Goal: Task Accomplishment & Management: Complete application form

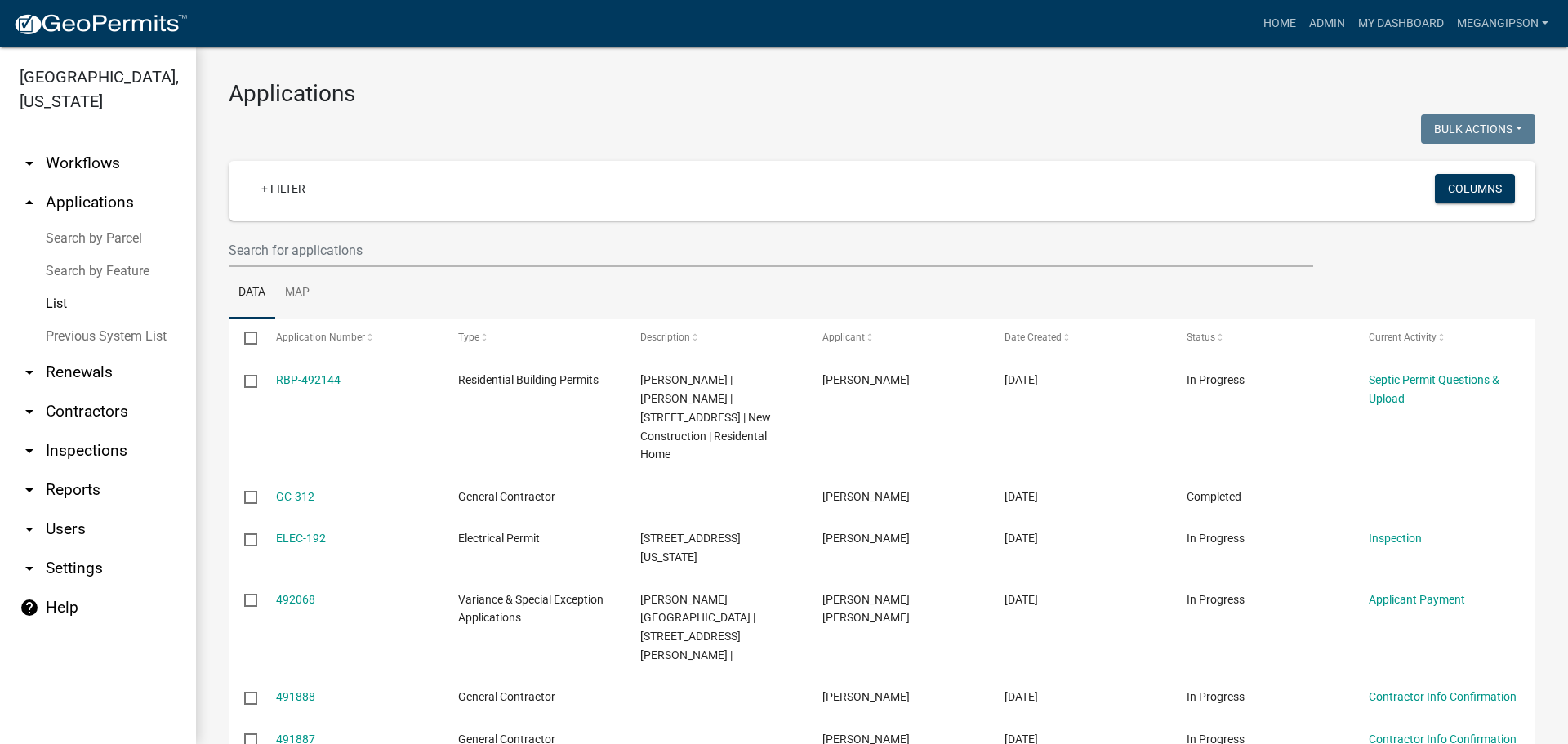
select select "3: 100"
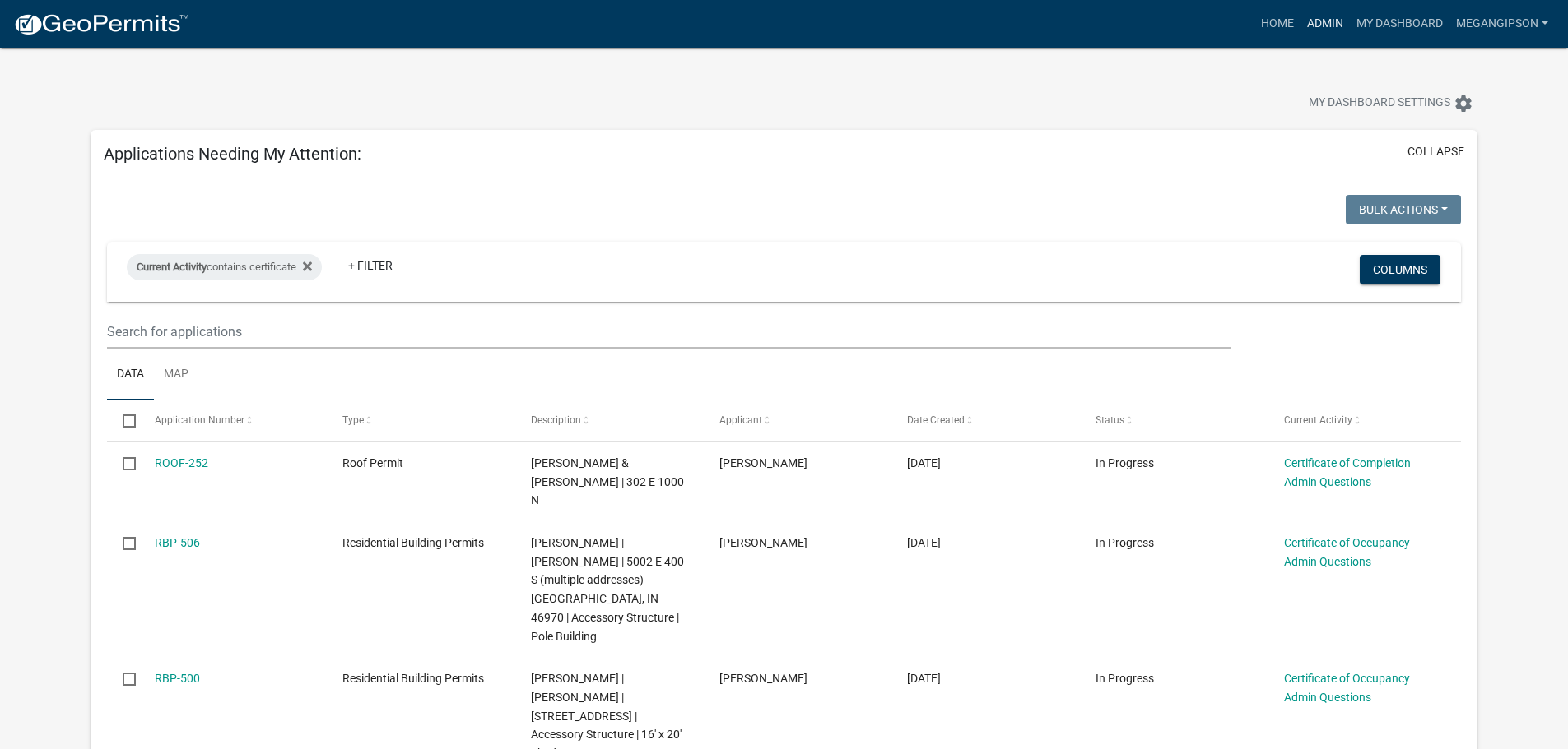
click at [1301, 24] on link "Admin" at bounding box center [1325, 24] width 50 height 31
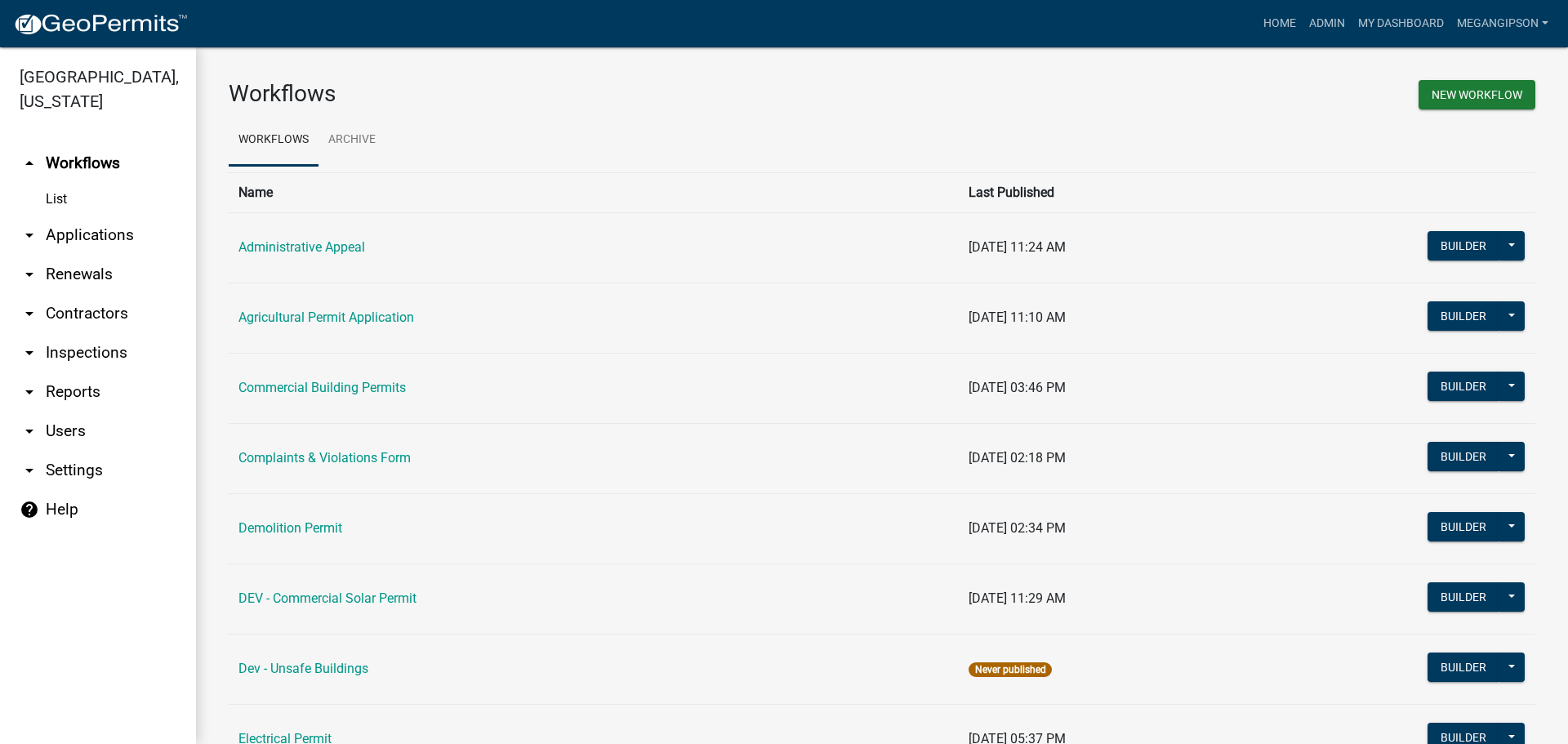
click at [76, 255] on link "arrow_drop_down Applications" at bounding box center [98, 235] width 196 height 39
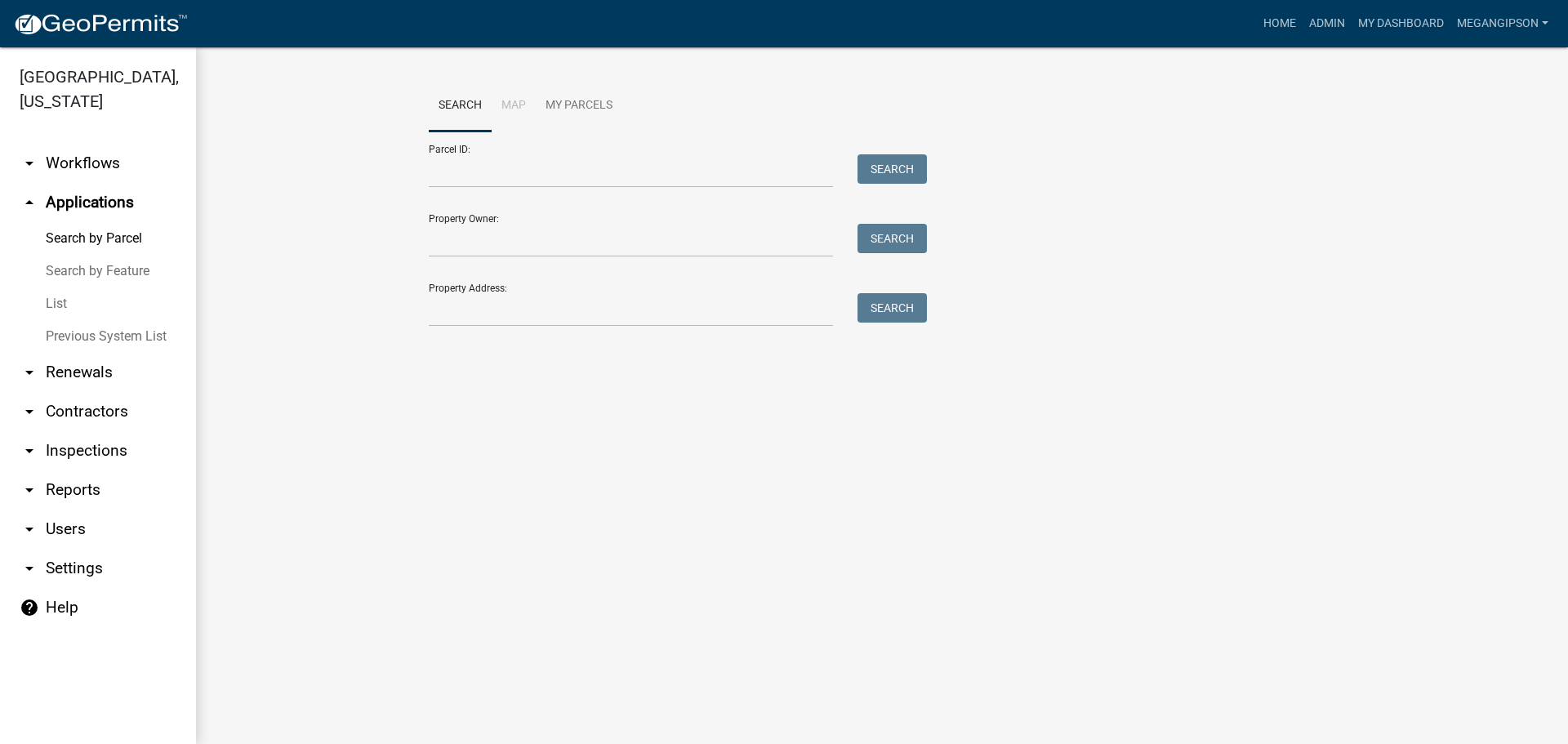
click at [70, 320] on link "List" at bounding box center [98, 304] width 196 height 33
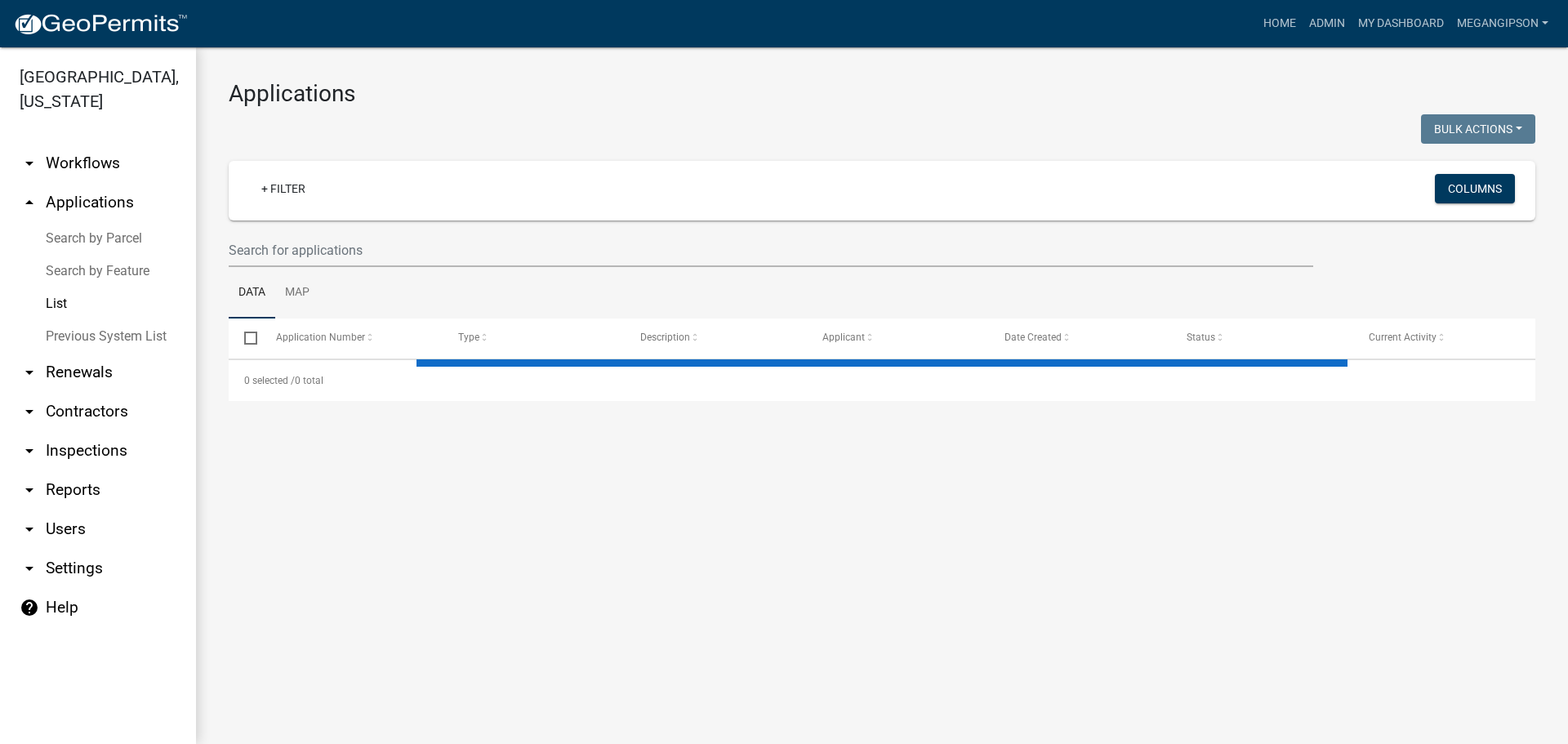
select select "3: 100"
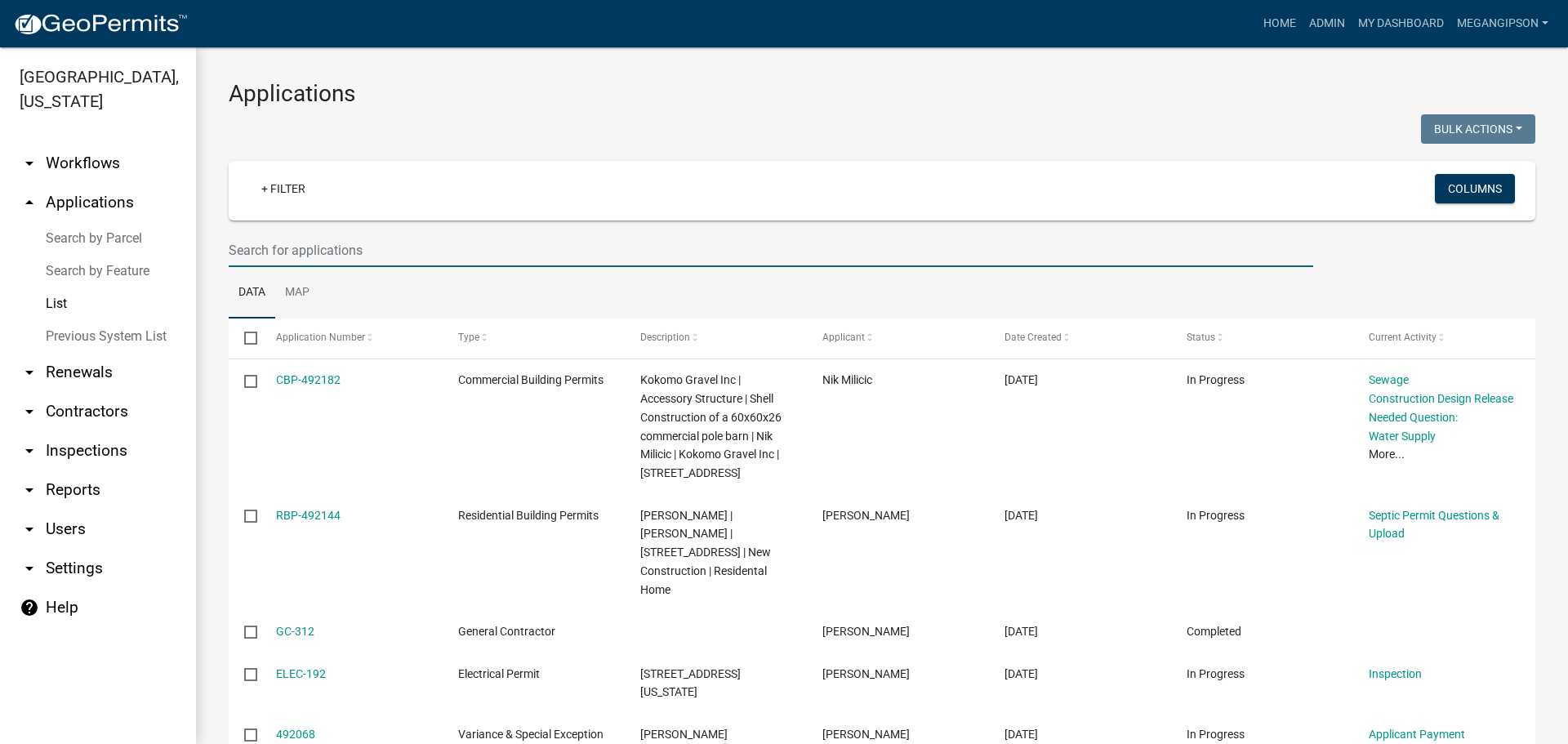
click at [306, 267] on input "text" at bounding box center [771, 250] width 1084 height 34
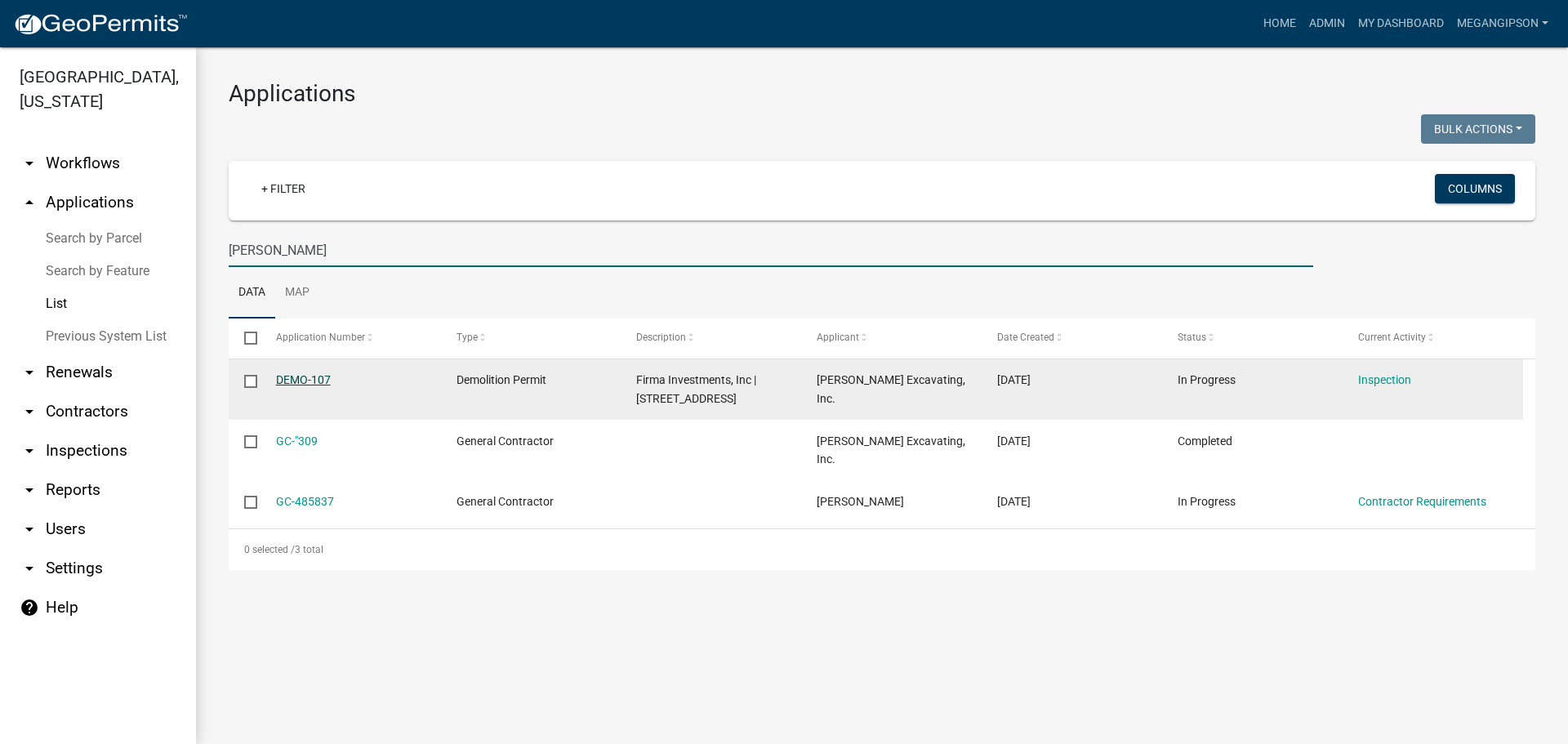
type input "denney"
click at [309, 387] on link "DEMO-107" at bounding box center [303, 380] width 55 height 13
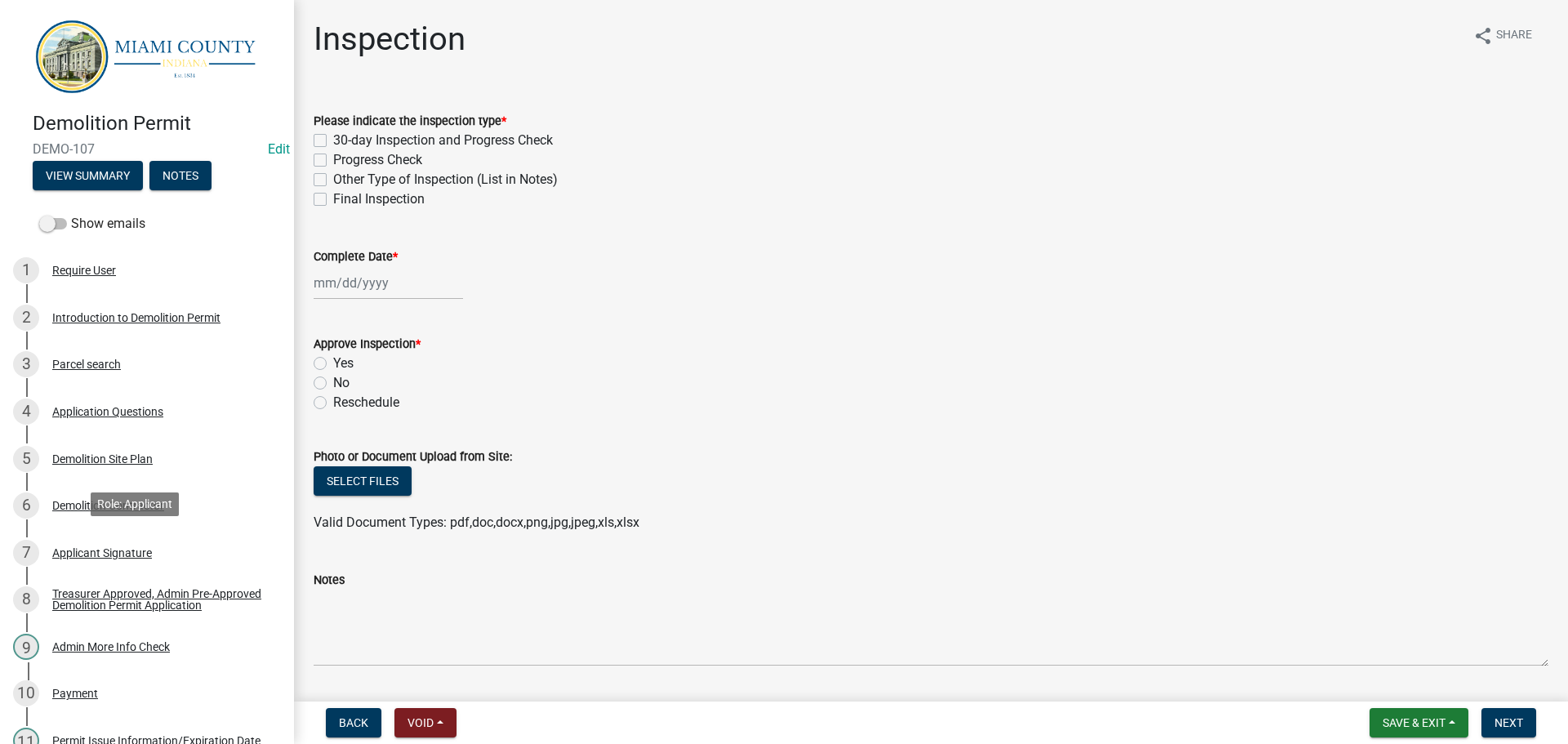
drag, startPoint x: 119, startPoint y: 545, endPoint x: 513, endPoint y: 473, distance: 400.5
click at [120, 512] on div "Demolition Contractor" at bounding box center [107, 506] width 112 height 11
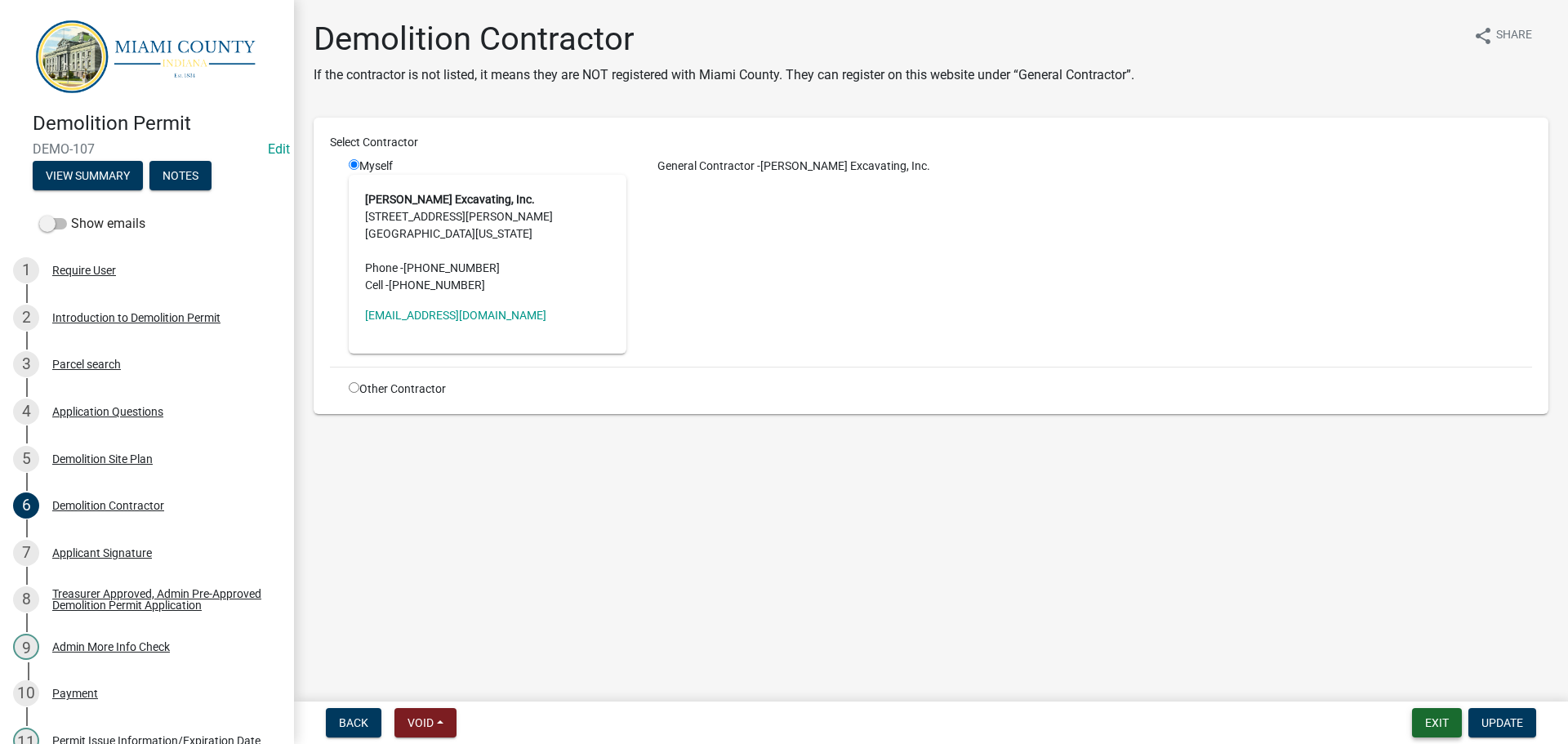
click at [1425, 717] on button "Exit" at bounding box center [1436, 723] width 49 height 29
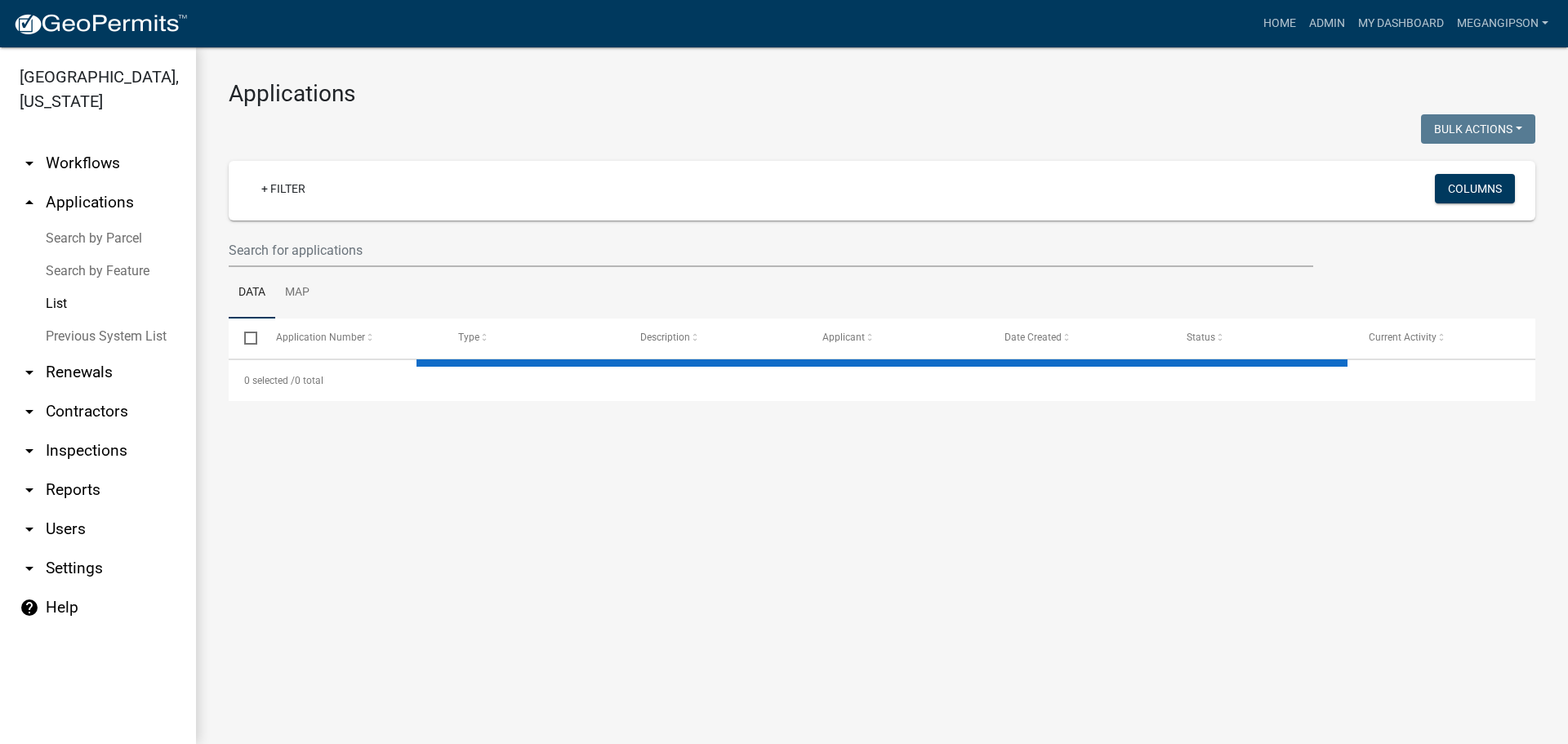
select select "3: 100"
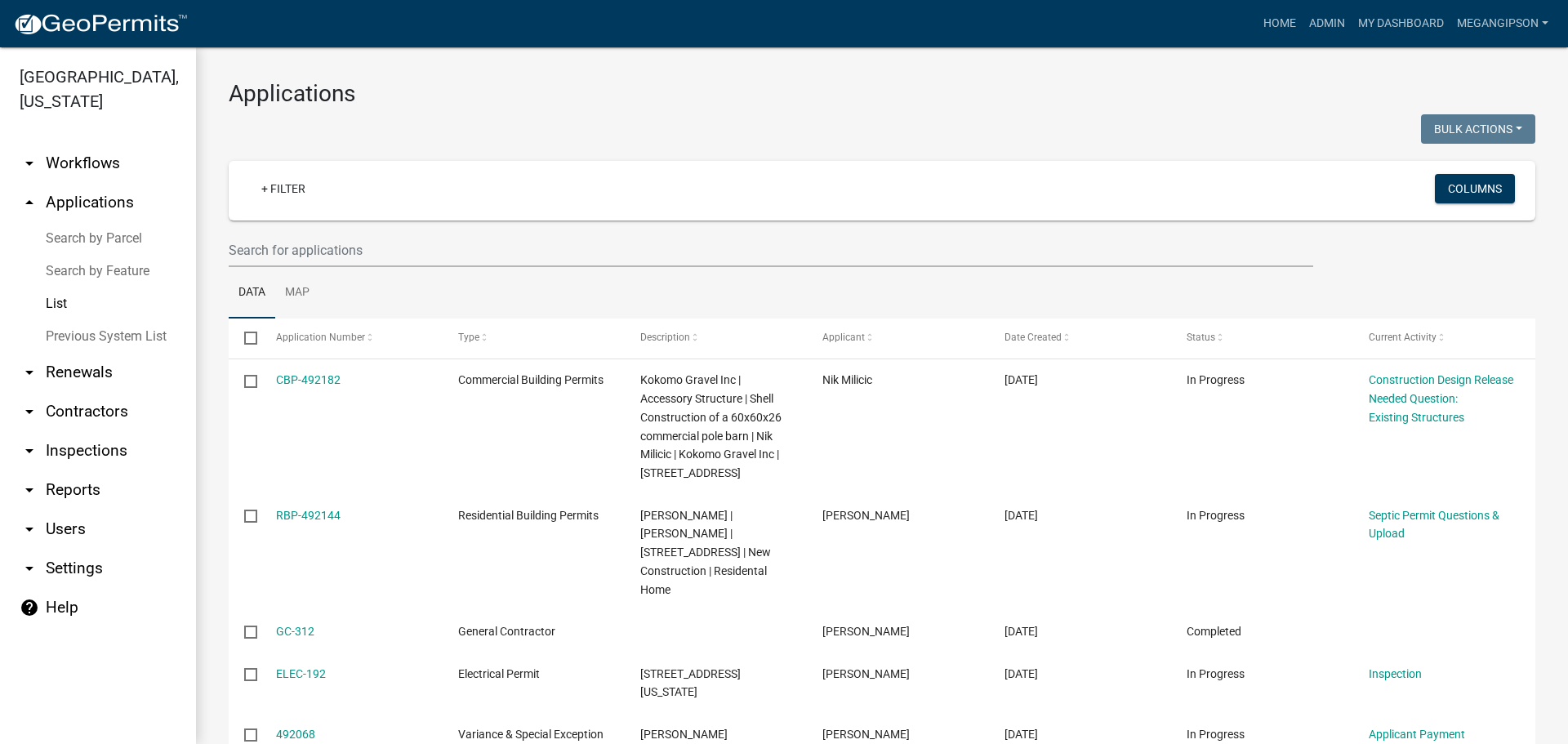
click at [542, 82] on h3 "Applications" at bounding box center [882, 94] width 1307 height 28
click at [569, 138] on div at bounding box center [550, 131] width 666 height 34
click at [807, 119] on div at bounding box center [550, 131] width 666 height 34
click at [536, 95] on h3 "Applications" at bounding box center [882, 94] width 1307 height 28
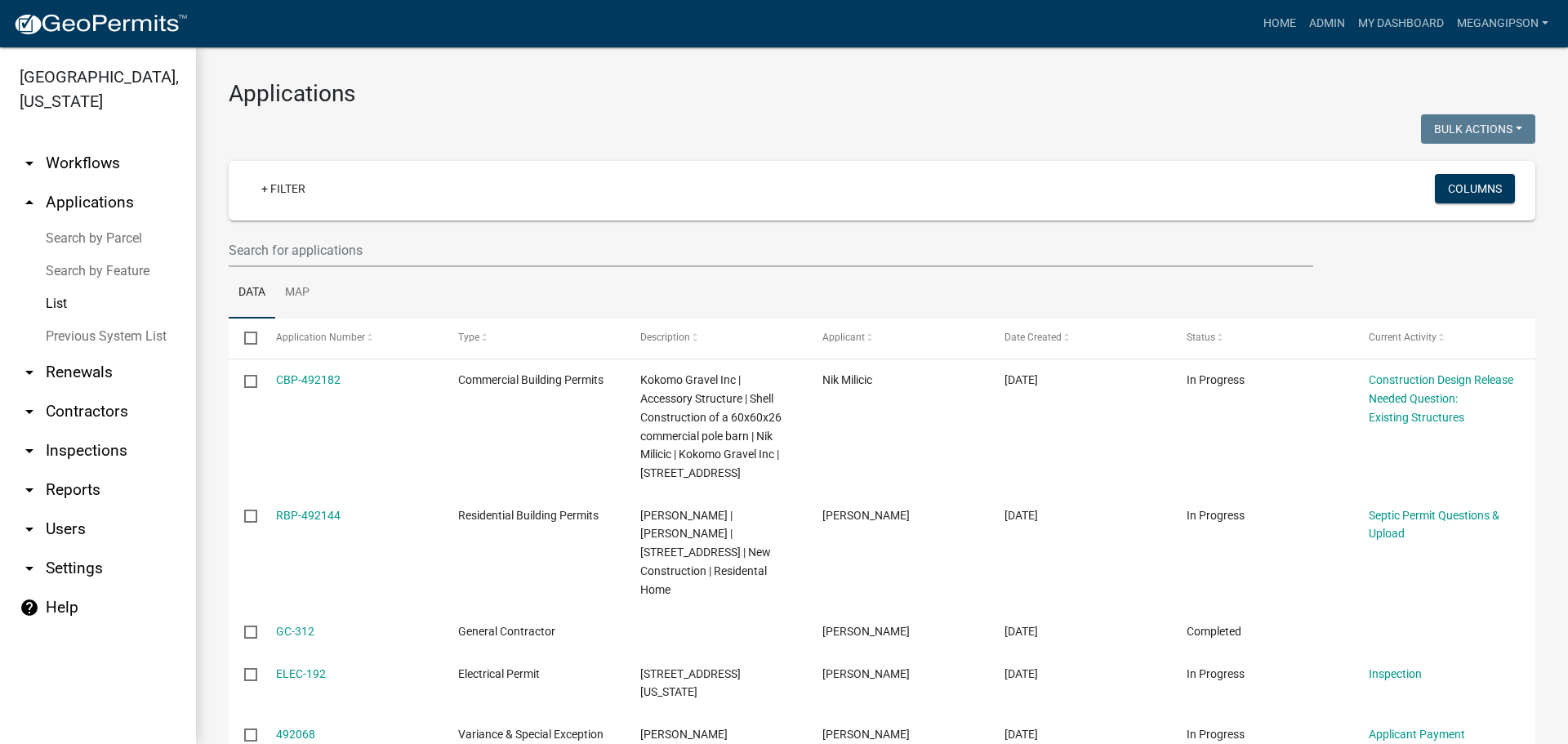
click at [540, 130] on div at bounding box center [550, 131] width 666 height 34
click at [615, 122] on div at bounding box center [550, 131] width 666 height 34
click at [922, 97] on h3 "Applications" at bounding box center [882, 94] width 1307 height 28
click at [849, 131] on div at bounding box center [550, 131] width 666 height 34
click at [364, 267] on input "text" at bounding box center [771, 250] width 1084 height 34
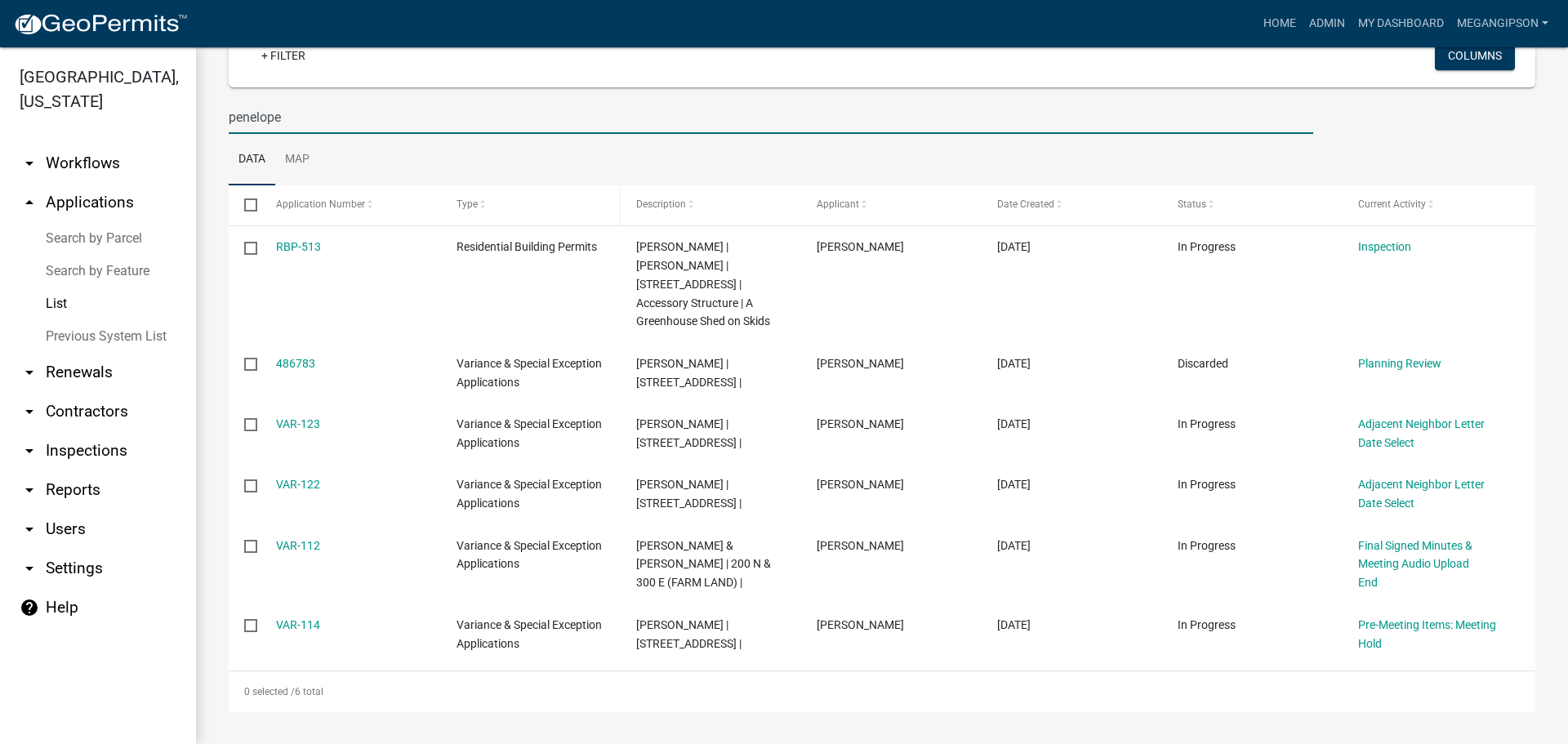
scroll to position [163, 0]
drag, startPoint x: 342, startPoint y: 105, endPoint x: 192, endPoint y: 91, distance: 150.7
click at [249, 101] on input "penelope" at bounding box center [771, 117] width 1084 height 34
type input "p"
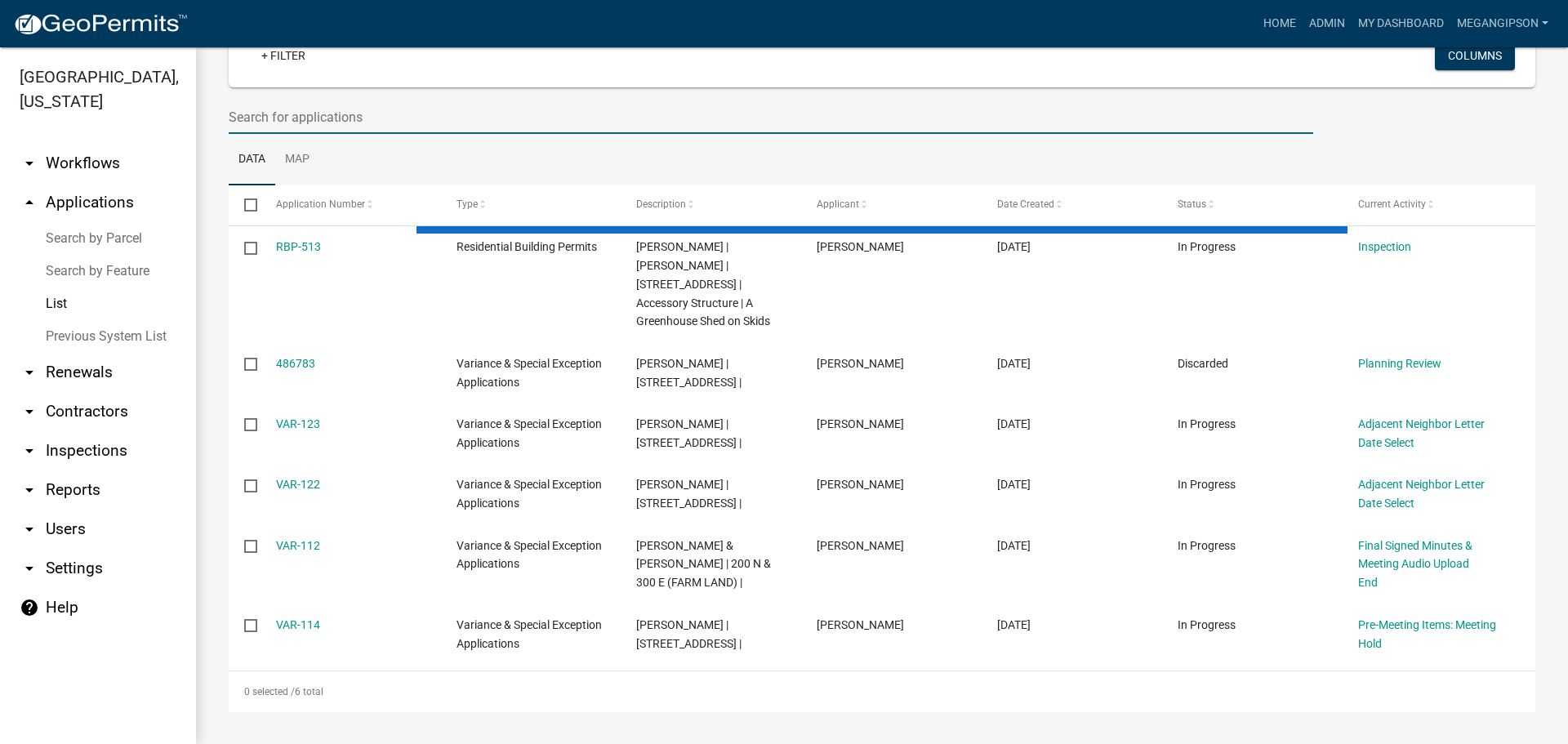
click at [213, 144] on div "Applications Bulk Actions Void Expire Lock Withdraw + Filter Columns Data Map S…" at bounding box center [882, 329] width 1372 height 830
select select "3: 100"
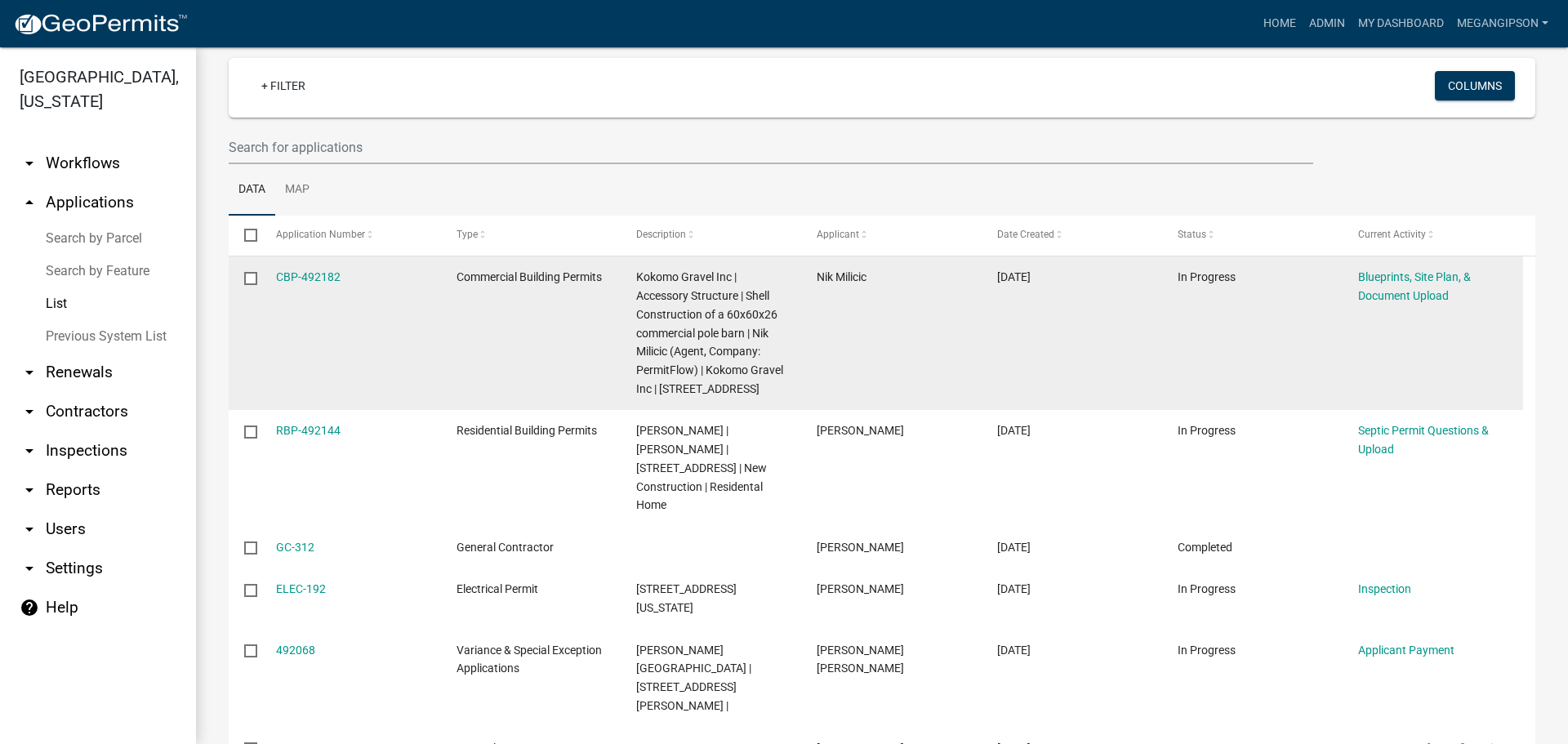
scroll to position [0, 0]
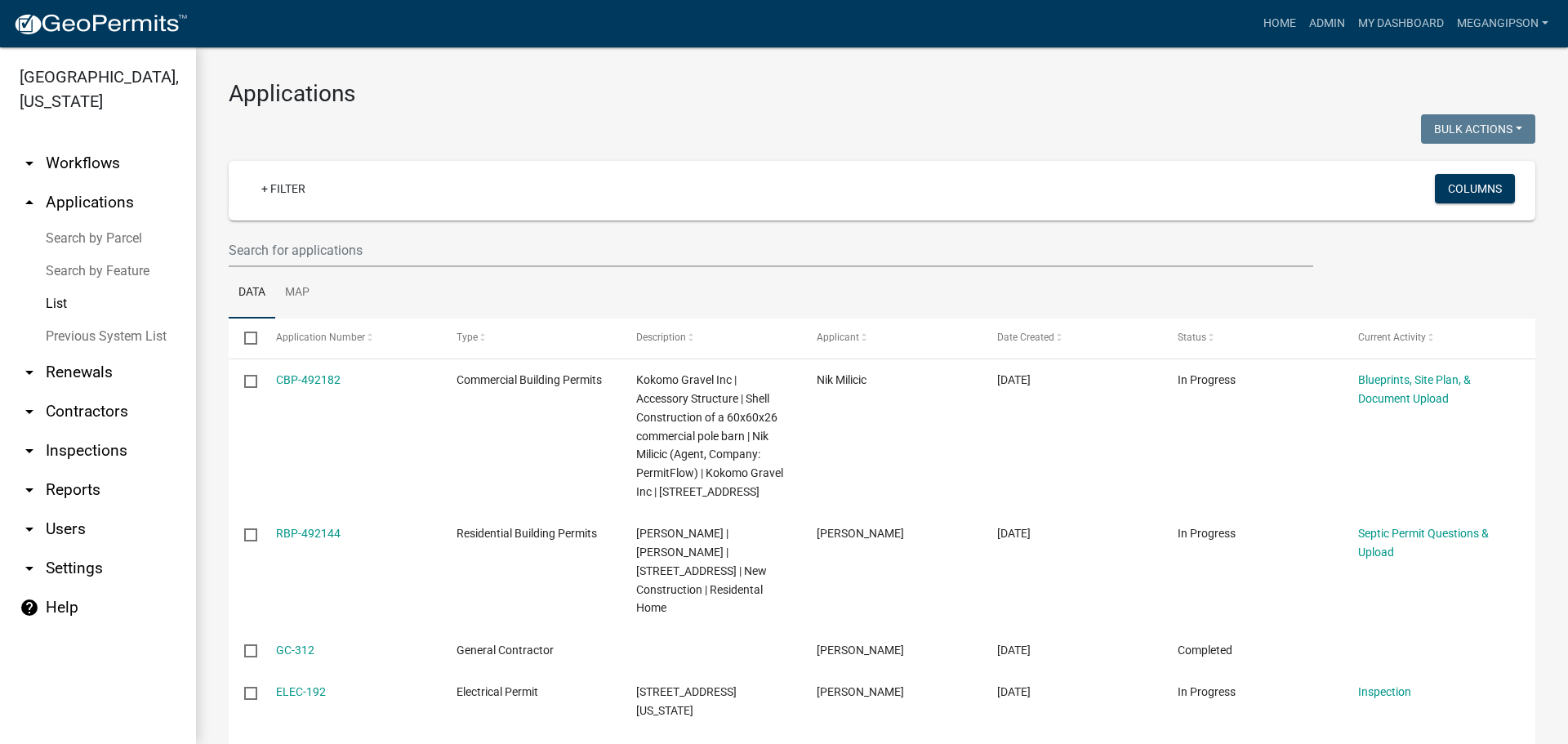
click at [698, 88] on h3 "Applications" at bounding box center [882, 94] width 1307 height 28
click at [1100, 106] on h3 "Applications" at bounding box center [882, 94] width 1307 height 28
click at [788, 96] on h3 "Applications" at bounding box center [882, 94] width 1307 height 28
click at [543, 89] on h3 "Applications" at bounding box center [882, 94] width 1307 height 28
click at [961, 140] on div "Bulk Actions Void Expire Lock Withdraw" at bounding box center [1215, 131] width 666 height 34
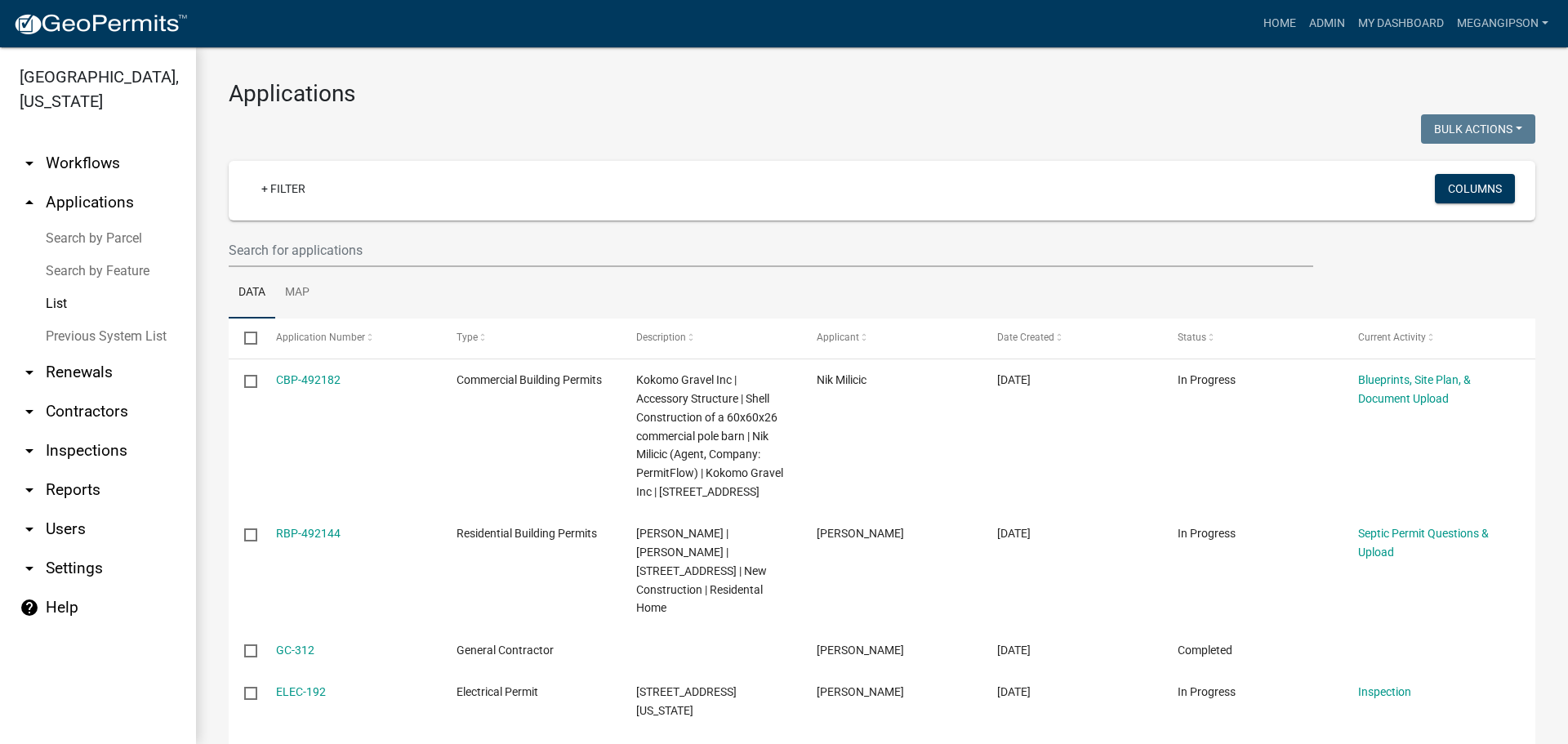
click at [1004, 92] on h3 "Applications" at bounding box center [882, 94] width 1307 height 28
click at [943, 84] on h3 "Applications" at bounding box center [882, 94] width 1307 height 28
click at [818, 144] on div at bounding box center [550, 131] width 666 height 34
click at [557, 128] on div at bounding box center [550, 131] width 666 height 34
click at [559, 132] on div at bounding box center [550, 131] width 666 height 34
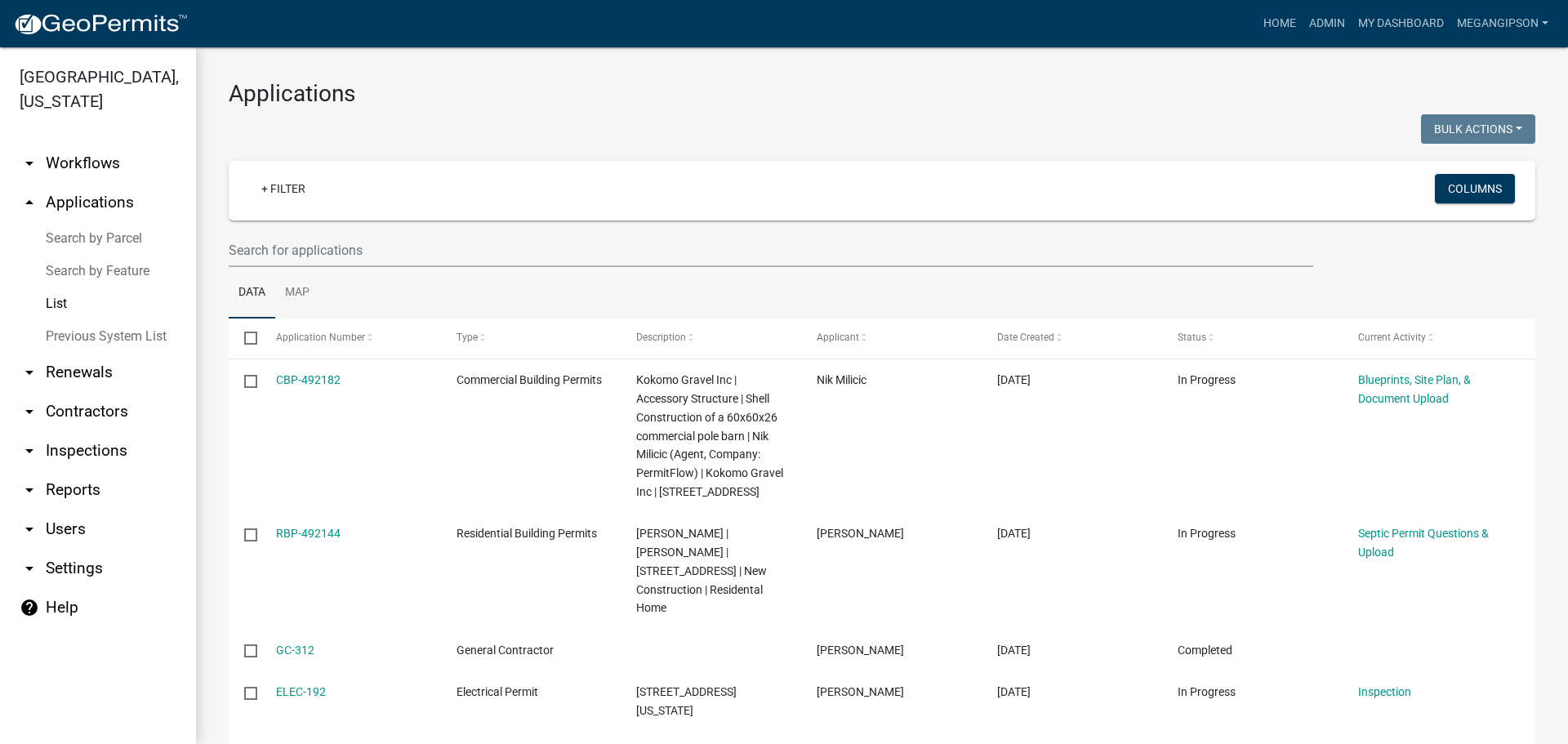
click at [583, 119] on div at bounding box center [550, 131] width 666 height 34
click at [312, 267] on input "text" at bounding box center [771, 250] width 1084 height 34
click at [377, 267] on input "text" at bounding box center [771, 250] width 1084 height 34
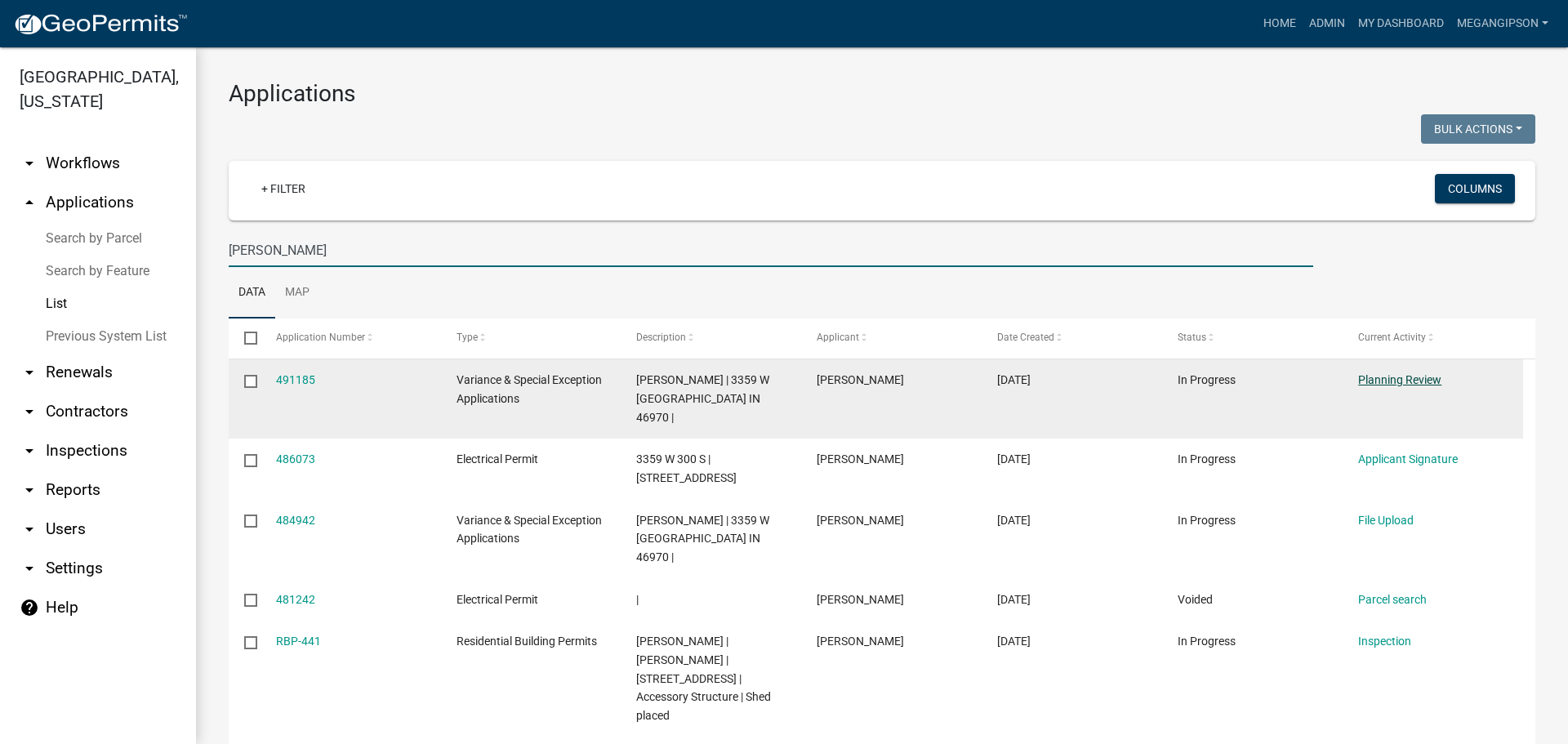
type input "guss"
click at [1402, 387] on link "Planning Review" at bounding box center [1400, 380] width 83 height 13
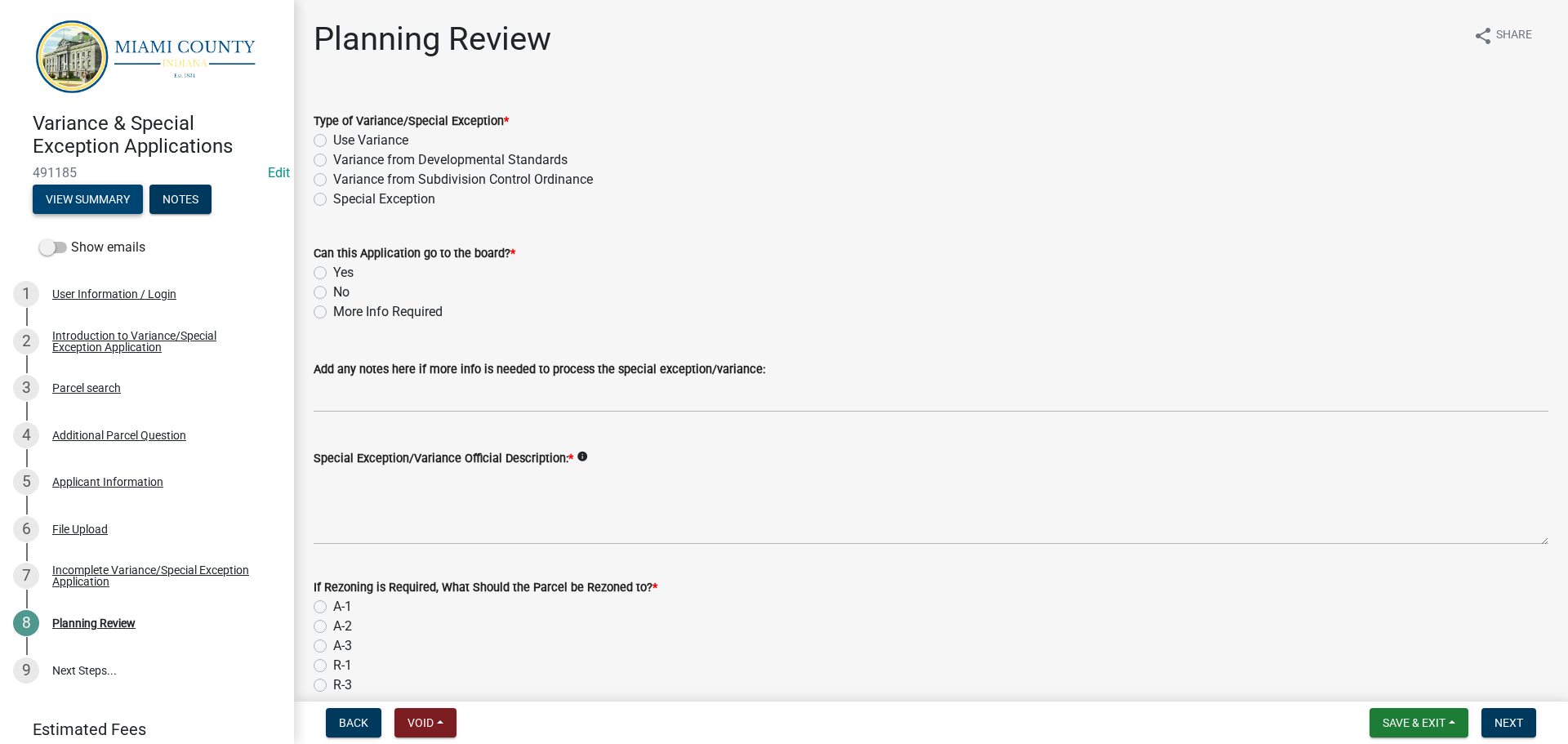
click at [123, 211] on button "View Summary" at bounding box center [88, 199] width 110 height 29
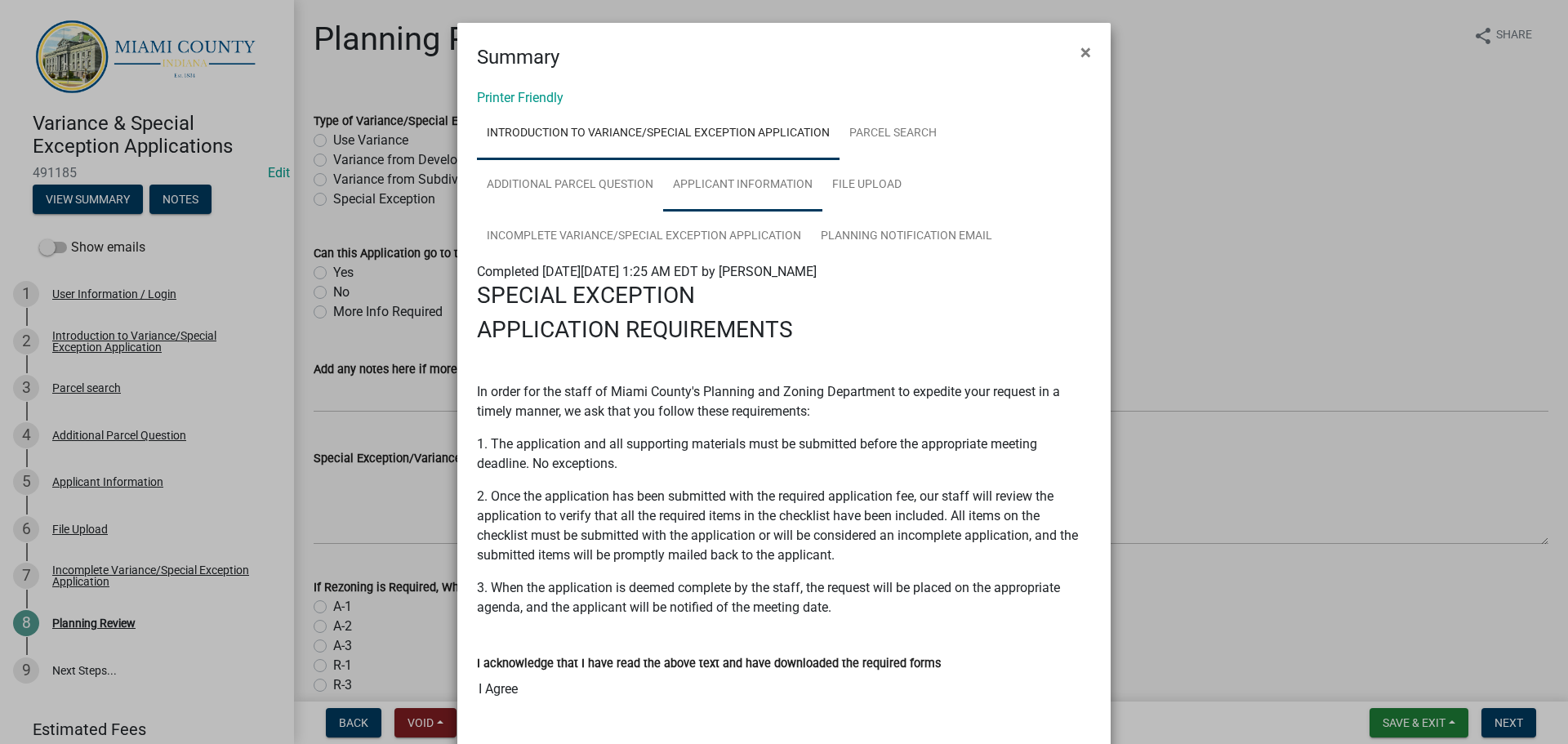
click at [784, 212] on link "Applicant Information" at bounding box center [743, 186] width 159 height 52
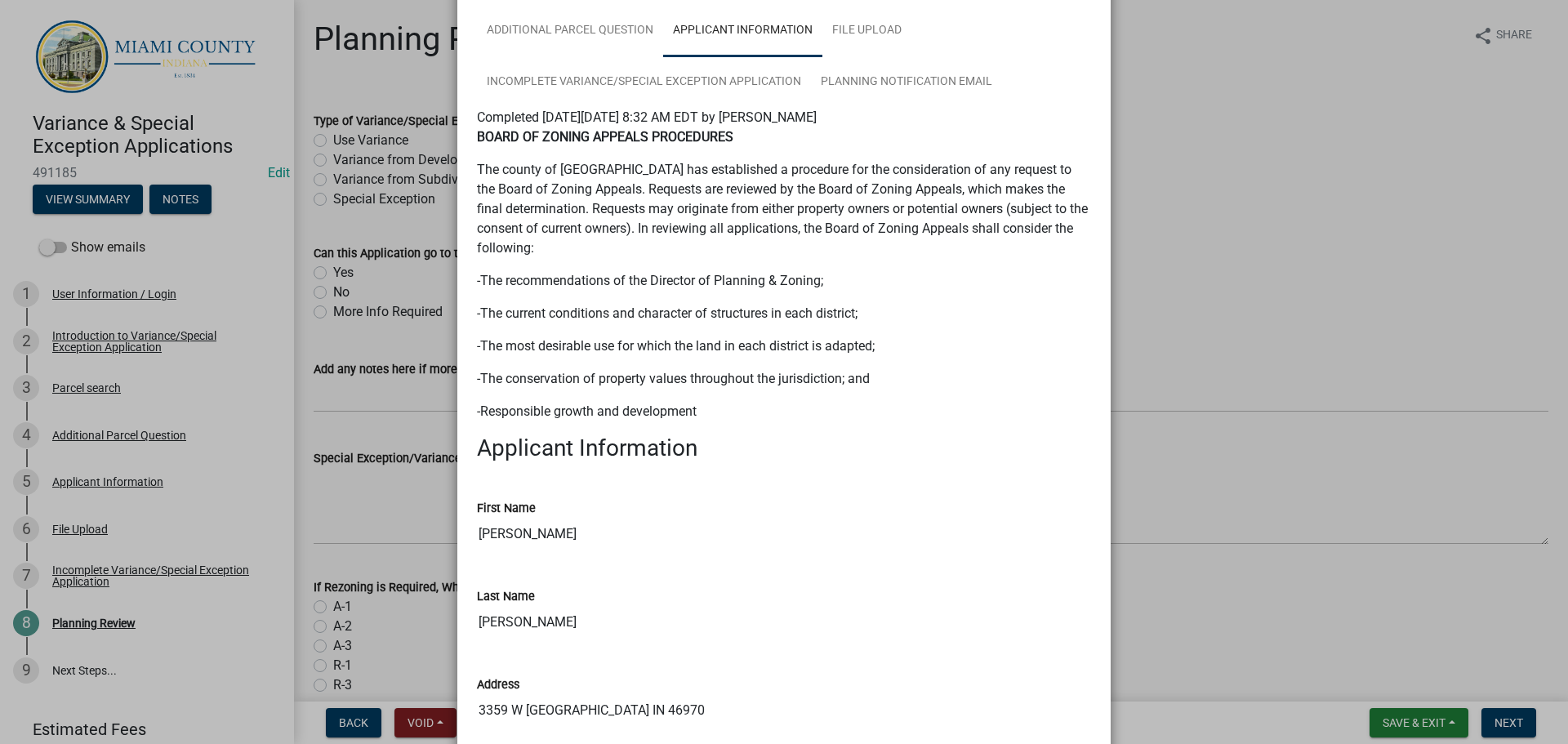
scroll to position [17, 0]
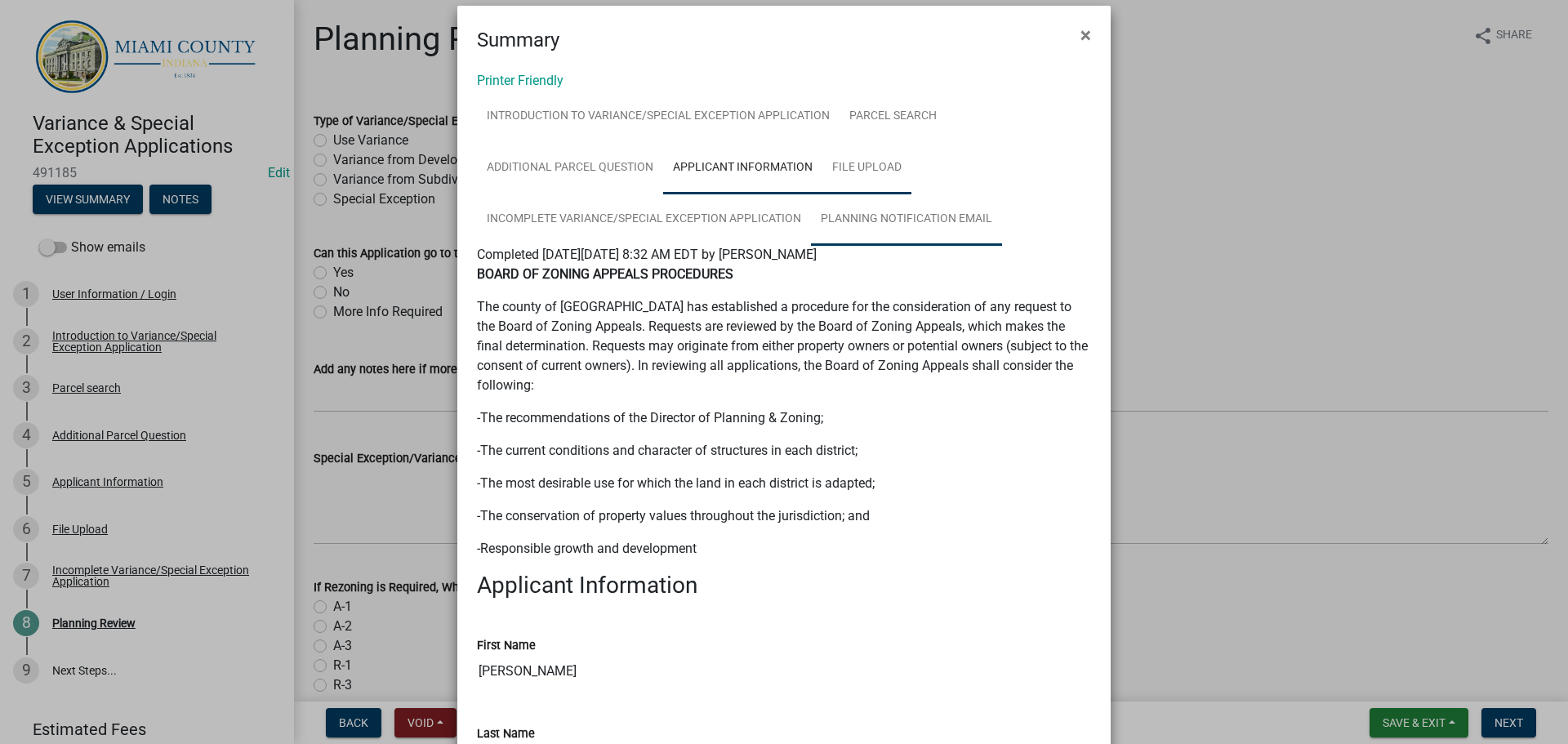
drag, startPoint x: 895, startPoint y: 198, endPoint x: 854, endPoint y: 264, distance: 77.7
click at [895, 194] on link "File Upload" at bounding box center [867, 168] width 89 height 52
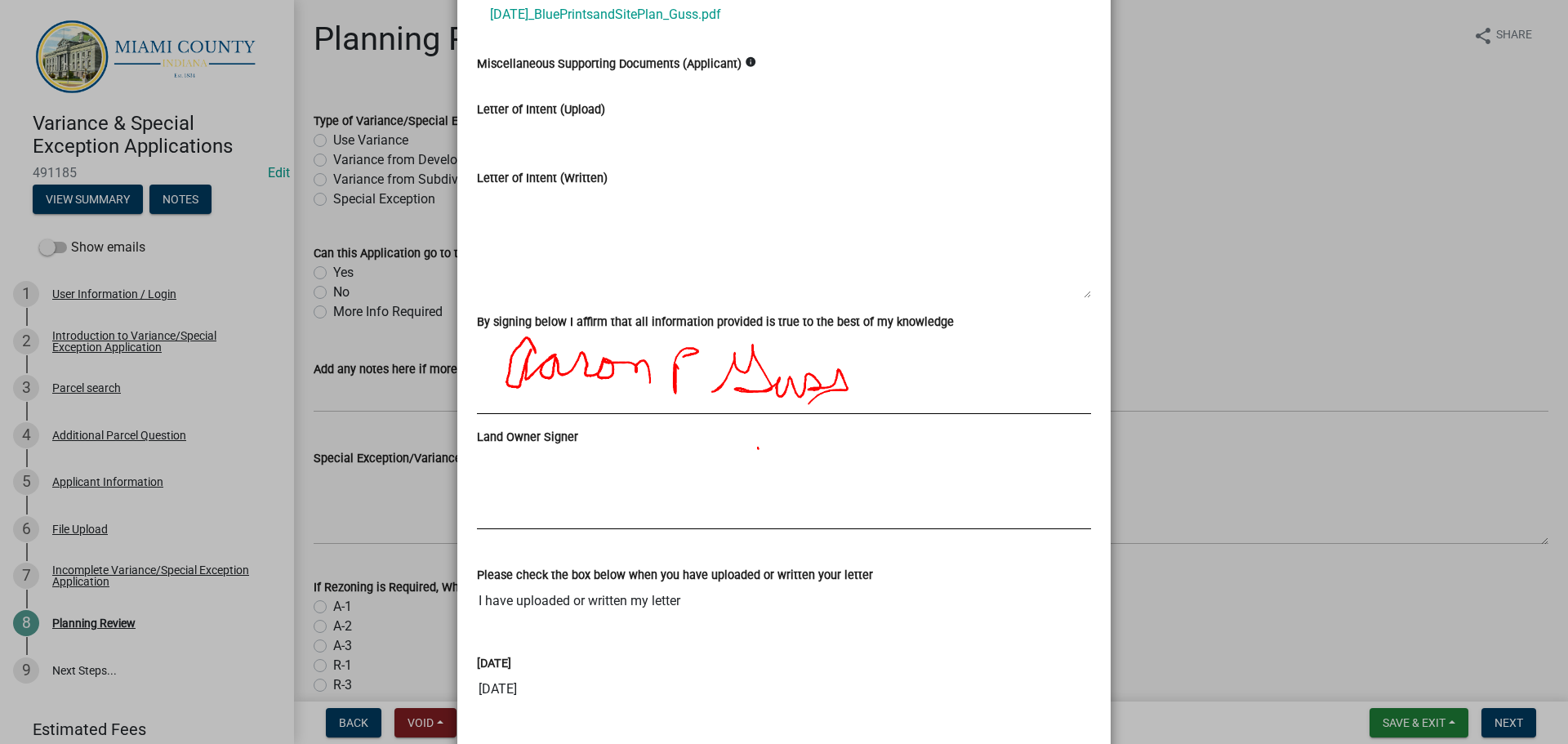
scroll to position [735, 0]
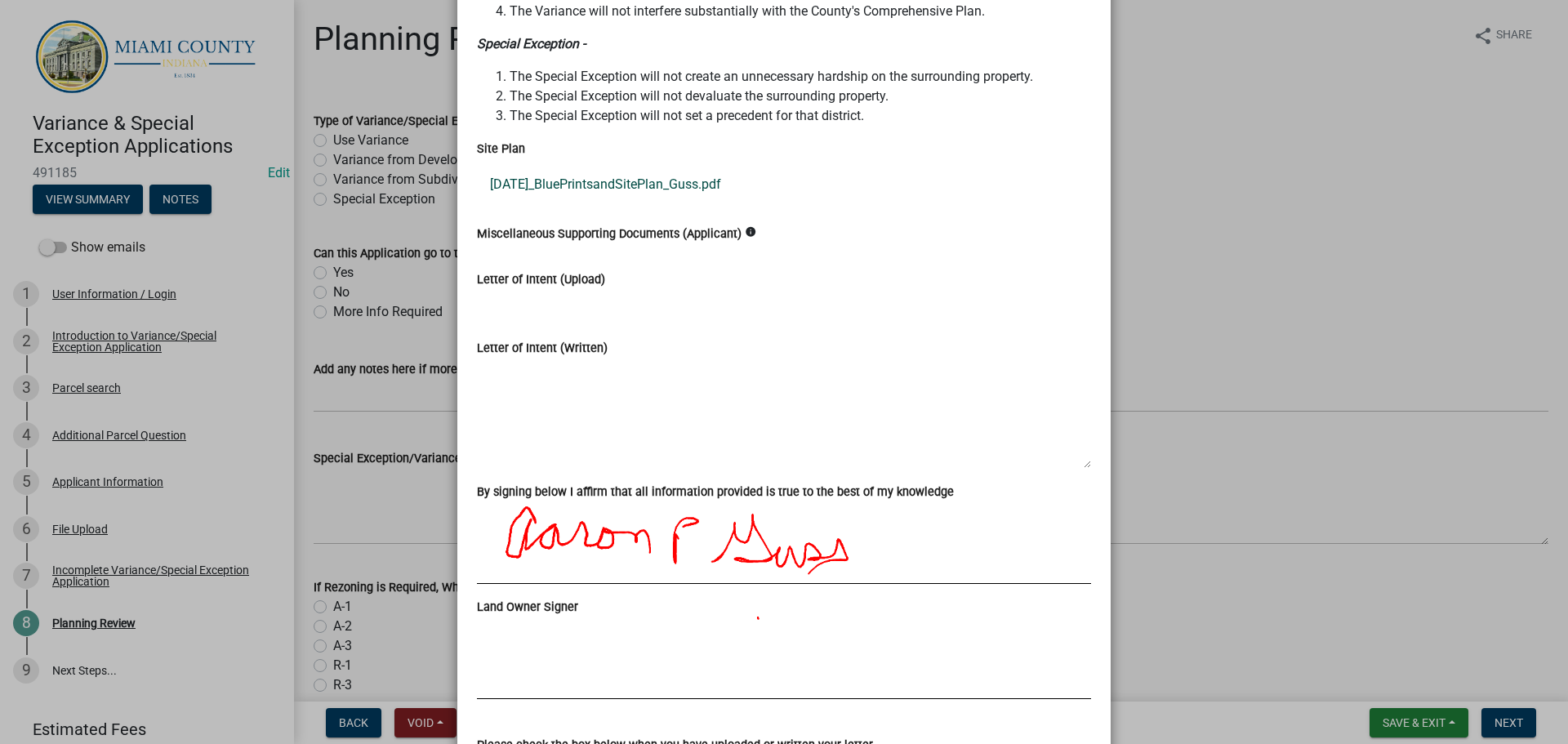
click at [643, 205] on link "10.14.25_BluePrintsandSitePlan_Guss.pdf" at bounding box center [784, 184] width 615 height 39
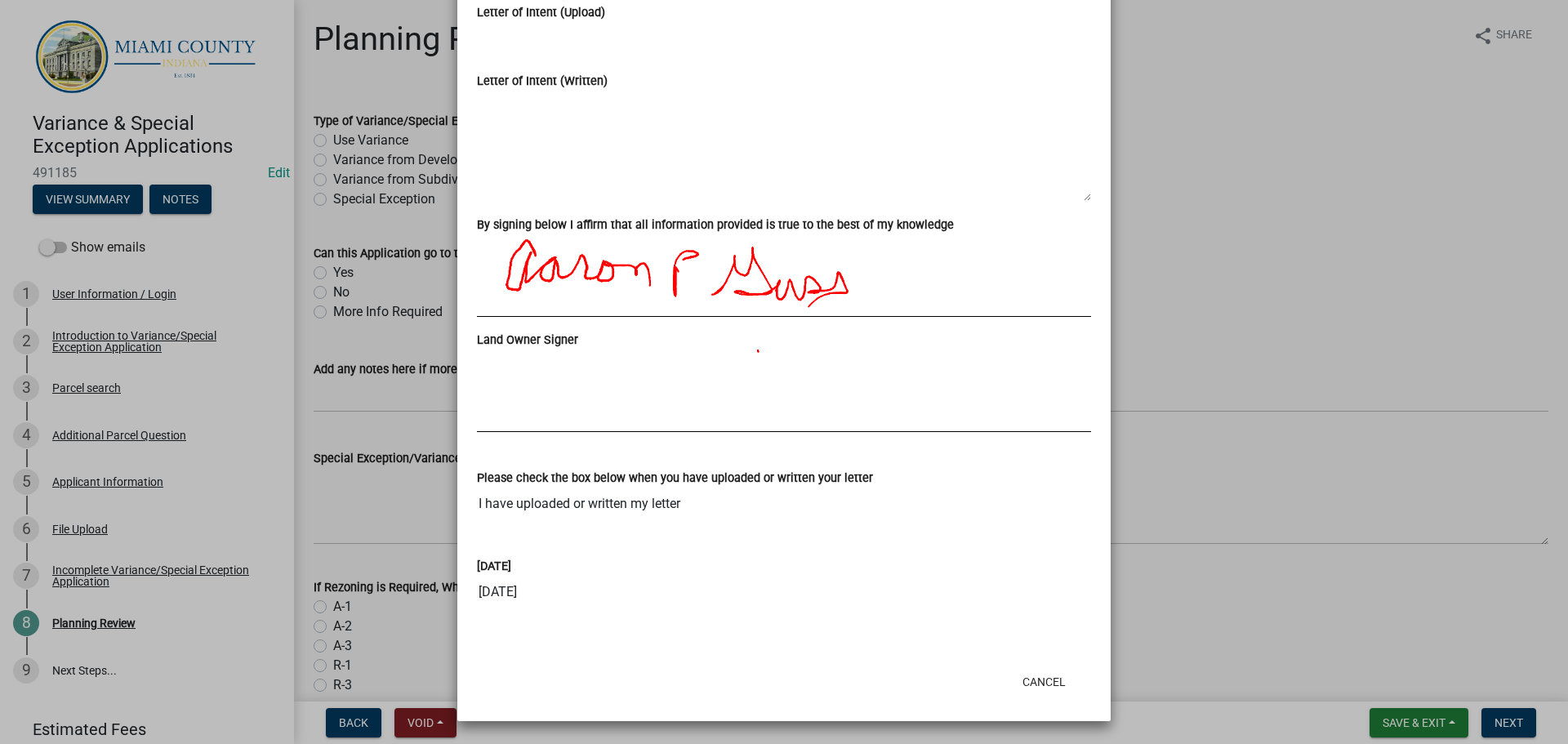
scroll to position [1235, 0]
click at [1028, 668] on button "Cancel" at bounding box center [1044, 682] width 69 height 29
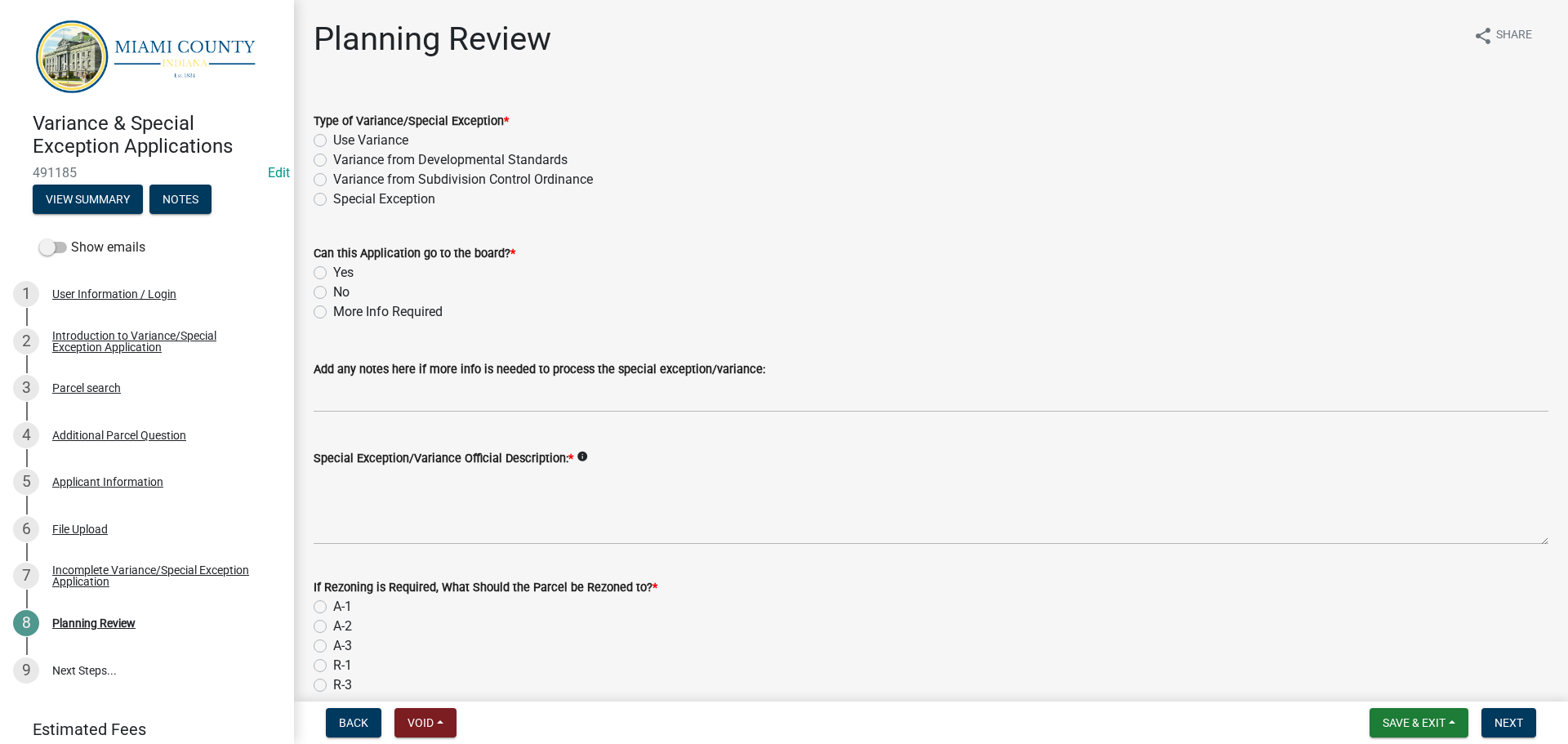
click at [347, 150] on label "Use Variance" at bounding box center [370, 140] width 75 height 20
click at [344, 141] on input "Use Variance" at bounding box center [338, 136] width 10 height 10
radio input "true"
click at [337, 283] on div "Yes" at bounding box center [931, 272] width 1235 height 20
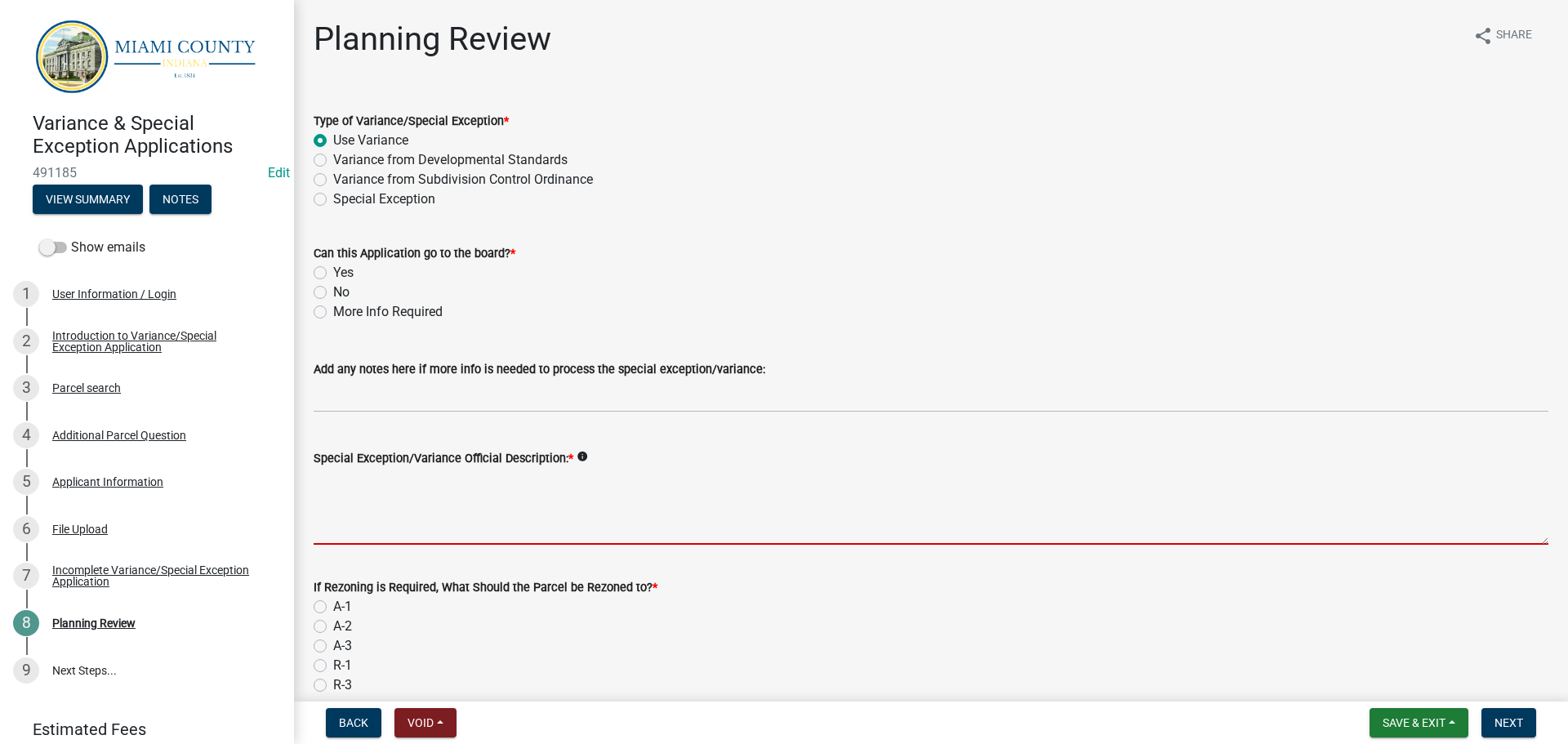
click at [417, 541] on textarea "Special Exception/Variance Official Description: *" at bounding box center [931, 506] width 1235 height 77
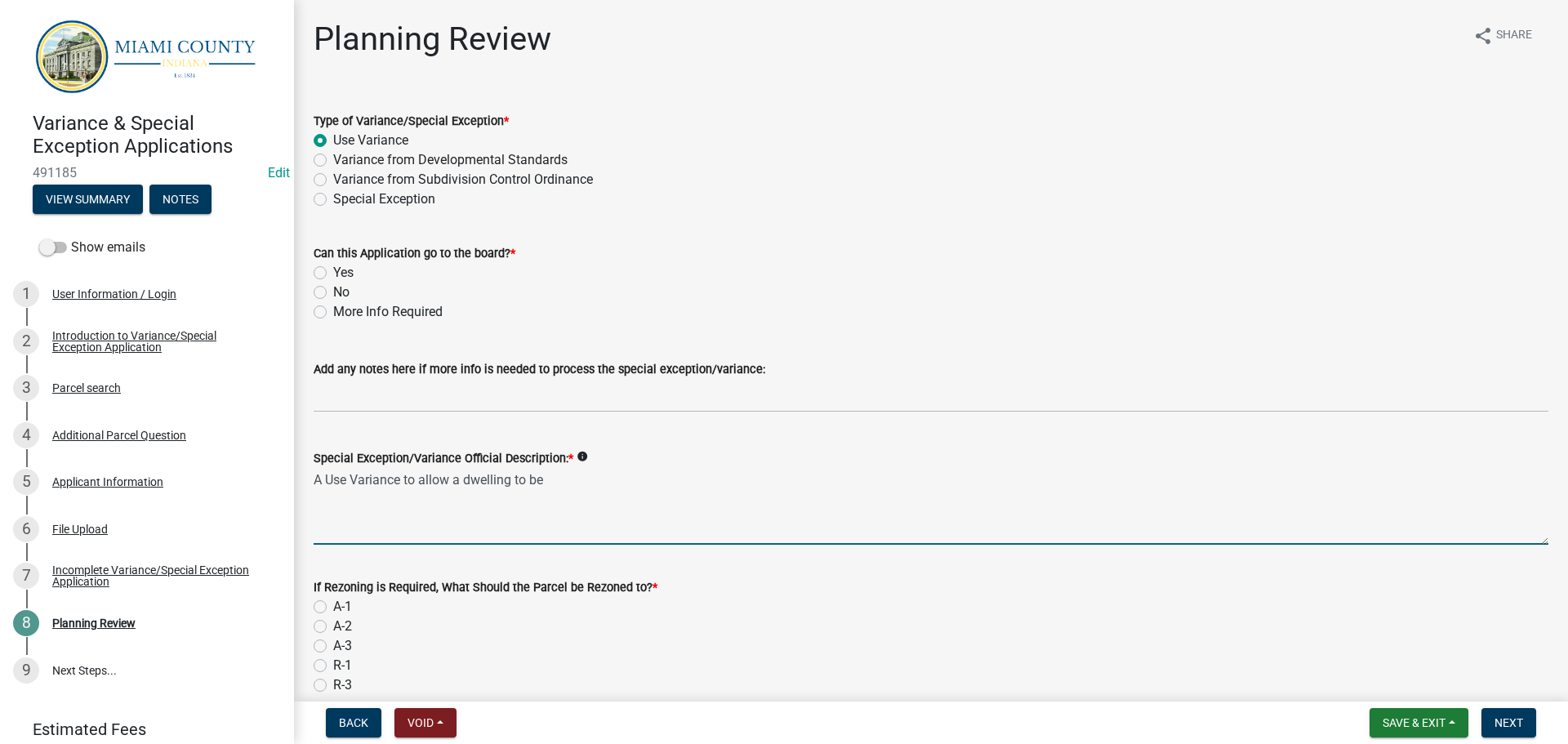
click at [633, 538] on textarea "A Use Variance to allow a dwelling to be" at bounding box center [931, 506] width 1235 height 77
click at [830, 533] on textarea "A Use Variance to allow a dwelling to be placed on less than 10.00 acres of A-1…" at bounding box center [931, 506] width 1235 height 77
click at [1218, 543] on textarea "A Use Variance to allow a dwelling to be placed on less than 10.00 acres of A-1…" at bounding box center [931, 506] width 1235 height 77
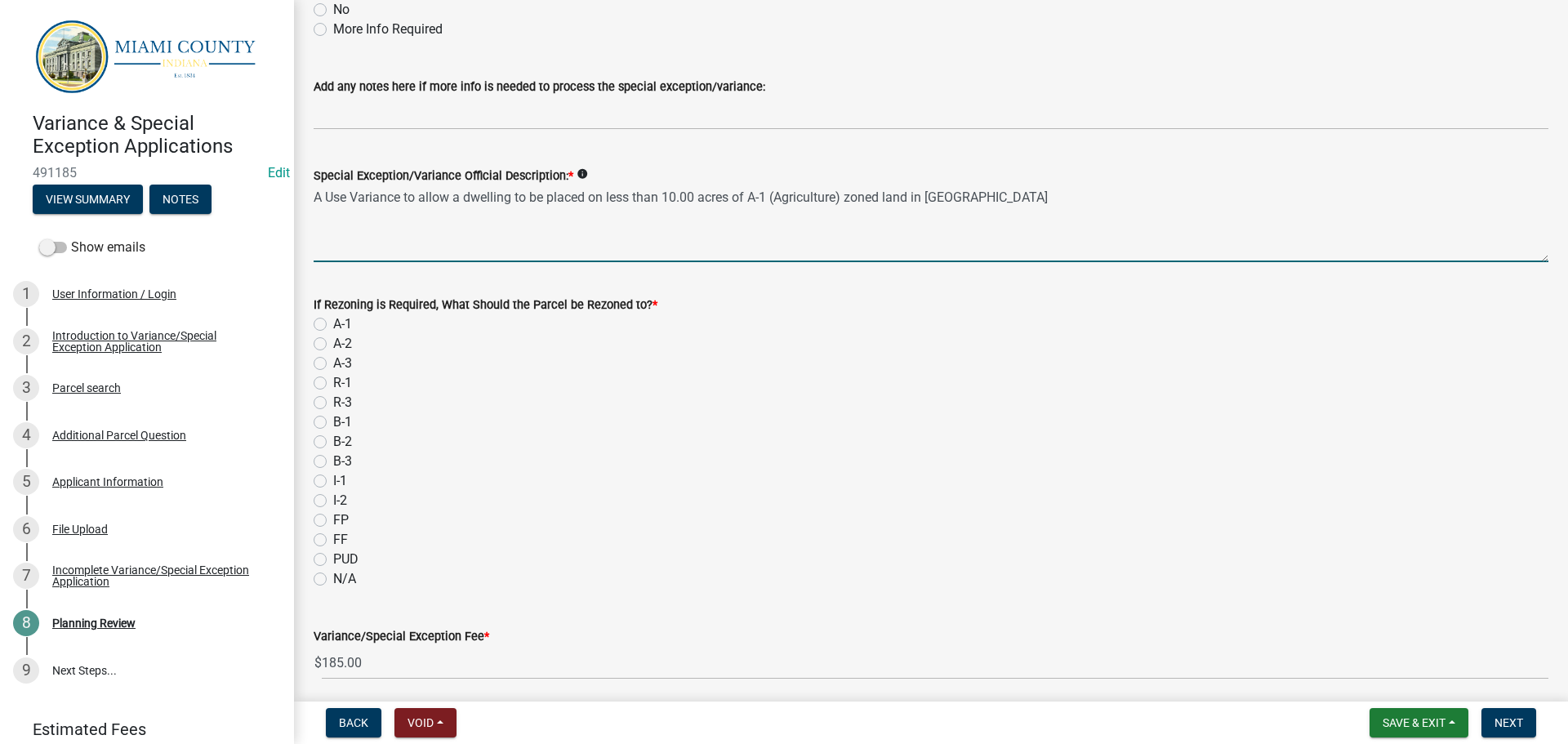
scroll to position [327, 0]
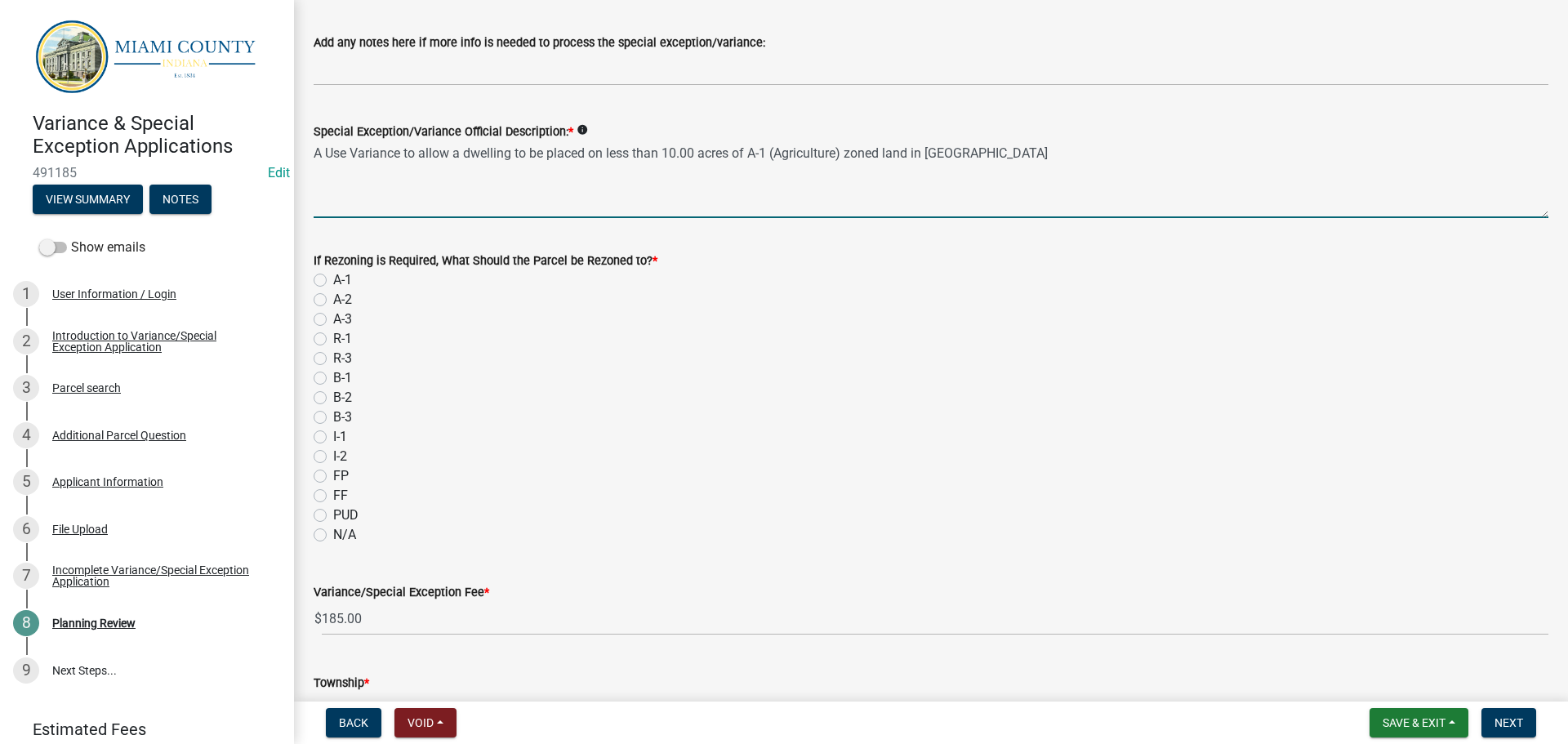
type textarea "A Use Variance to allow a dwelling to be placed on less than 10.00 acres of A-1…"
click at [333, 545] on label "N/A" at bounding box center [344, 535] width 23 height 20
click at [333, 536] on input "N/A" at bounding box center [338, 531] width 10 height 10
radio input "true"
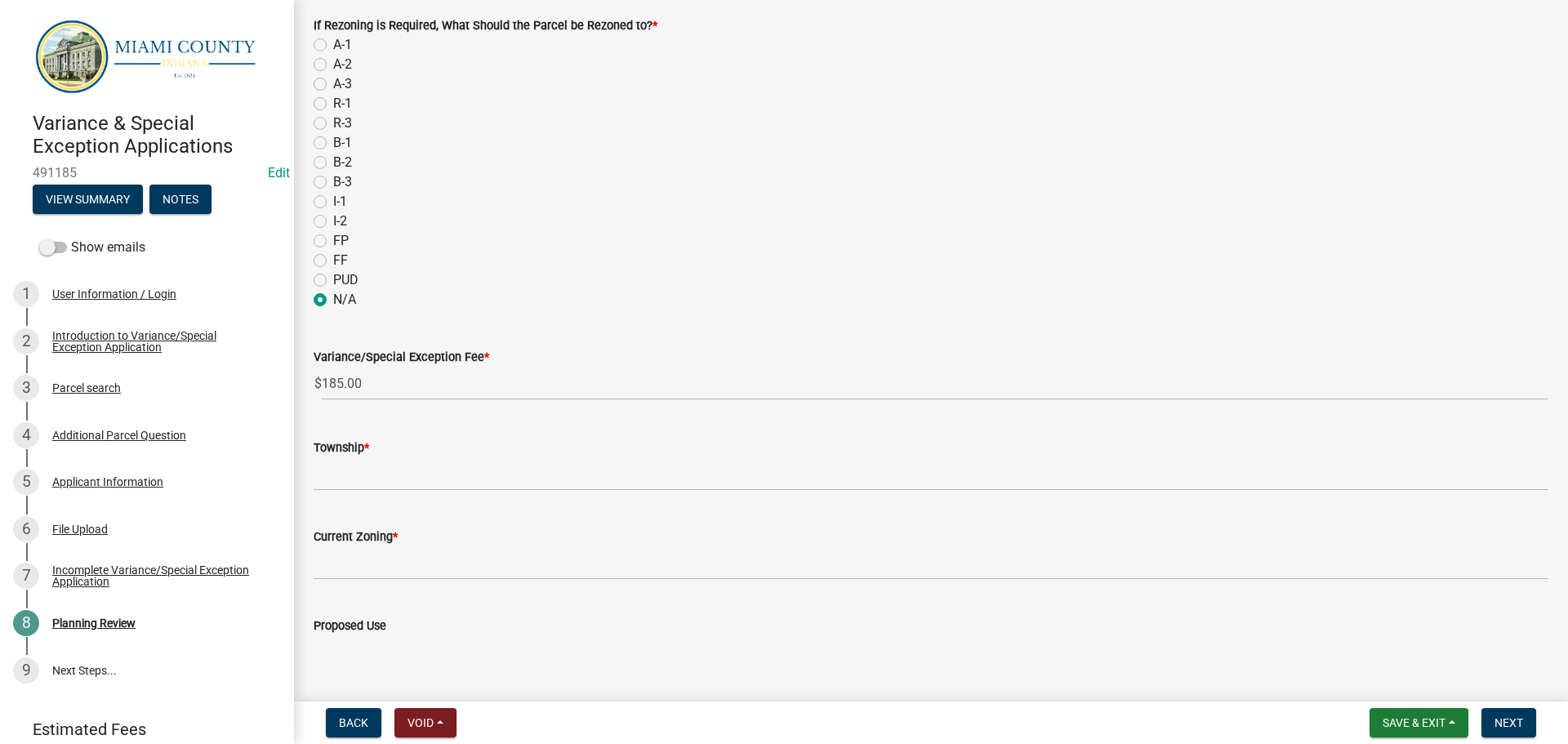
scroll to position [572, 0]
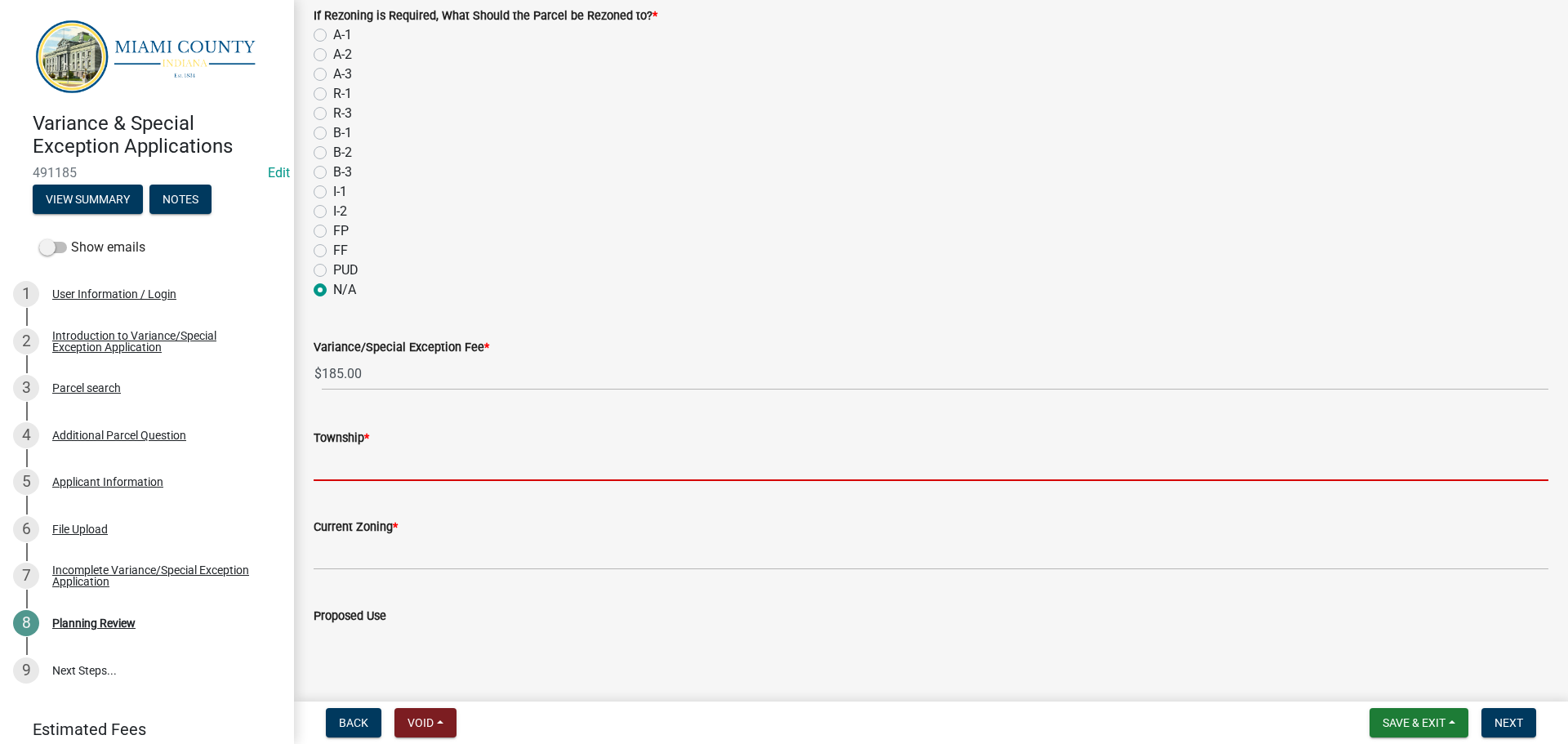
click at [372, 481] on input "Township *" at bounding box center [931, 464] width 1235 height 34
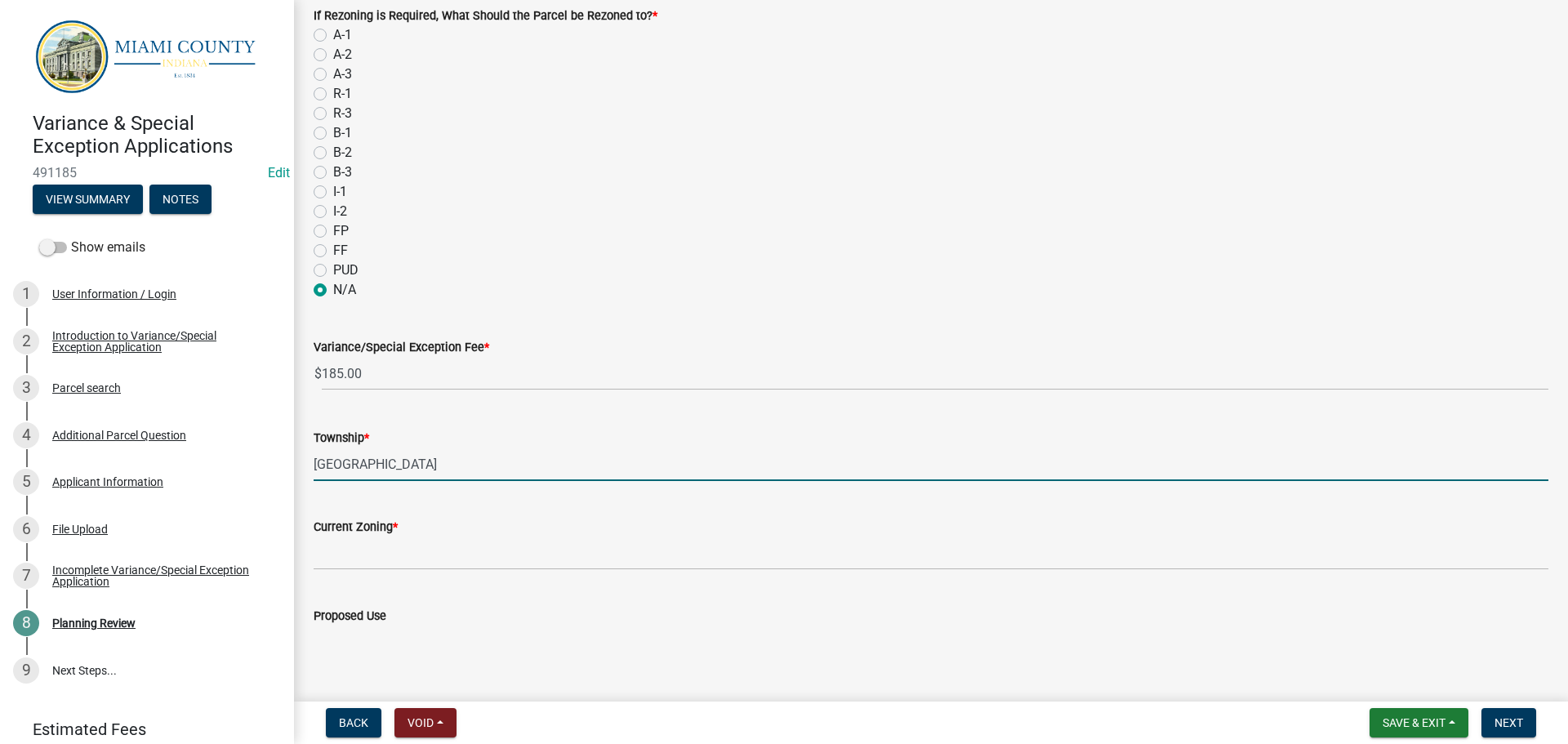
type input "Peru"
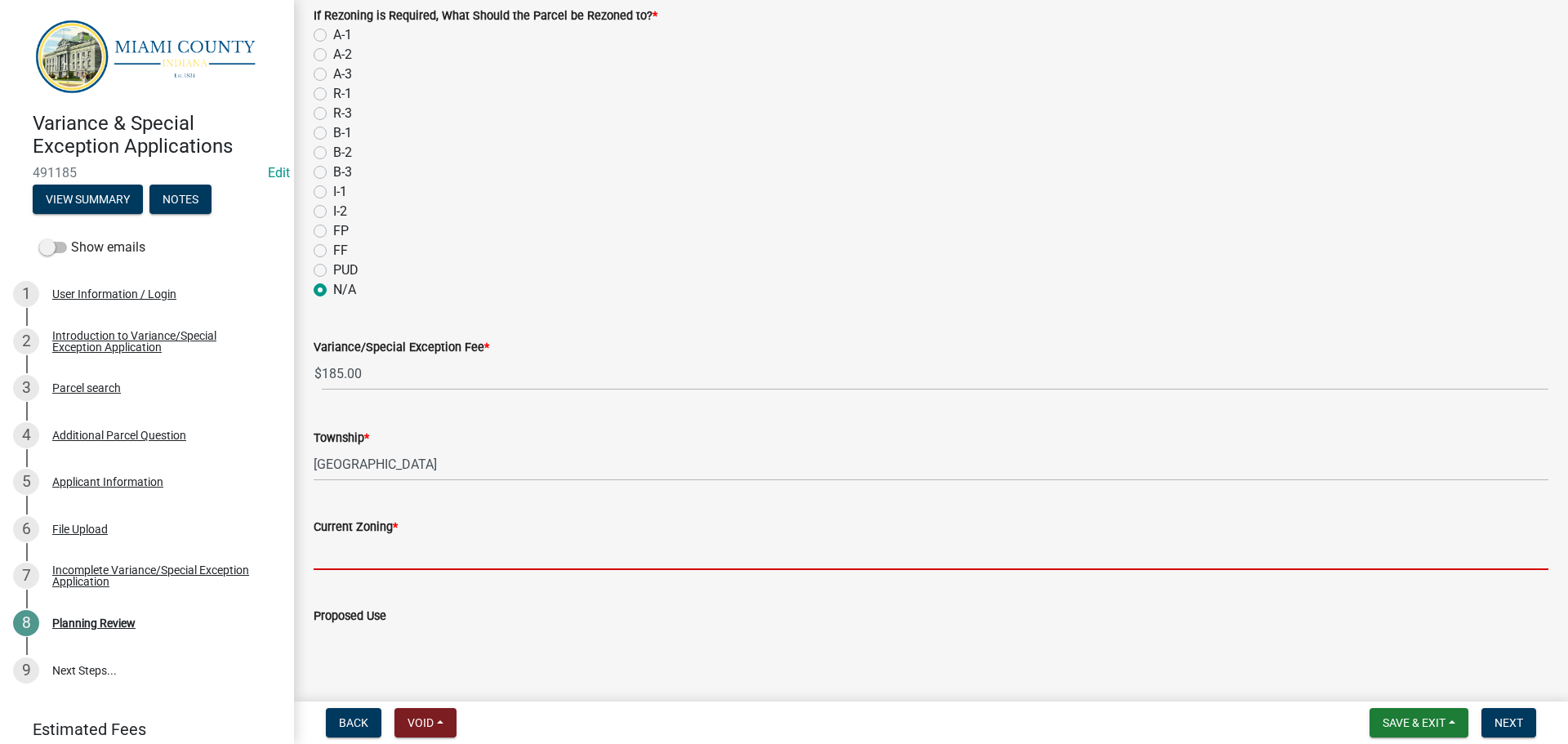
scroll to position [589, 0]
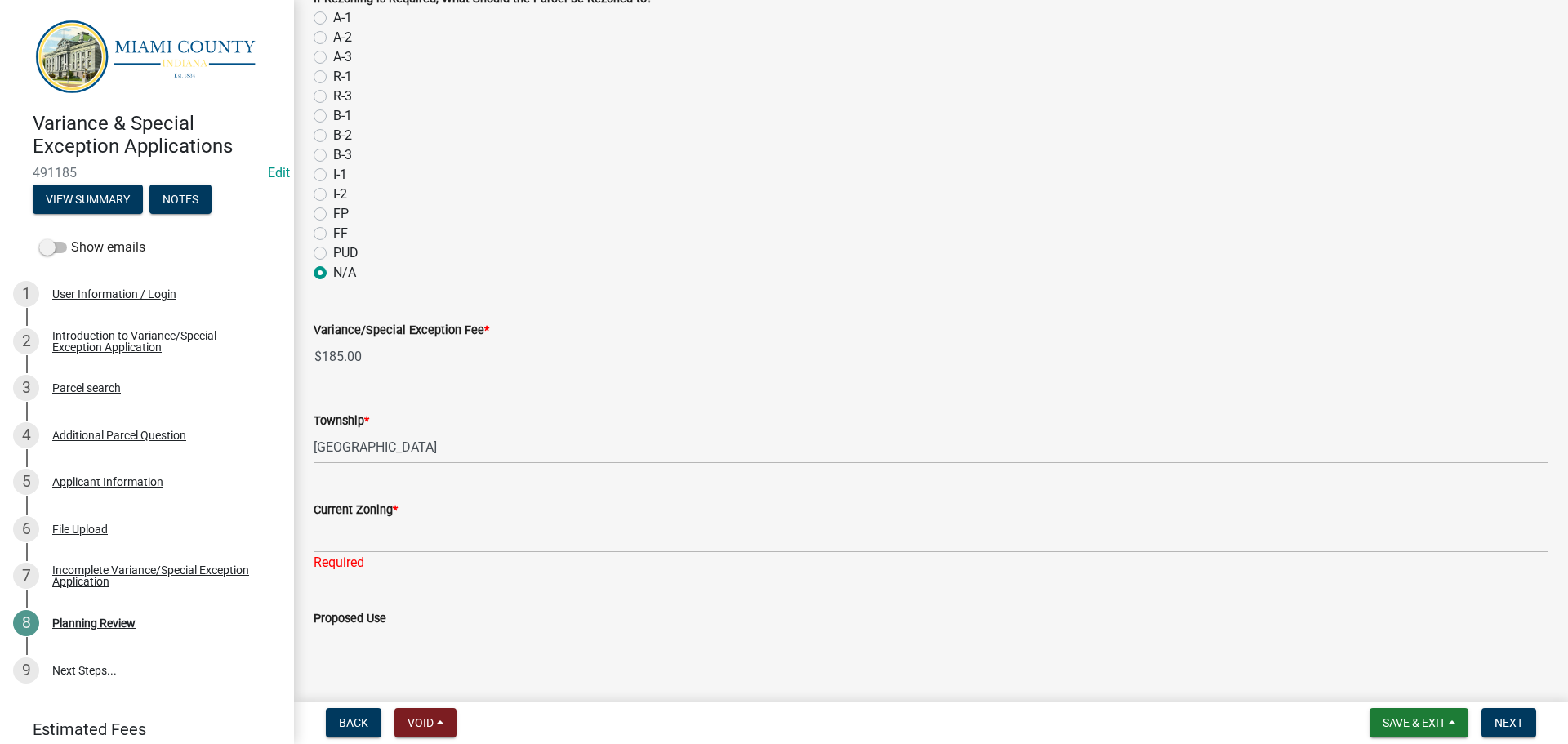
click at [471, 519] on div "Current Zoning *" at bounding box center [931, 510] width 1235 height 20
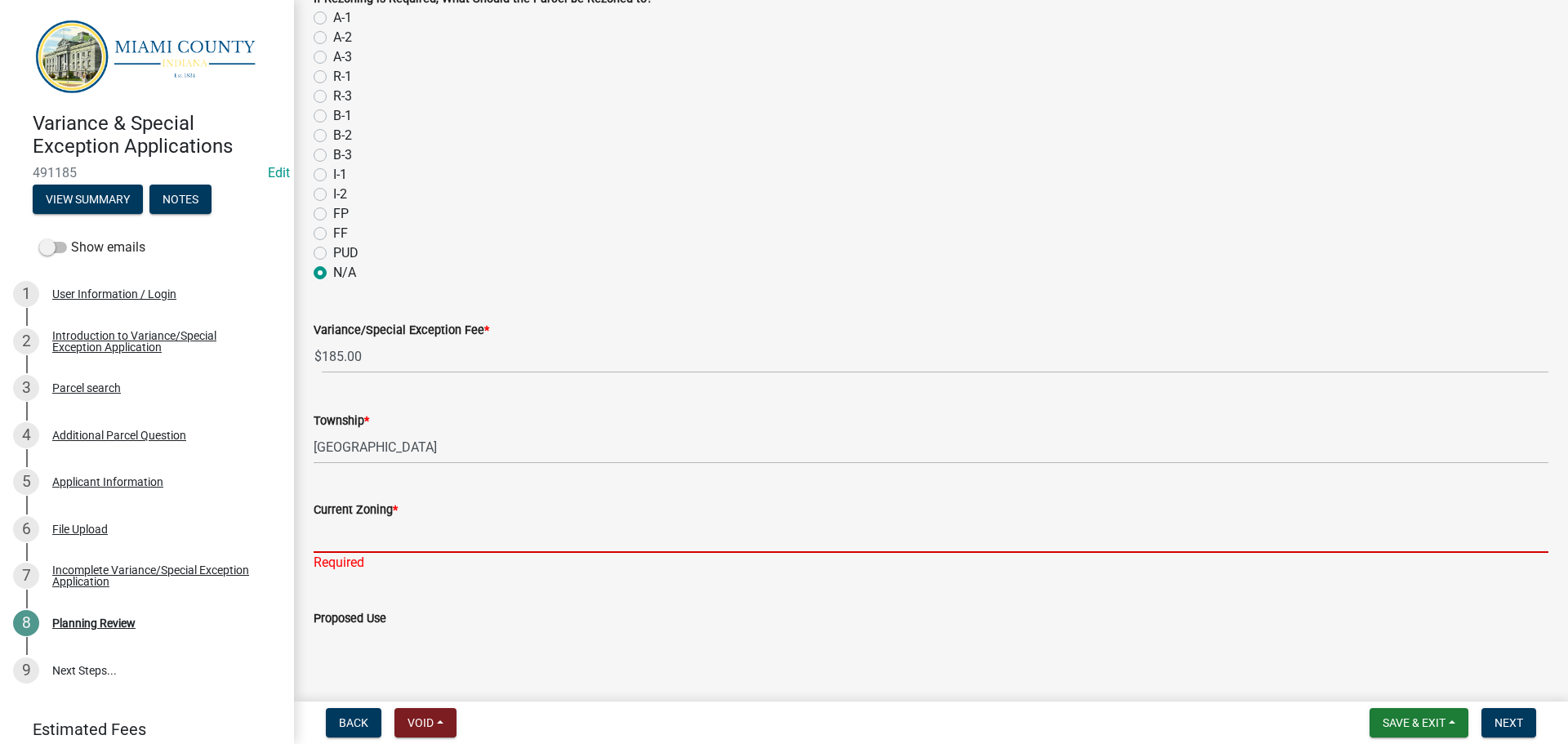
click at [389, 553] on input "Current Zoning *" at bounding box center [931, 536] width 1235 height 34
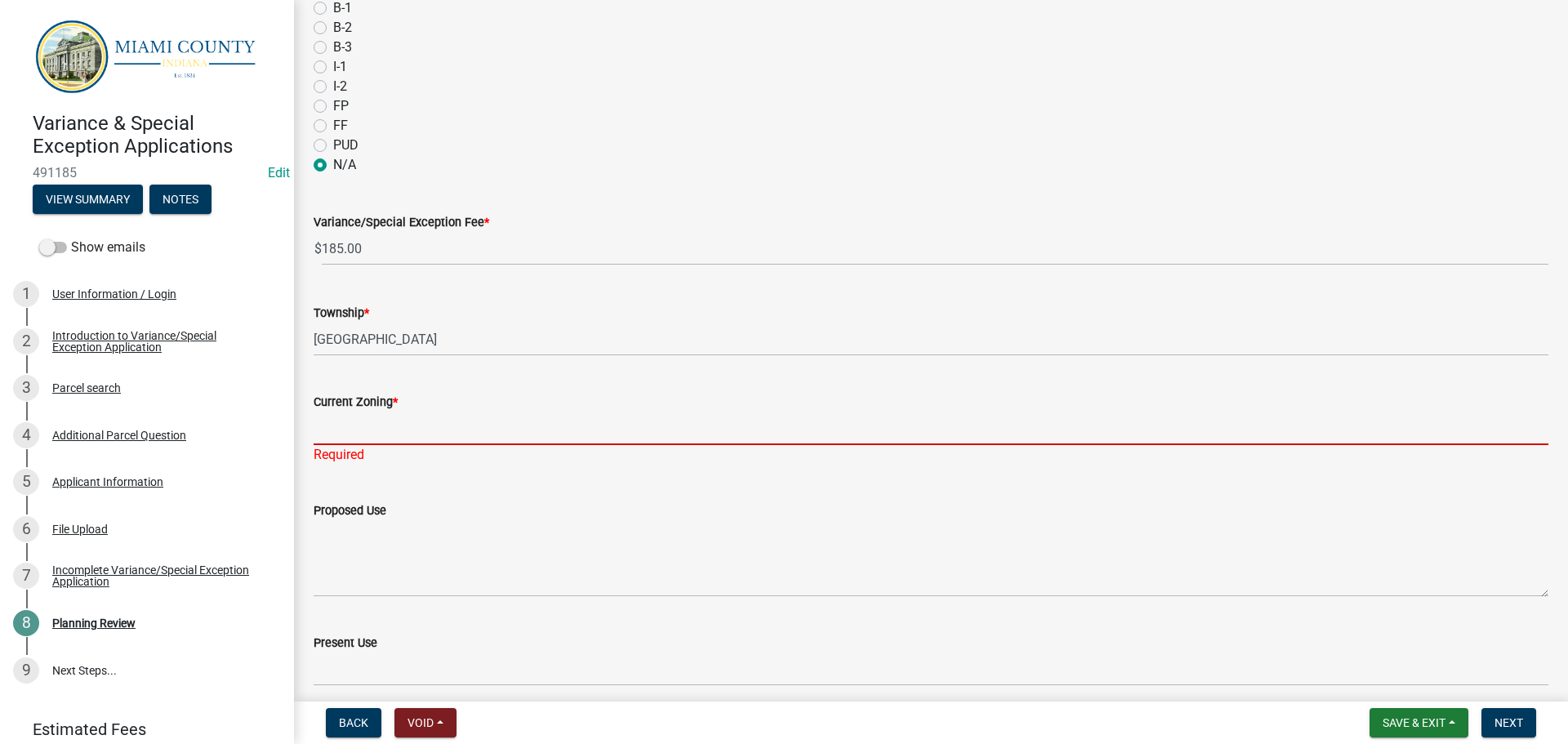
scroll to position [753, 0]
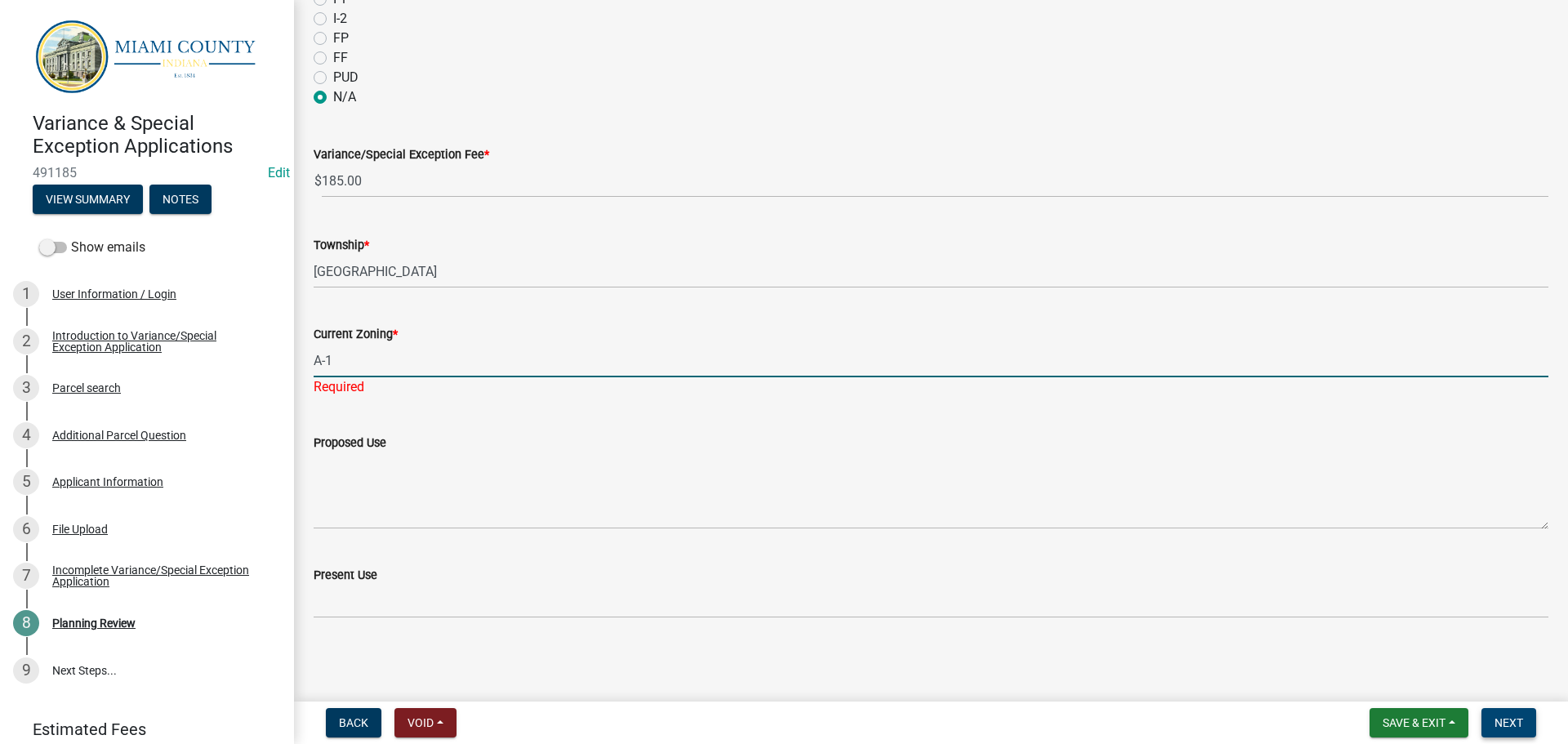
type input "A-1"
click at [1522, 716] on button "Next" at bounding box center [1508, 723] width 55 height 29
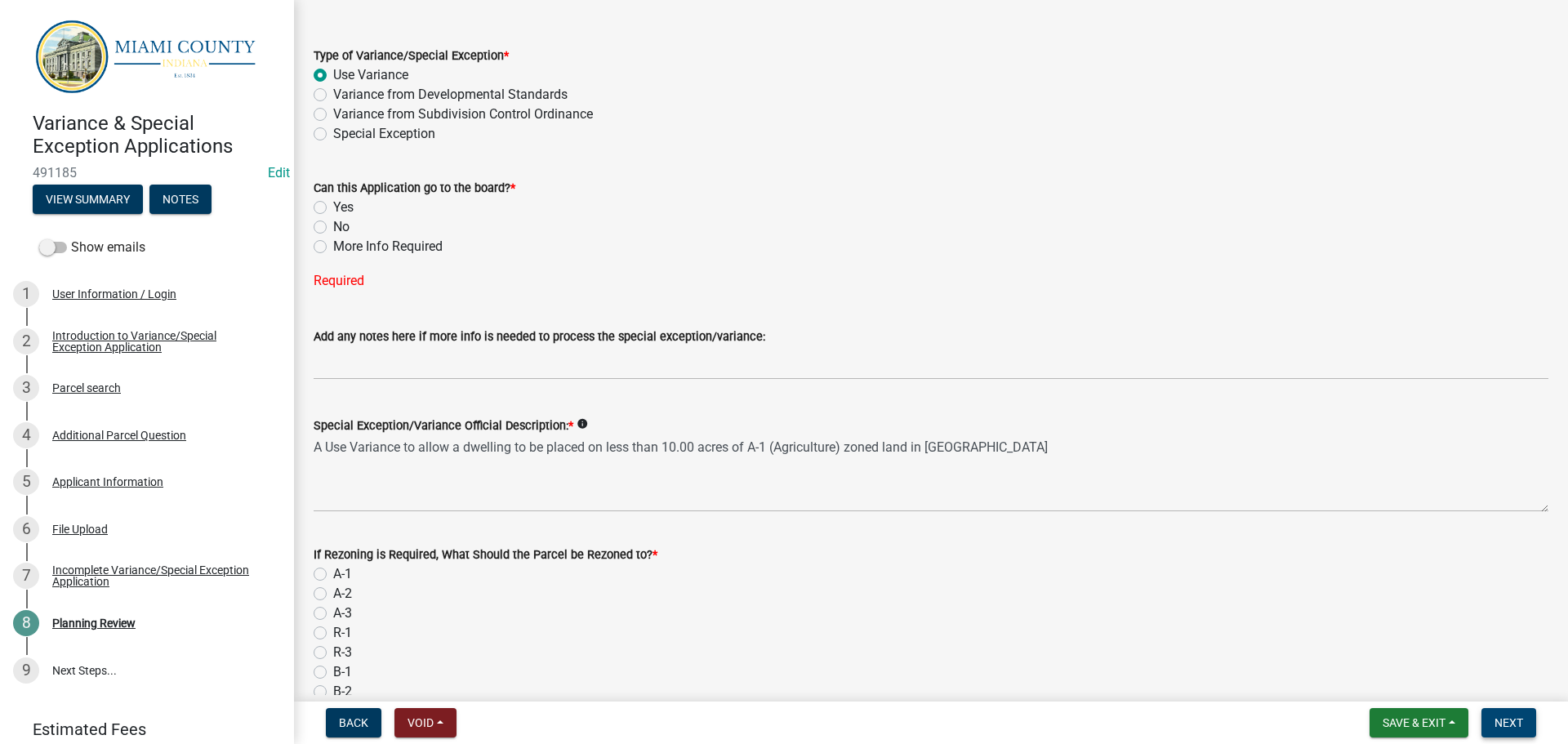
scroll to position [82, 0]
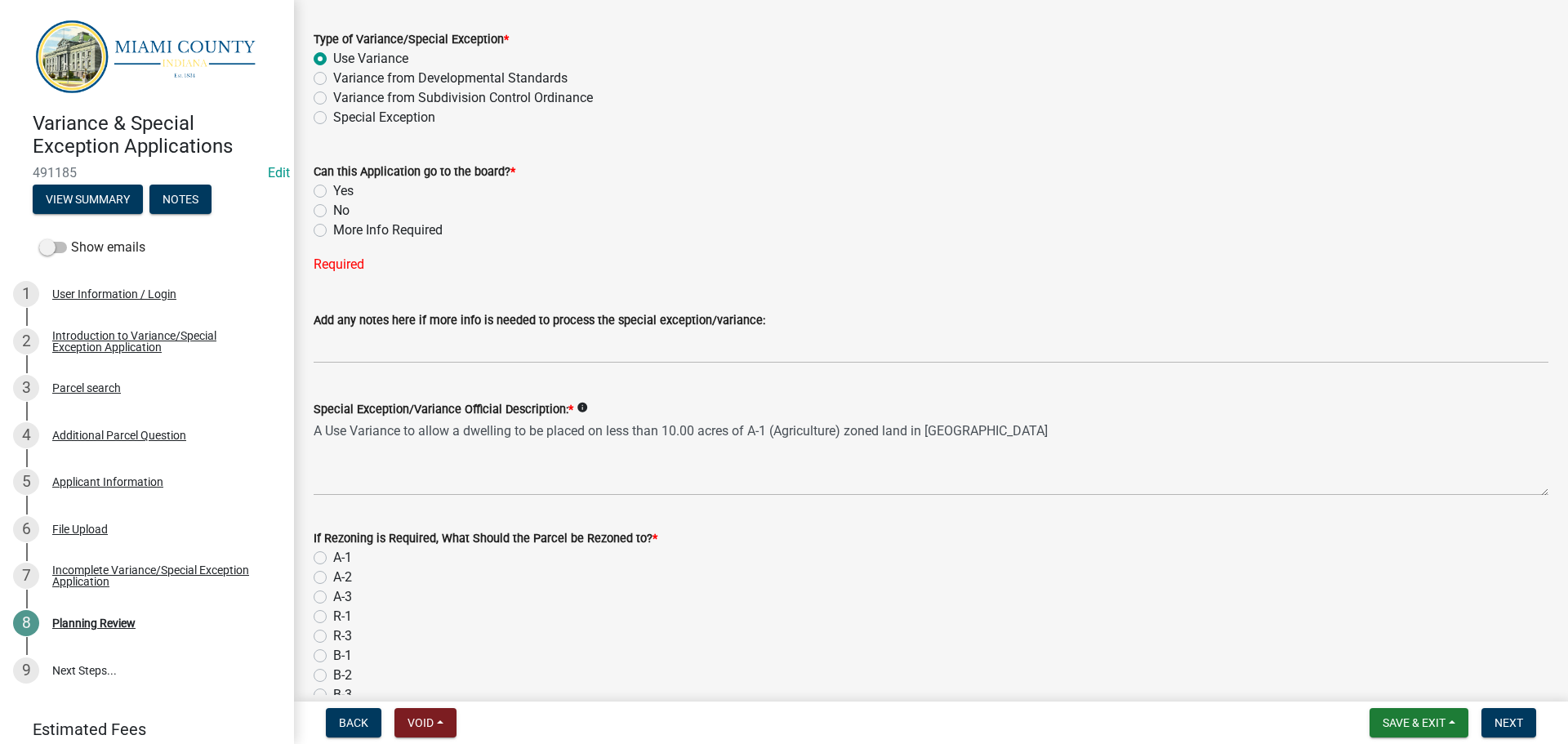
click at [333, 201] on label "Yes" at bounding box center [343, 191] width 21 height 20
click at [333, 192] on input "Yes" at bounding box center [338, 186] width 10 height 10
radio input "true"
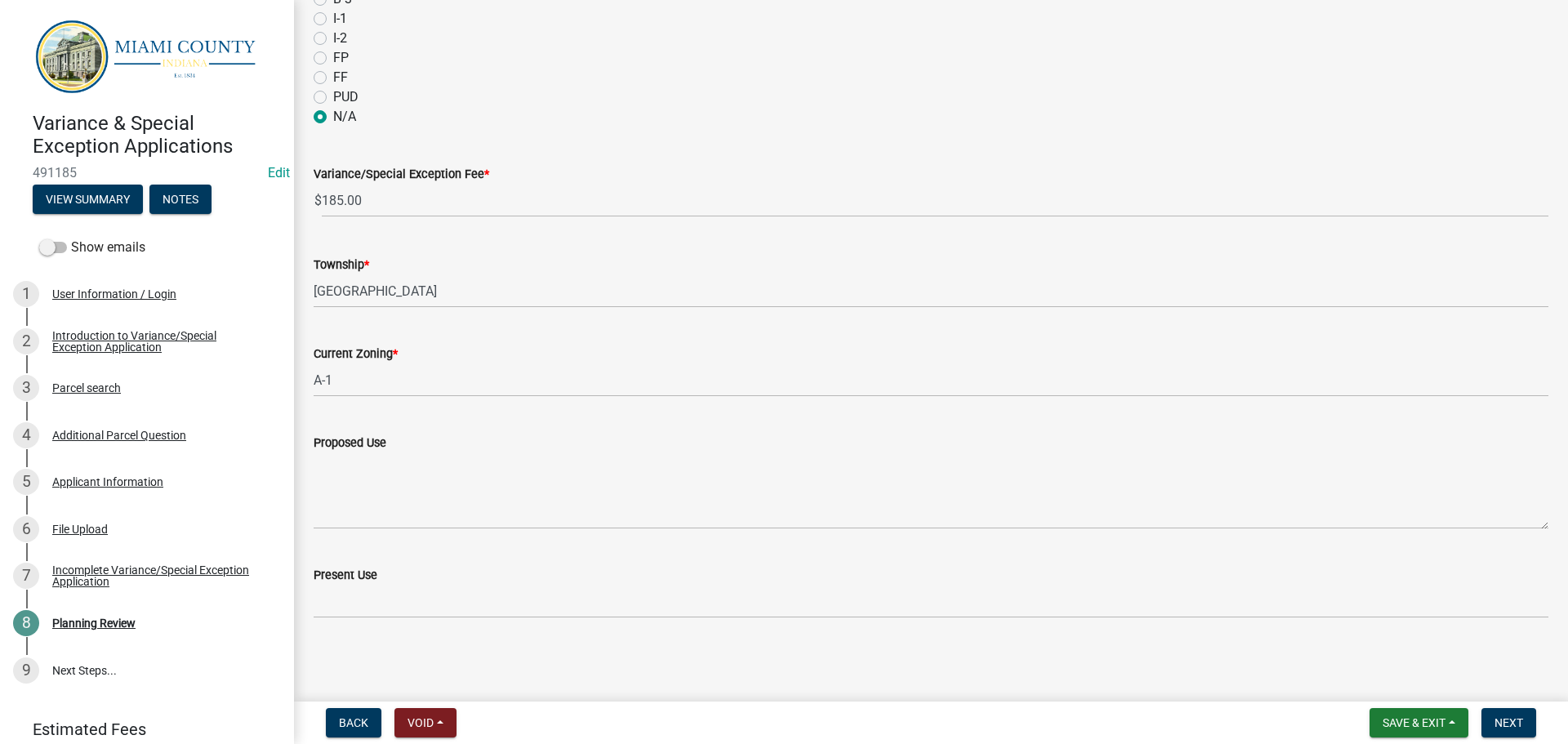
scroll to position [918, 0]
click at [1500, 720] on span "Next" at bounding box center [1508, 722] width 29 height 13
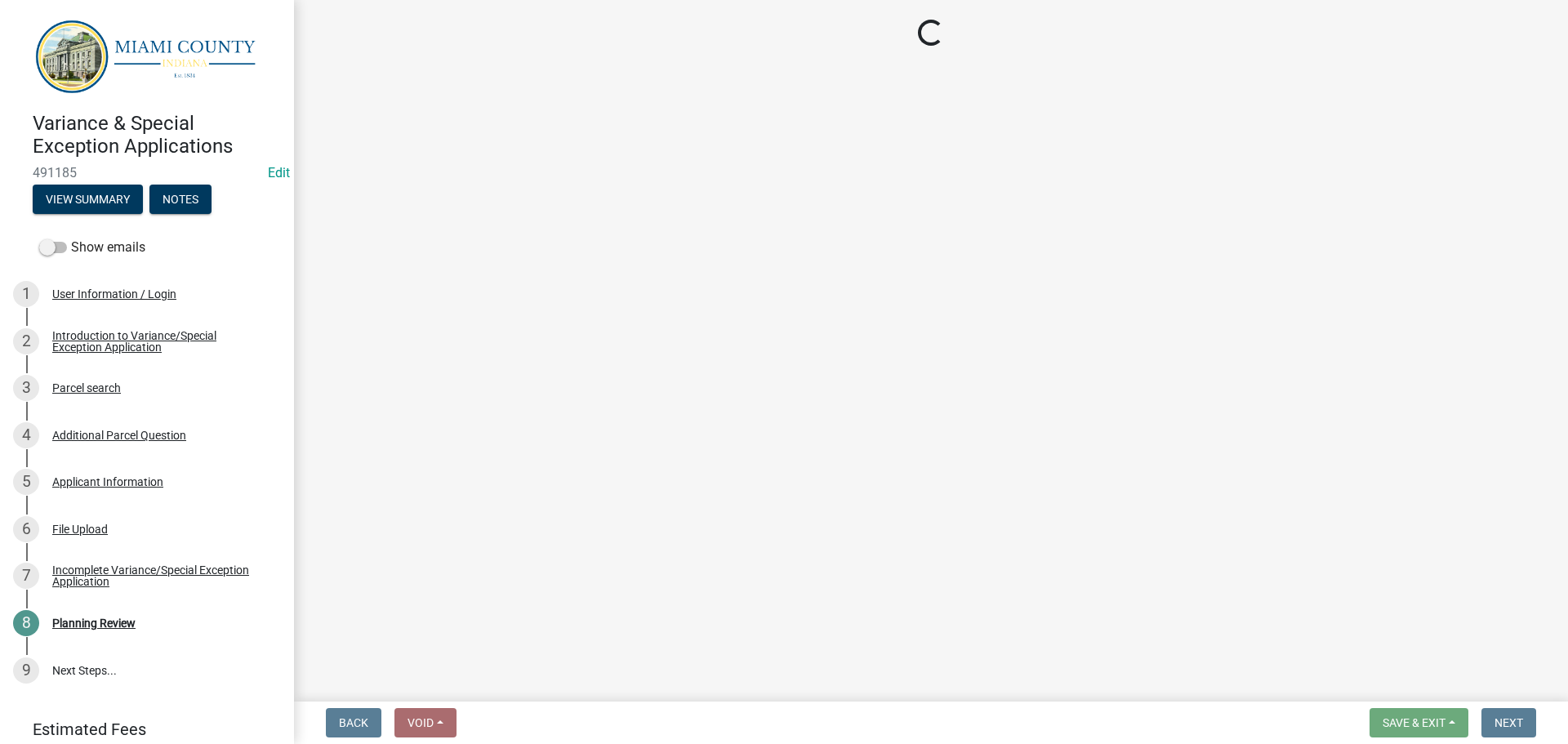
select select "3: 3"
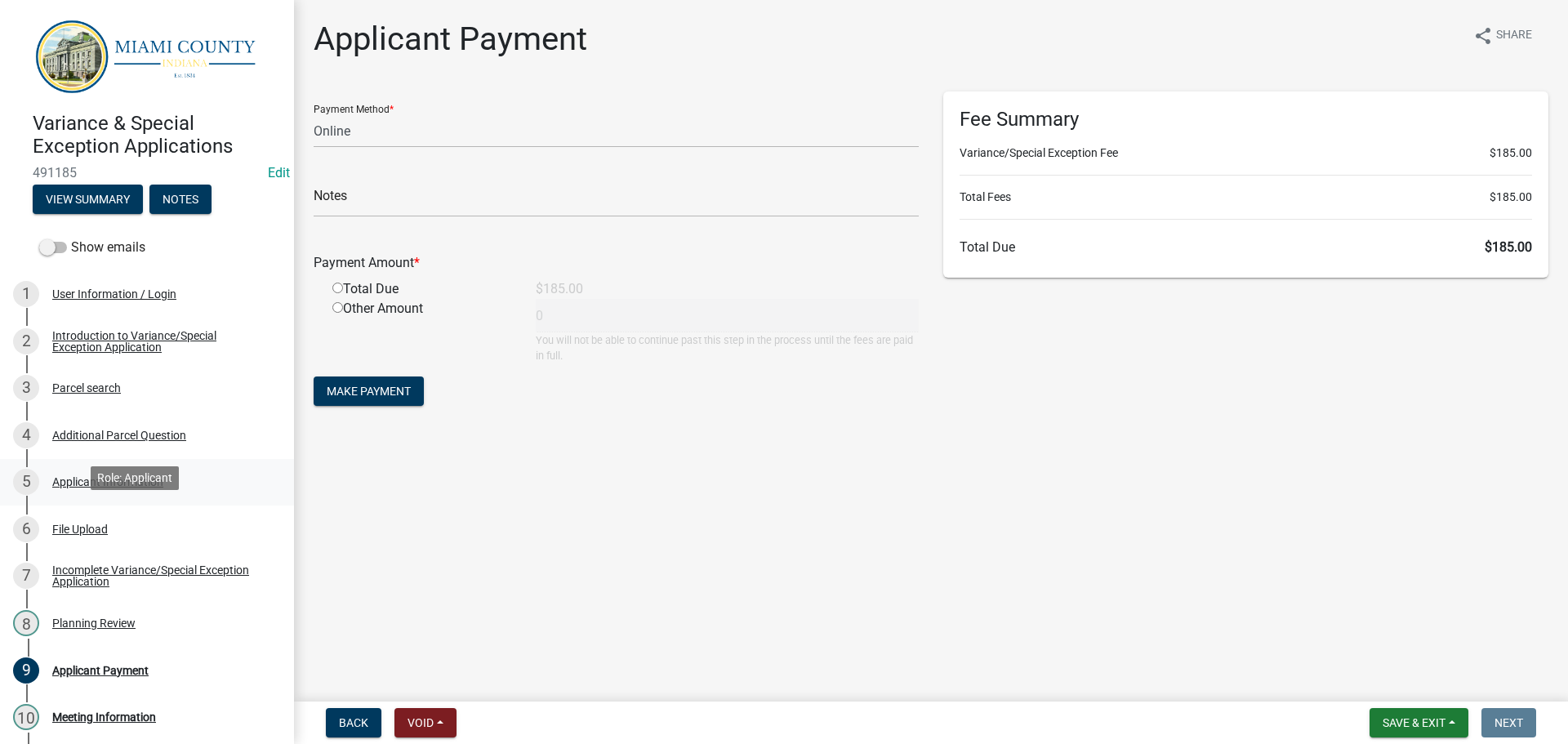
click at [121, 488] on div "Applicant Information" at bounding box center [107, 481] width 111 height 11
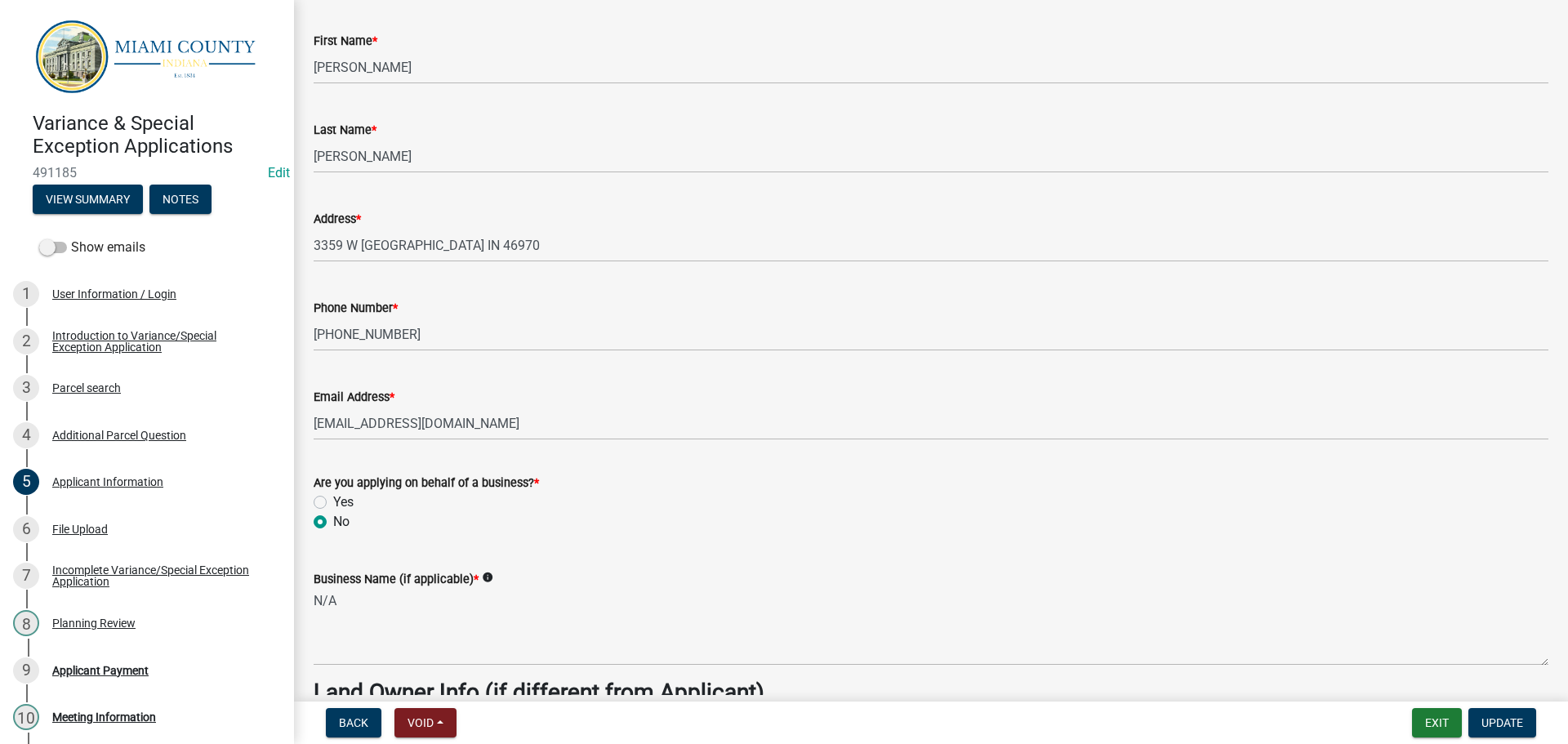
scroll to position [490, 0]
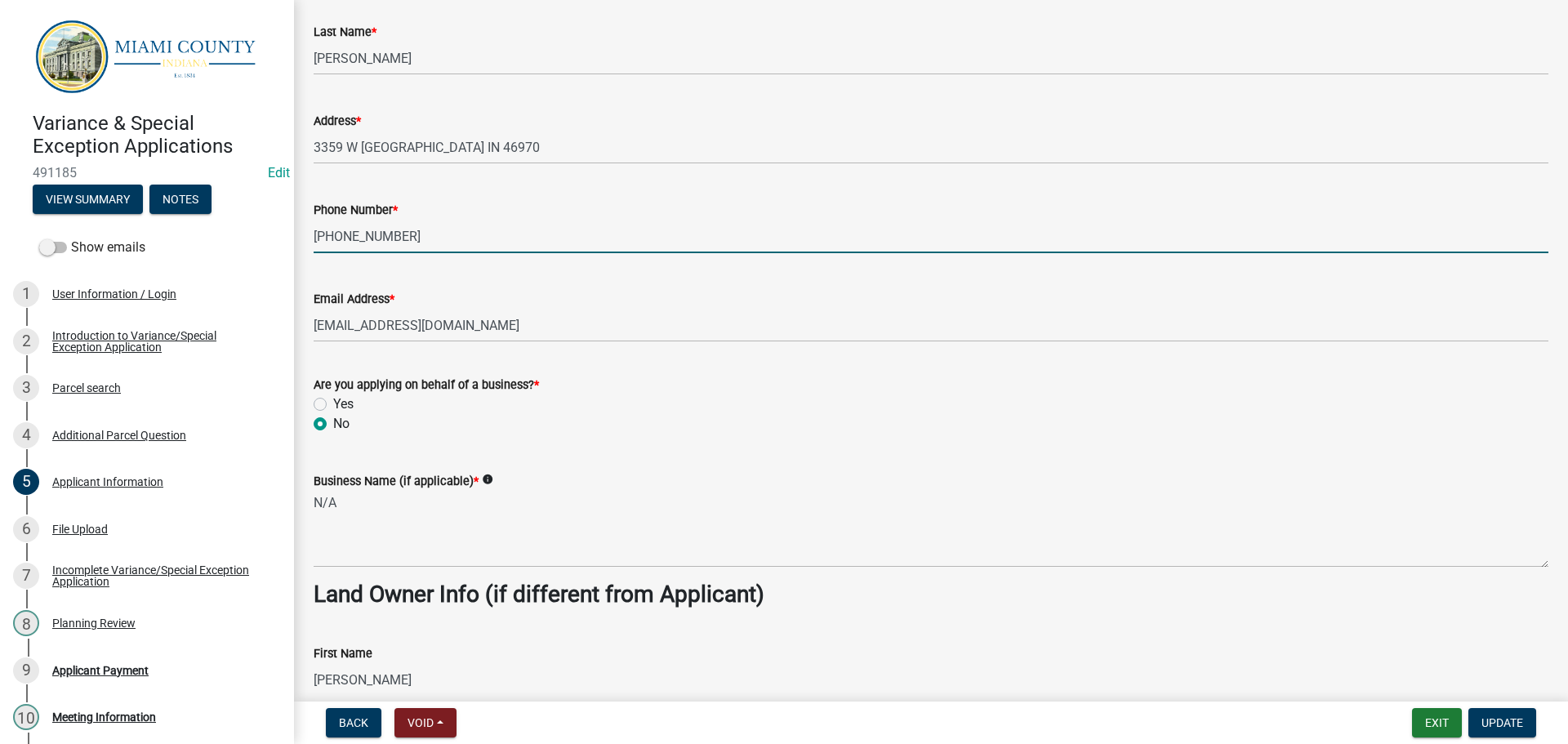
drag, startPoint x: 376, startPoint y: 321, endPoint x: 417, endPoint y: 321, distance: 41.0
click at [376, 253] on input "765 469 9234" at bounding box center [931, 236] width 1235 height 34
type input "765-469-9234"
click at [446, 434] on form "Are you applying on behalf of a business? * Yes No" at bounding box center [931, 395] width 1235 height 78
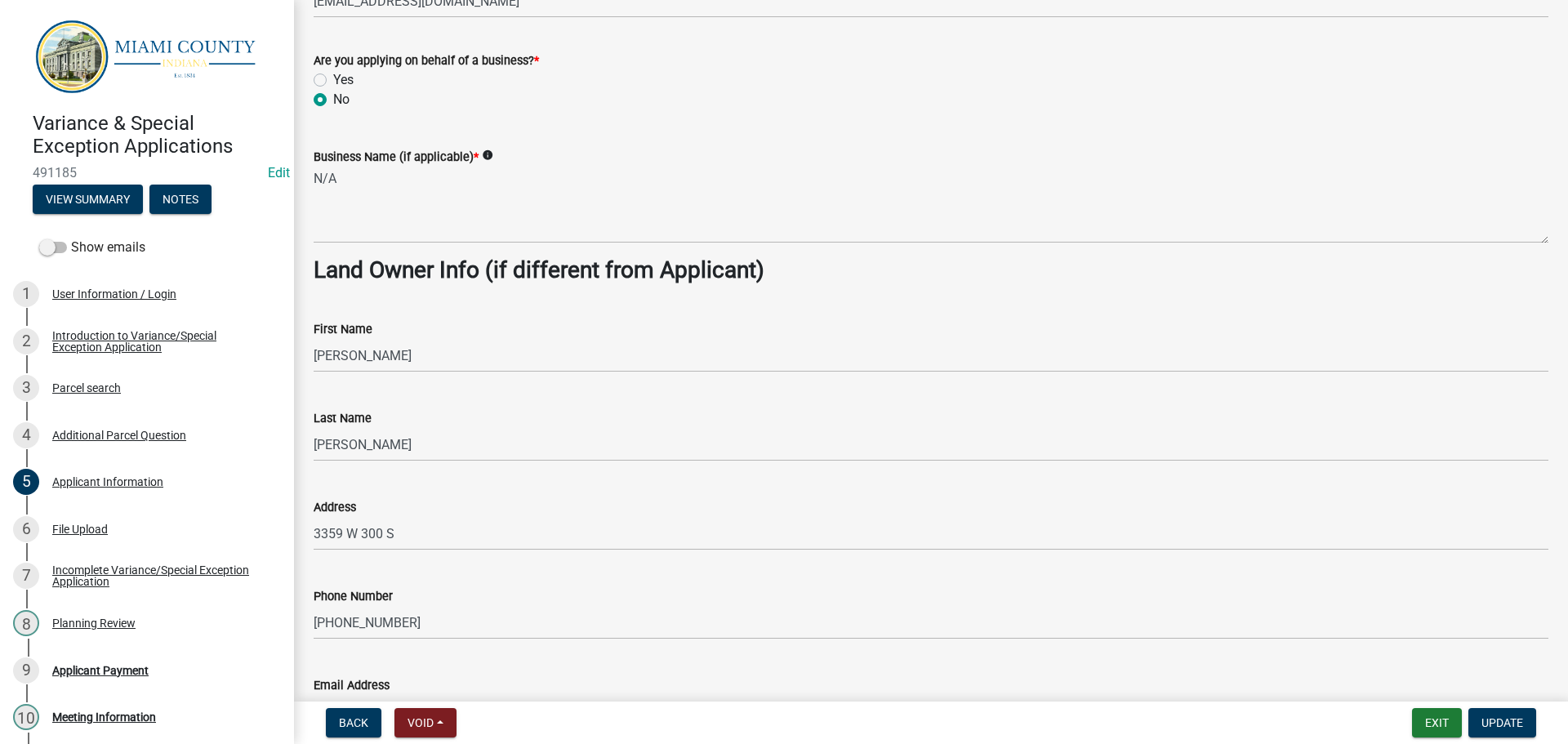
scroll to position [981, 0]
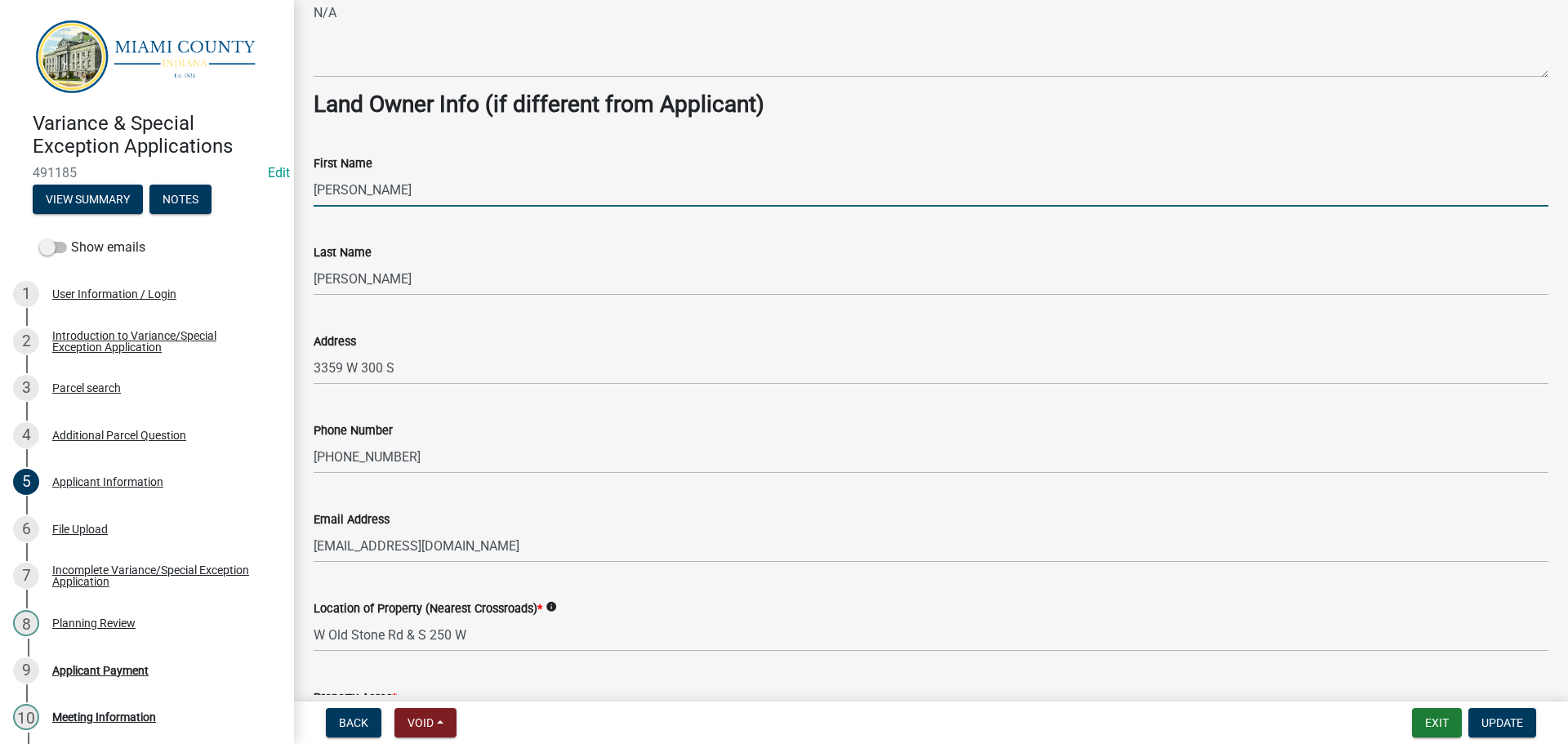
click at [352, 206] on input "MaryAnn" at bounding box center [931, 190] width 1235 height 34
type input "Mary Ann"
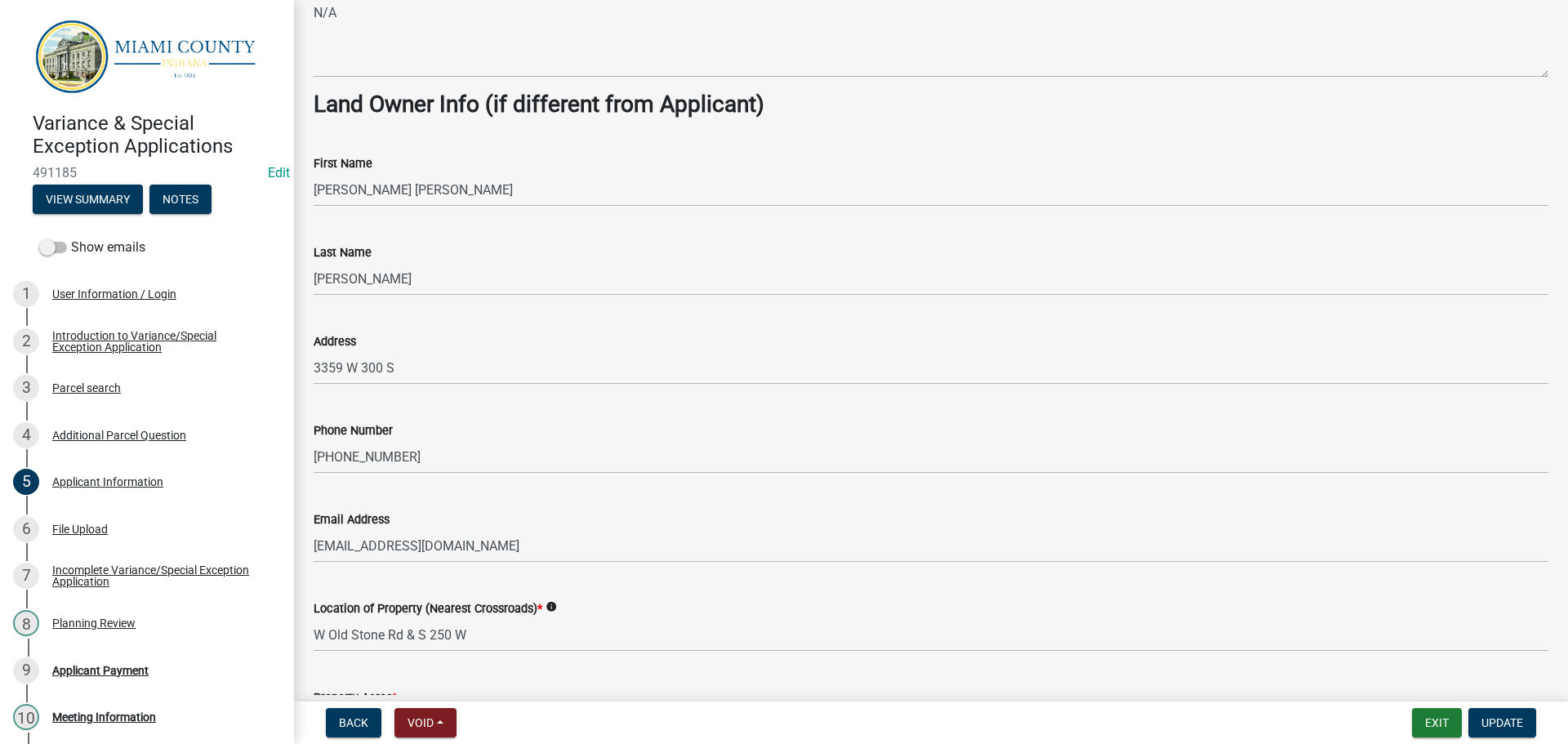
click at [382, 206] on div "First Name Mary Ann" at bounding box center [931, 169] width 1235 height 76
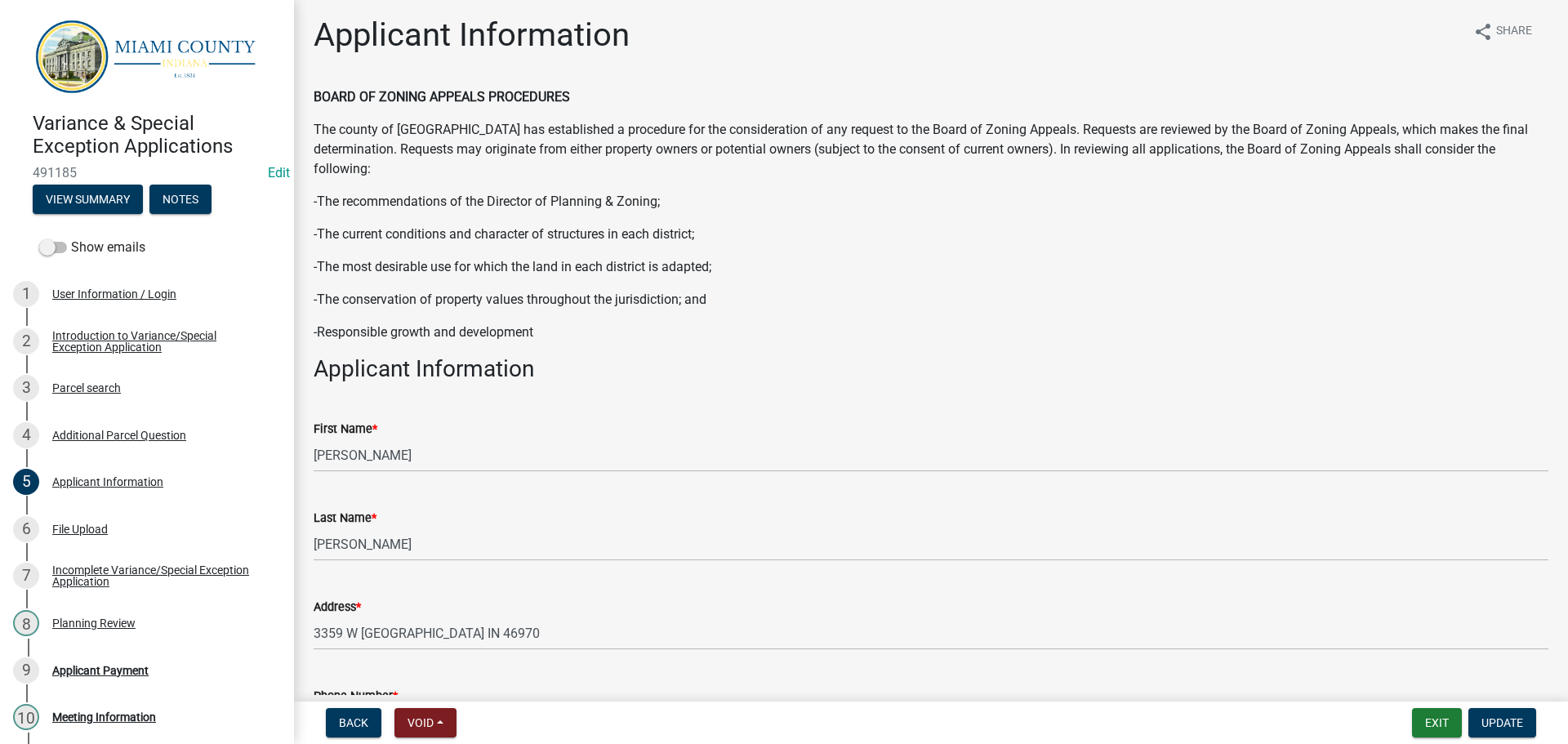
scroll to position [0, 0]
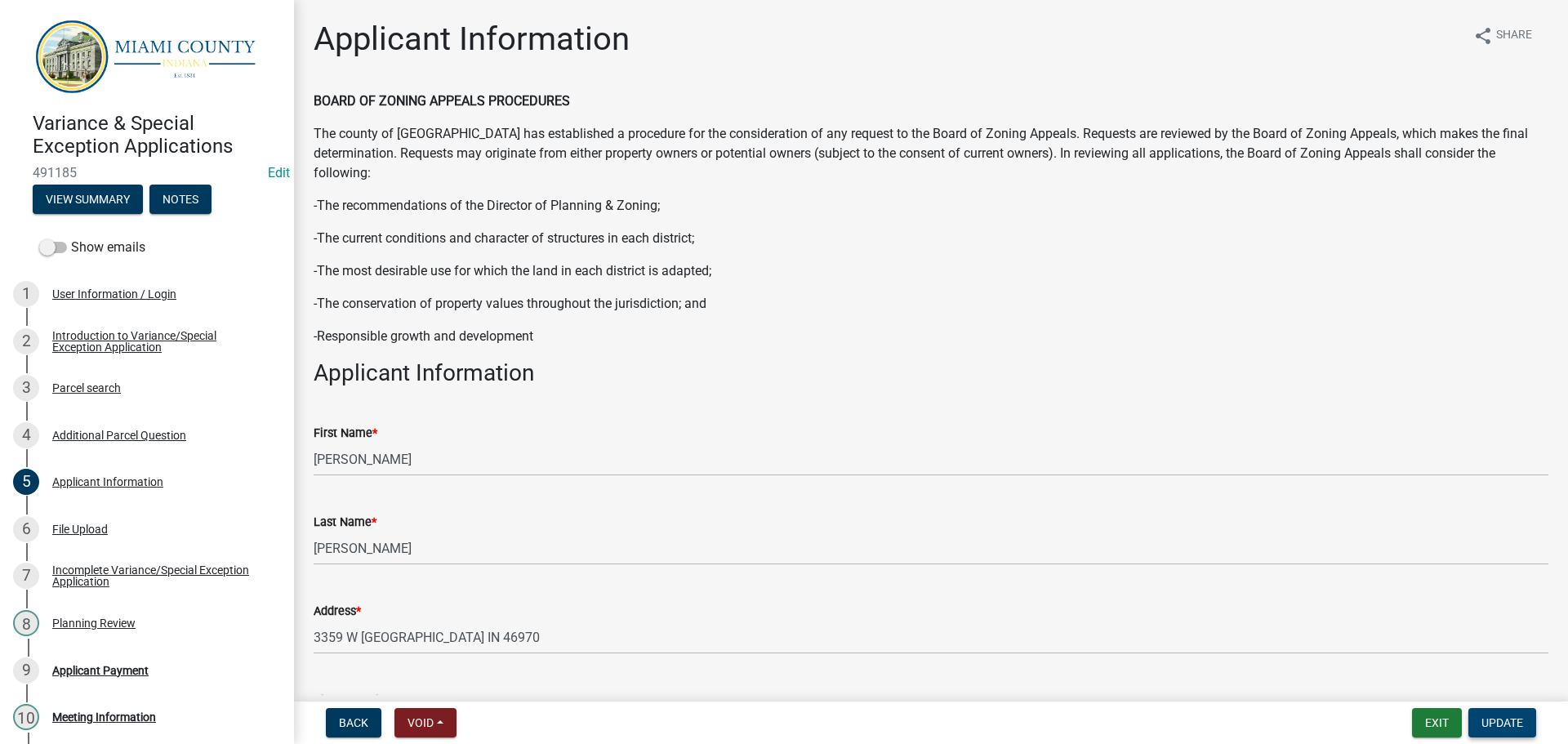
click at [1487, 716] on span "Update" at bounding box center [1502, 722] width 42 height 13
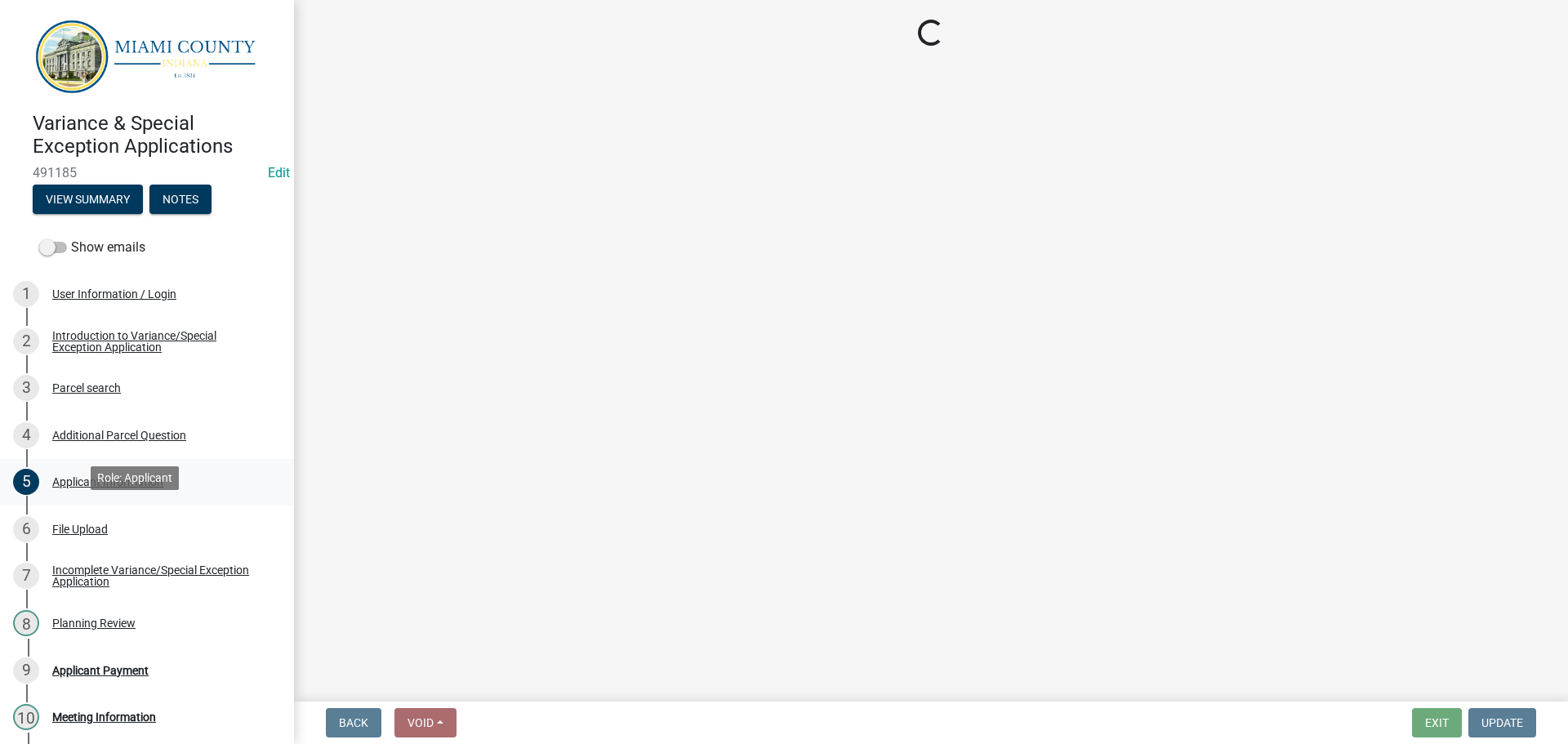
select select "3: 3"
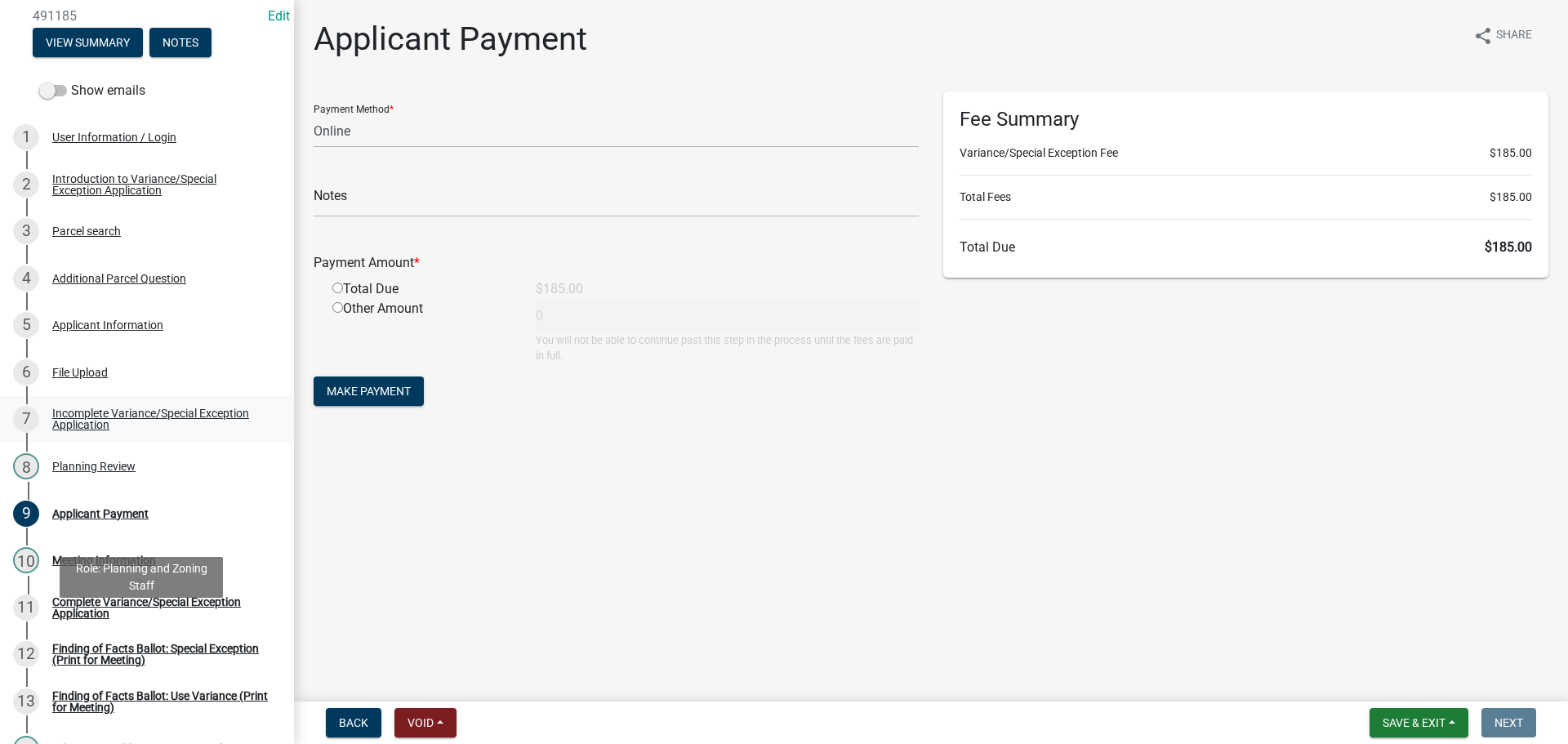
scroll to position [163, 0]
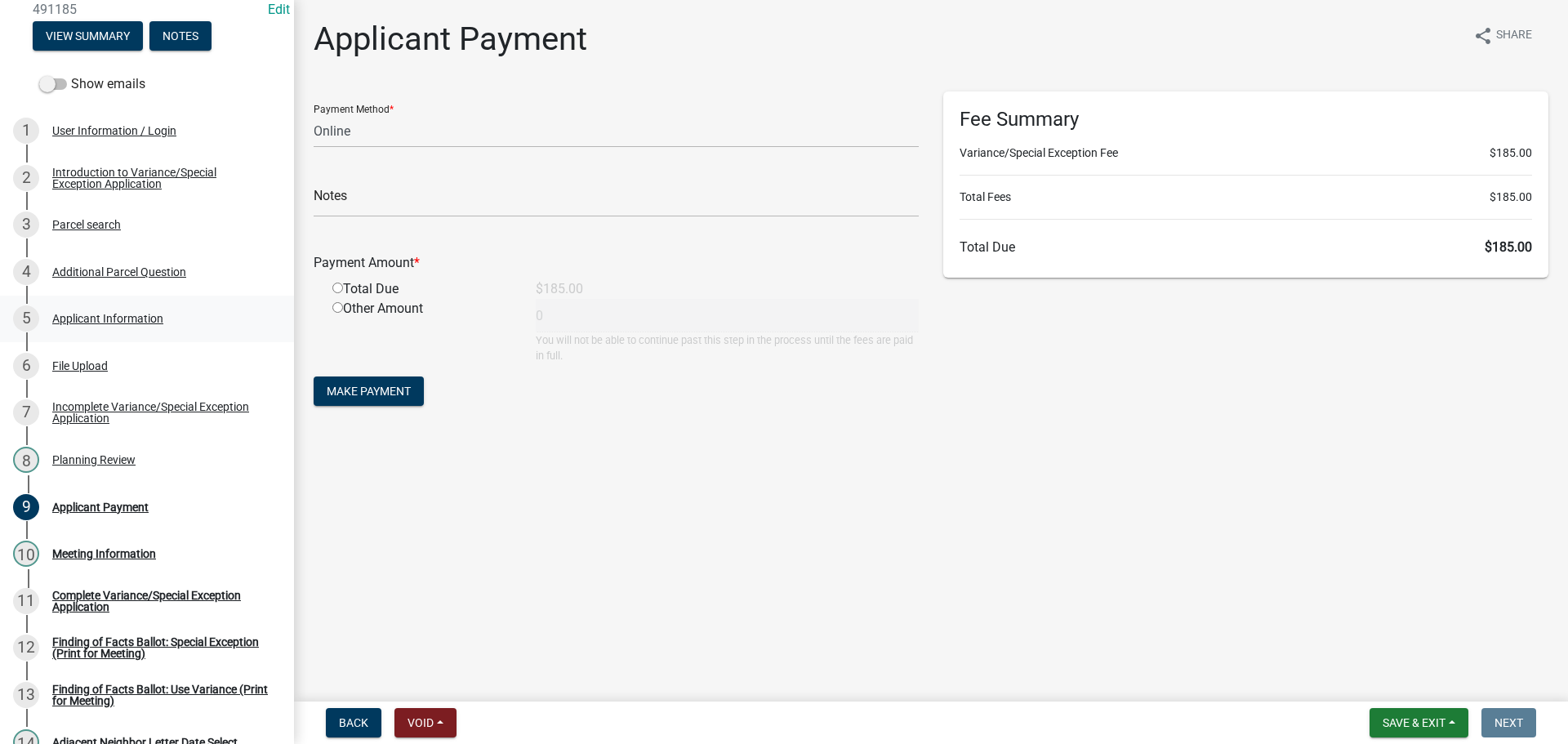
click at [153, 324] on div "Applicant Information" at bounding box center [107, 318] width 111 height 11
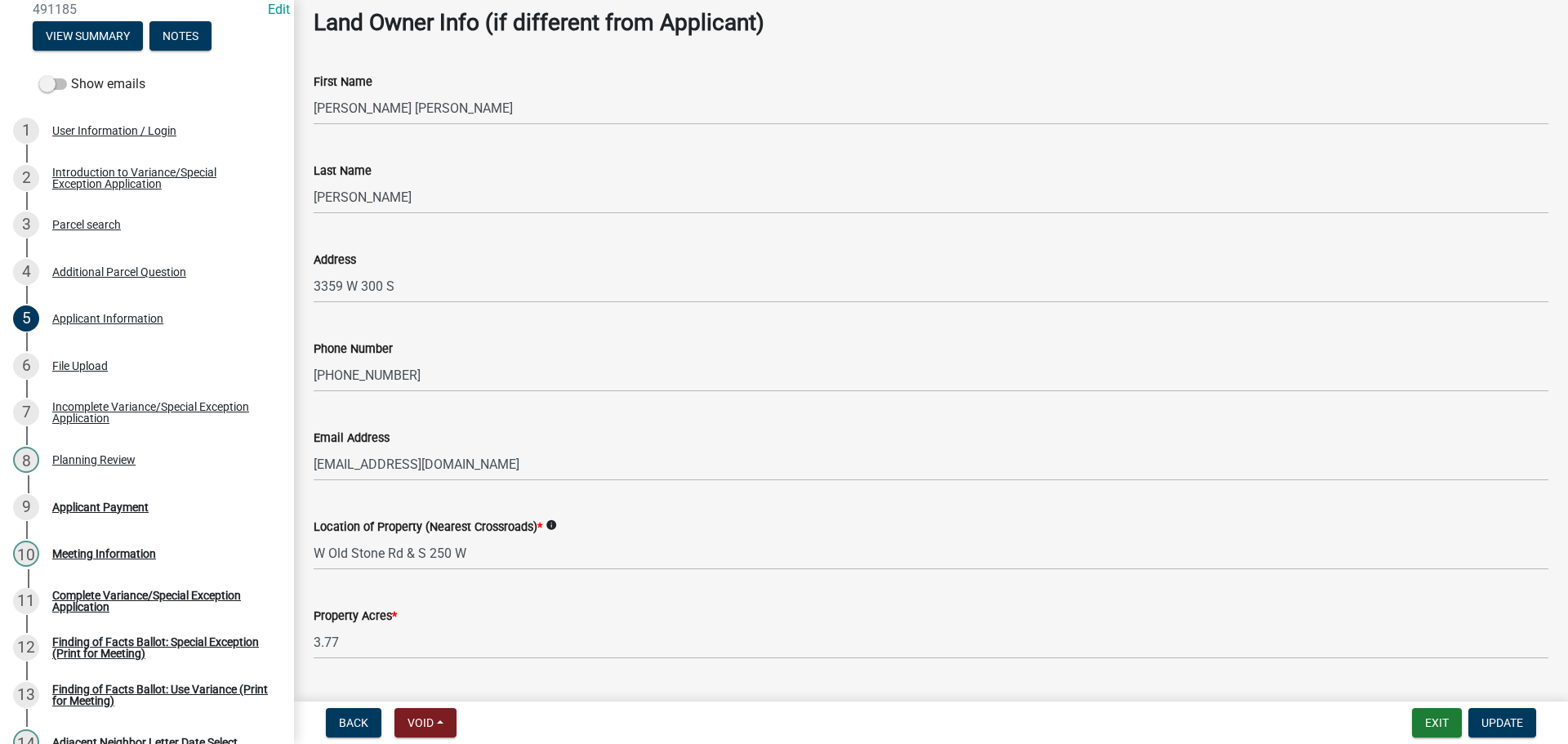
scroll to position [817, 0]
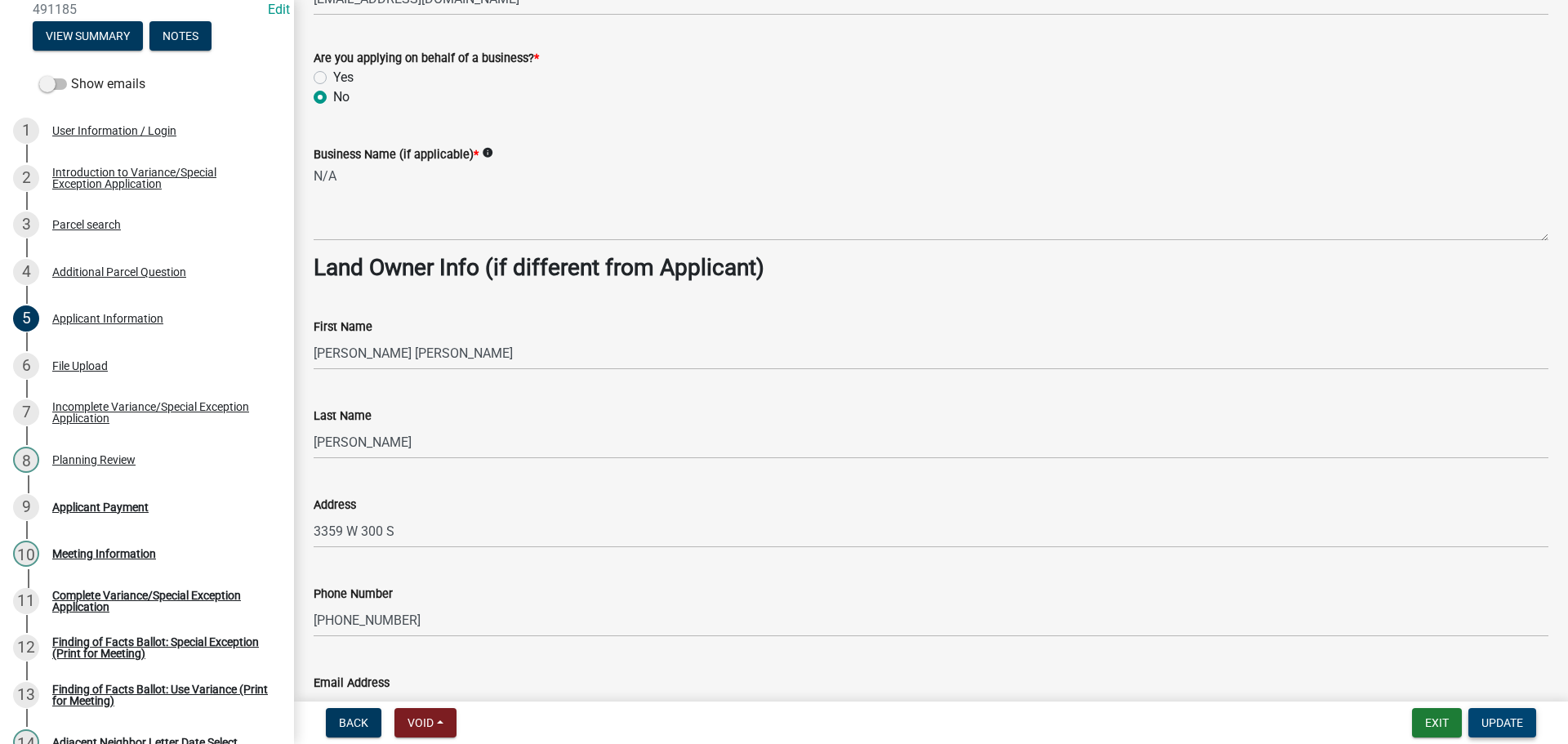
click at [1495, 718] on span "Update" at bounding box center [1502, 722] width 42 height 13
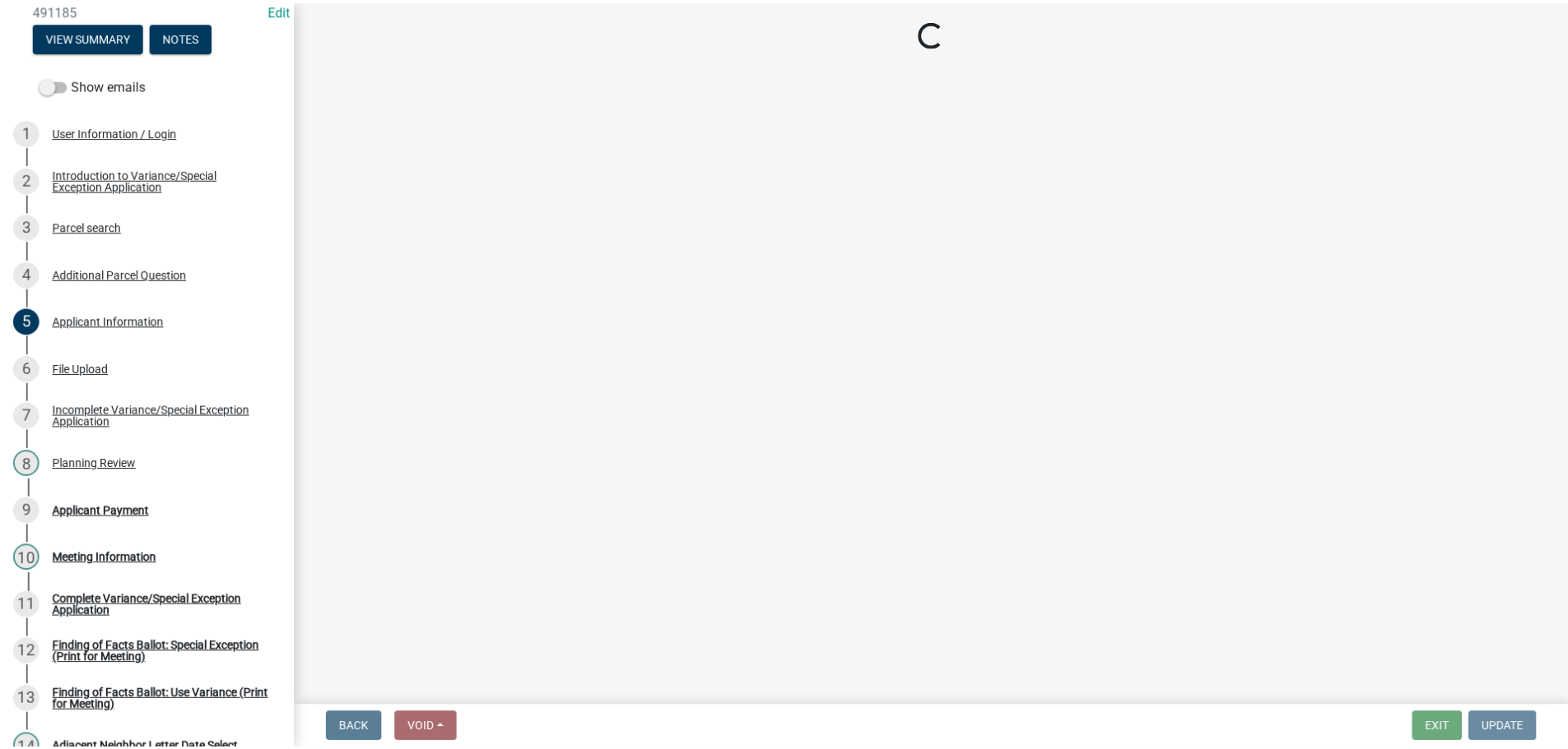
scroll to position [0, 0]
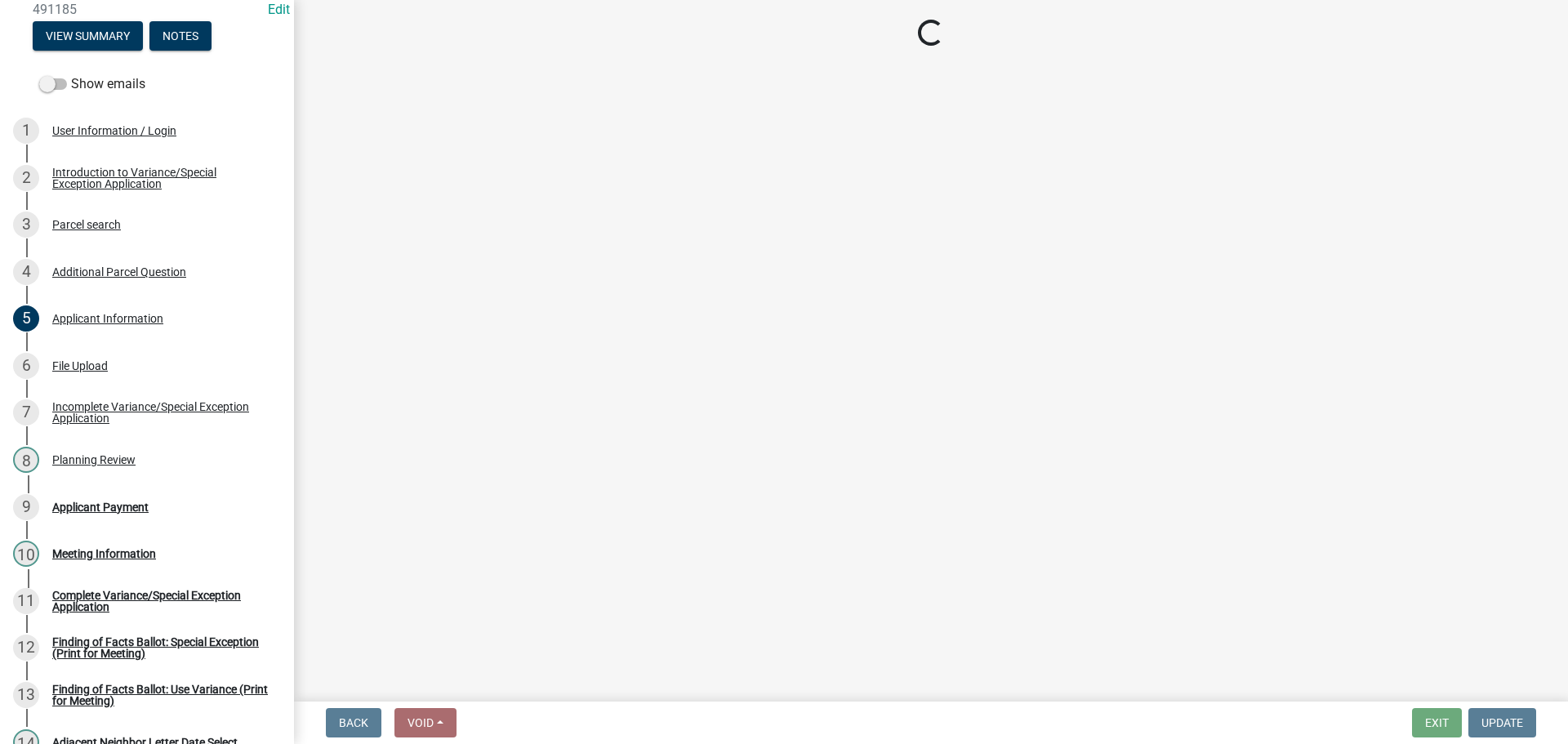
select select "3: 3"
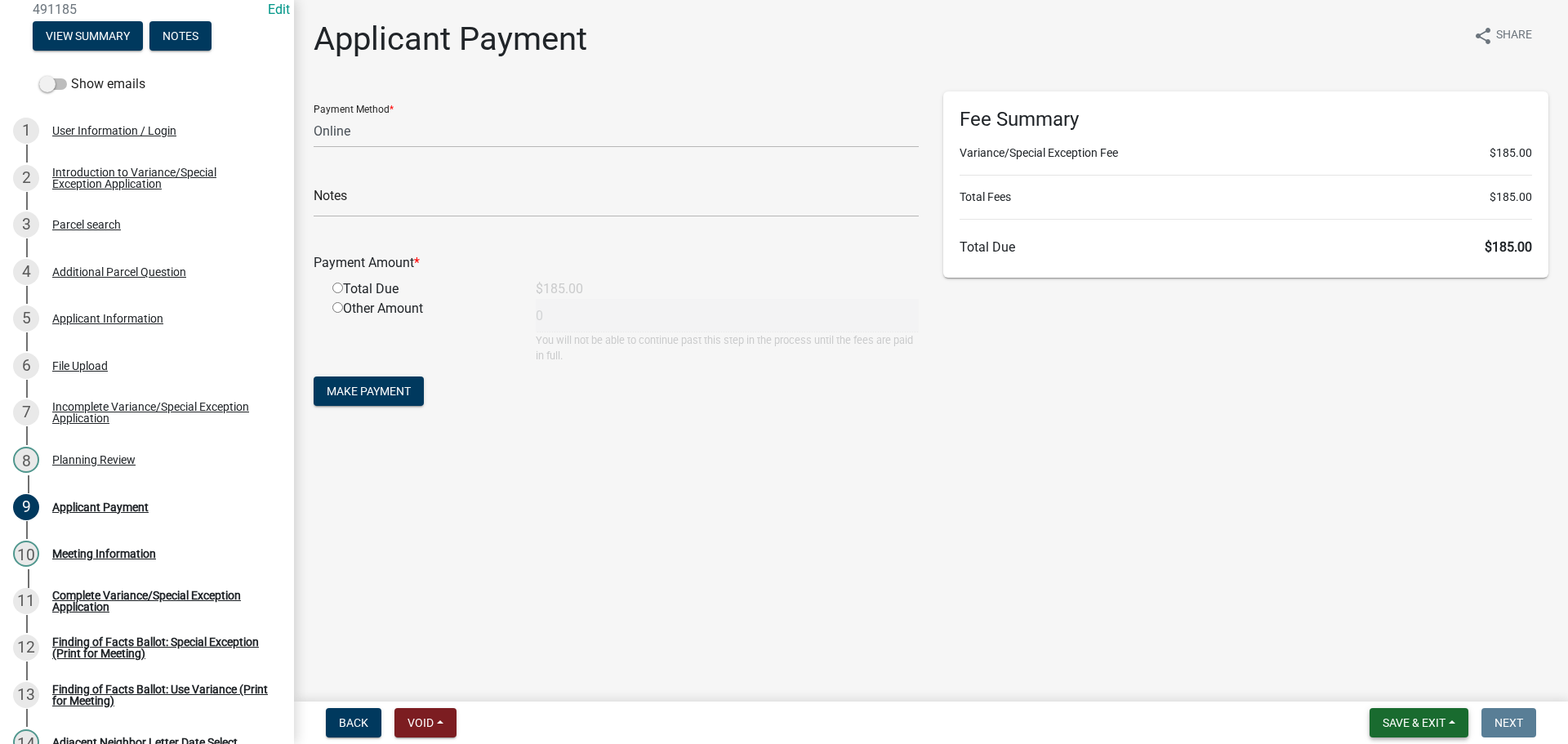
click at [1414, 734] on button "Save & Exit" at bounding box center [1419, 723] width 99 height 29
click at [1337, 688] on button "Save & Exit" at bounding box center [1402, 676] width 131 height 39
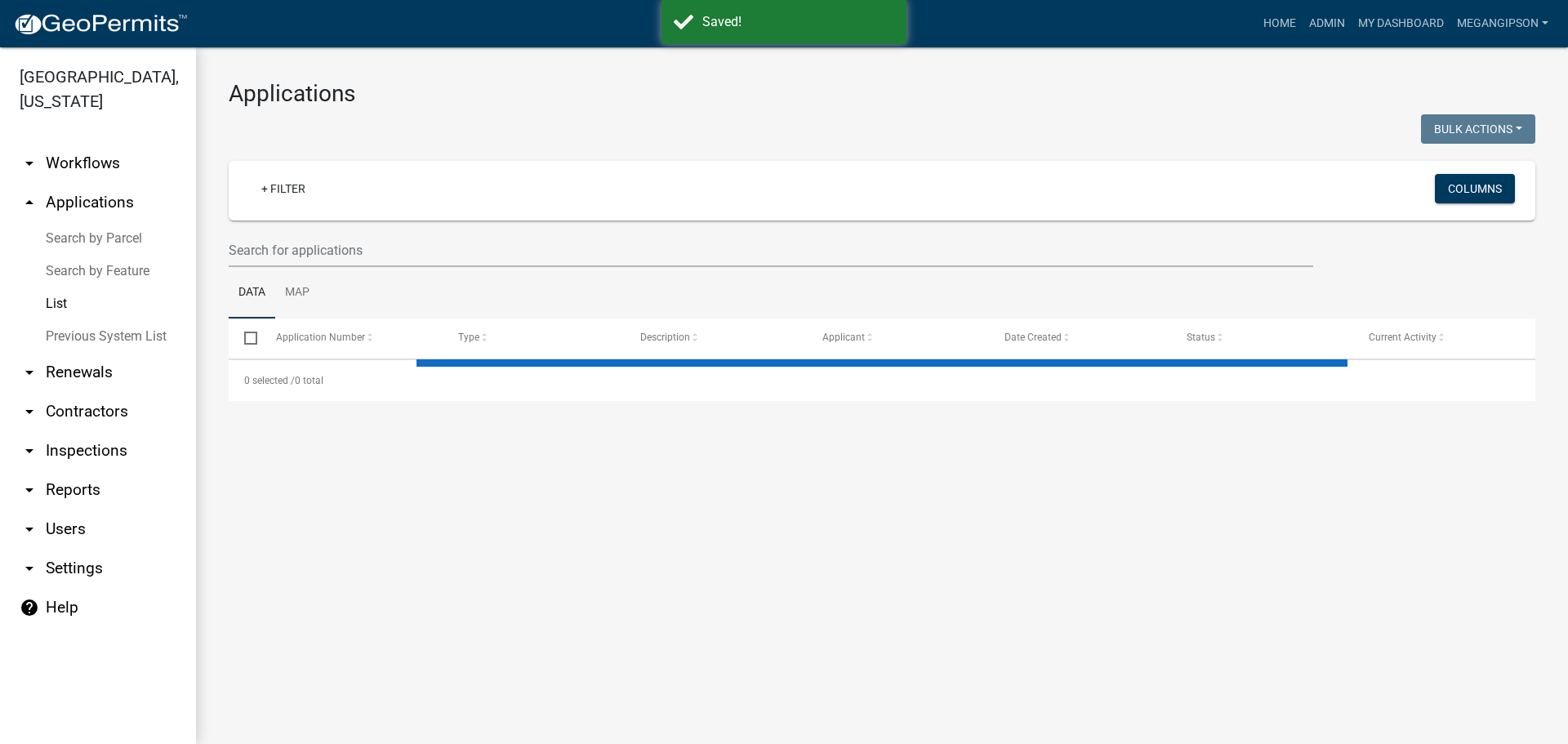
select select "3: 100"
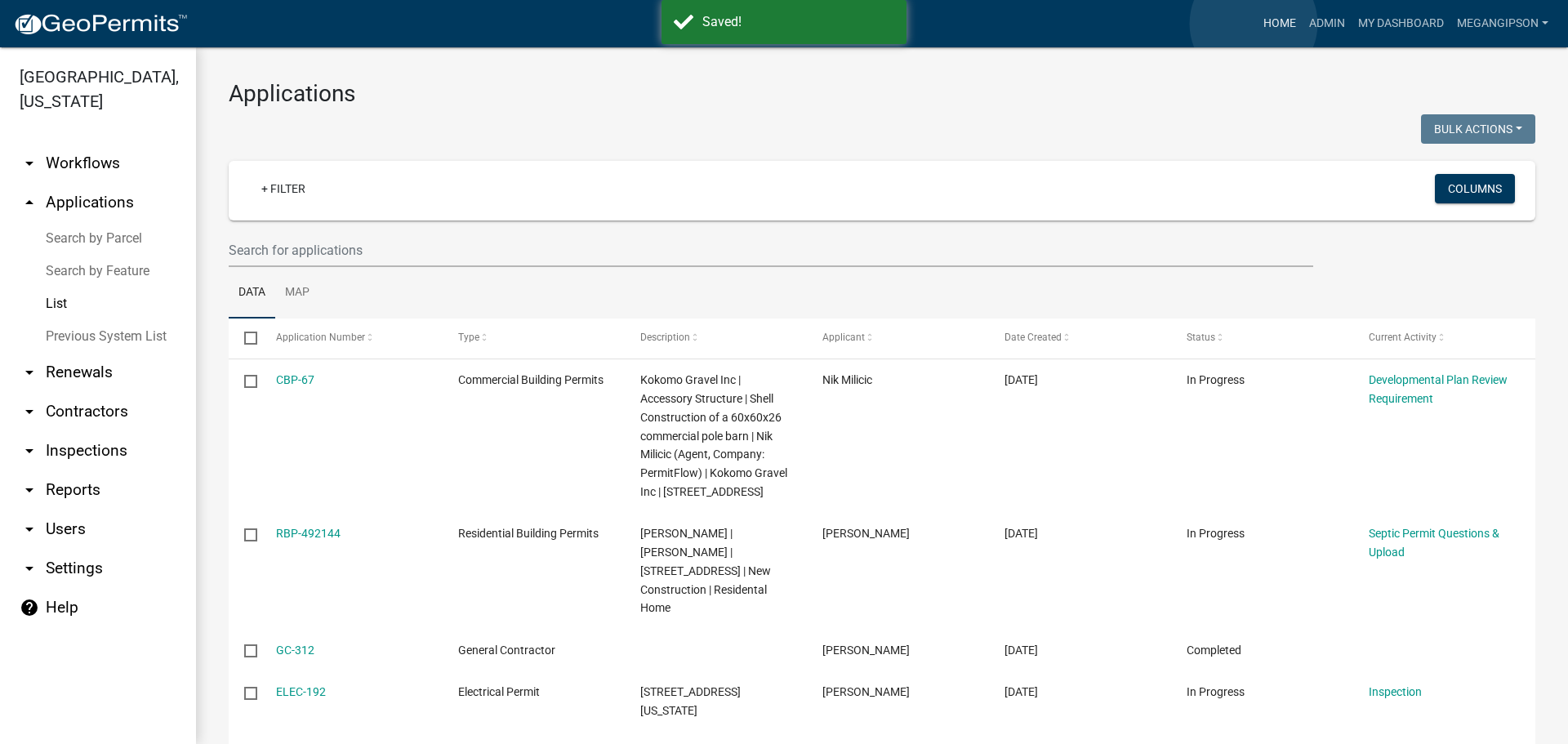
click at [1257, 23] on link "Home" at bounding box center [1279, 23] width 46 height 31
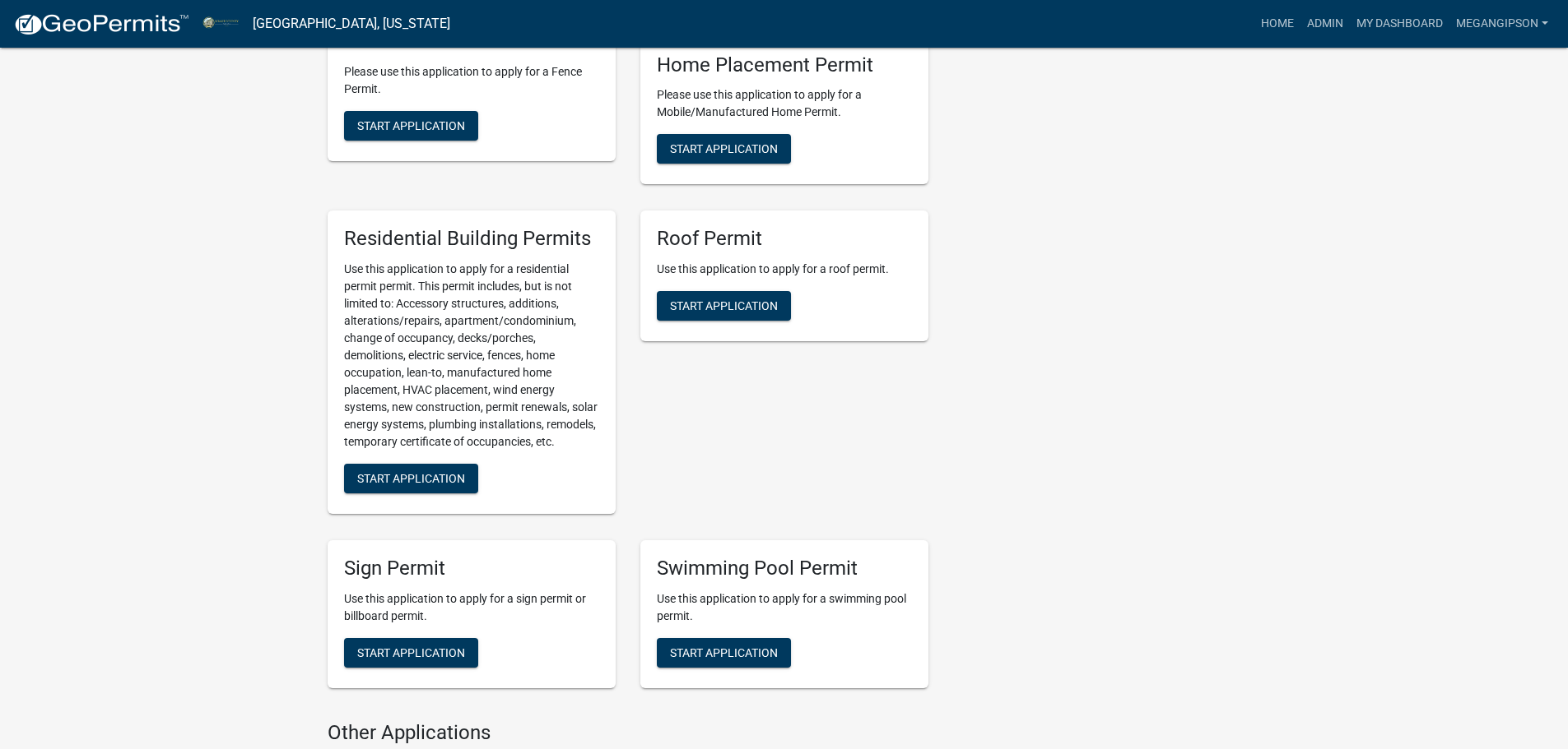
scroll to position [1481, 0]
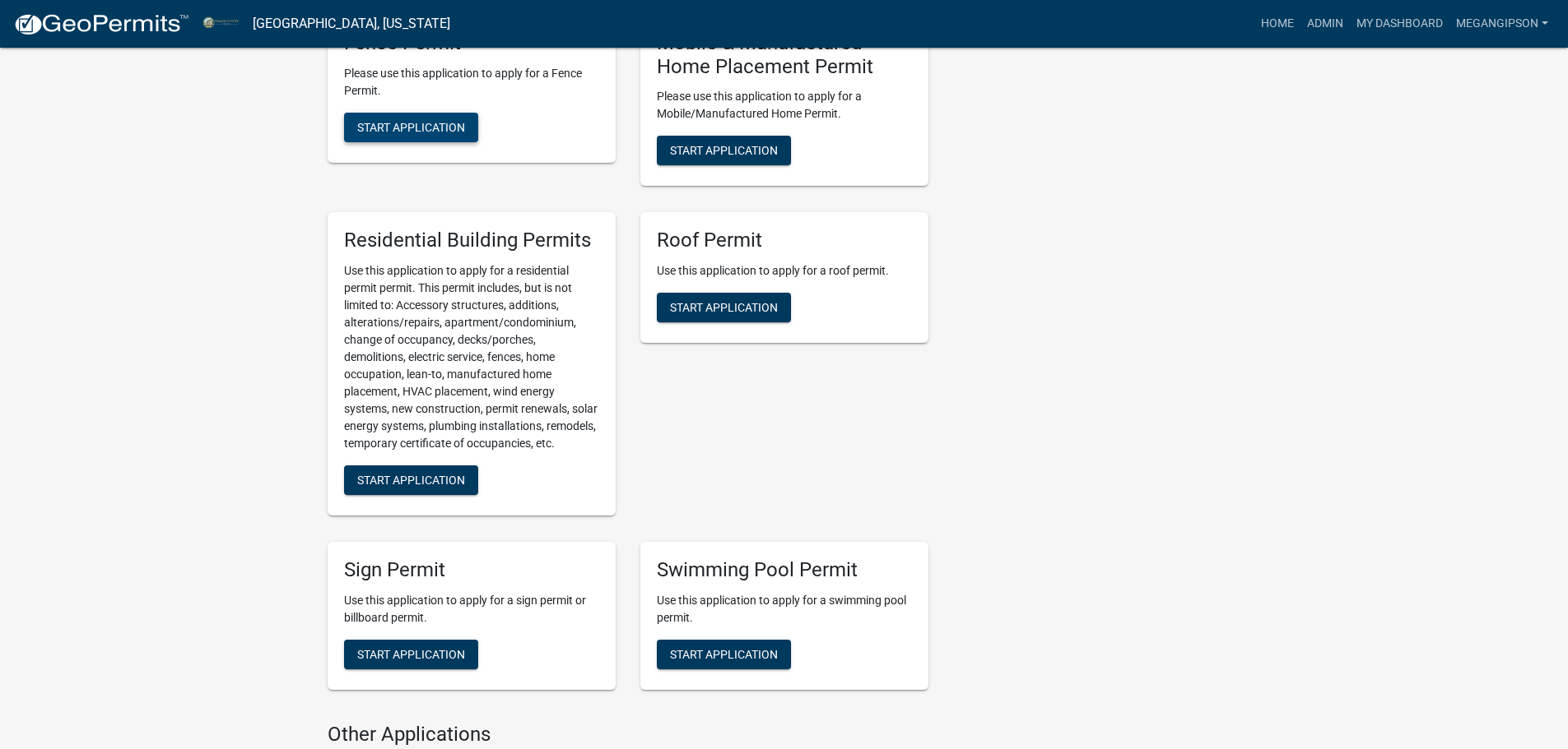
click at [391, 134] on span "Start Application" at bounding box center [411, 127] width 107 height 13
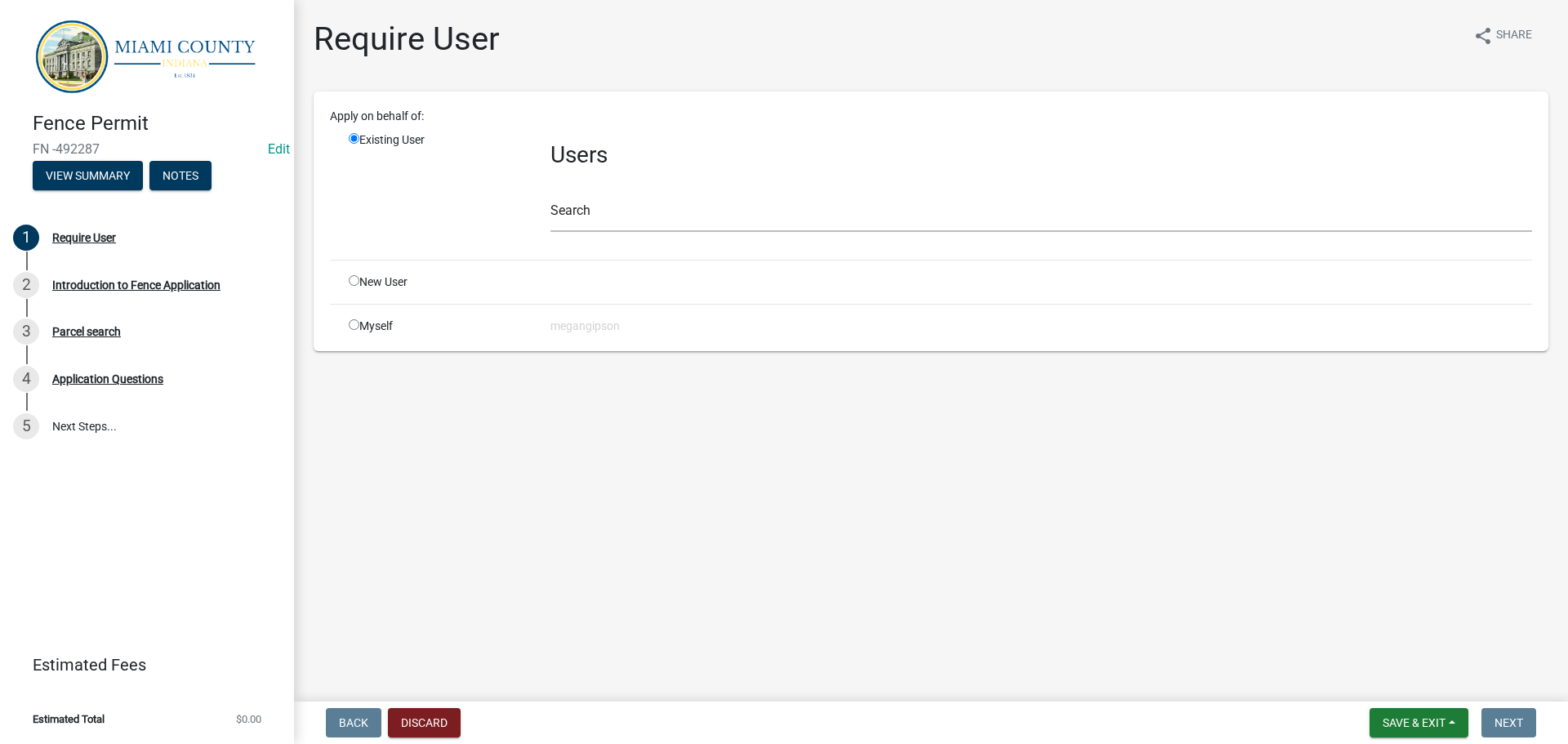
click at [358, 286] on input "radio" at bounding box center [354, 281] width 10 height 10
radio input "true"
radio input "false"
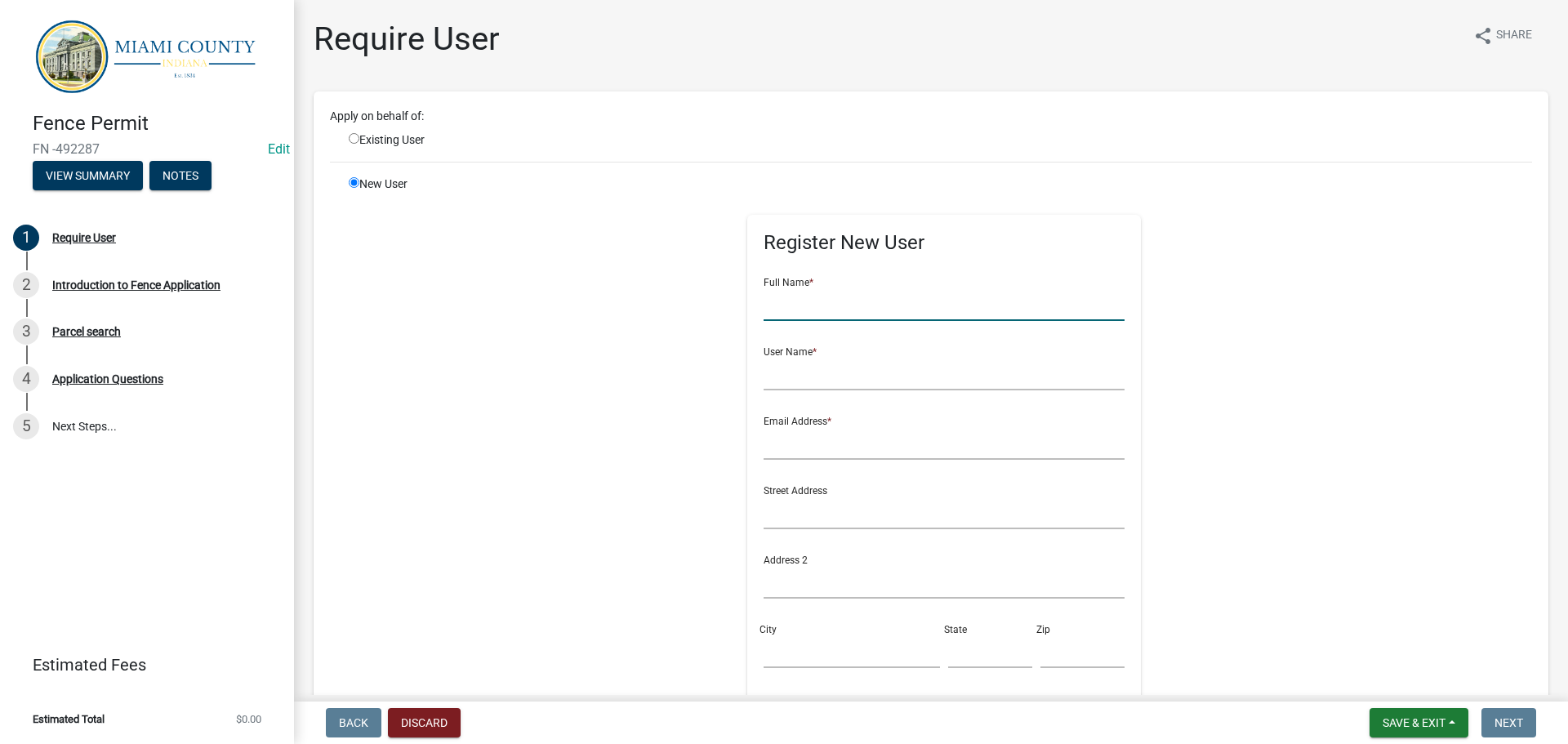
click at [913, 321] on input "text" at bounding box center [944, 304] width 361 height 34
type input "The Breath Inc."
type input "thebreathinc"
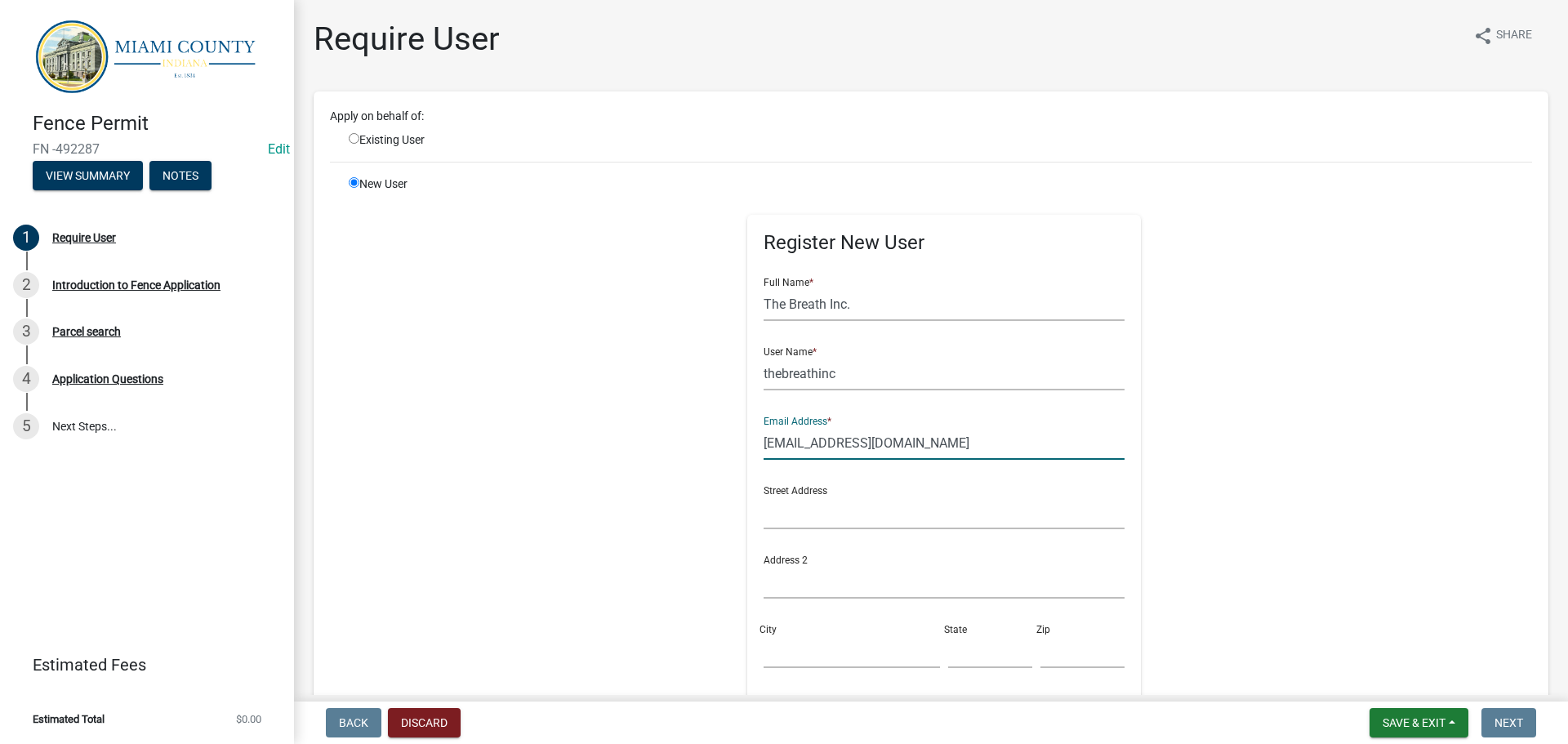
type input "pamapoe993@gmail.com"
drag, startPoint x: 849, startPoint y: 343, endPoint x: 547, endPoint y: 341, distance: 302.0
click at [553, 341] on div "Register New User Full Name * The Breath Inc. User Name * thebreathinc Email Ad…" at bounding box center [945, 544] width 837 height 735
type input "Pama Poe"
type input "pamapoe"
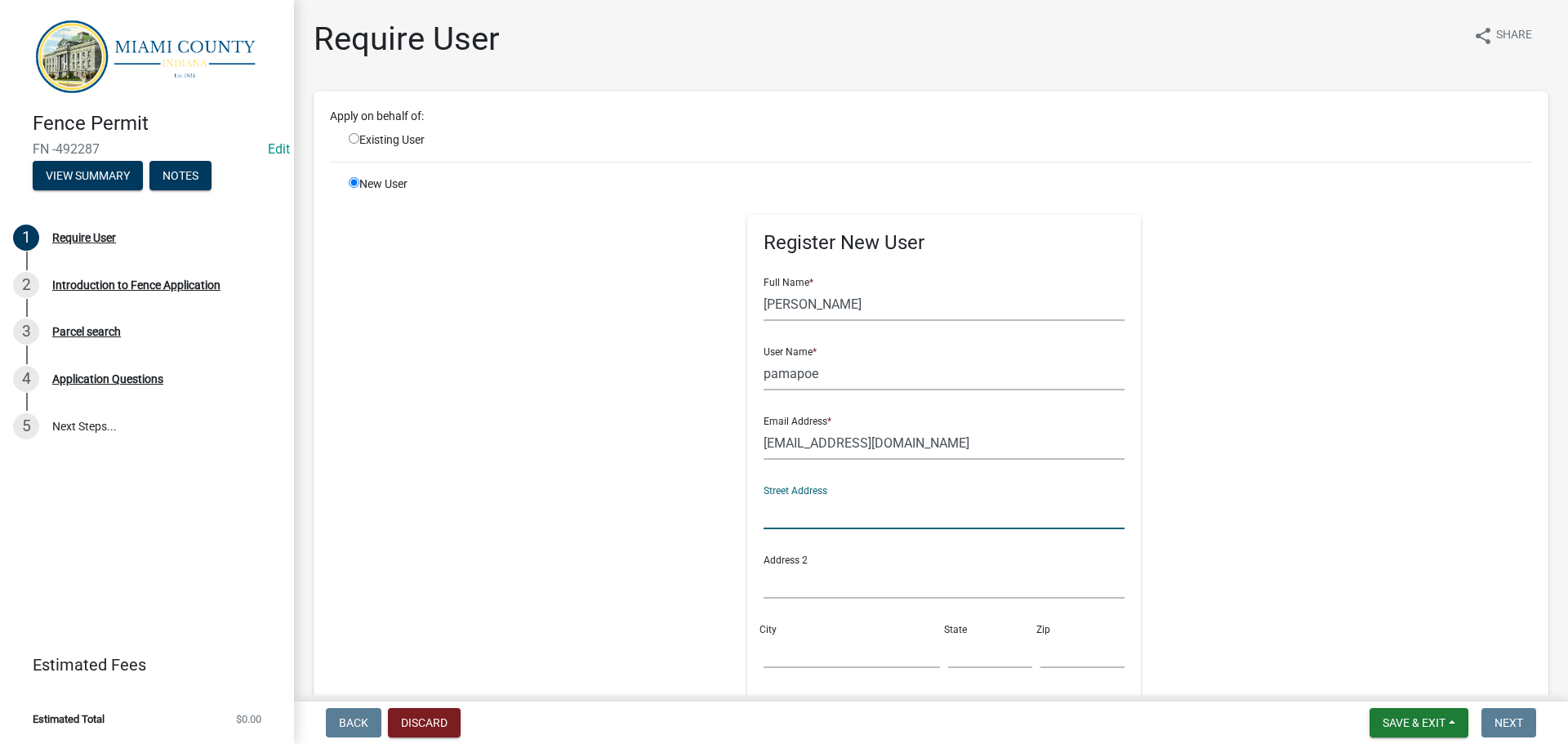
click at [895, 530] on input "text" at bounding box center [944, 512] width 361 height 34
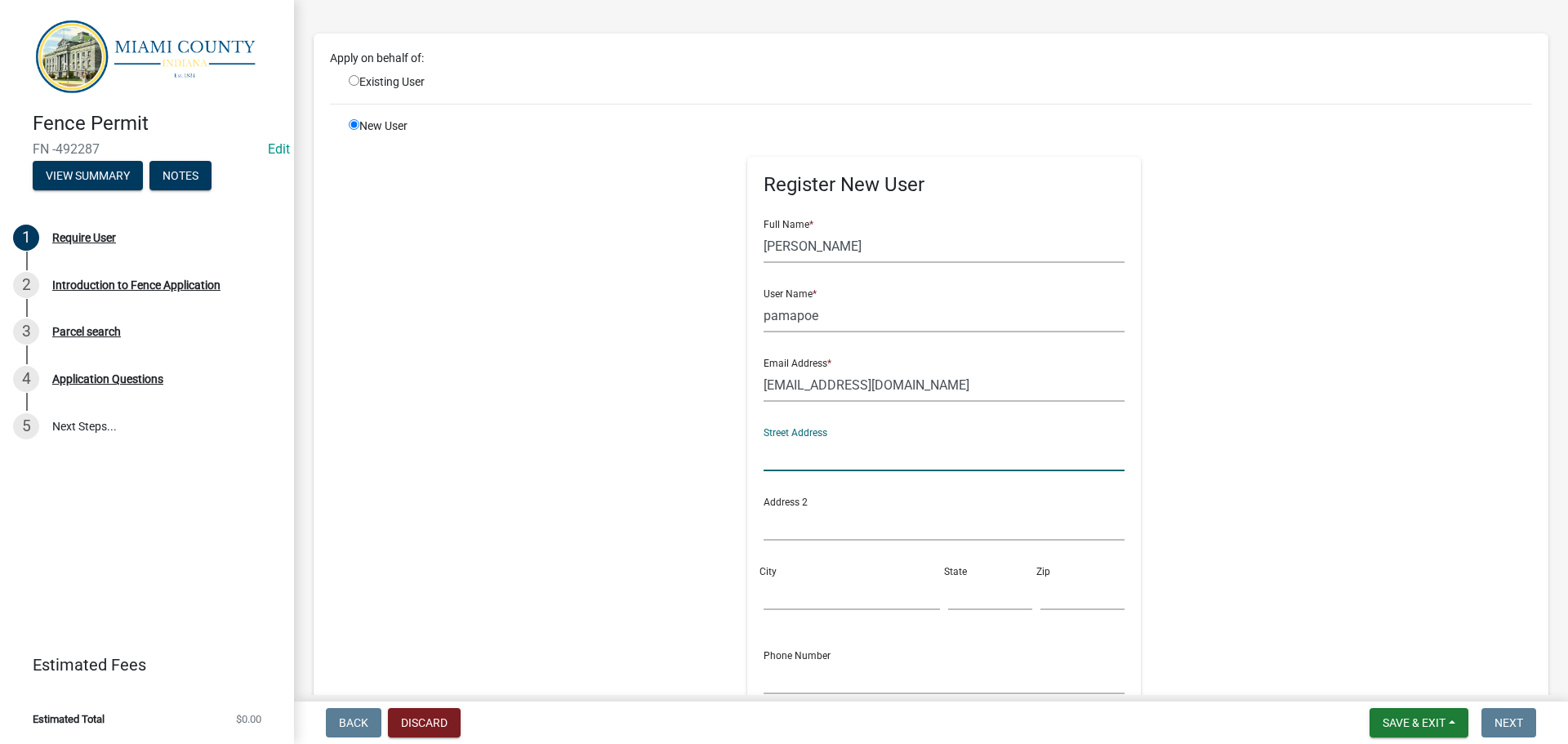
scroll to position [82, 0]
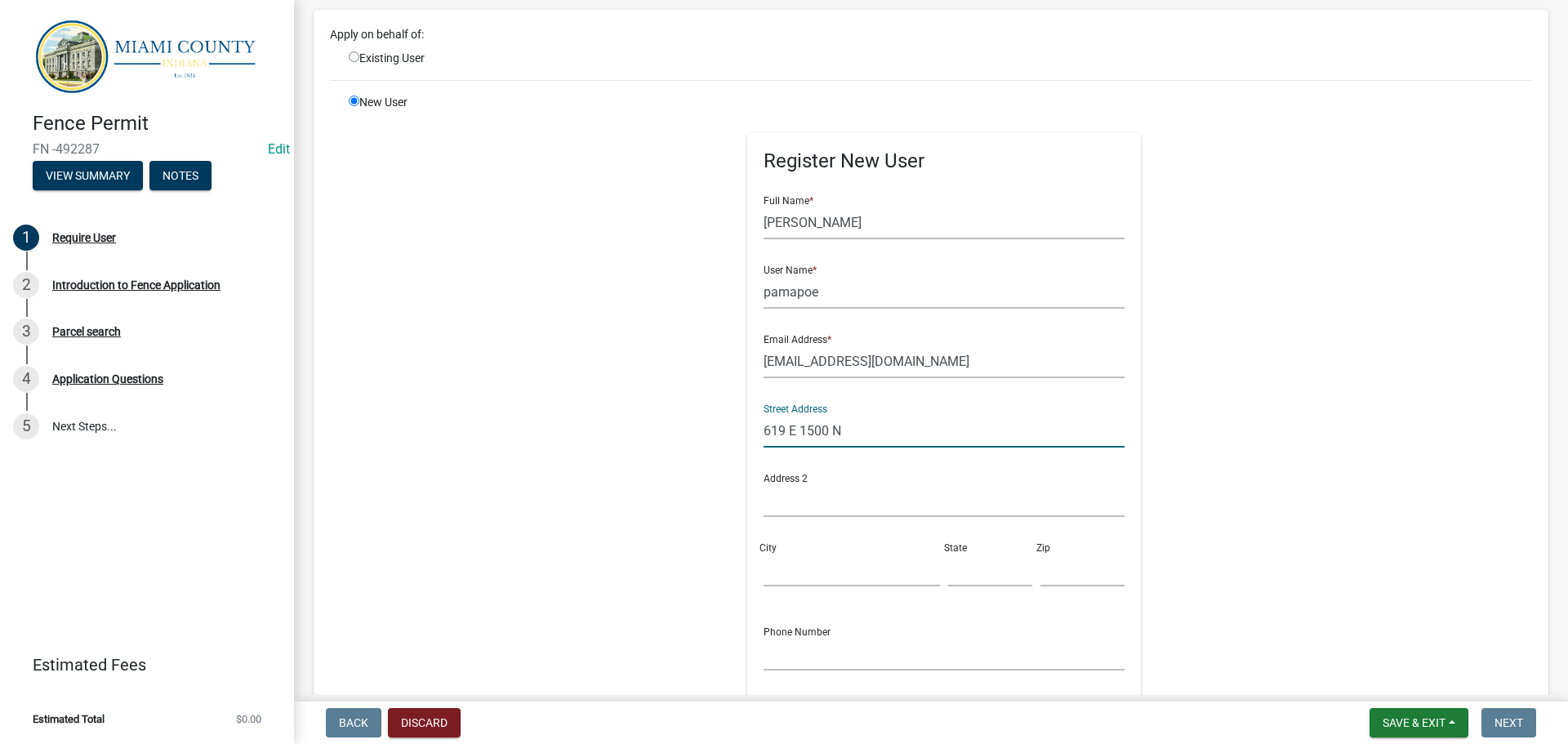
type input "619 E 1500 N"
type input "A"
type input "Akron"
type input "IN"
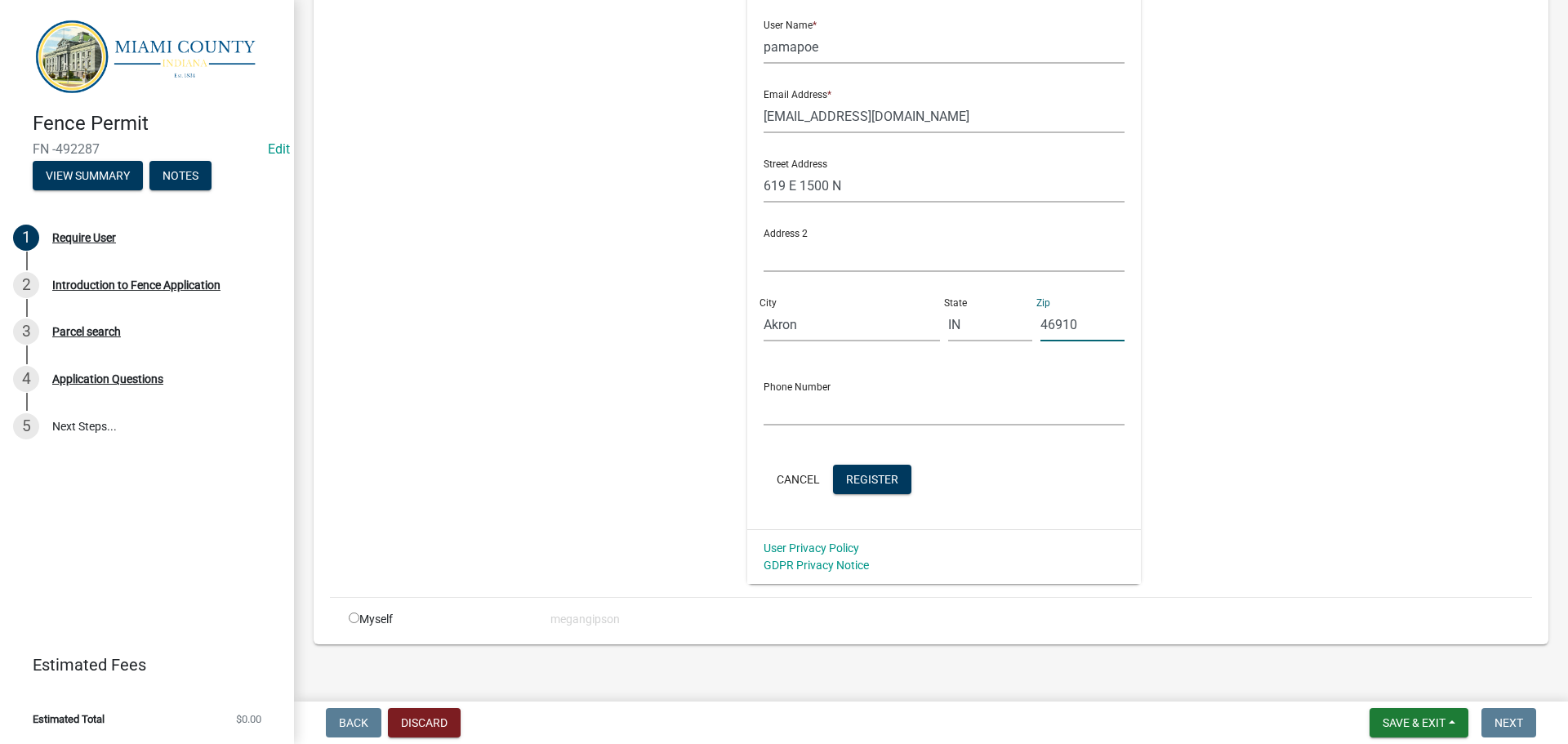
type input "46910"
click at [854, 426] on input "text" at bounding box center [944, 408] width 361 height 34
type input "7"
drag, startPoint x: 921, startPoint y: 499, endPoint x: 703, endPoint y: 499, distance: 218.0
click at [709, 500] on div "Register New User Full Name * Pama Poe User Name * pamapoe Email Address * pama…" at bounding box center [945, 217] width 837 height 735
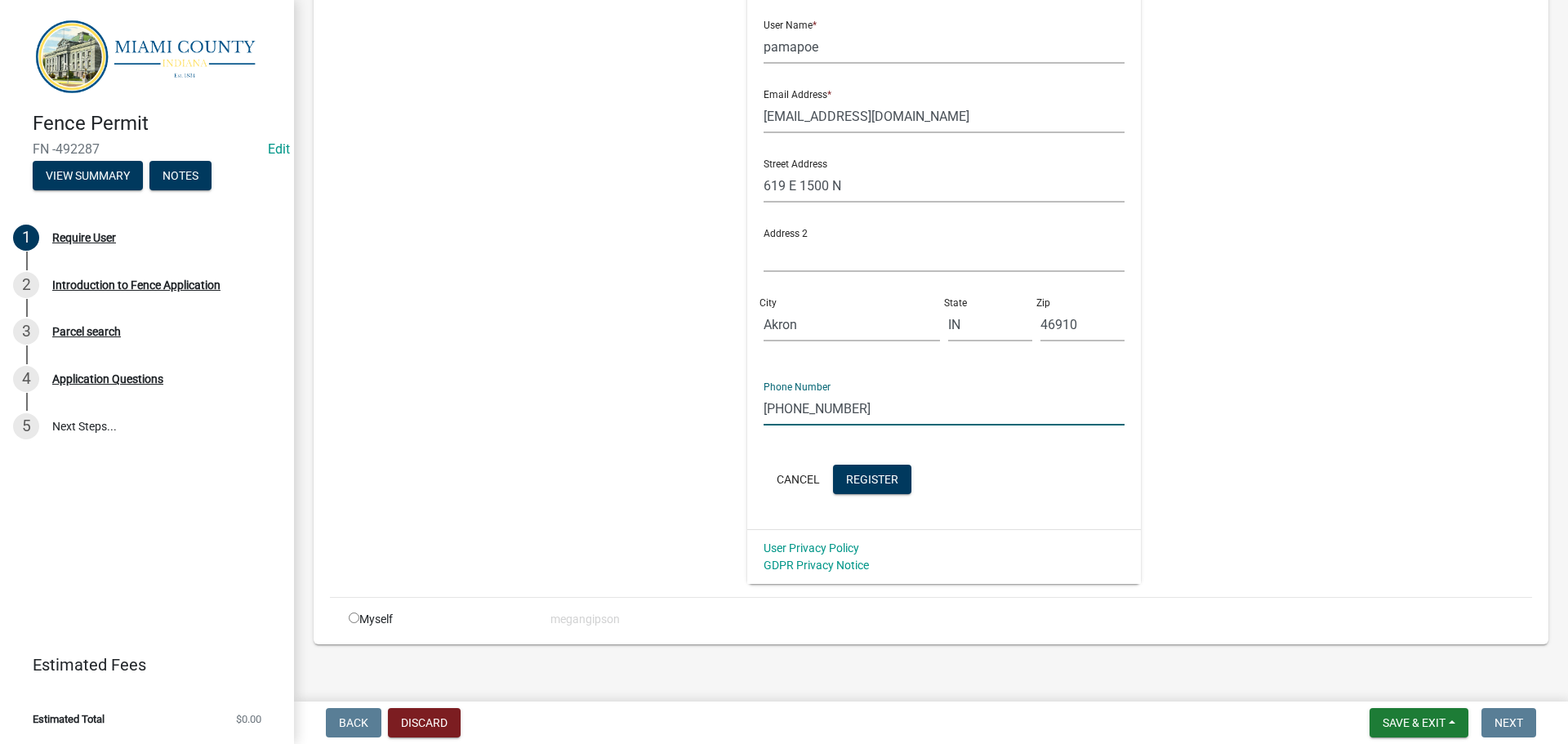
click at [952, 426] on input "260-578-1800" at bounding box center [944, 408] width 361 height 34
type input "260-578-1800"
click at [898, 486] on span "Register" at bounding box center [872, 479] width 52 height 13
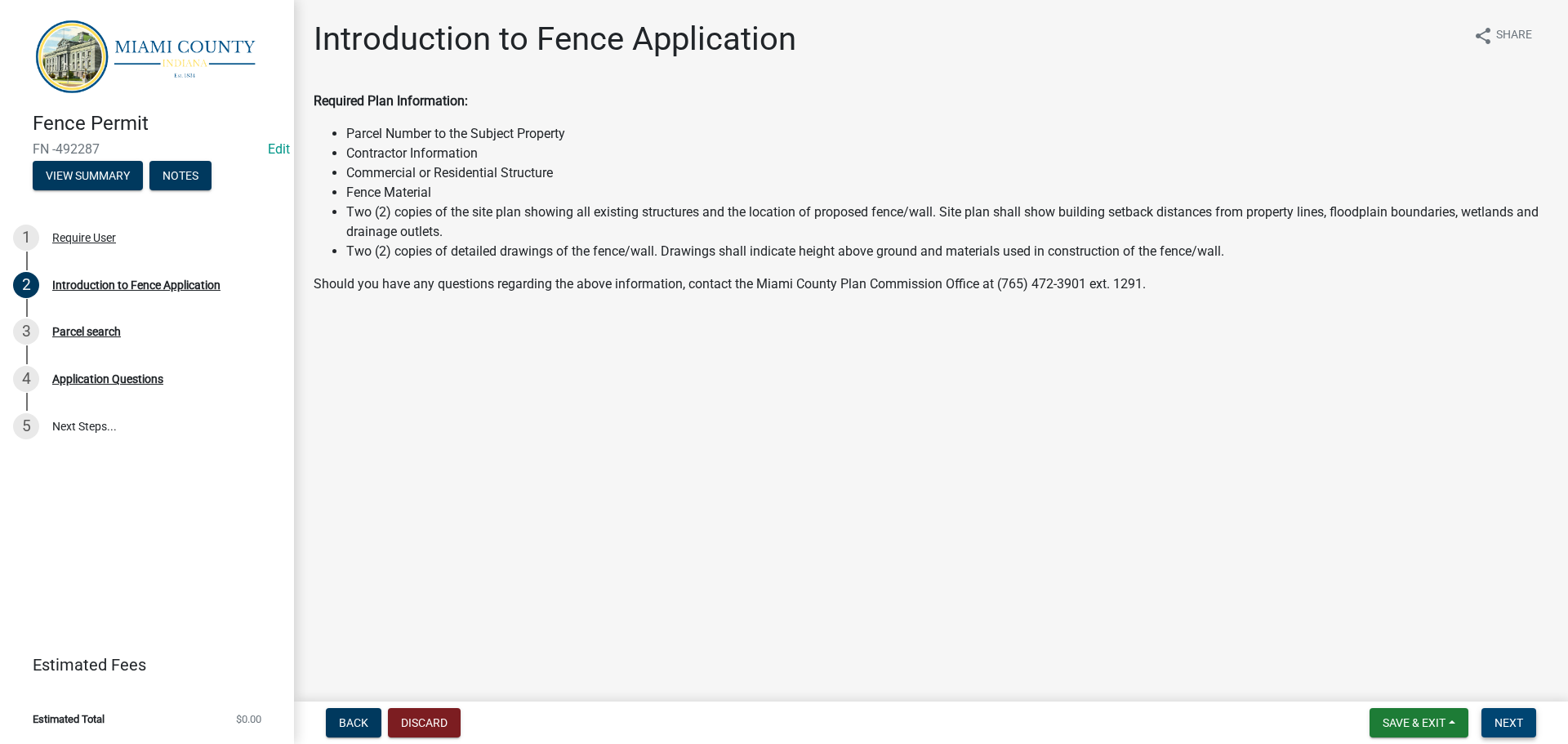
click at [1500, 712] on button "Next" at bounding box center [1508, 723] width 55 height 29
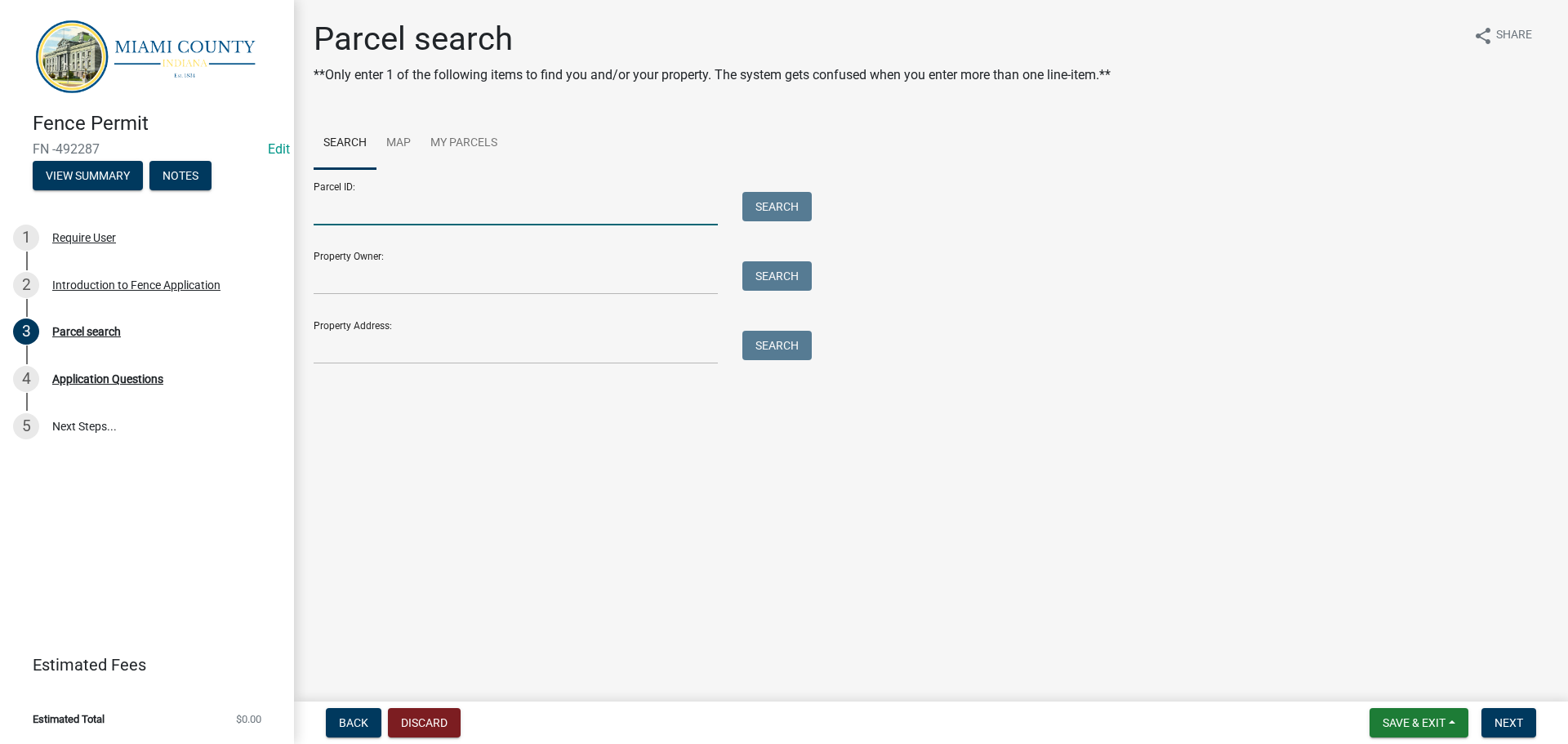
click at [432, 225] on input "Parcel ID:" at bounding box center [516, 208] width 404 height 34
click at [402, 225] on input "Parcel ID:" at bounding box center [516, 208] width 404 height 34
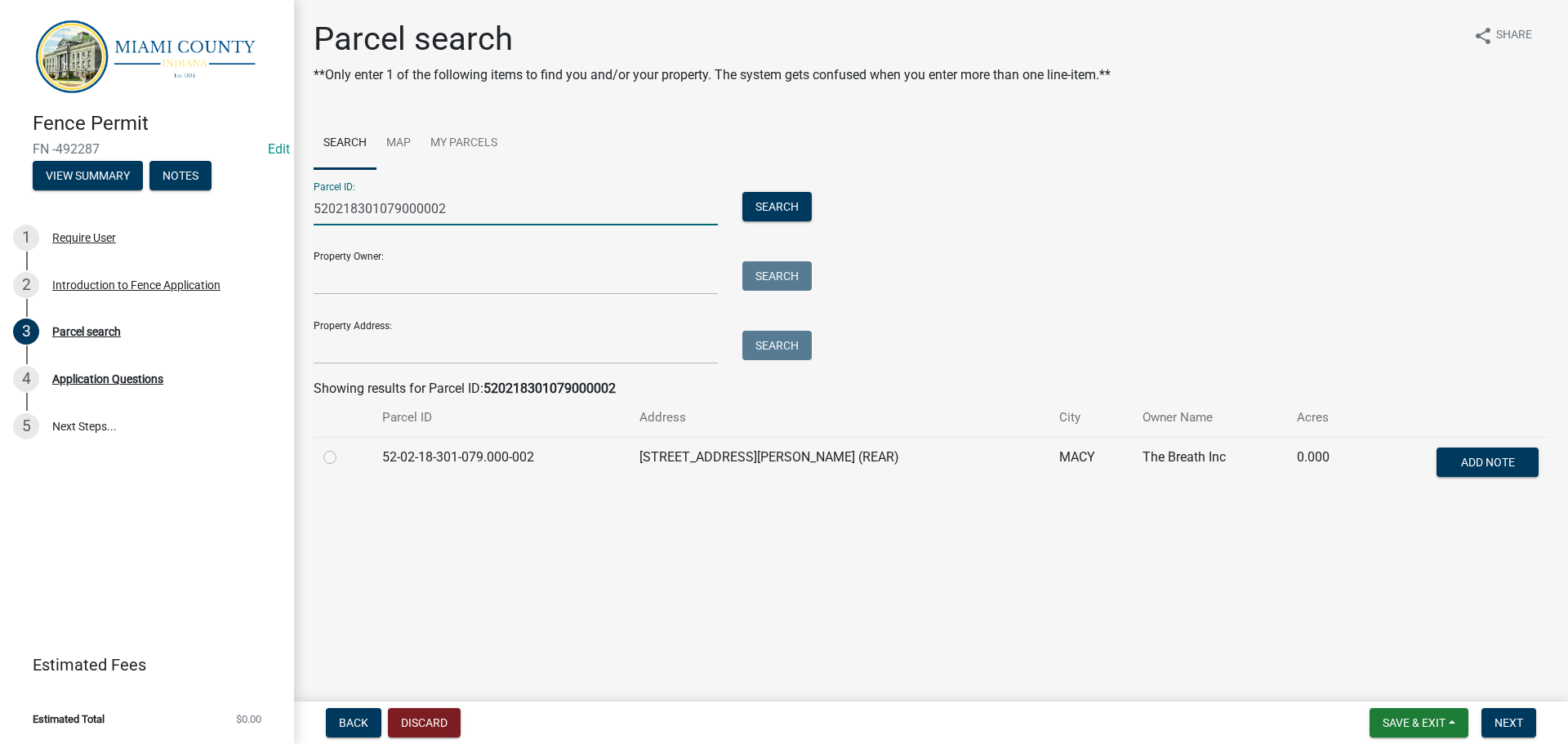
type input "520218301079000002"
click at [343, 447] on label at bounding box center [343, 447] width 0 height 0
click at [343, 459] on input "radio" at bounding box center [348, 453] width 10 height 10
radio input "true"
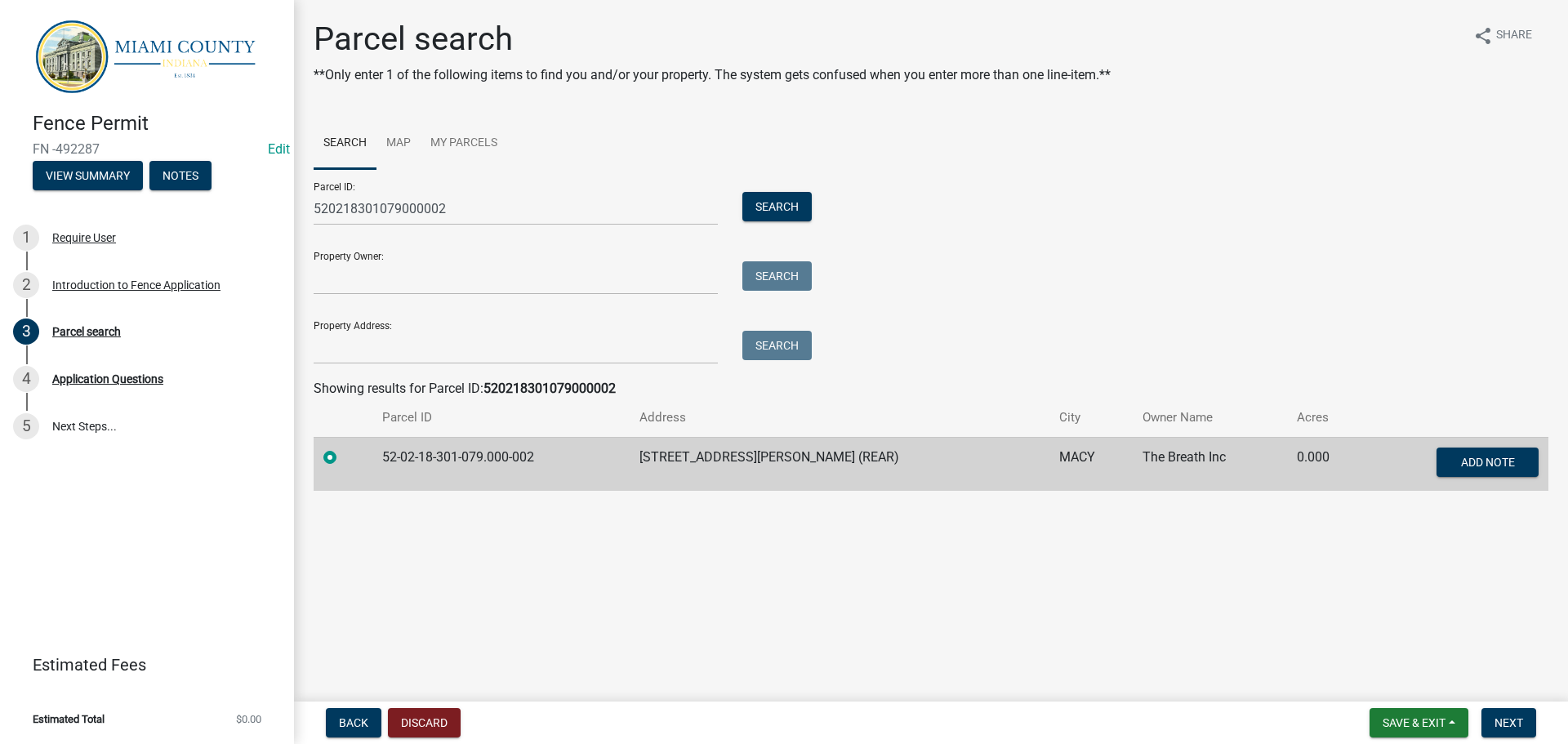
click at [1543, 723] on div "Back Discard Save & Exit Save Save & Exit Next" at bounding box center [931, 723] width 1248 height 29
click at [1521, 723] on button "Next" at bounding box center [1508, 723] width 55 height 29
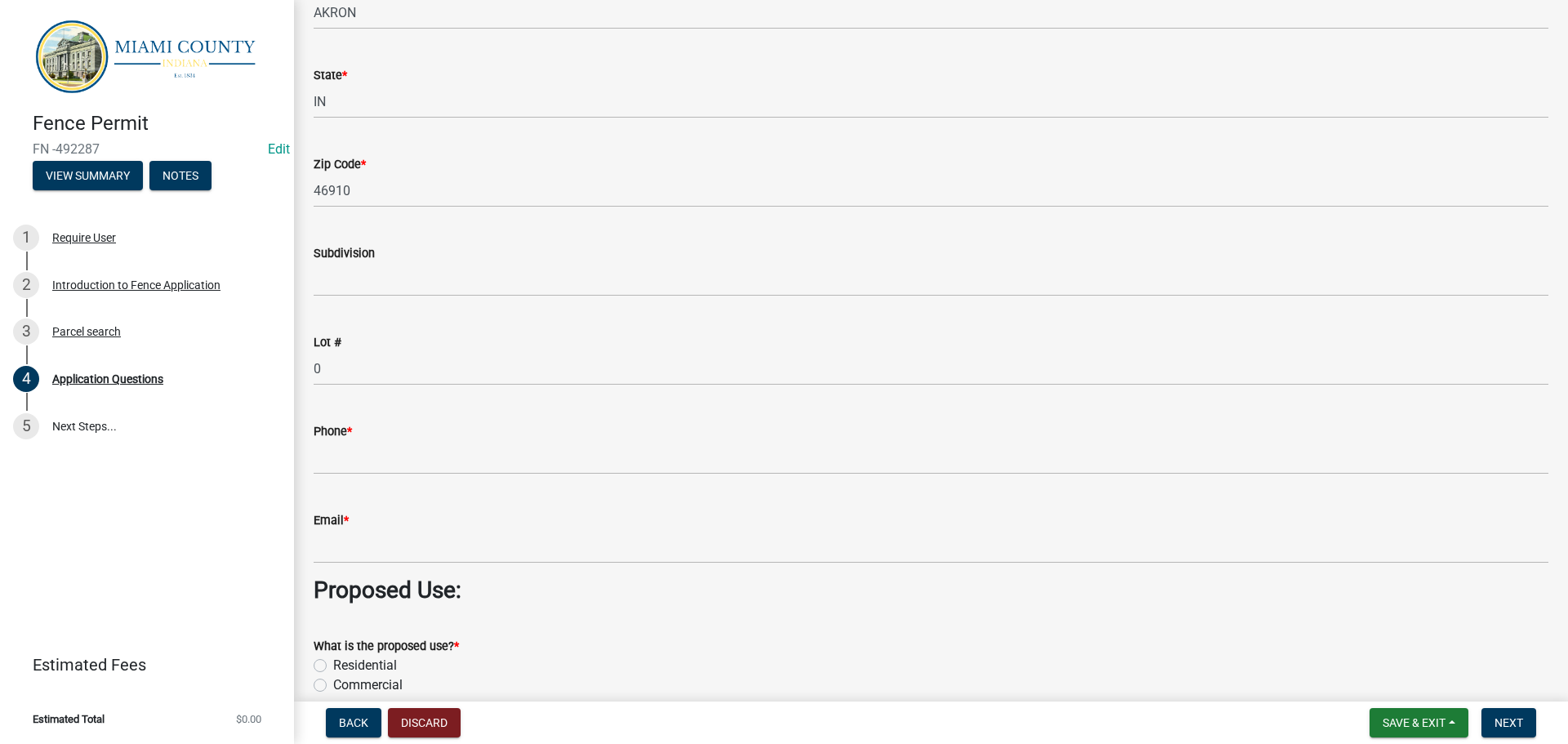
scroll to position [1062, 0]
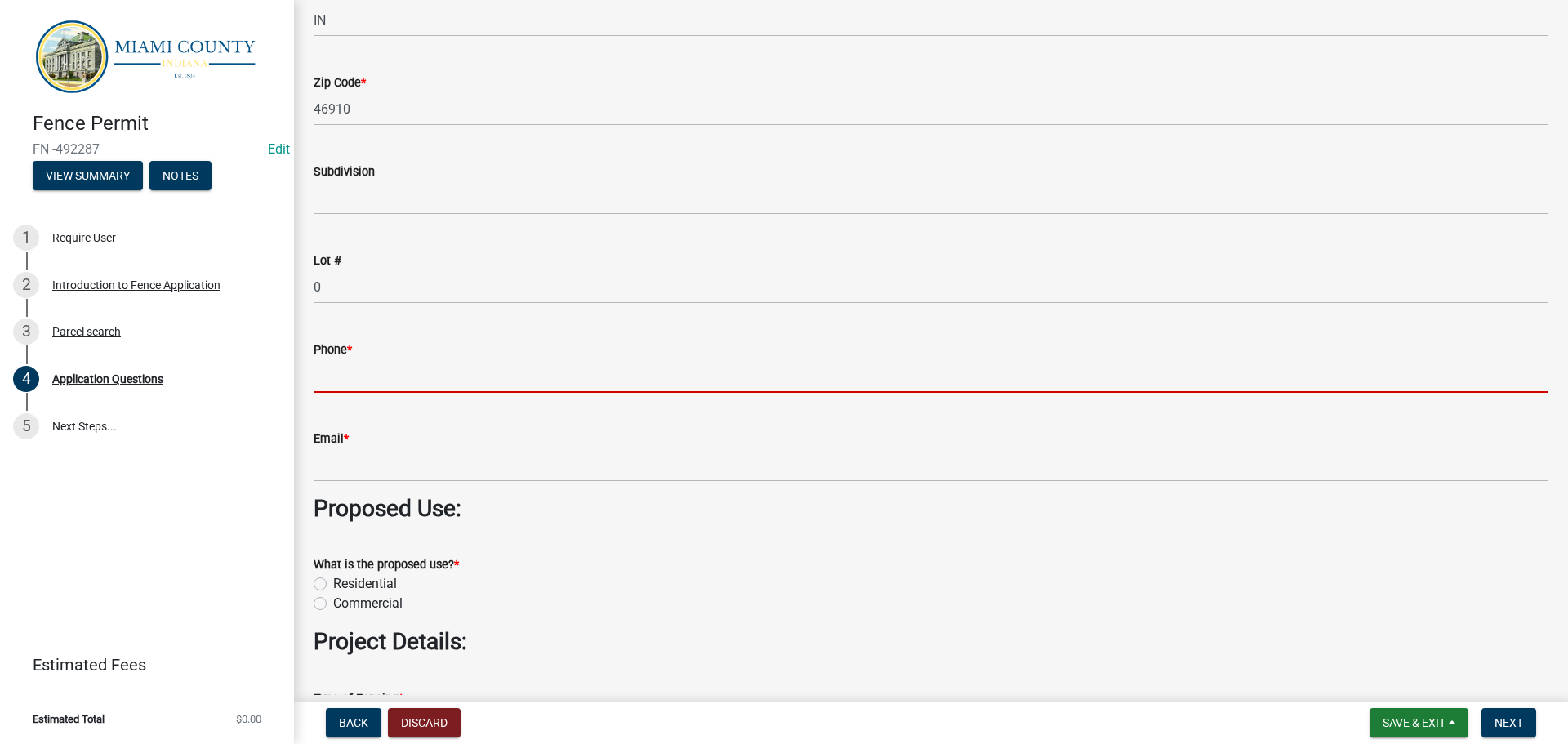
click at [408, 393] on input "Phone *" at bounding box center [931, 376] width 1235 height 34
paste input "260-578-1800"
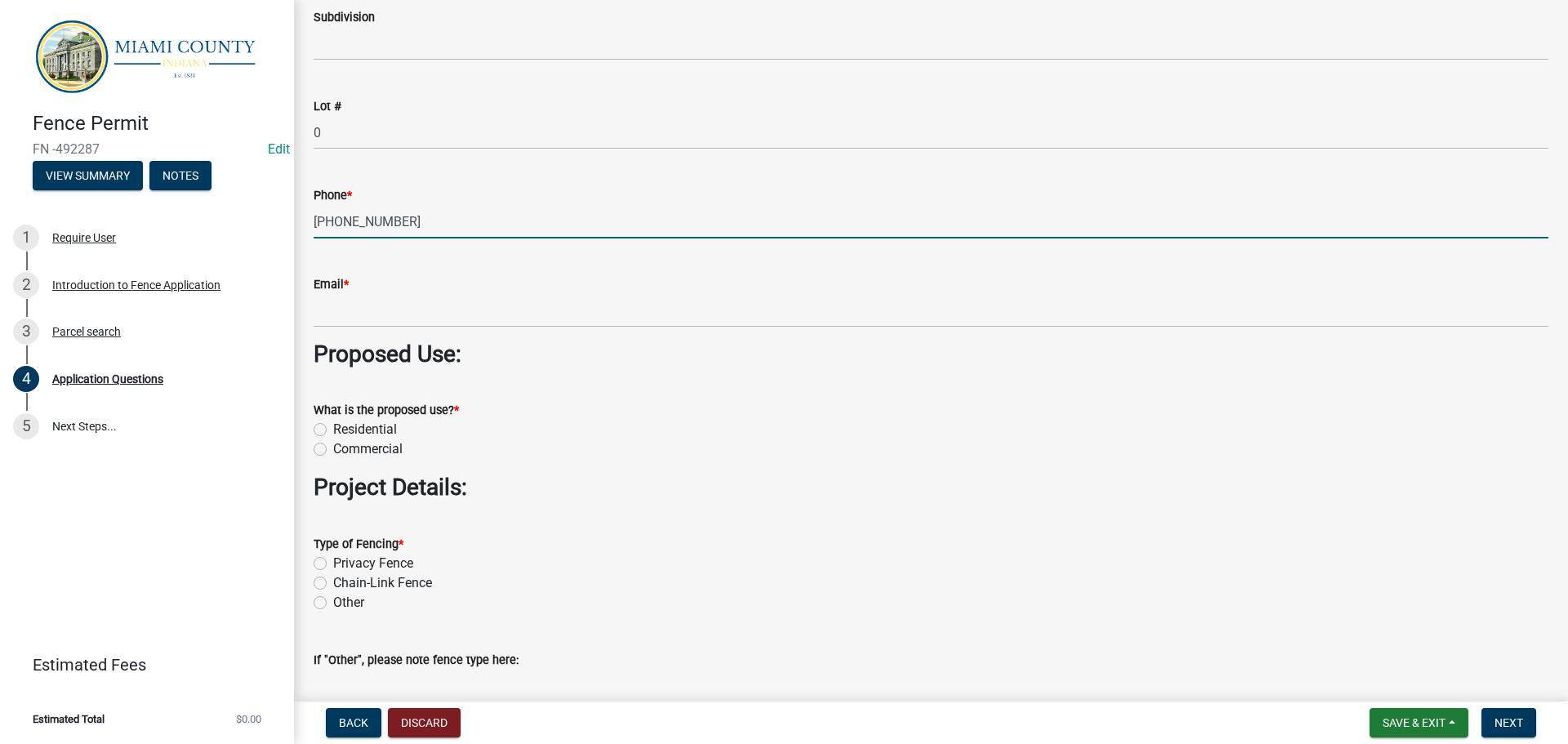
scroll to position [1308, 0]
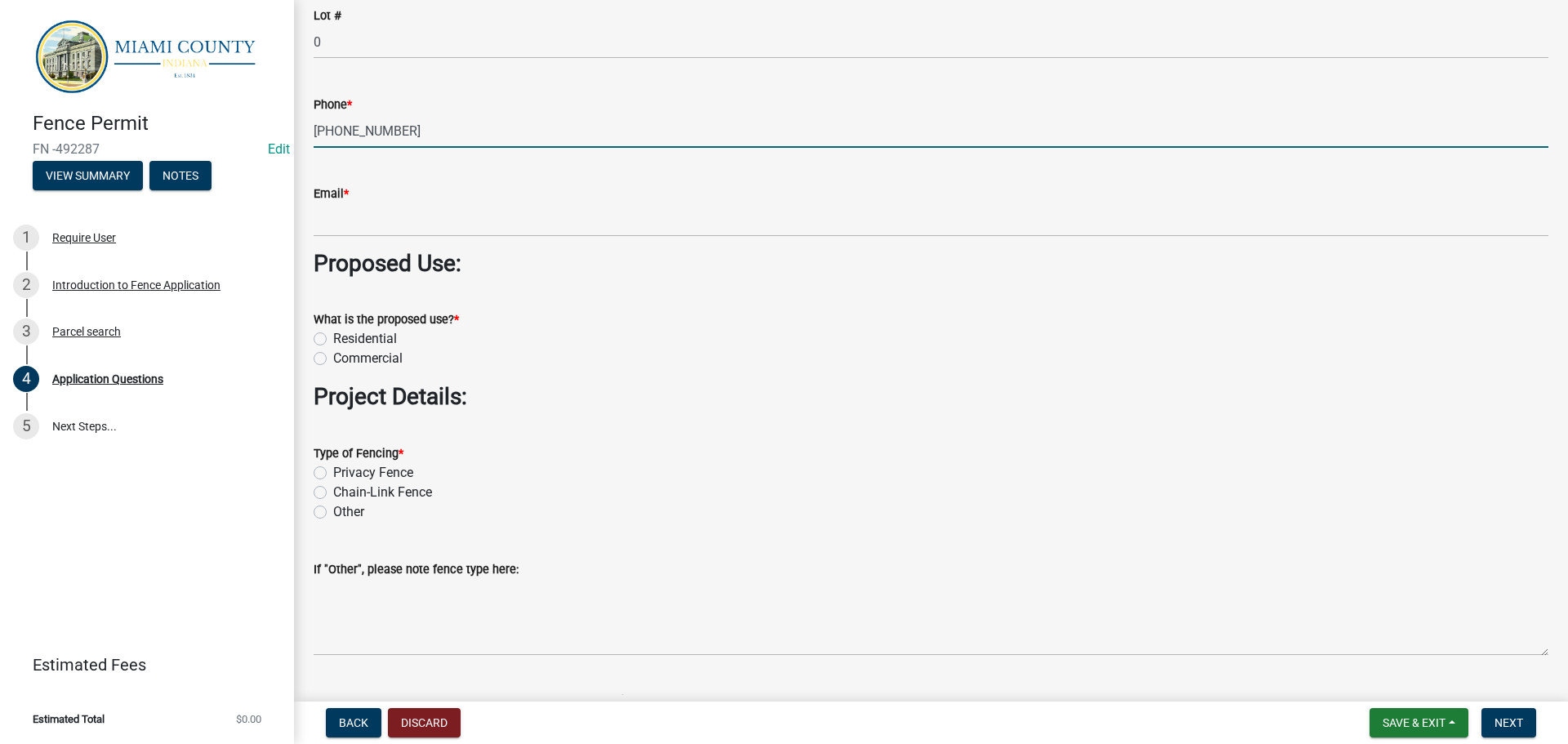
type input "260-578-1800"
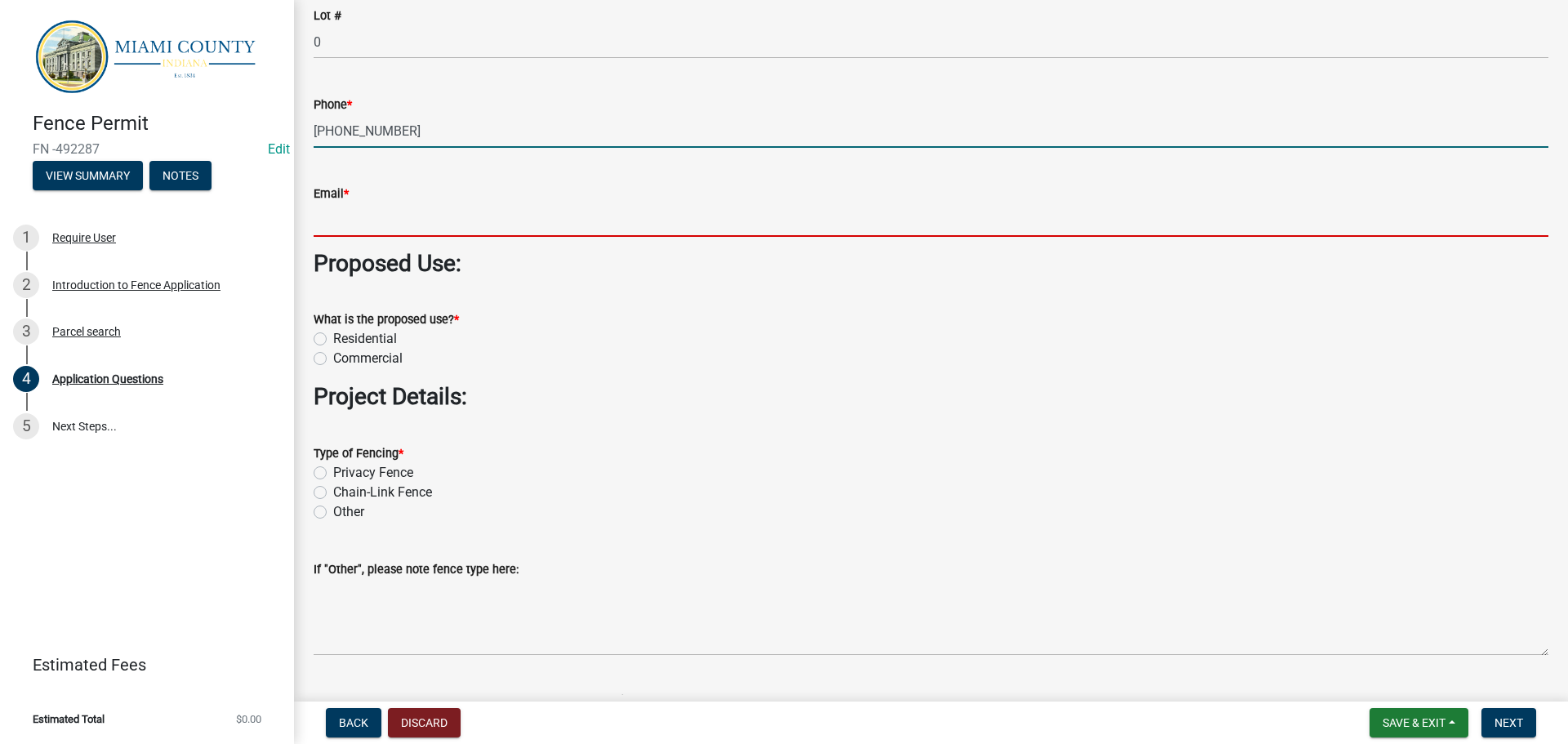
click at [363, 237] on input "Email *" at bounding box center [931, 220] width 1235 height 34
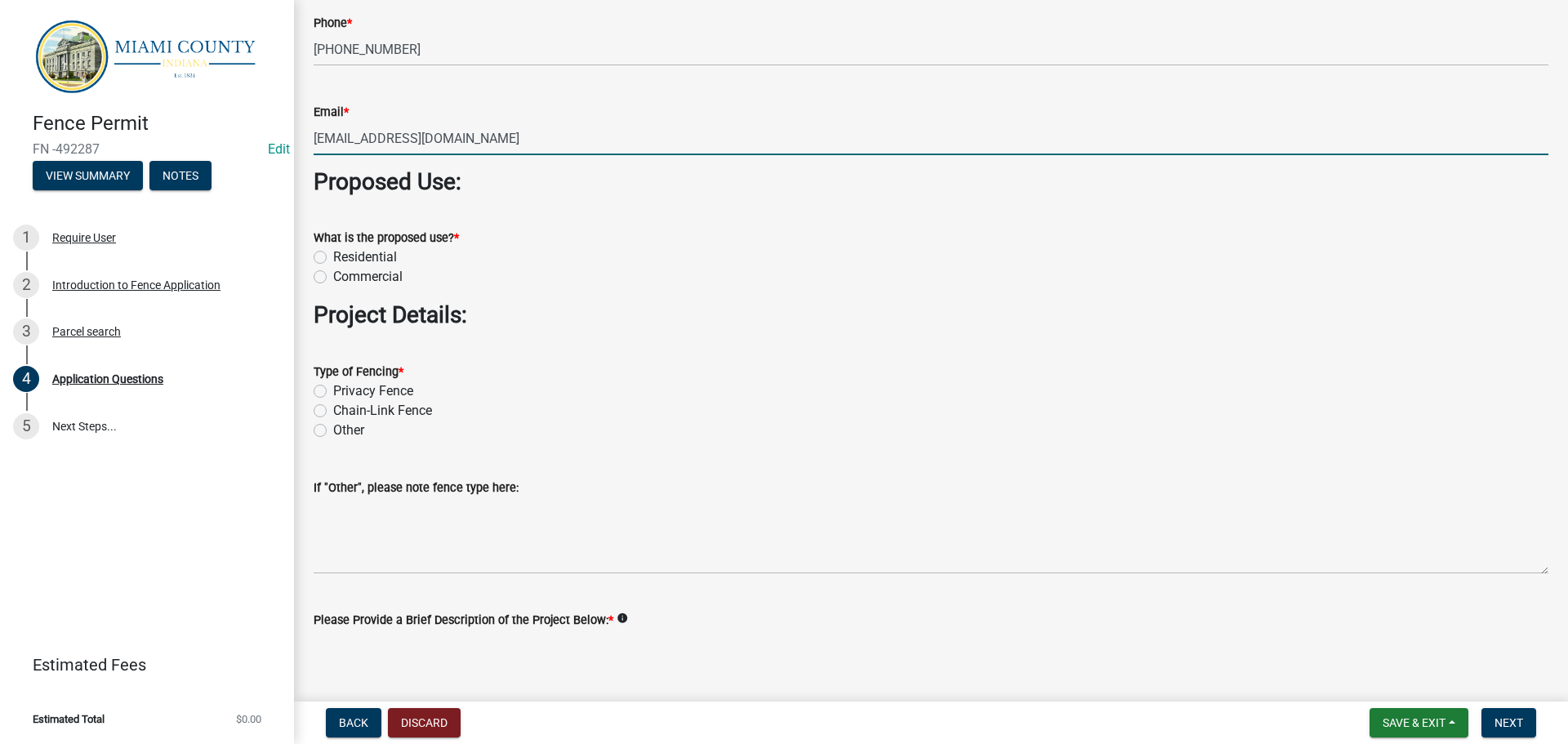
type input "pamapoe993@gmail.com"
click at [333, 267] on label "Residential" at bounding box center [364, 258] width 63 height 20
click at [333, 258] on input "Residential" at bounding box center [338, 253] width 10 height 10
radio input "true"
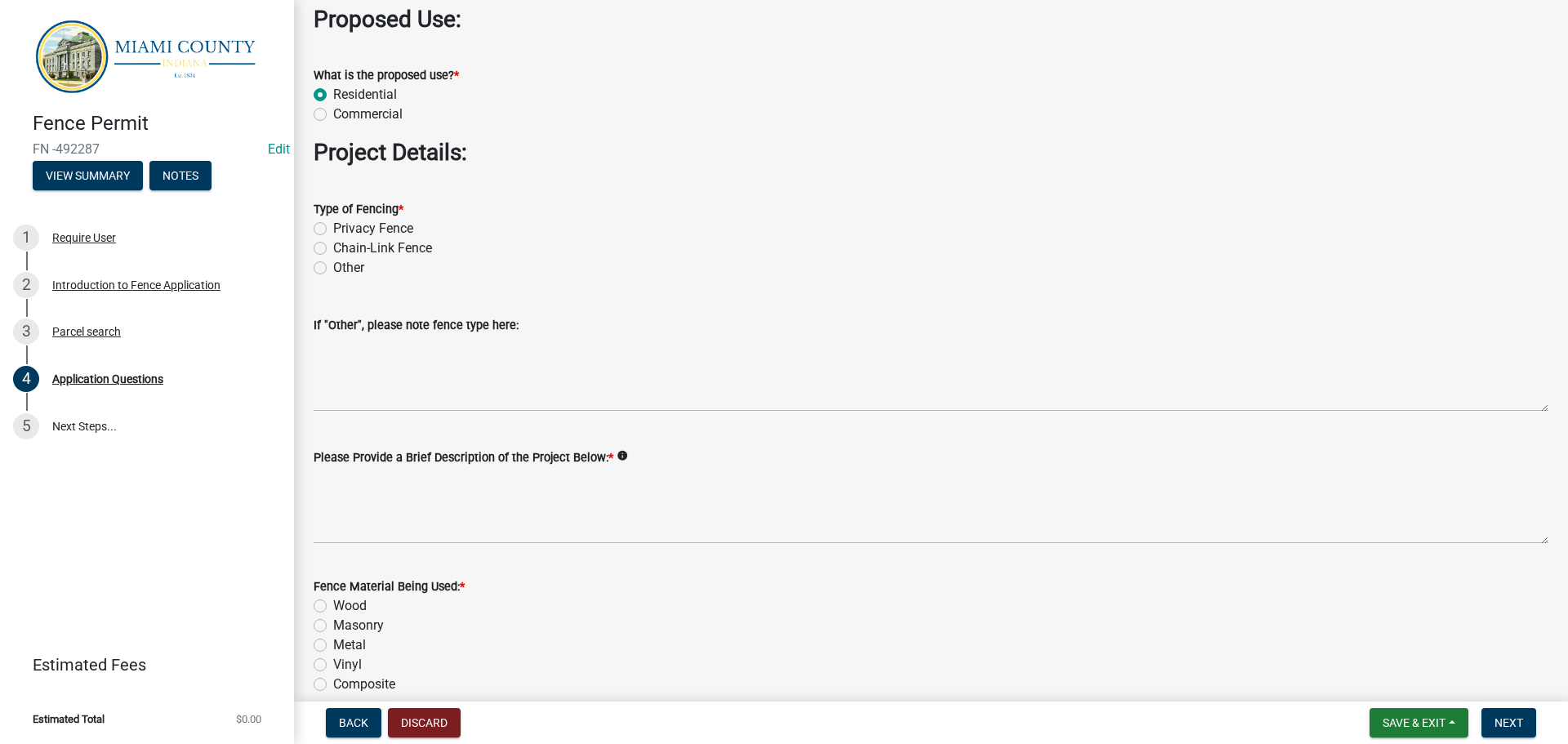
scroll to position [1552, 0]
click at [333, 238] on label "Privacy Fence" at bounding box center [373, 228] width 80 height 20
click at [333, 229] on input "Privacy Fence" at bounding box center [338, 224] width 10 height 10
radio input "true"
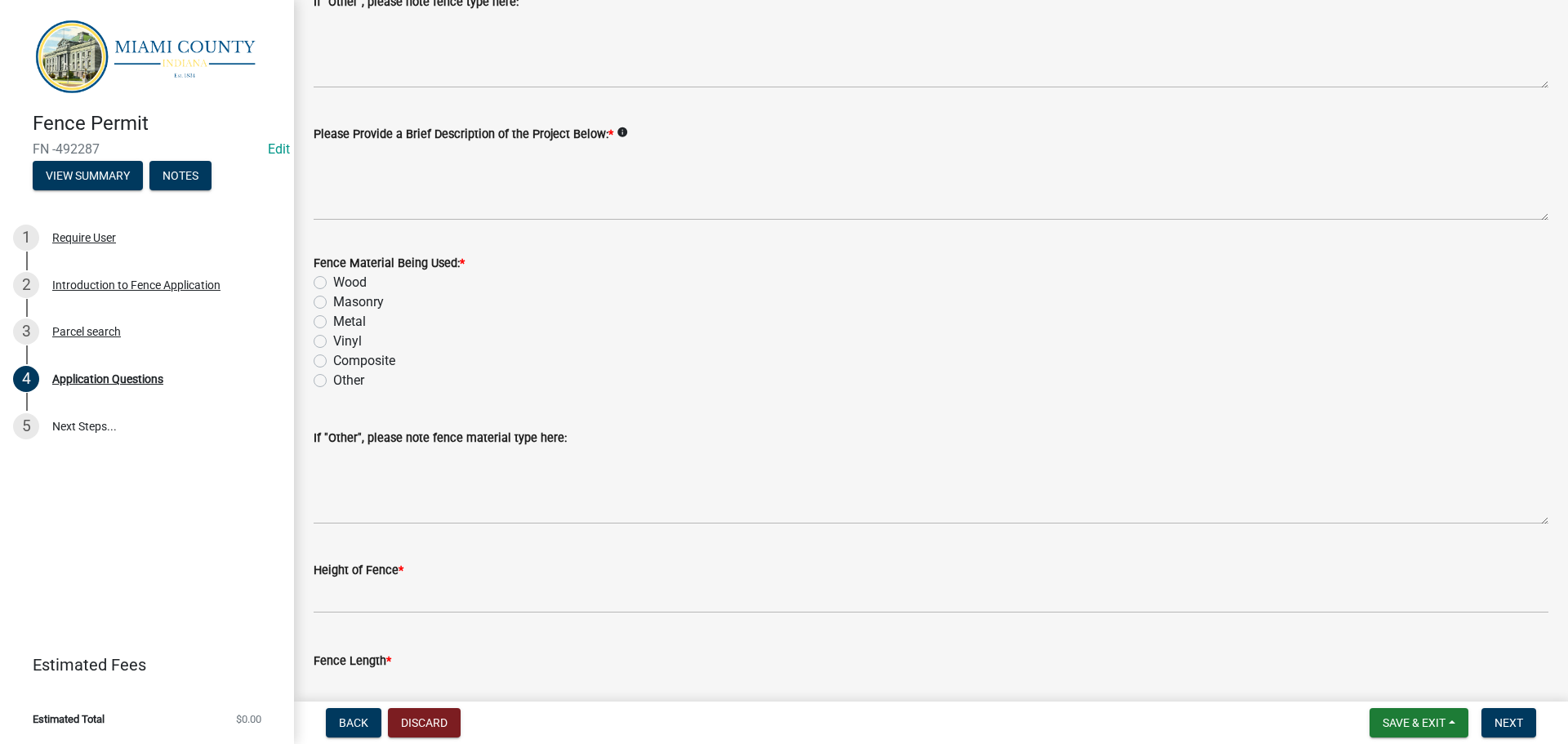
scroll to position [1879, 0]
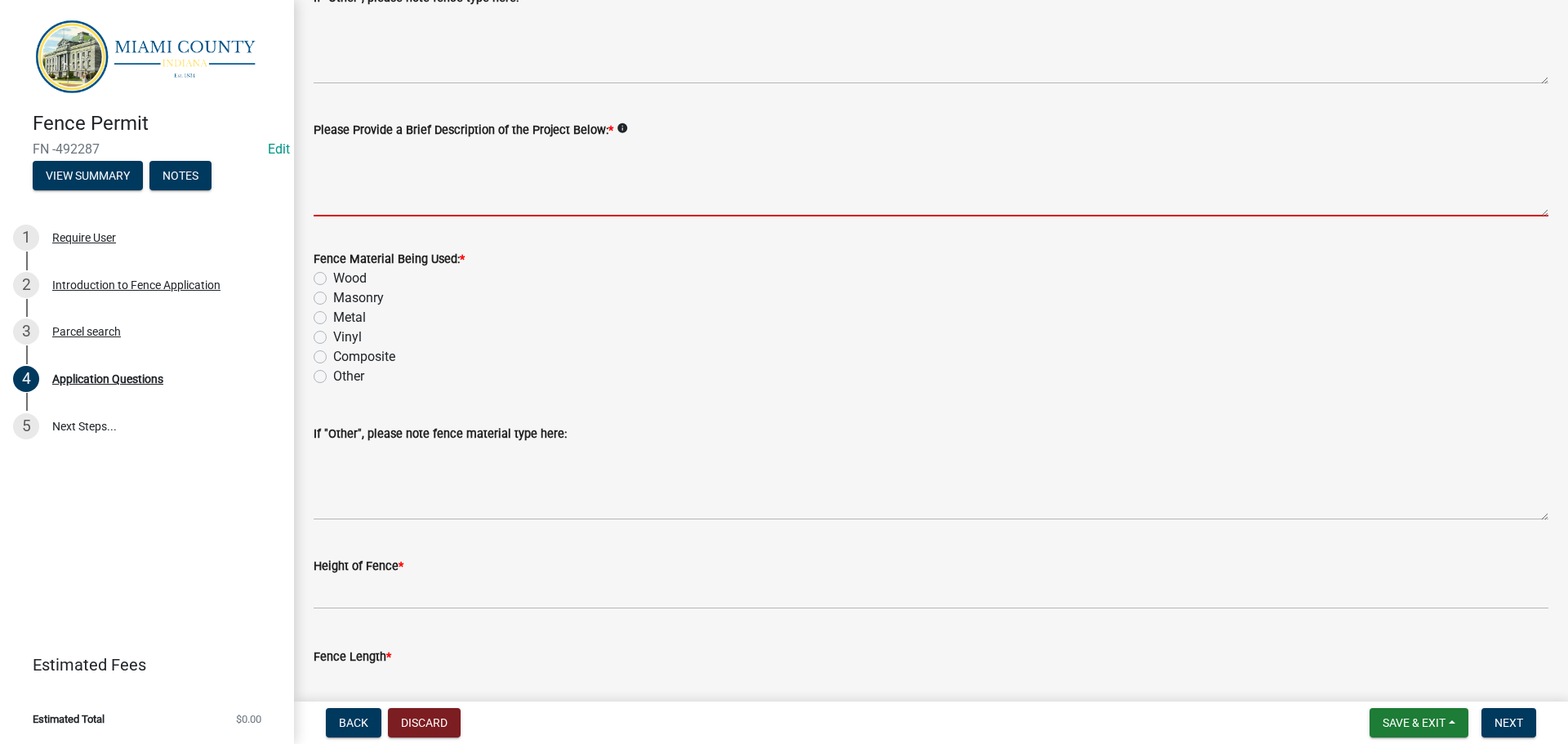
click at [523, 217] on textarea "Please Provide a Brief Description of the Project Below: *" at bounding box center [931, 178] width 1235 height 77
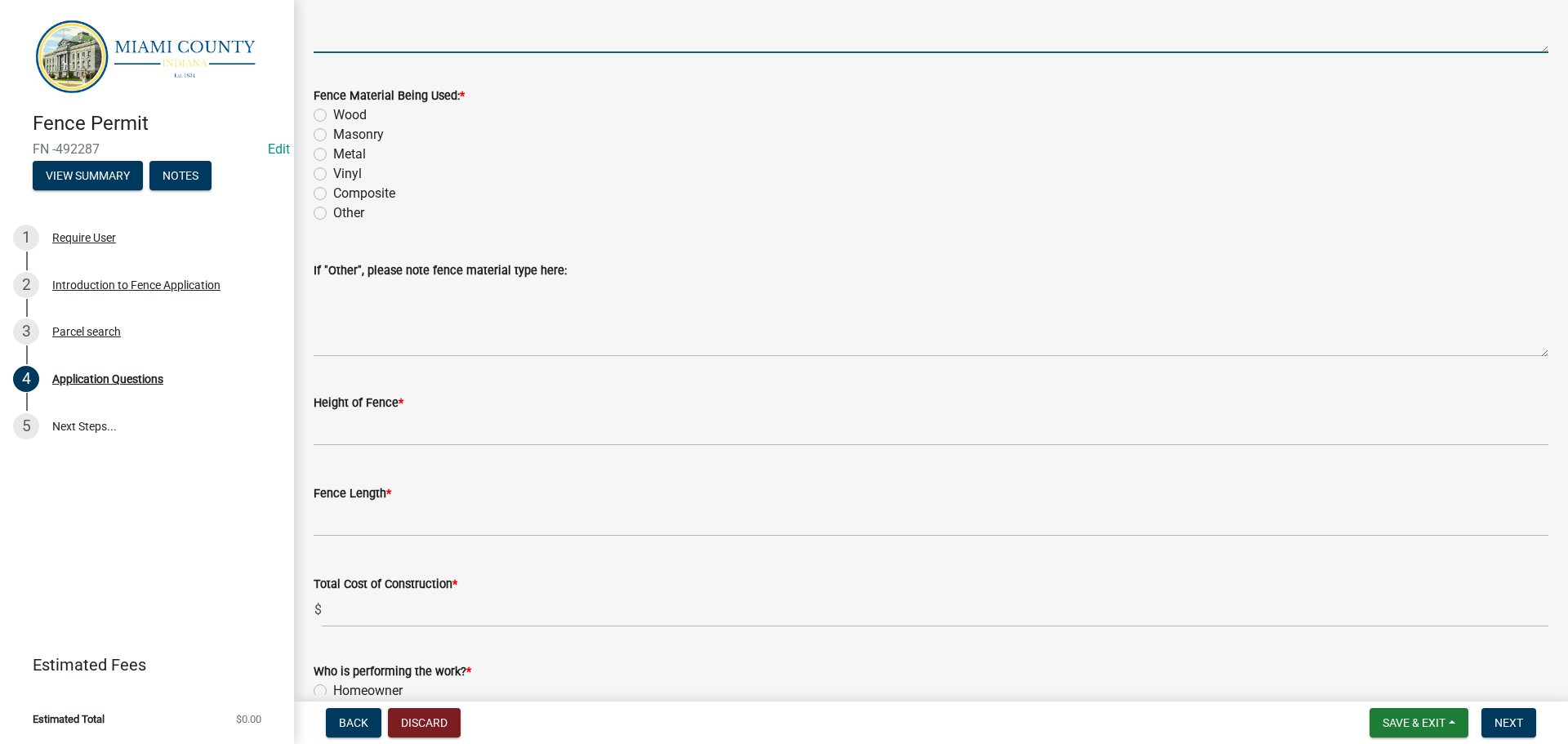
type textarea "Privacy fence that will run along the north property line"
drag, startPoint x: 323, startPoint y: 377, endPoint x: 517, endPoint y: 413, distance: 197.3
click at [333, 125] on label "Wood" at bounding box center [349, 115] width 34 height 20
click at [333, 116] on input "Wood" at bounding box center [338, 111] width 10 height 10
radio input "true"
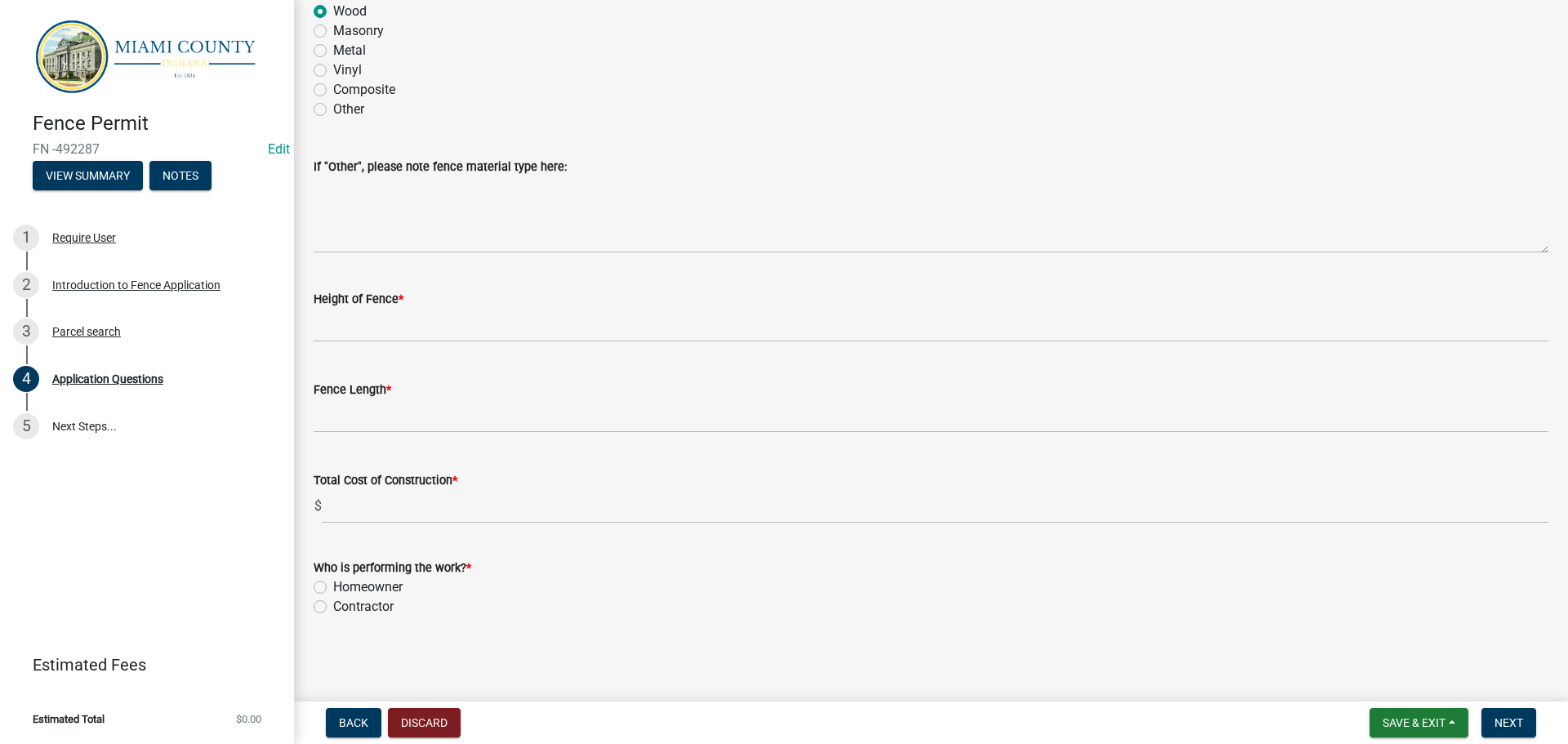
scroll to position [2370, 0]
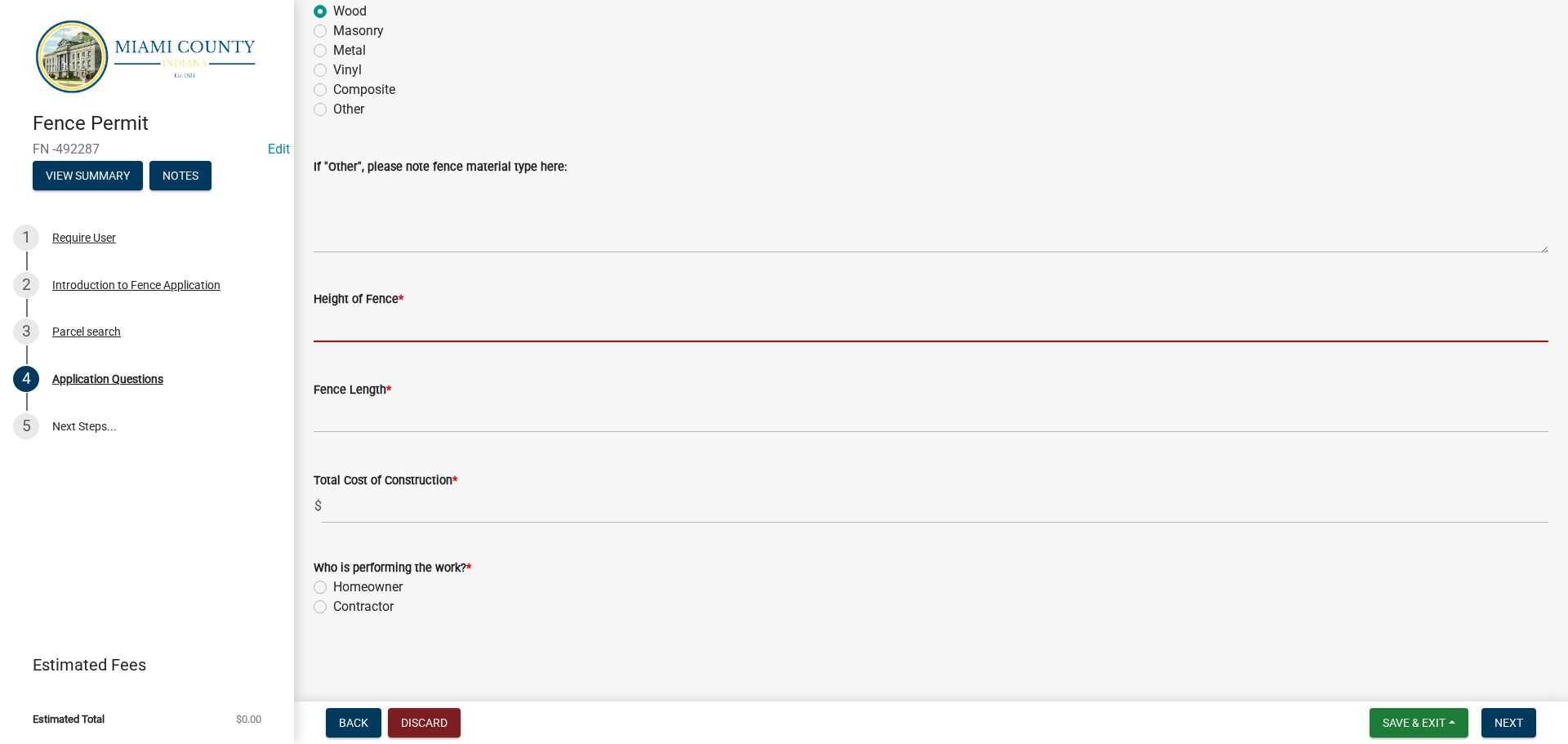
click at [413, 343] on input "text" at bounding box center [931, 325] width 1235 height 34
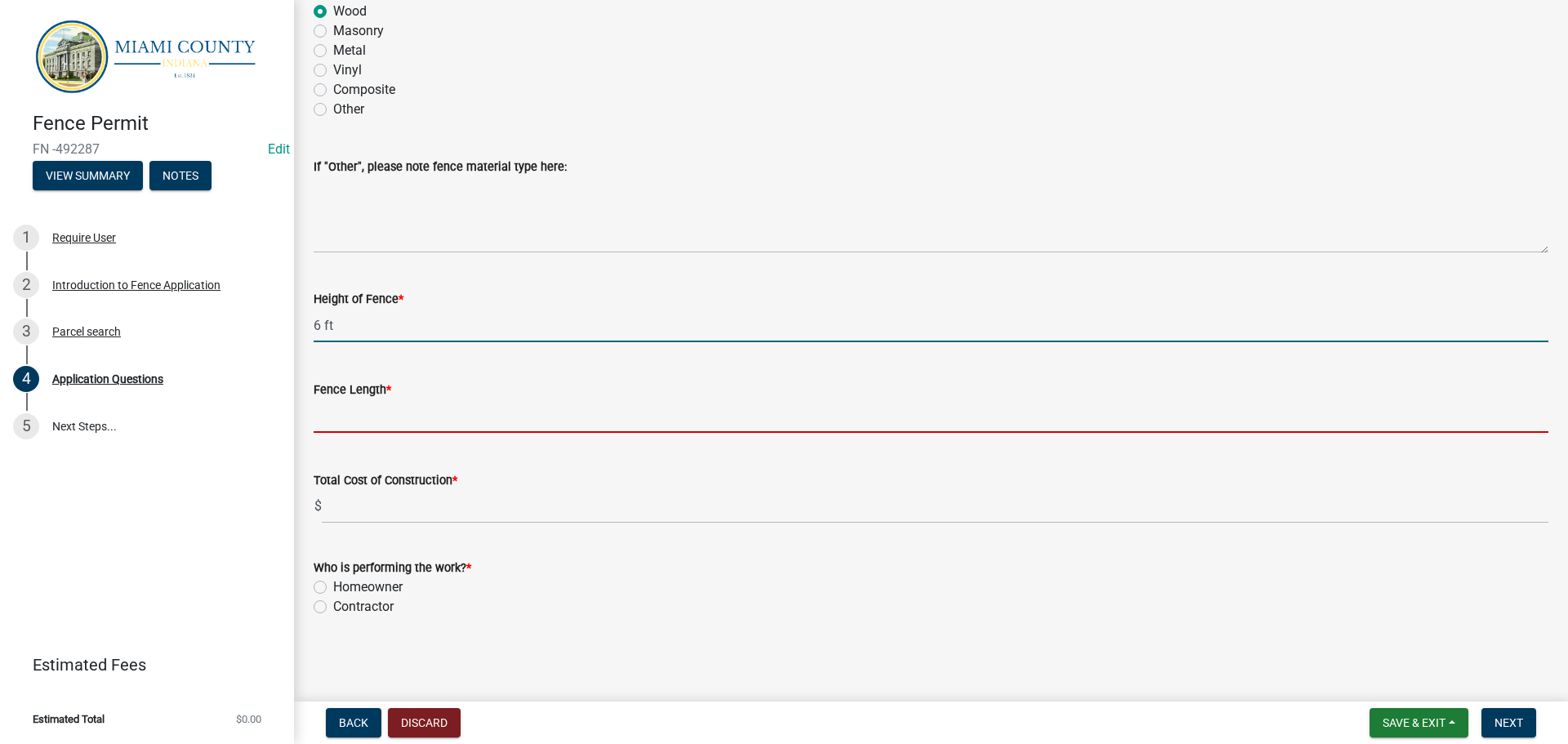
type input "6"
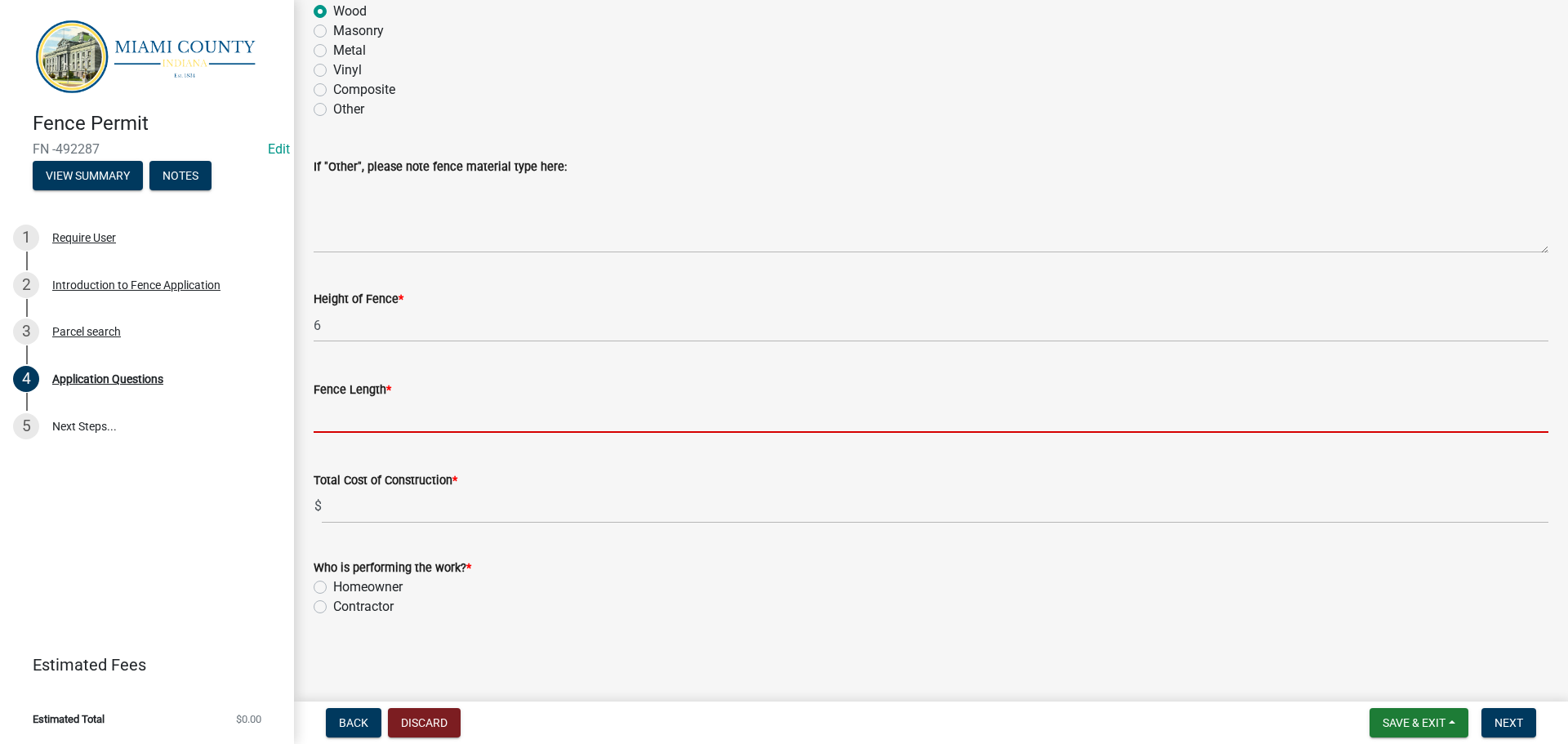
click at [455, 433] on input "text" at bounding box center [931, 416] width 1235 height 34
click at [369, 433] on input "text" at bounding box center [931, 416] width 1235 height 34
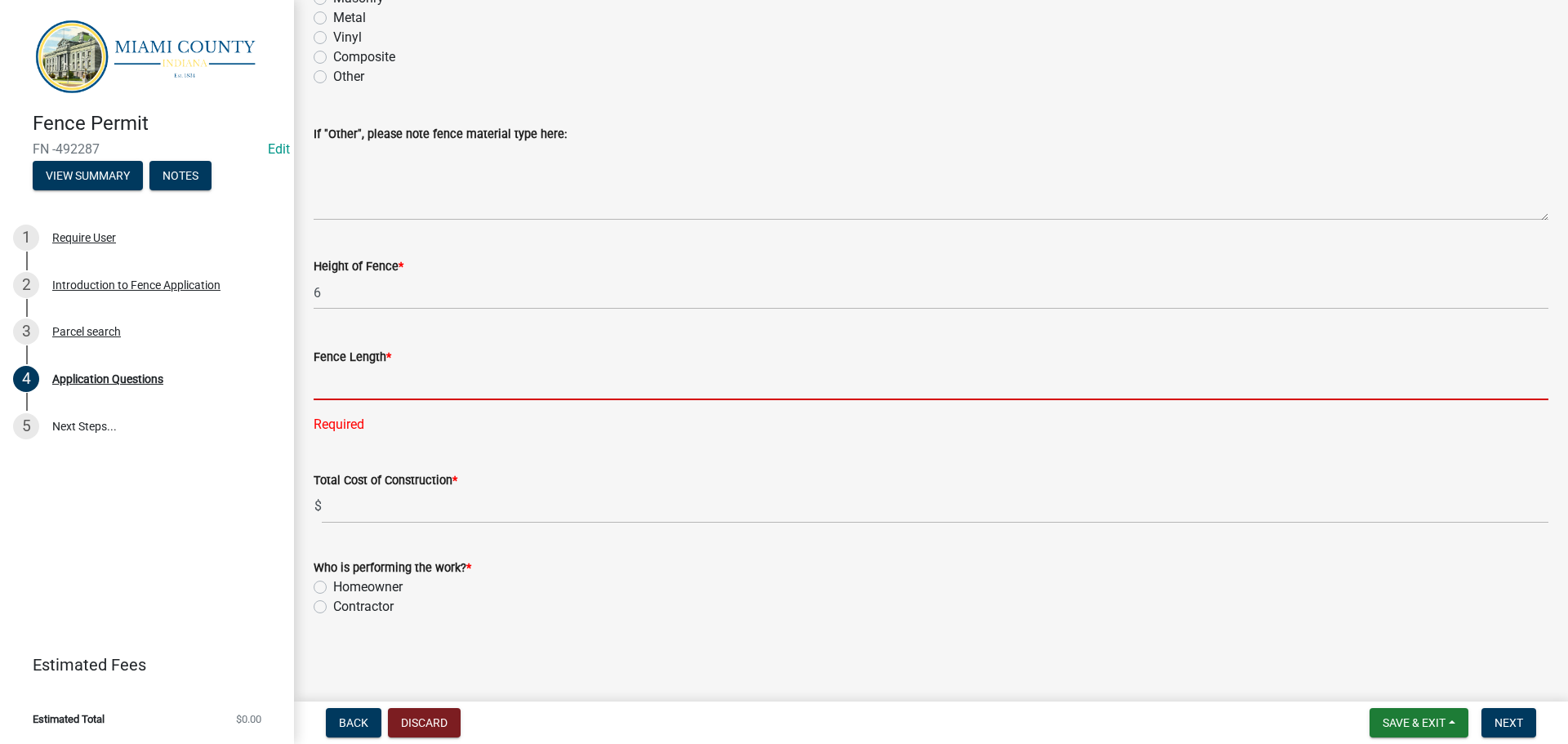
click at [415, 401] on input "text" at bounding box center [931, 383] width 1235 height 34
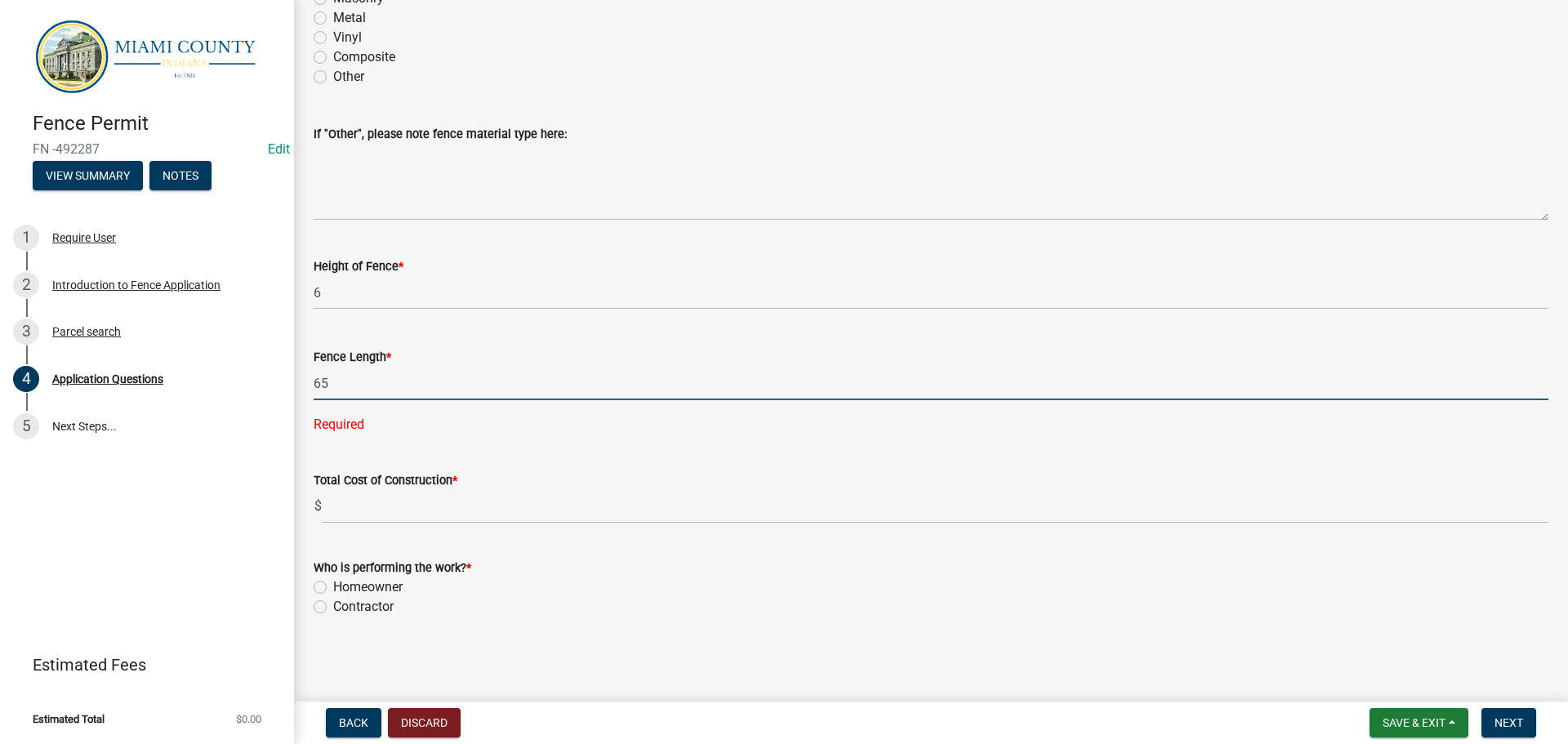
type input "65"
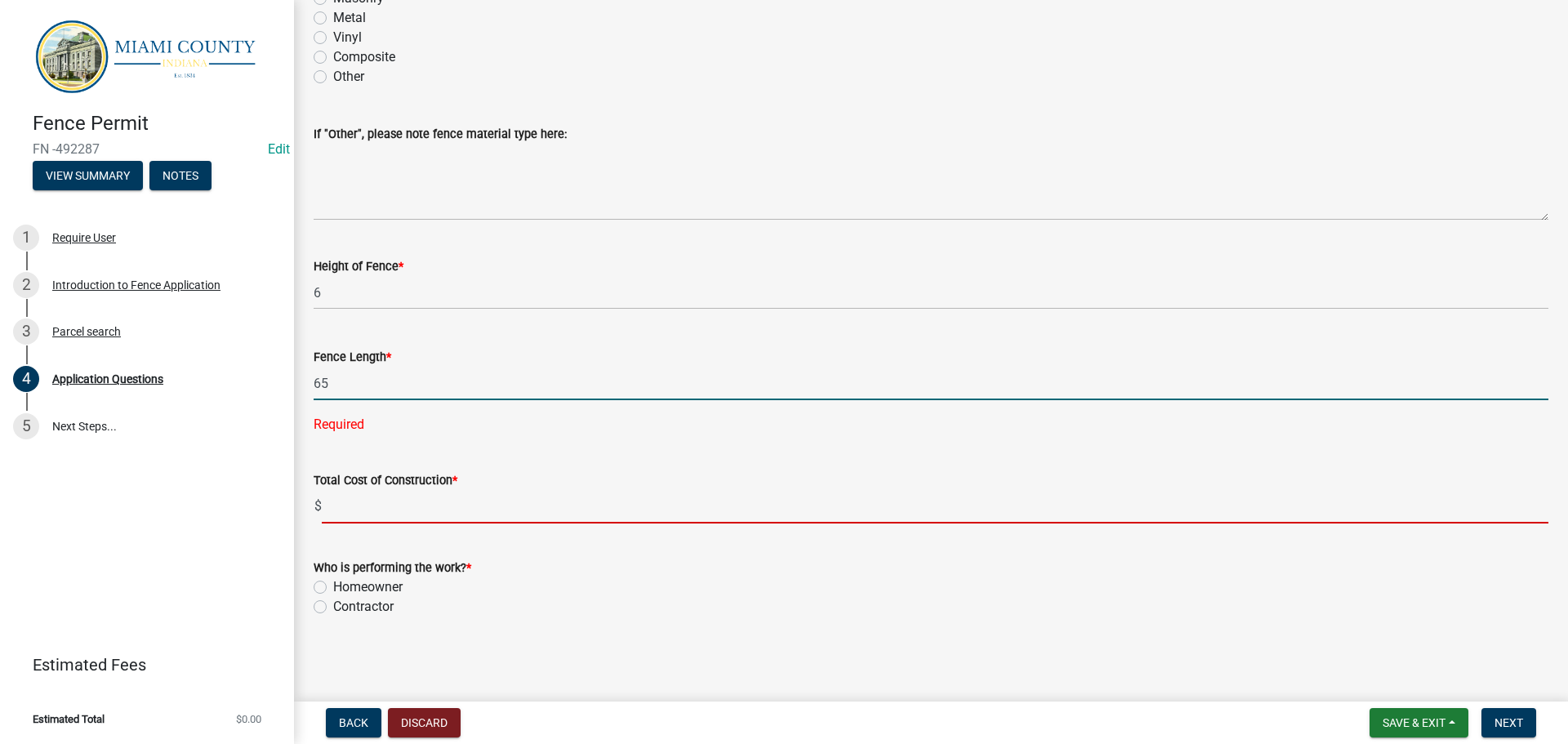
click at [404, 490] on input "text" at bounding box center [934, 506] width 1226 height 34
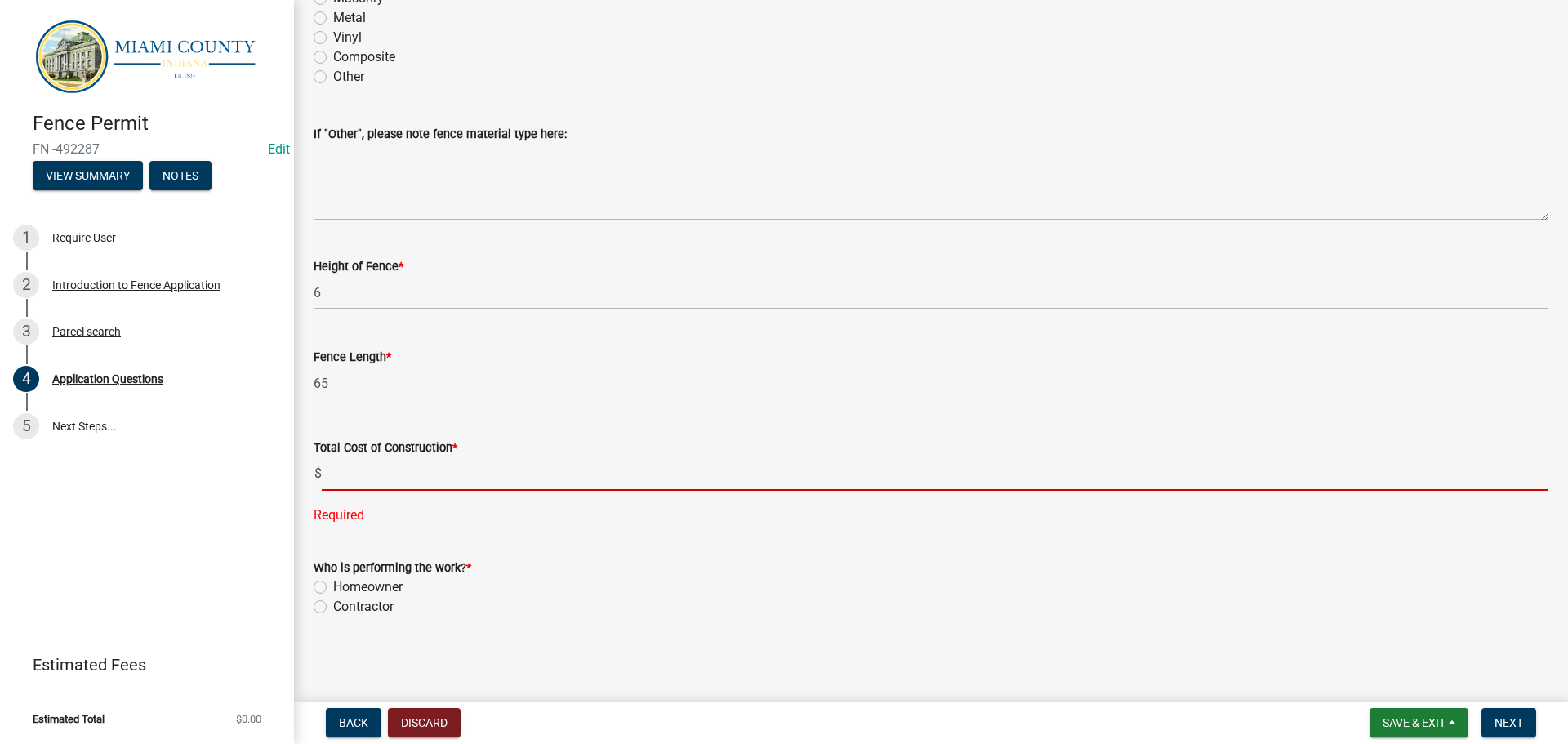
click at [373, 481] on input "text" at bounding box center [934, 474] width 1226 height 34
click at [366, 486] on input "text" at bounding box center [934, 474] width 1226 height 34
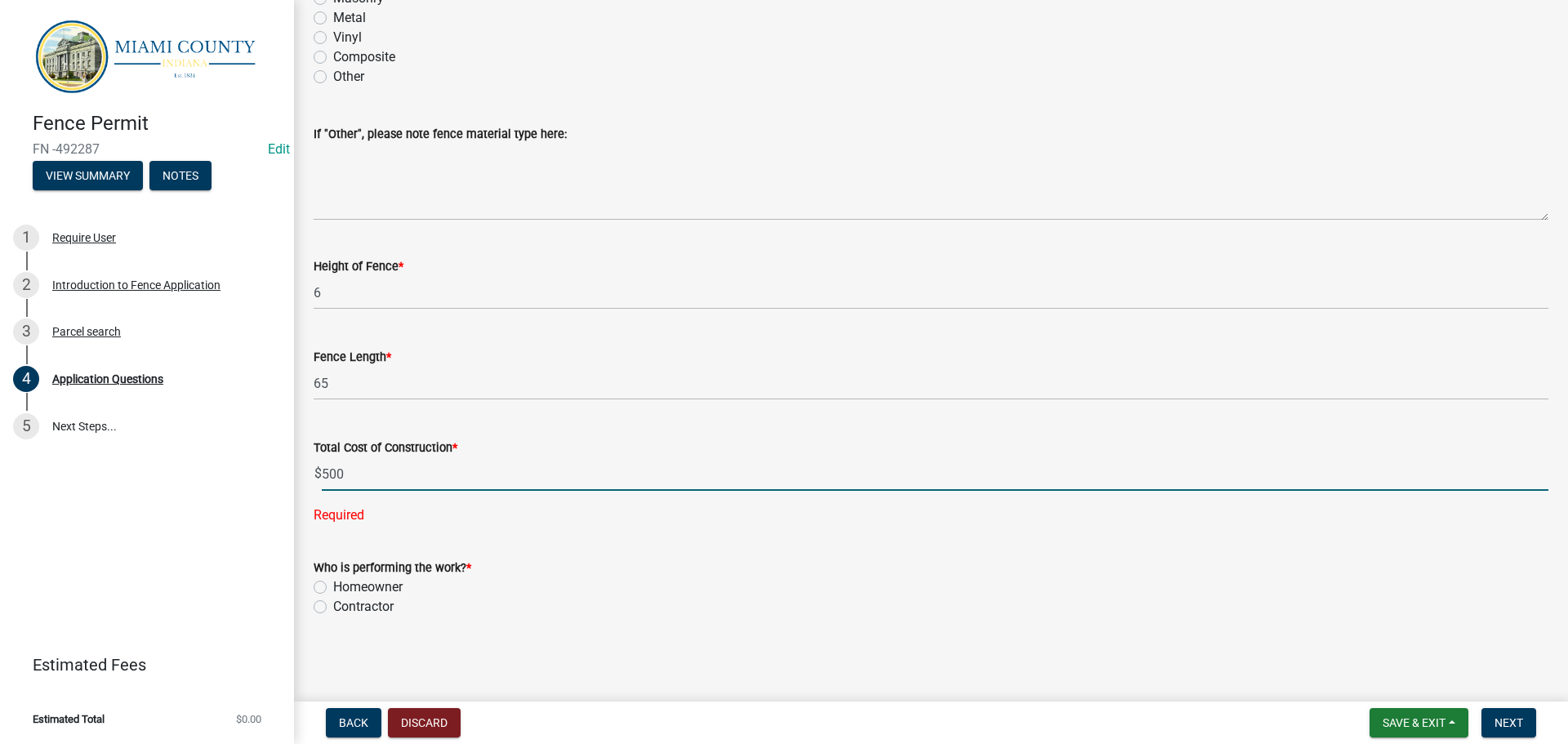
scroll to position [2528, 0]
type input "500.00"
click at [331, 582] on div "Homeowner" at bounding box center [931, 587] width 1235 height 20
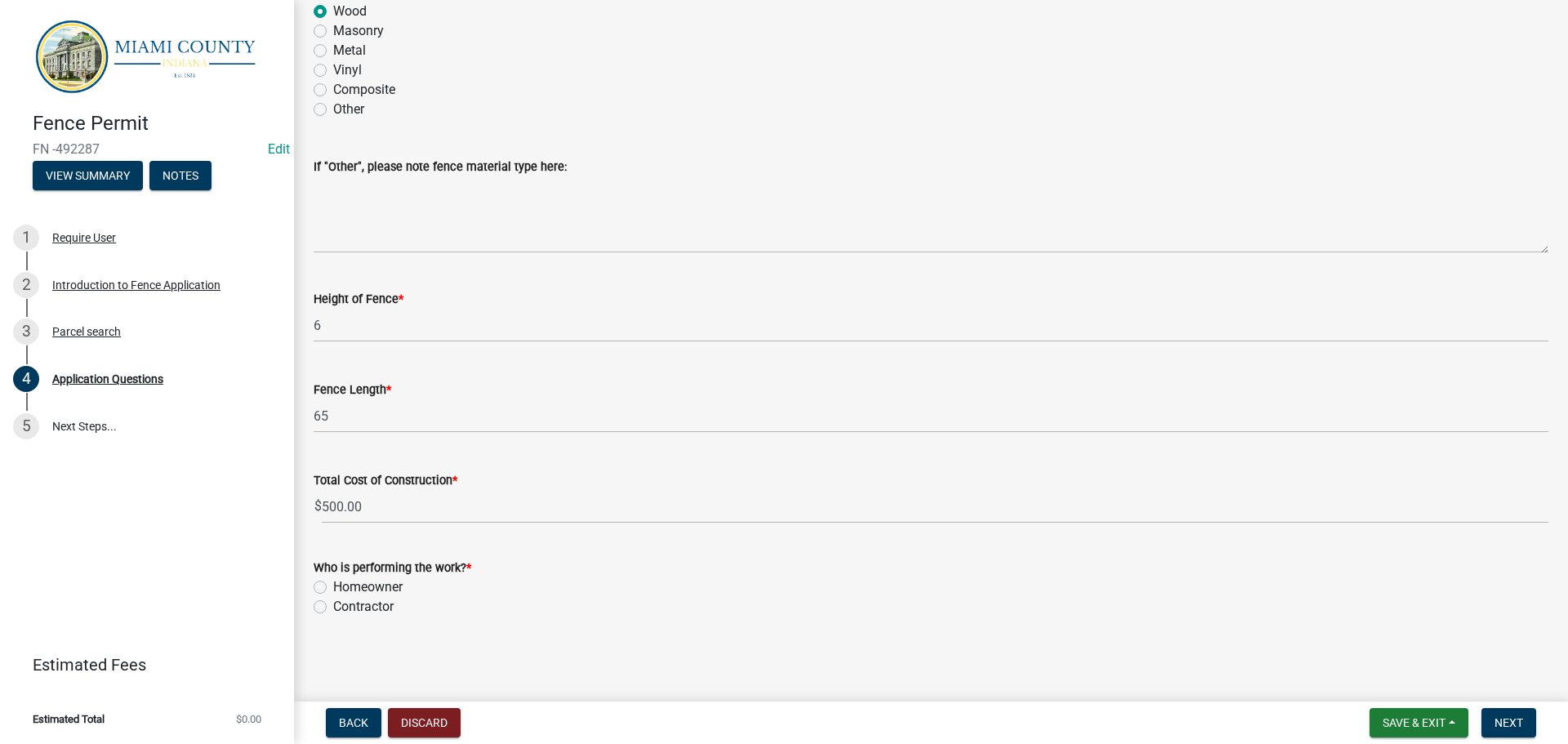
click at [333, 580] on label "Homeowner" at bounding box center [368, 587] width 69 height 20
click at [333, 580] on input "Homeowner" at bounding box center [338, 583] width 10 height 10
radio input "true"
click at [1533, 728] on button "Next" at bounding box center [1508, 723] width 55 height 29
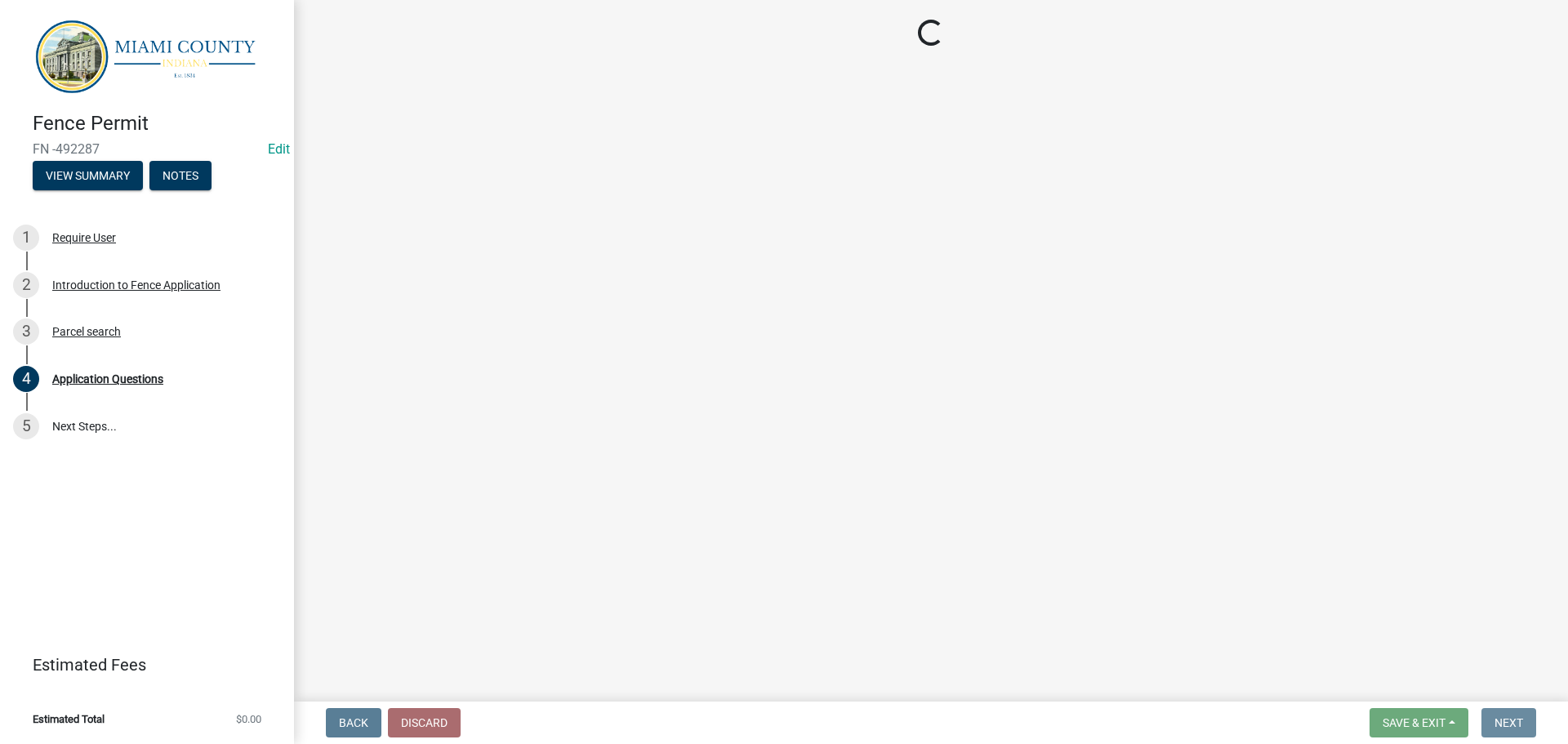
scroll to position [0, 0]
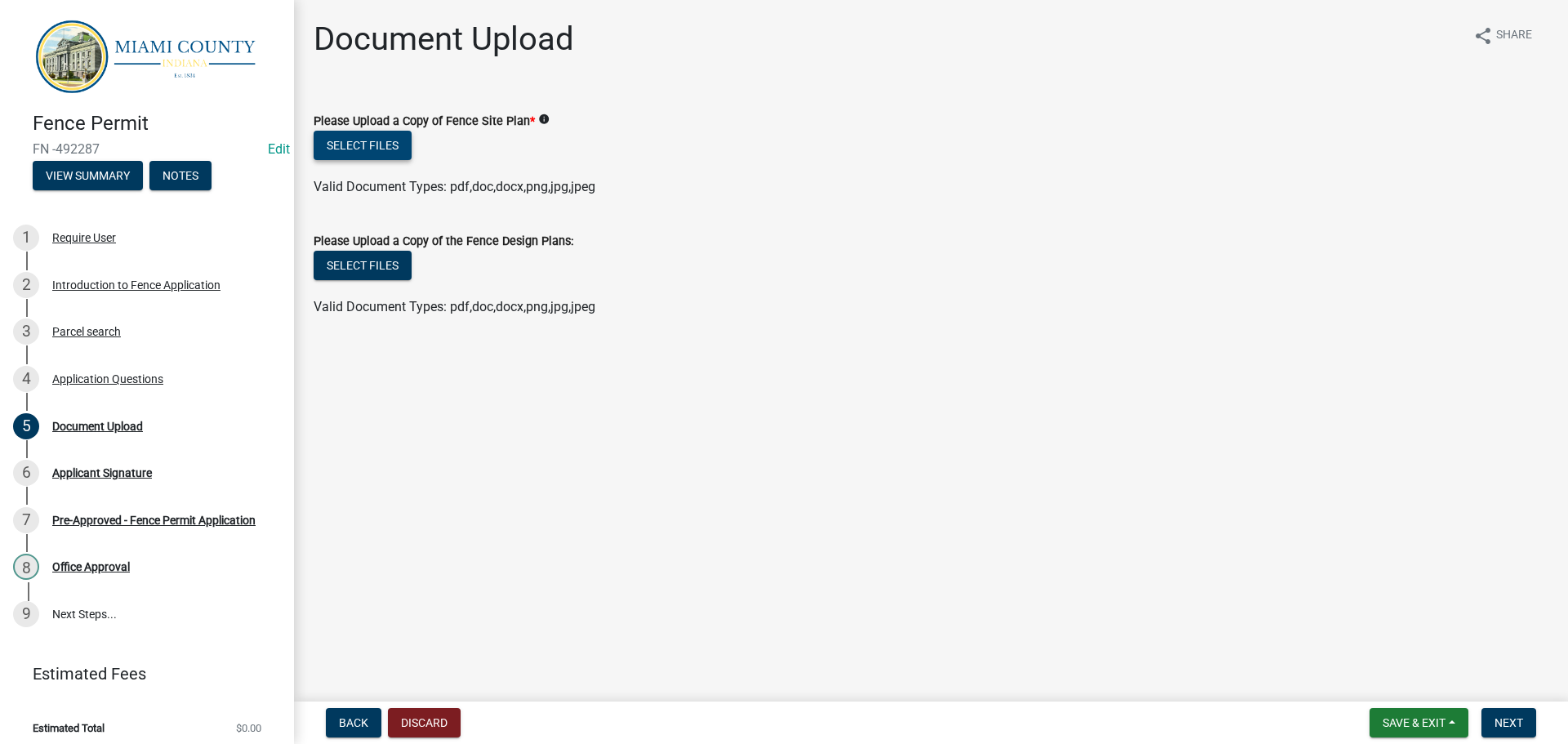
click at [401, 160] on button "Select files" at bounding box center [362, 146] width 98 height 29
click at [350, 160] on button "Select files" at bounding box center [362, 146] width 98 height 29
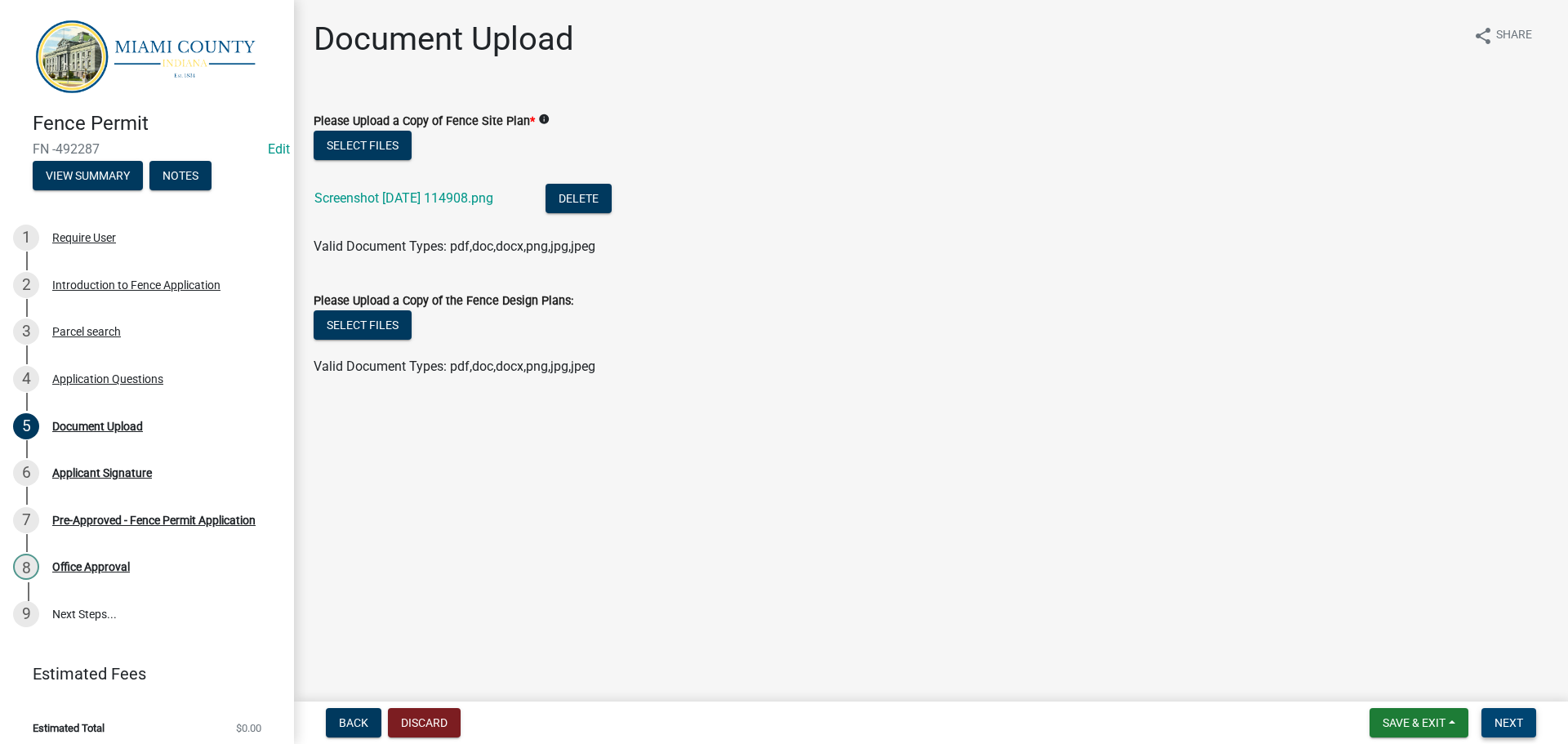
click at [1499, 717] on span "Next" at bounding box center [1508, 722] width 29 height 13
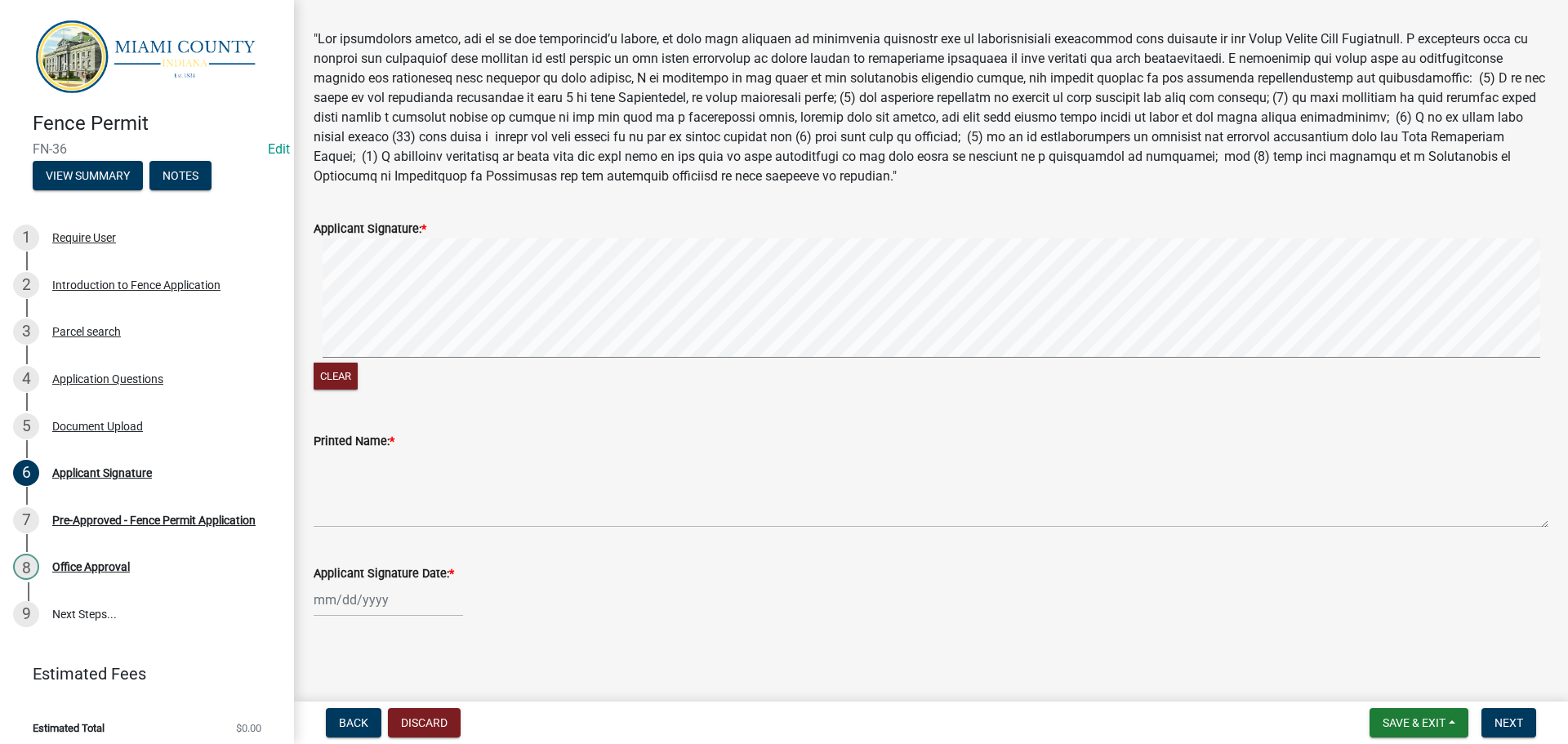
scroll to position [236, 0]
click at [315, 269] on div "Applicant Signature: * Clear" at bounding box center [931, 297] width 1259 height 194
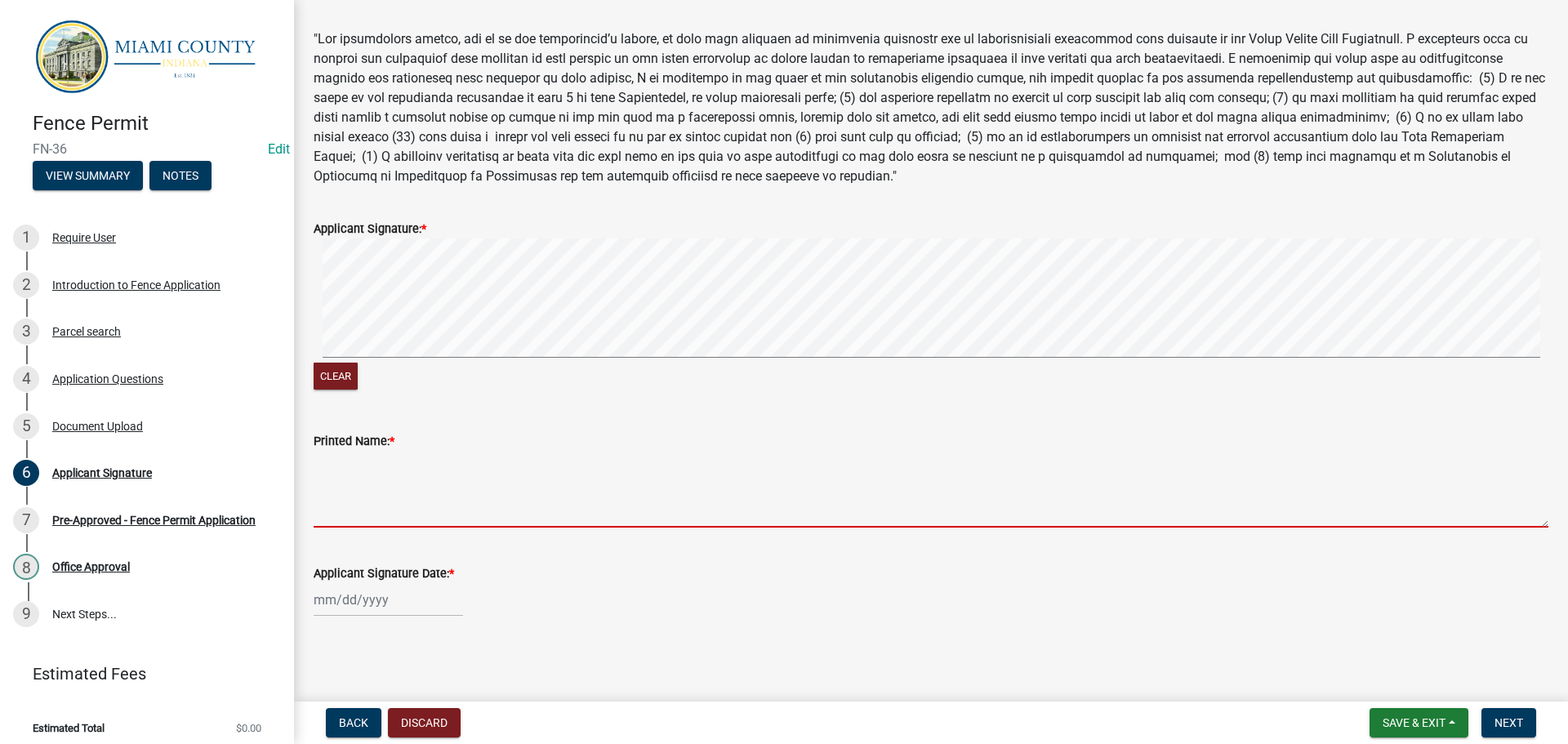
click at [360, 475] on textarea "Printed Name: *" at bounding box center [931, 489] width 1235 height 77
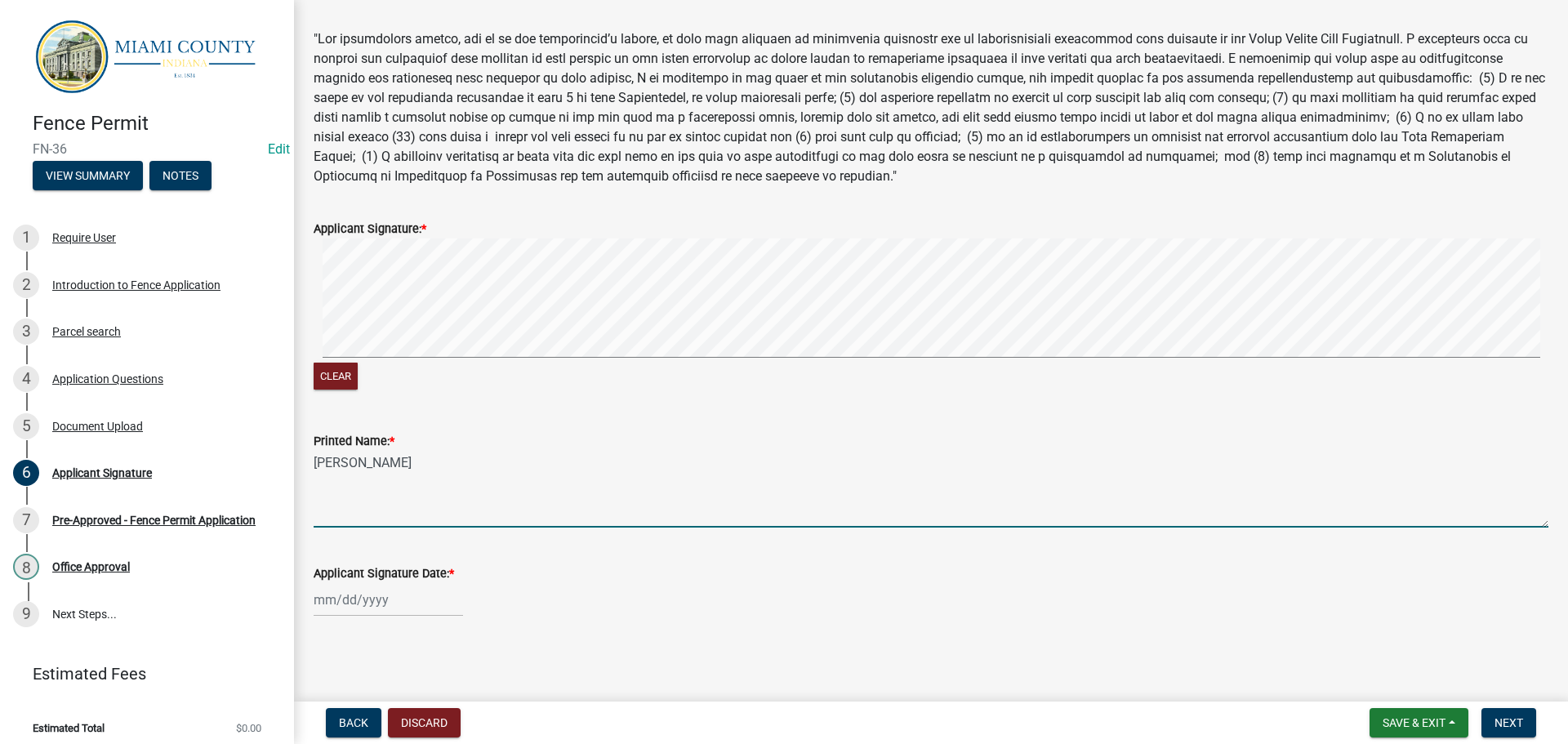
type textarea "Pama Poe"
click at [349, 601] on div at bounding box center [388, 600] width 149 height 34
select select "10"
select select "2025"
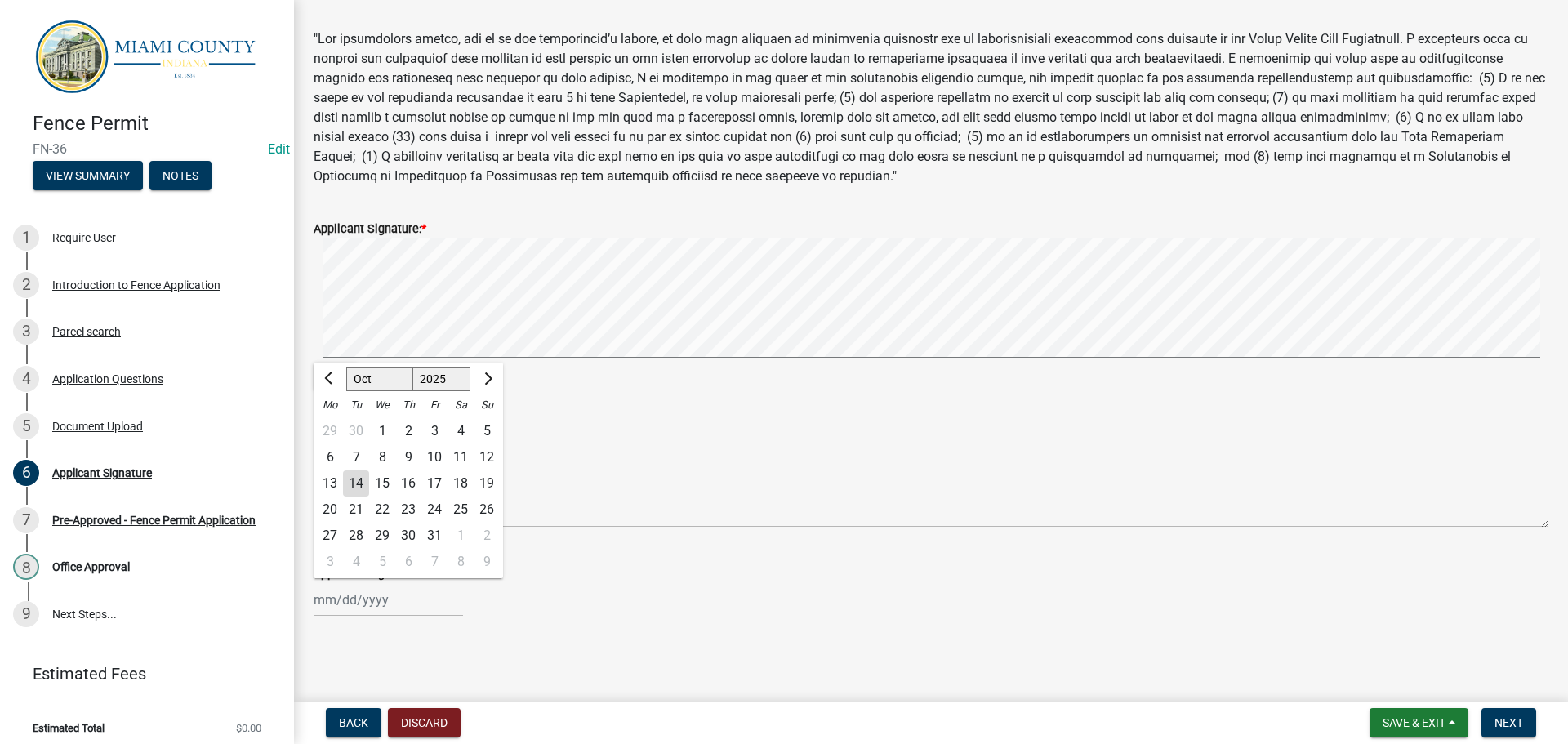
click at [369, 471] on div "14" at bounding box center [356, 484] width 26 height 26
type input "[DATE]"
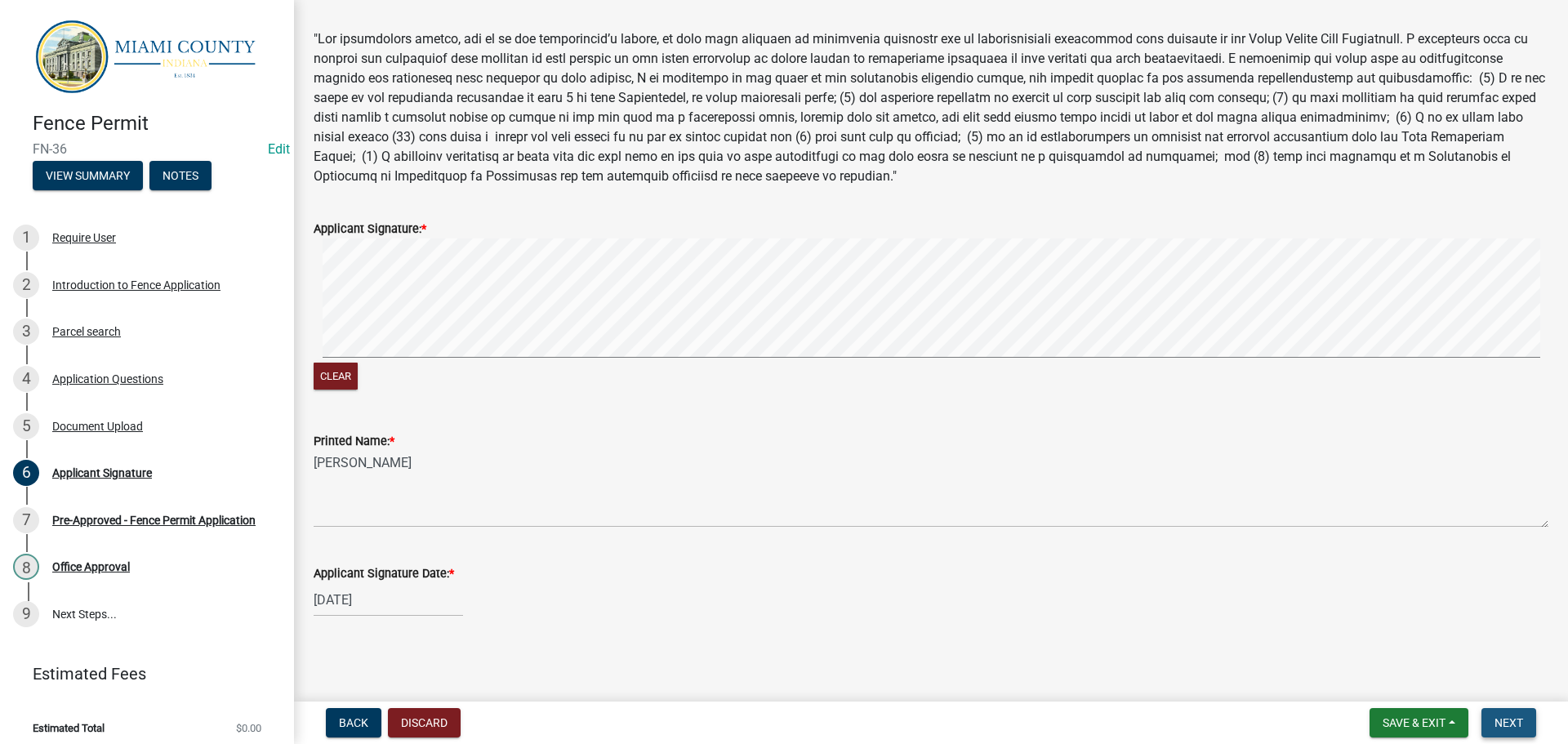
click at [1508, 723] on span "Next" at bounding box center [1508, 722] width 29 height 13
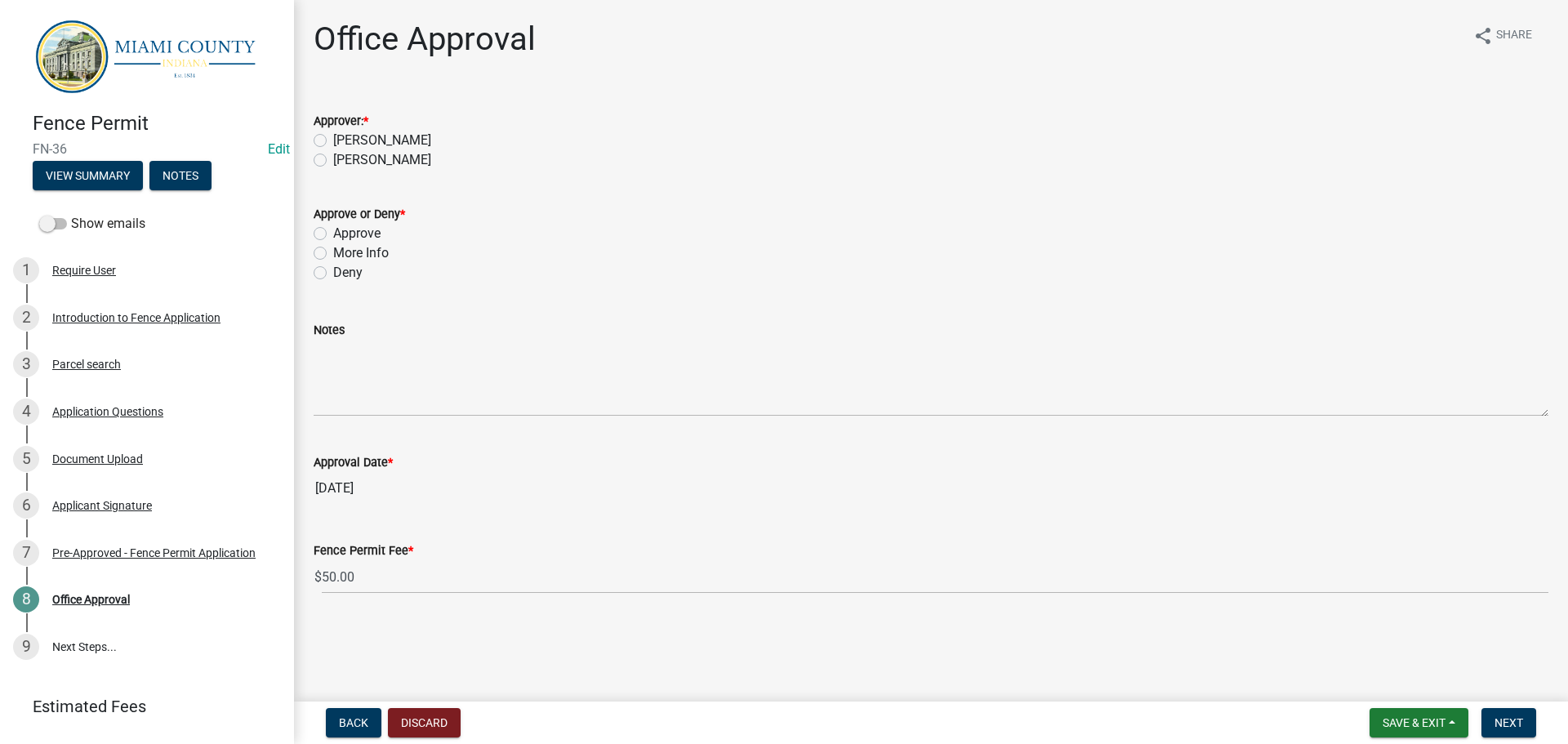
click at [389, 170] on label "[PERSON_NAME]" at bounding box center [381, 160] width 98 height 20
click at [344, 161] on input "[PERSON_NAME]" at bounding box center [338, 155] width 10 height 10
radio input "true"
click at [340, 244] on label "Approve" at bounding box center [356, 233] width 48 height 20
click at [340, 234] on input "Approve" at bounding box center [338, 229] width 10 height 10
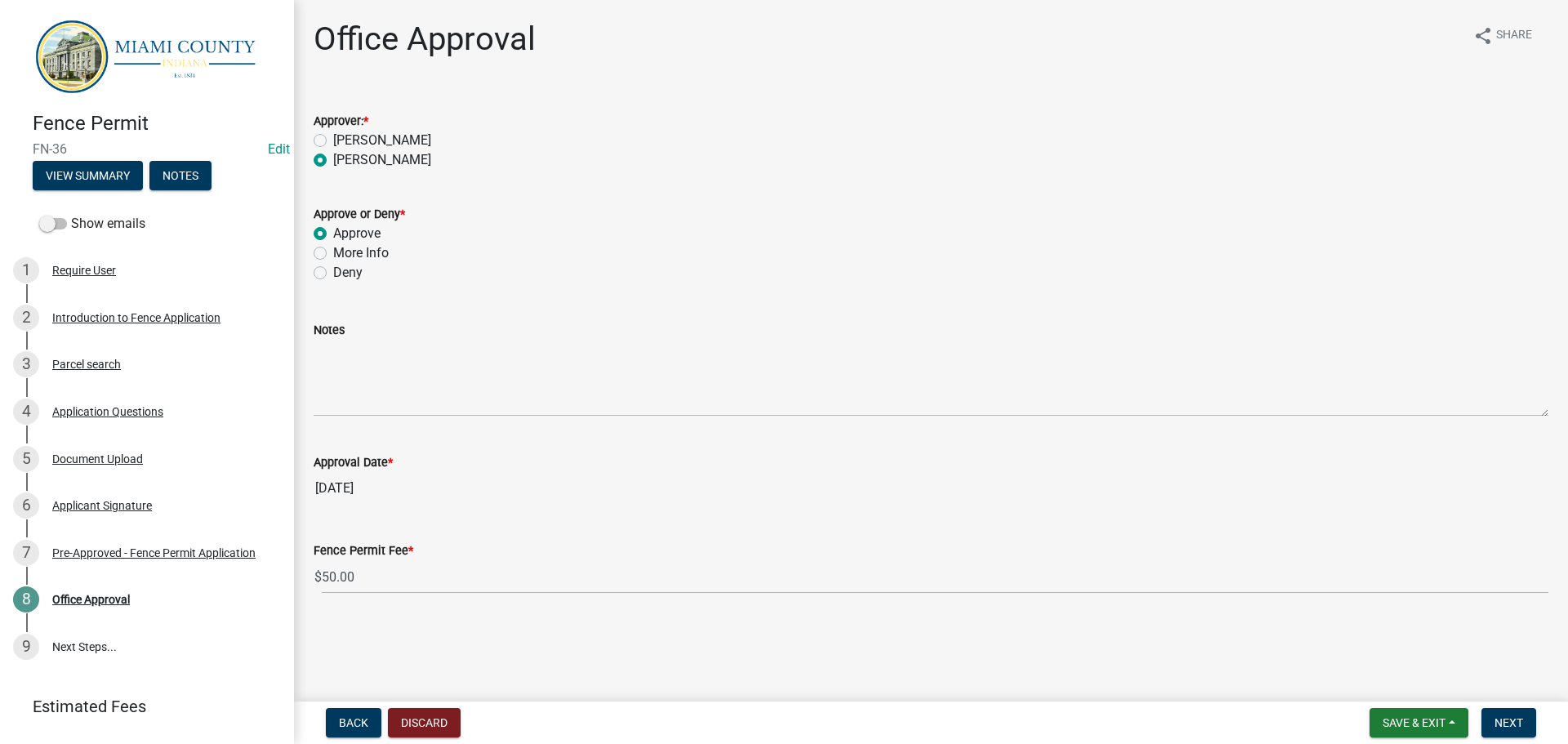
radio input "true"
click at [1520, 726] on button "Next" at bounding box center [1508, 723] width 55 height 29
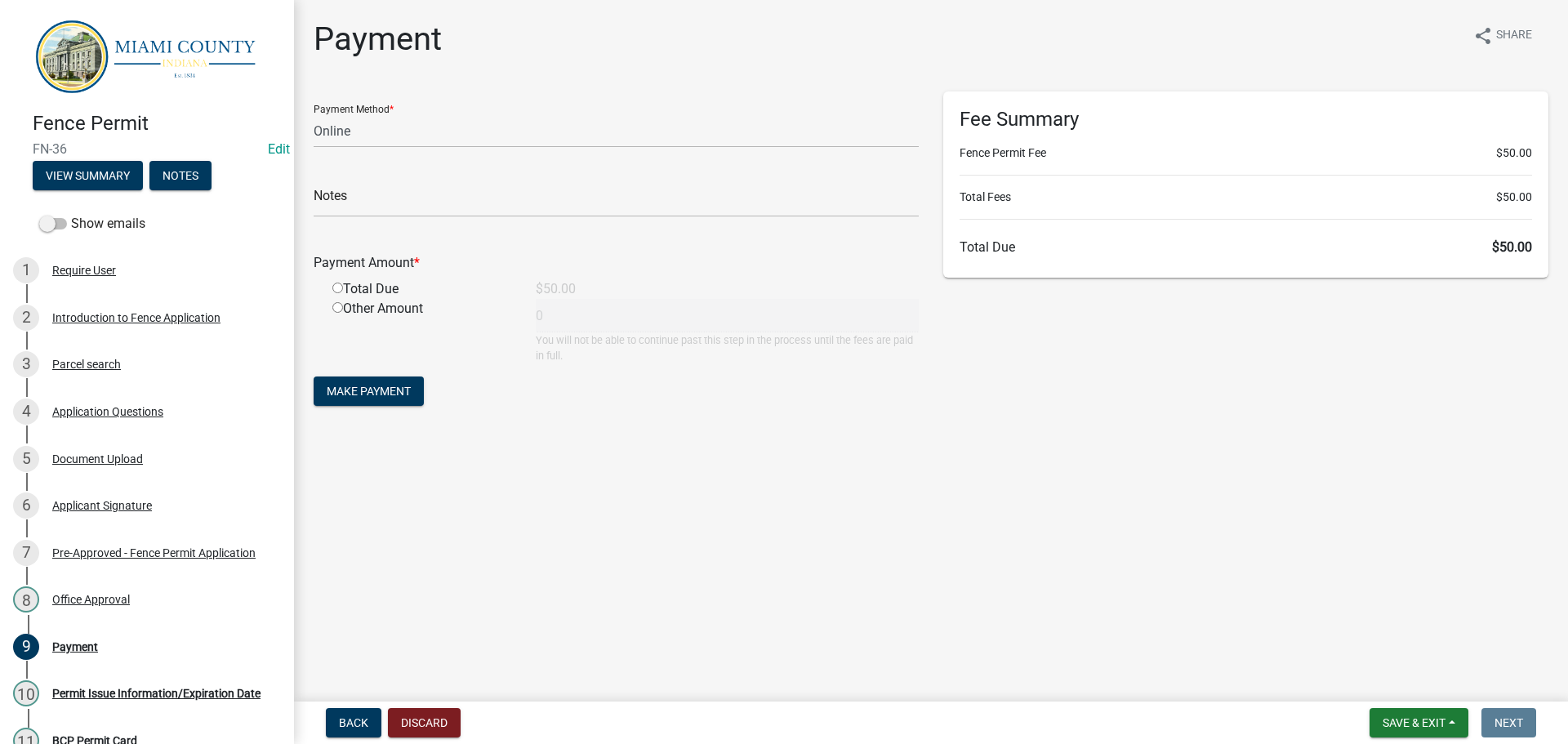
click at [403, 122] on div "Payment Method * Credit Card POS Check Cash Online" at bounding box center [616, 120] width 605 height 56
click at [372, 144] on select "Credit Card POS Check Cash Online" at bounding box center [616, 131] width 605 height 34
select select "2: 1"
click at [316, 128] on select "Credit Card POS Check Cash Online" at bounding box center [616, 131] width 605 height 34
click at [341, 293] on input "radio" at bounding box center [338, 288] width 10 height 10
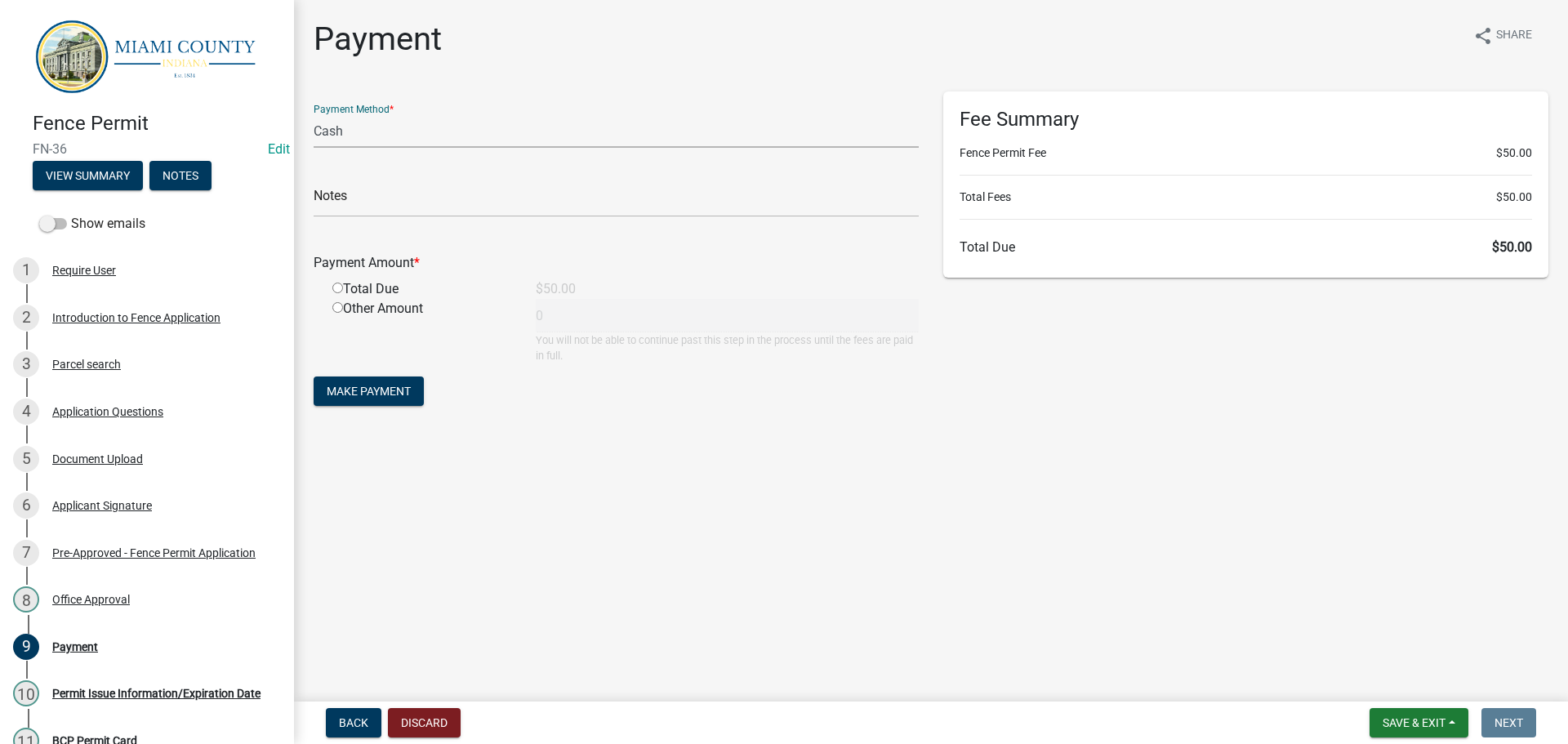
radio input "true"
type input "50"
click at [353, 398] on span "Make Payment" at bounding box center [368, 391] width 84 height 13
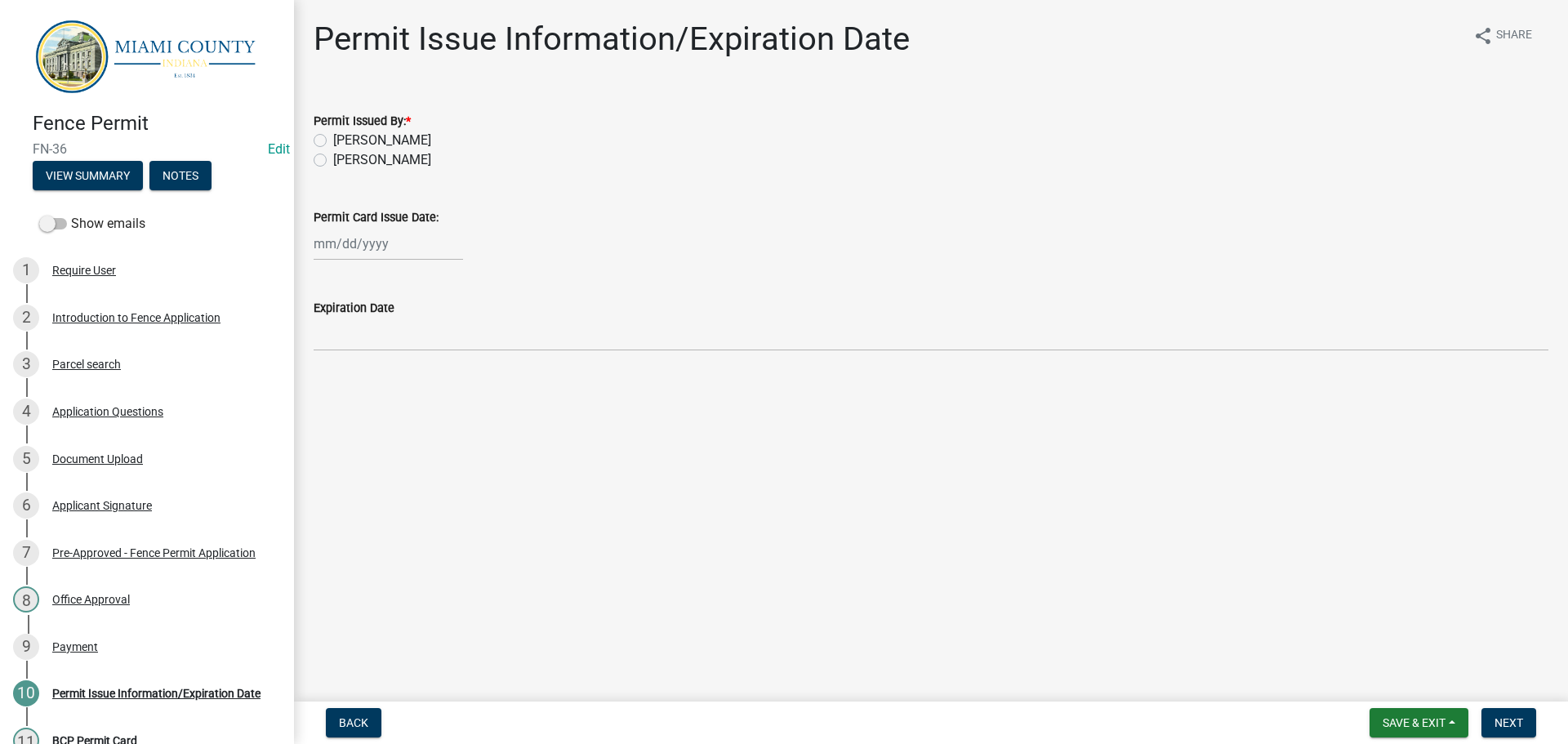
click at [383, 170] on label "[PERSON_NAME]" at bounding box center [381, 160] width 98 height 20
click at [344, 161] on input "[PERSON_NAME]" at bounding box center [338, 155] width 10 height 10
radio input "true"
click at [337, 261] on div at bounding box center [388, 244] width 149 height 34
select select "10"
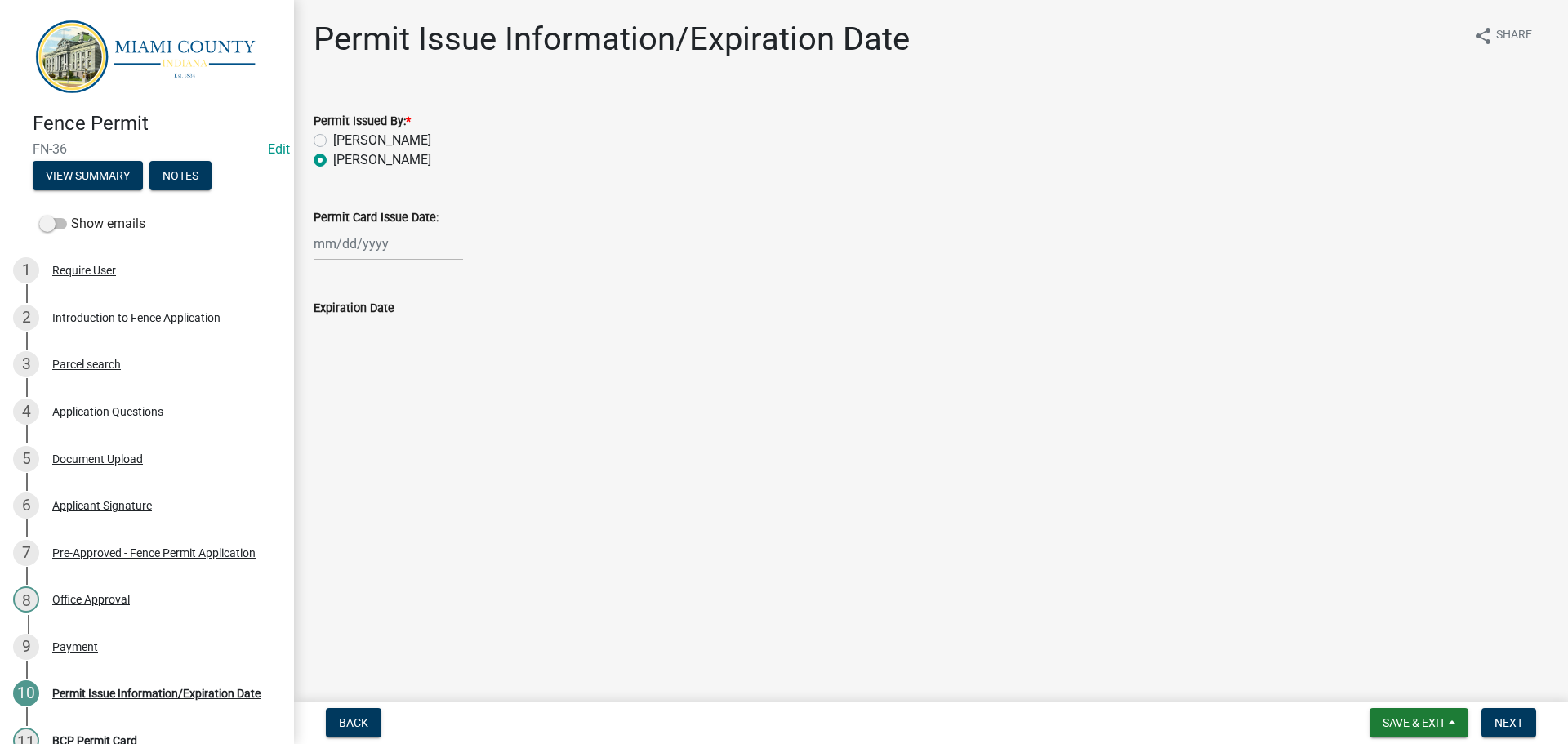
select select "2025"
click at [361, 405] on div "14" at bounding box center [356, 392] width 26 height 26
type input "[DATE]"
click at [1514, 724] on span "Next" at bounding box center [1508, 722] width 29 height 13
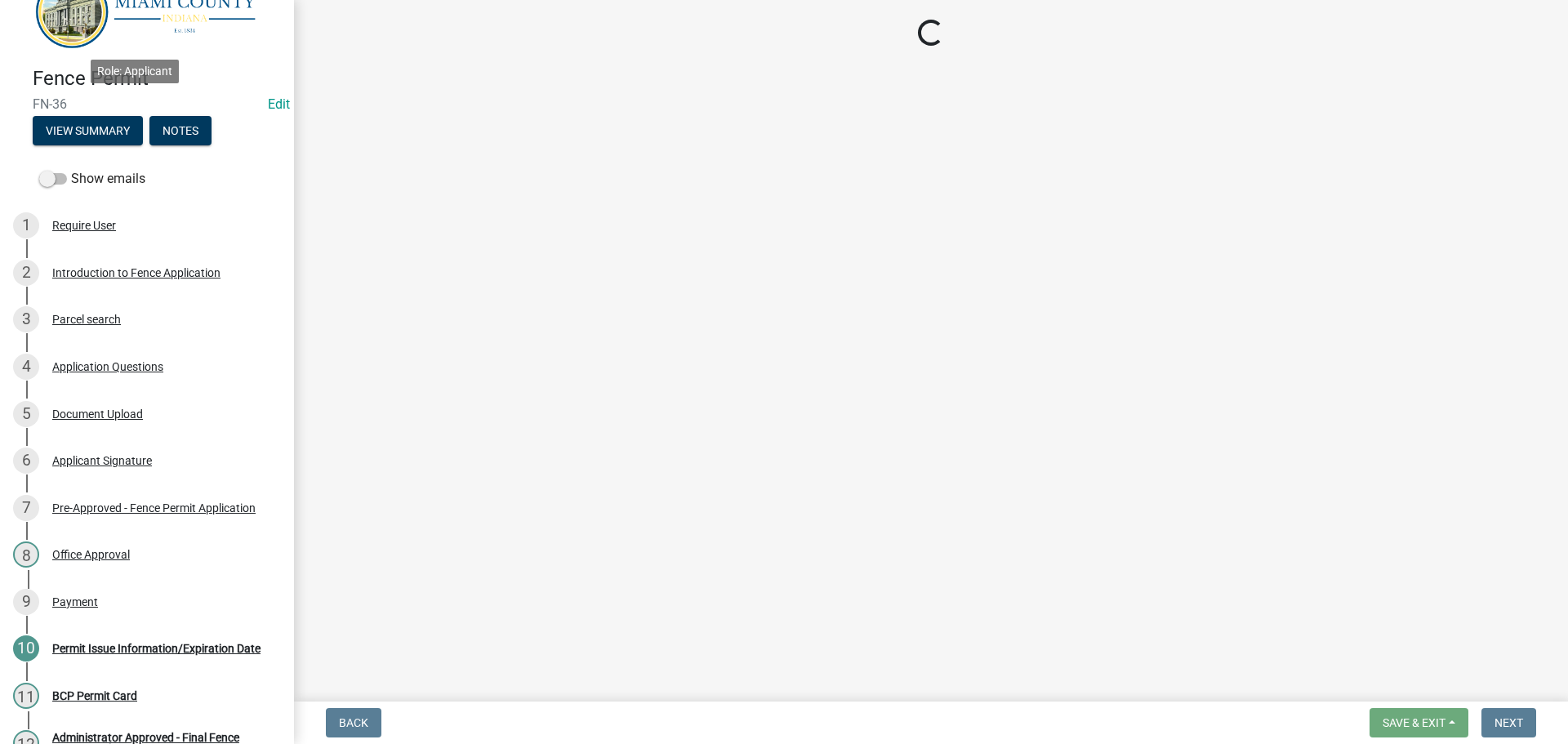
scroll to position [535, 0]
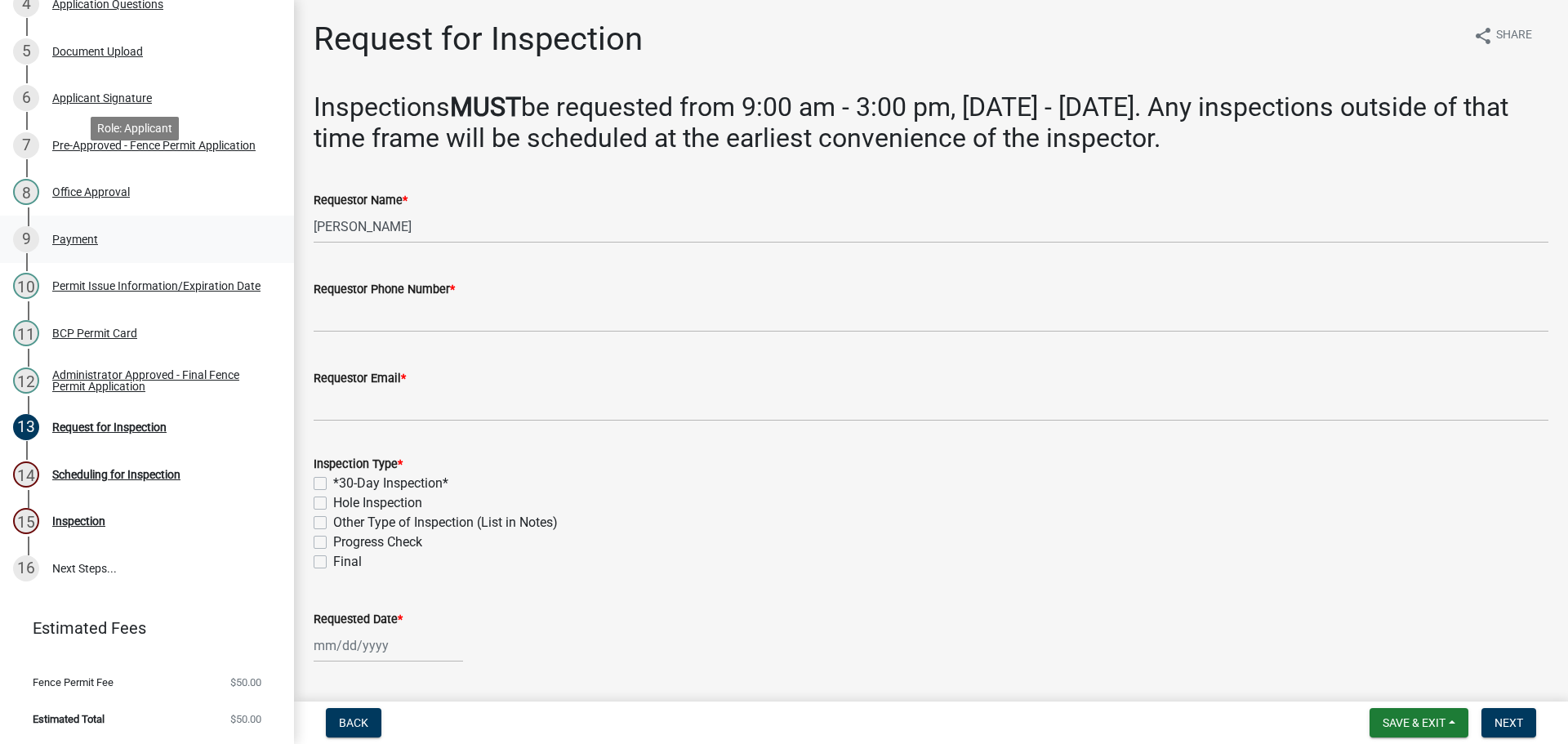
click at [120, 226] on div "9 Payment" at bounding box center [140, 239] width 255 height 26
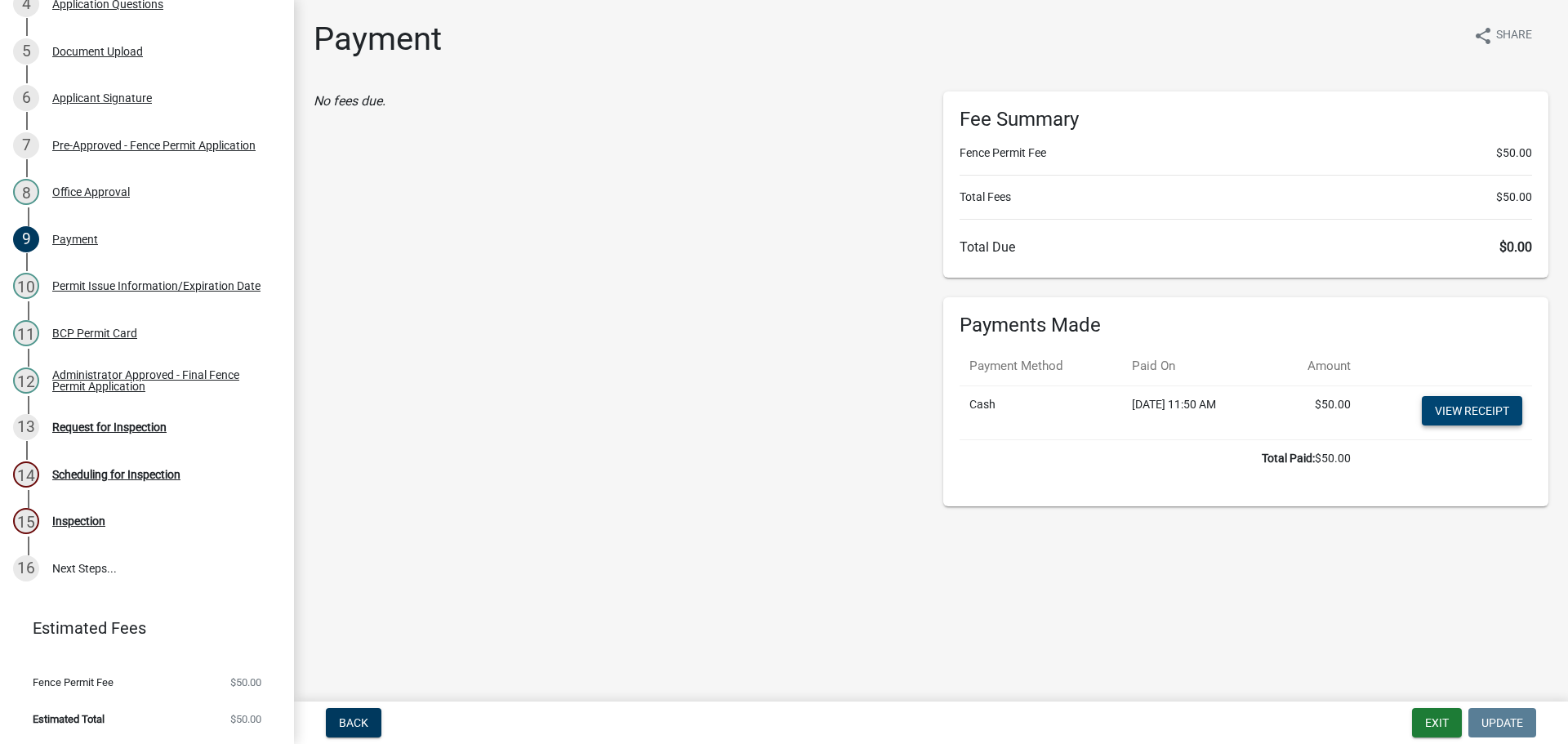
click at [1473, 426] on link "View receipt" at bounding box center [1472, 411] width 101 height 29
click at [130, 369] on div "Administrator Approved - Final Fence Permit Application" at bounding box center [159, 381] width 216 height 23
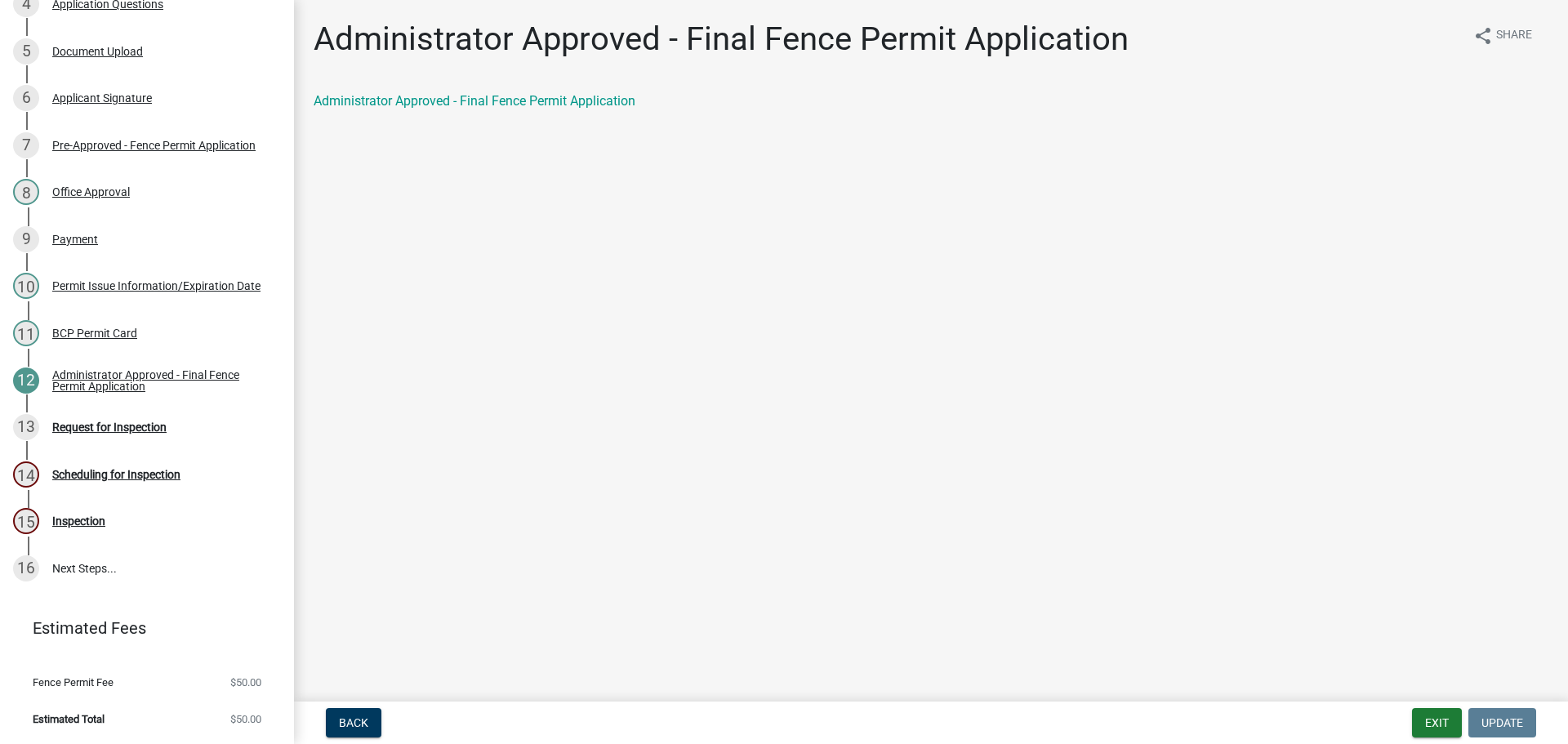
click at [583, 101] on div "Administrator Approved - Final Fence Permit Application share Share Administrat…" at bounding box center [931, 80] width 1259 height 120
click at [585, 108] on link "Administrator Approved - Final Fence Permit Application" at bounding box center [474, 101] width 322 height 16
click at [125, 328] on div "BCP Permit Card" at bounding box center [94, 333] width 85 height 11
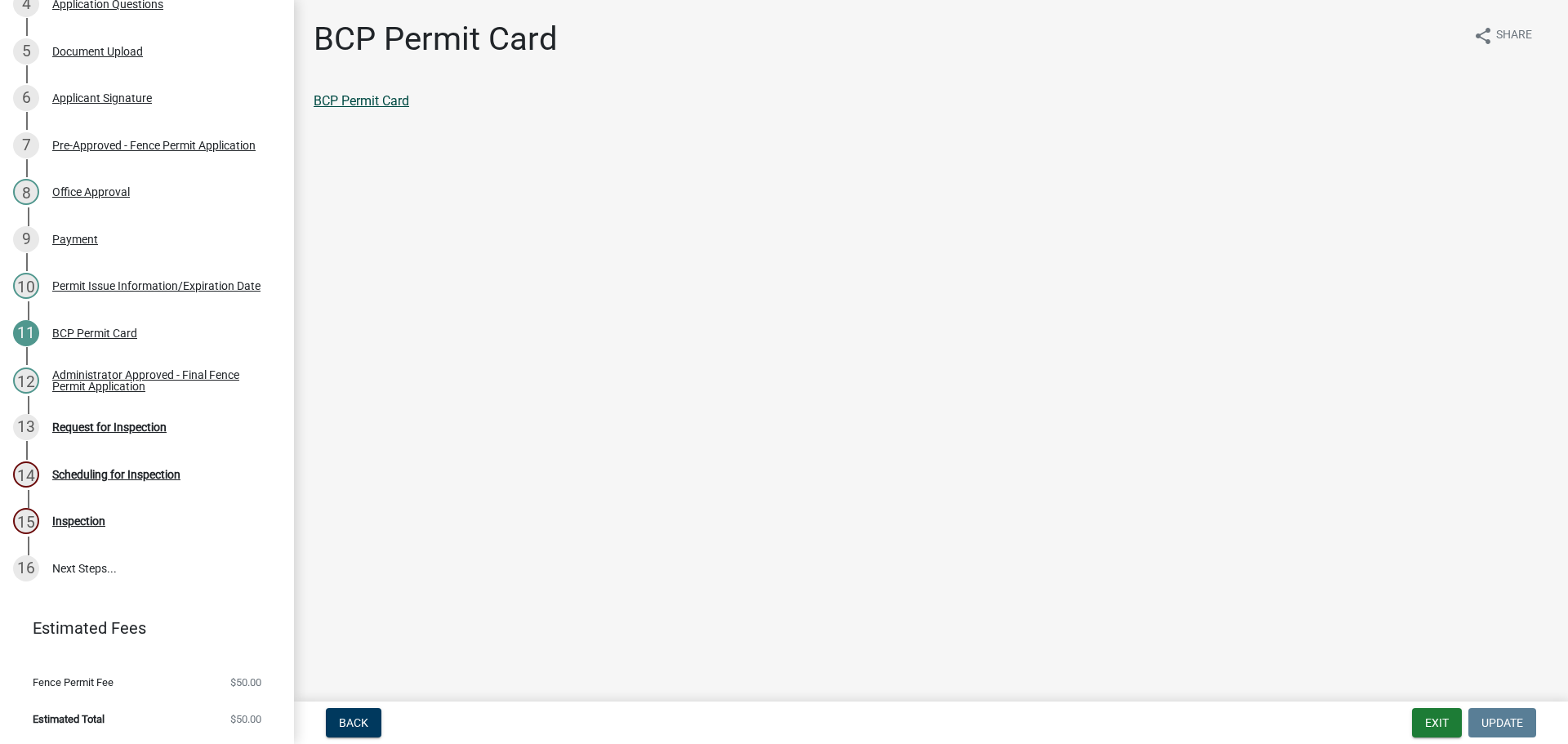
click at [368, 108] on link "BCP Permit Card" at bounding box center [361, 101] width 95 height 16
click at [185, 414] on div "13 Request for Inspection" at bounding box center [140, 427] width 255 height 26
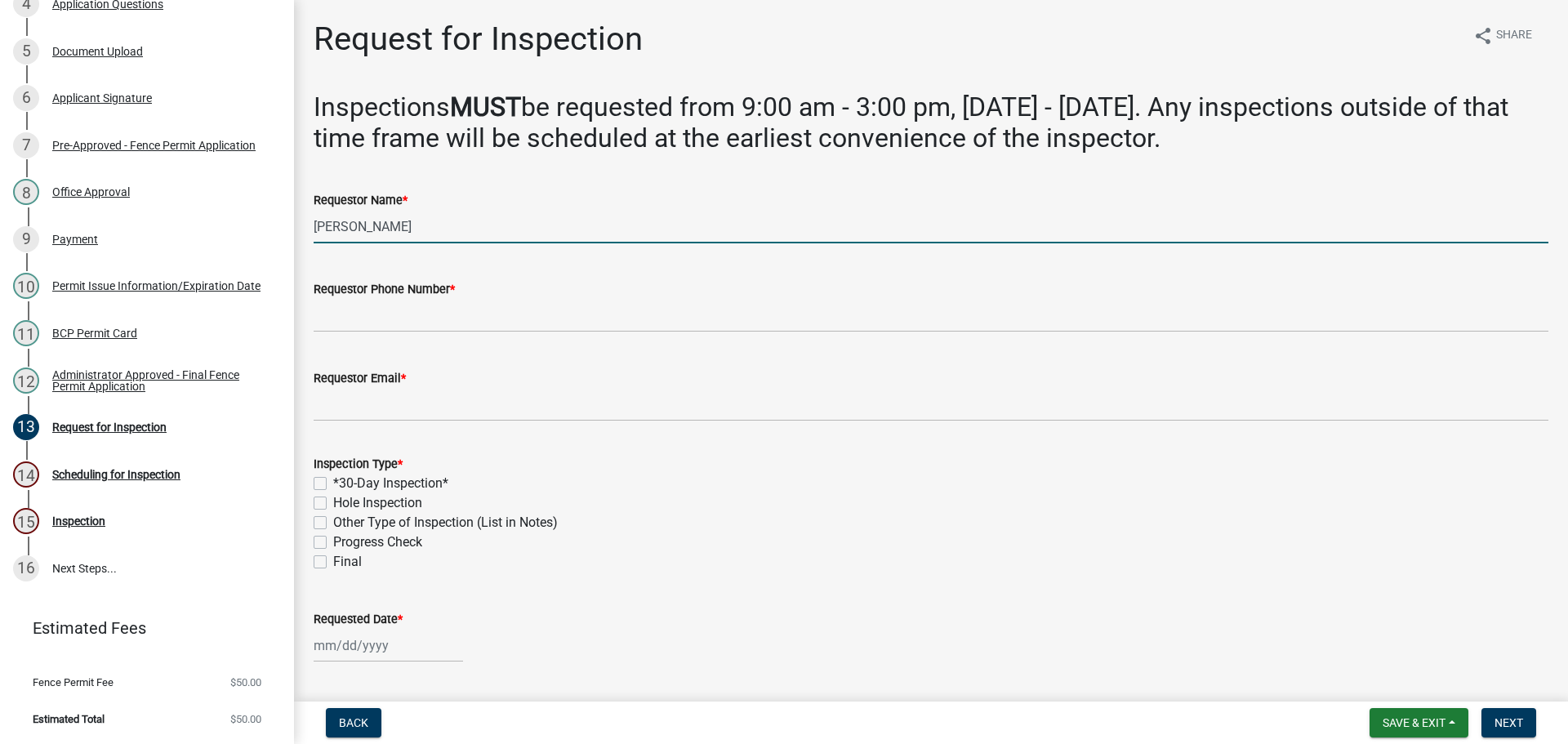
click at [475, 244] on input "[PERSON_NAME]" at bounding box center [931, 226] width 1235 height 34
type input "The Breath Inc."
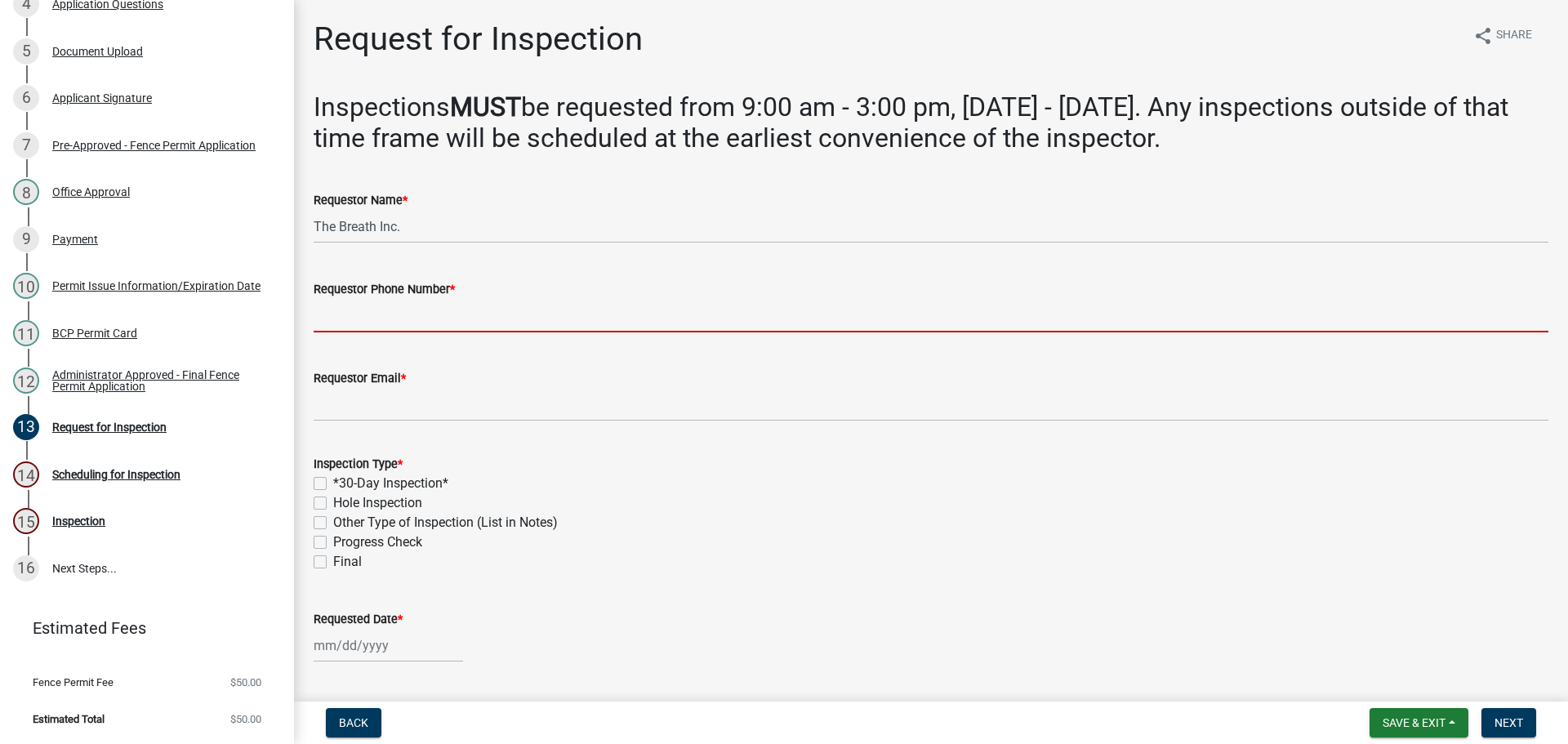
click at [376, 333] on input "Requestor Phone Number *" at bounding box center [931, 316] width 1235 height 34
click at [485, 333] on input "Requestor Phone Number *" at bounding box center [931, 316] width 1235 height 34
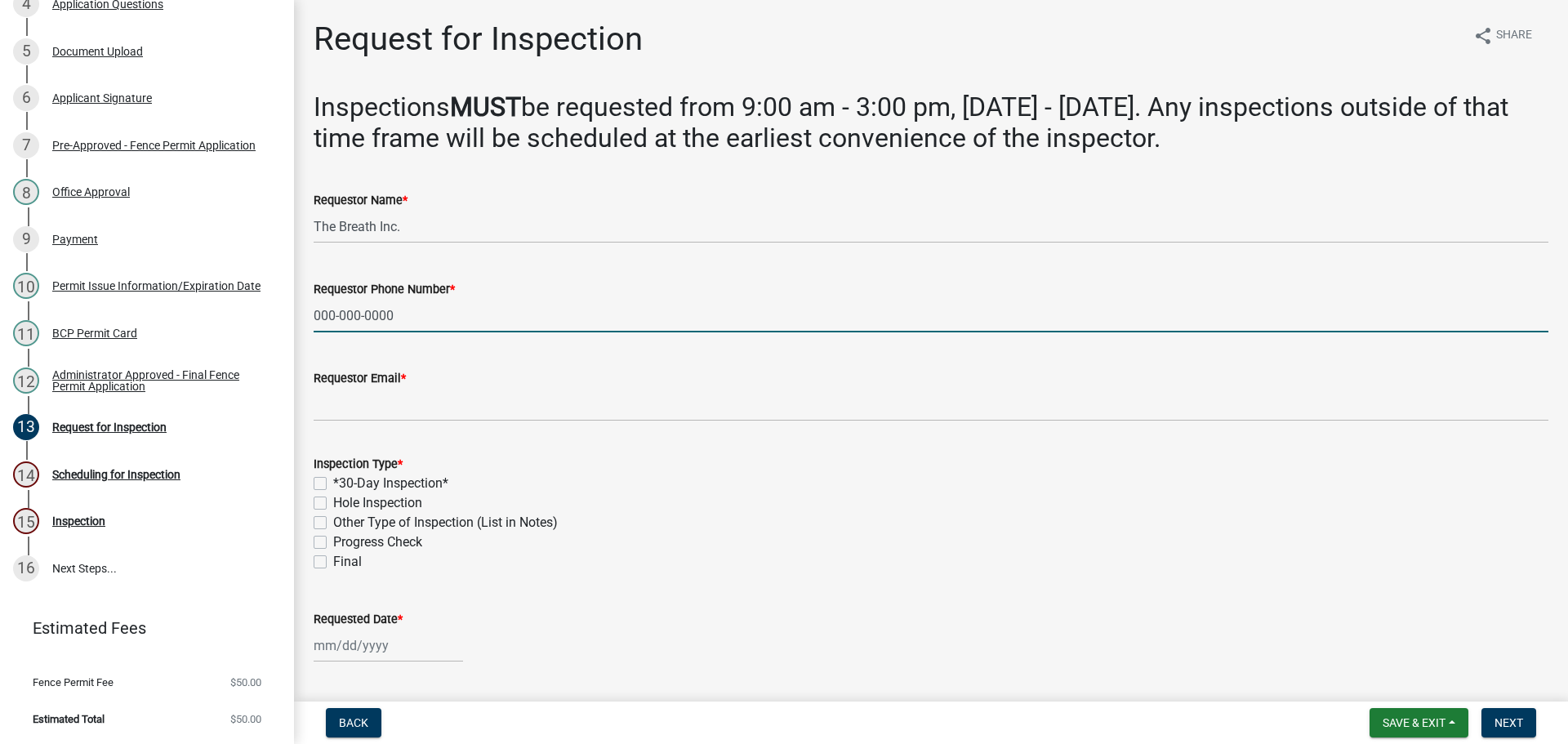
type input "000-000-0000"
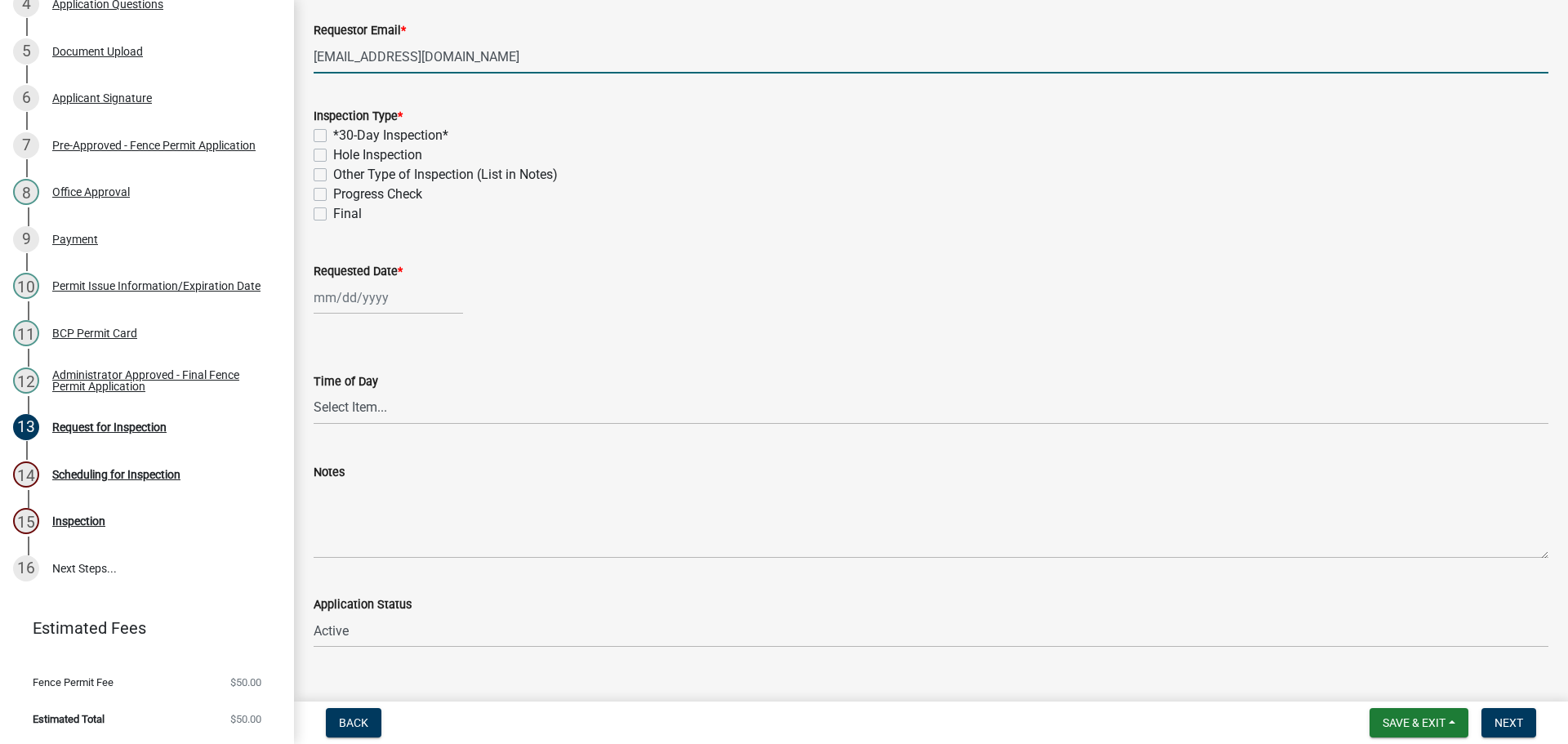
scroll to position [343, 0]
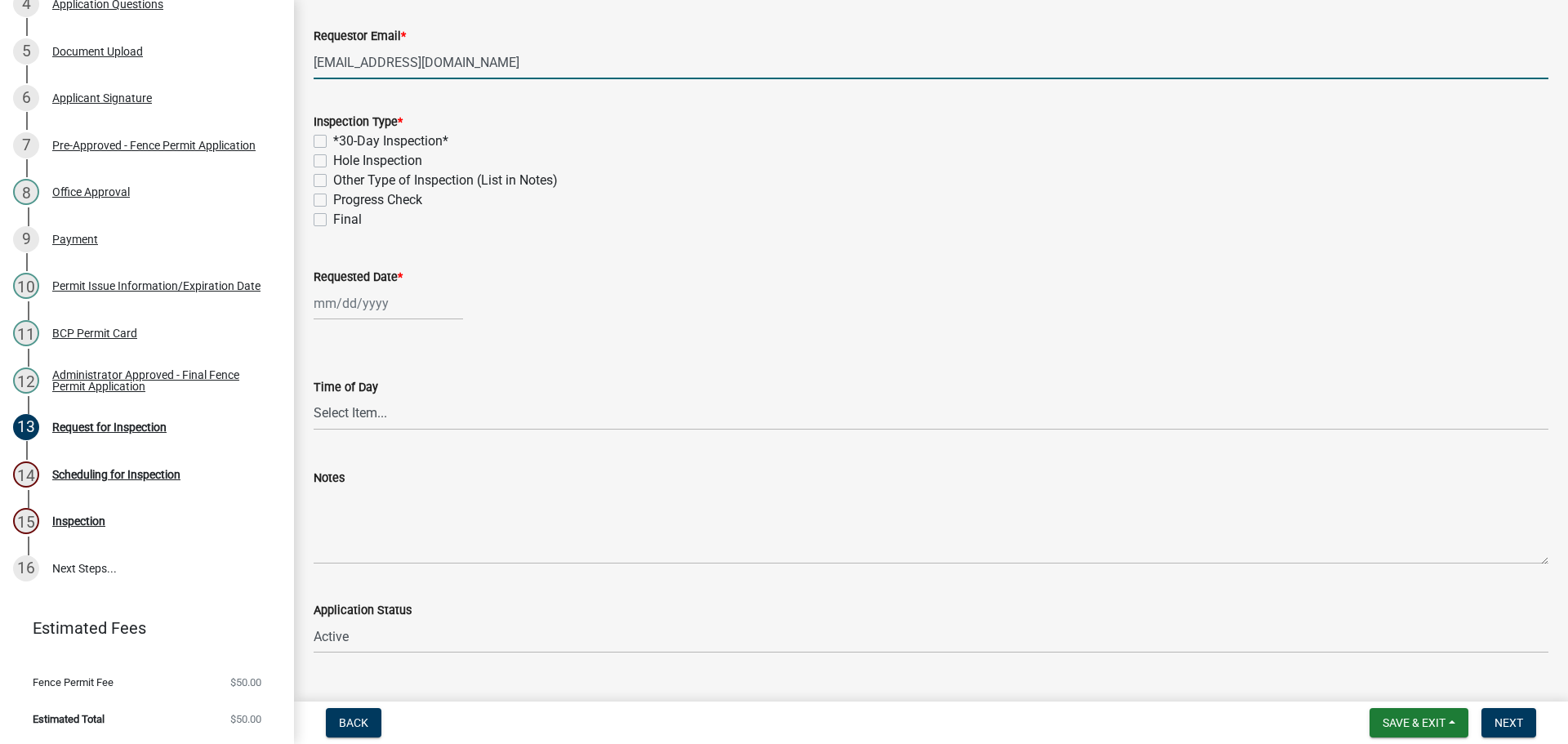
type input "user@user.com"
click at [333, 151] on label "*30-Day Inspection*" at bounding box center [390, 141] width 115 height 20
click at [333, 142] on input "*30-Day Inspection*" at bounding box center [338, 137] width 10 height 10
checkbox input "true"
checkbox input "false"
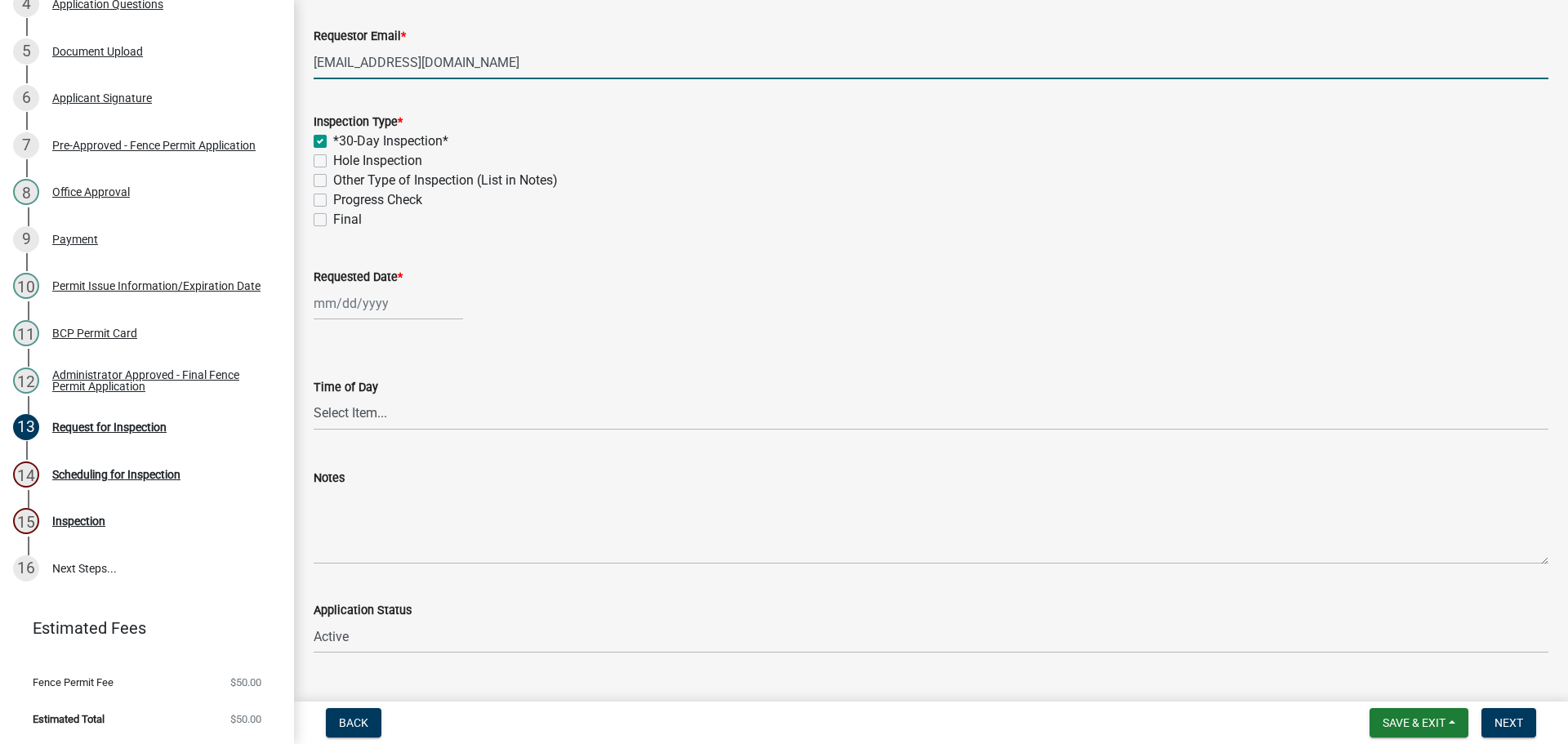
checkbox input "false"
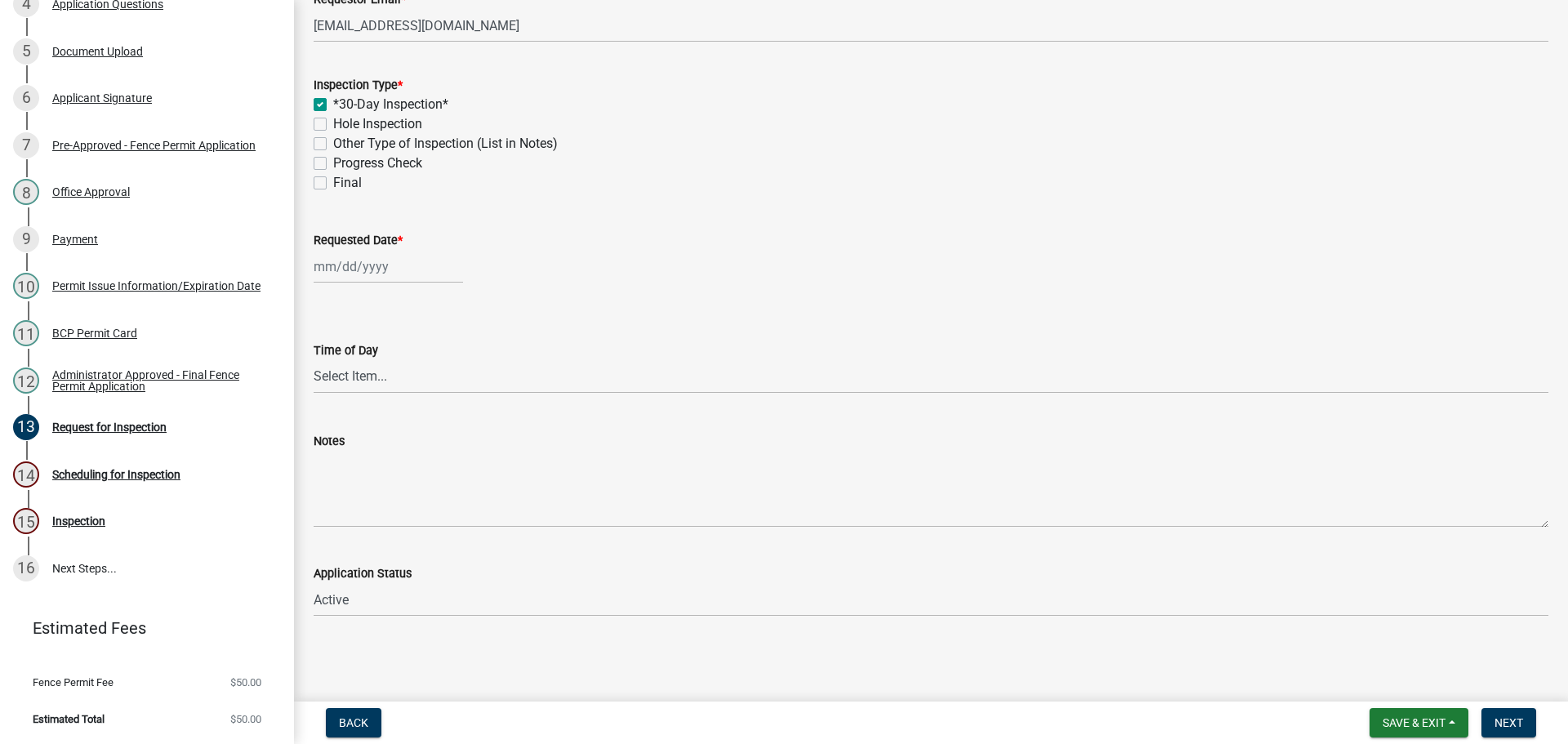
scroll to position [506, 0]
click at [387, 250] on div at bounding box center [388, 266] width 149 height 34
select select "10"
select select "2025"
click at [497, 297] on button "Next month" at bounding box center [486, 310] width 20 height 26
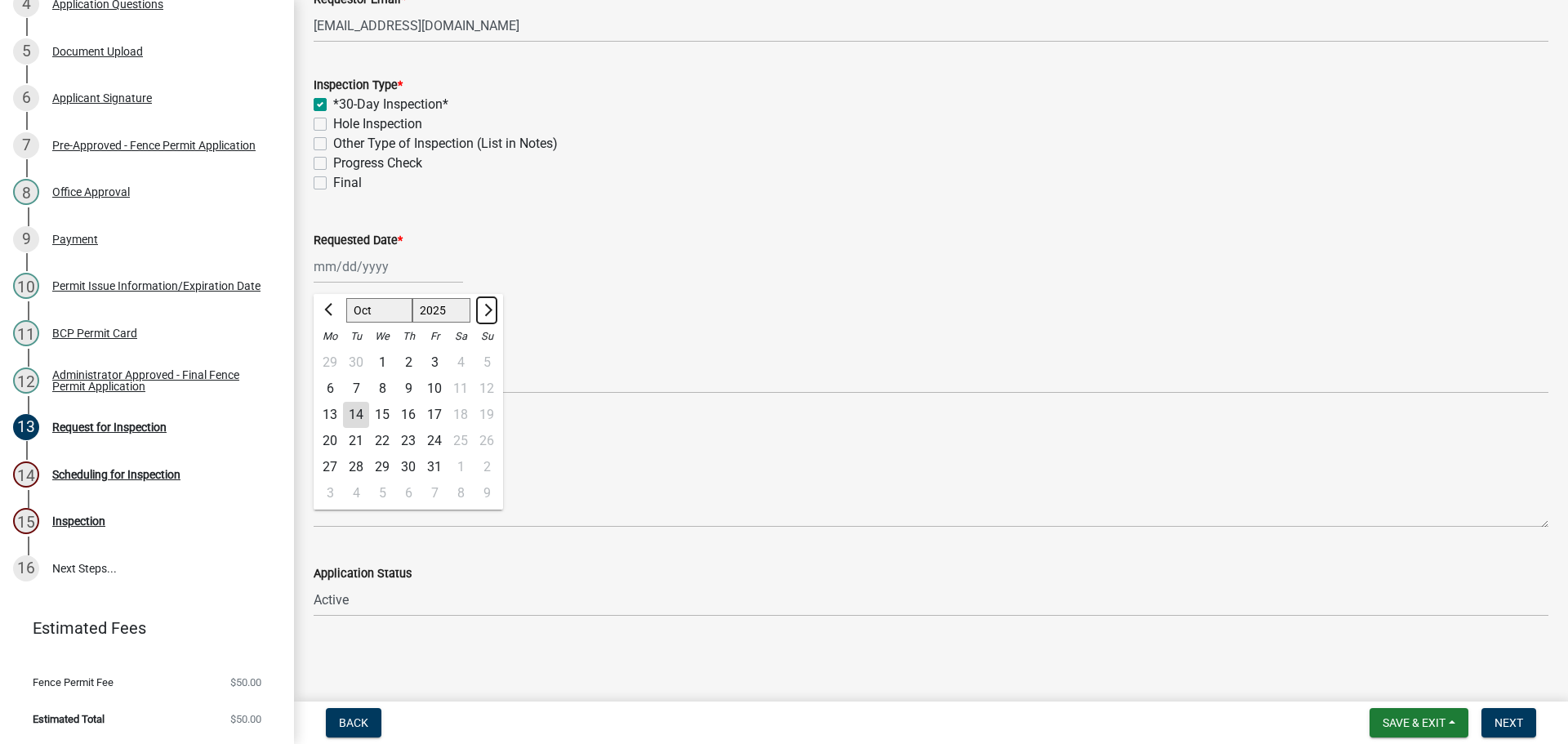
select select "11"
click at [421, 402] on div "13" at bounding box center [408, 415] width 26 height 26
type input "11/13/2025"
click at [1511, 728] on span "Next" at bounding box center [1508, 722] width 29 height 13
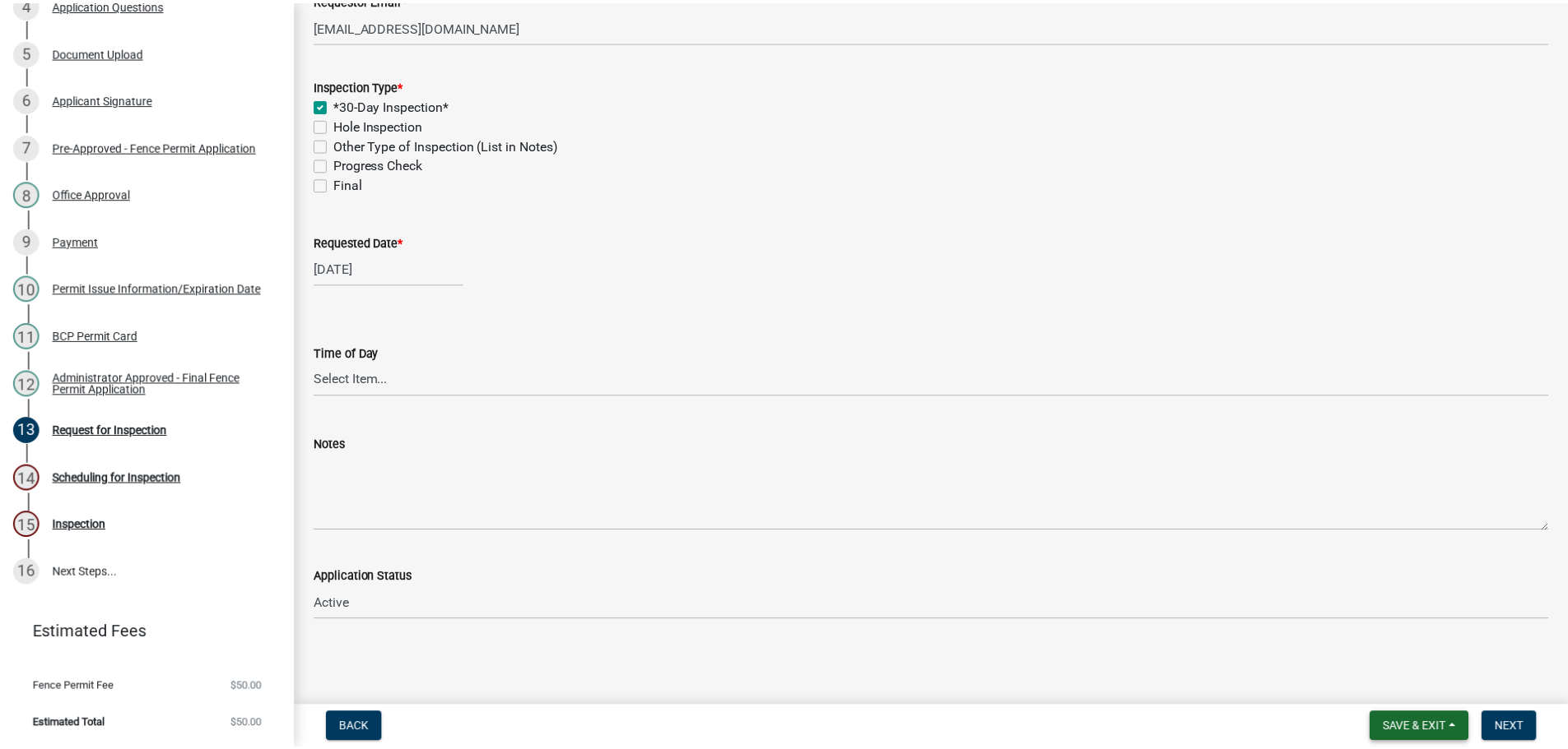
scroll to position [0, 0]
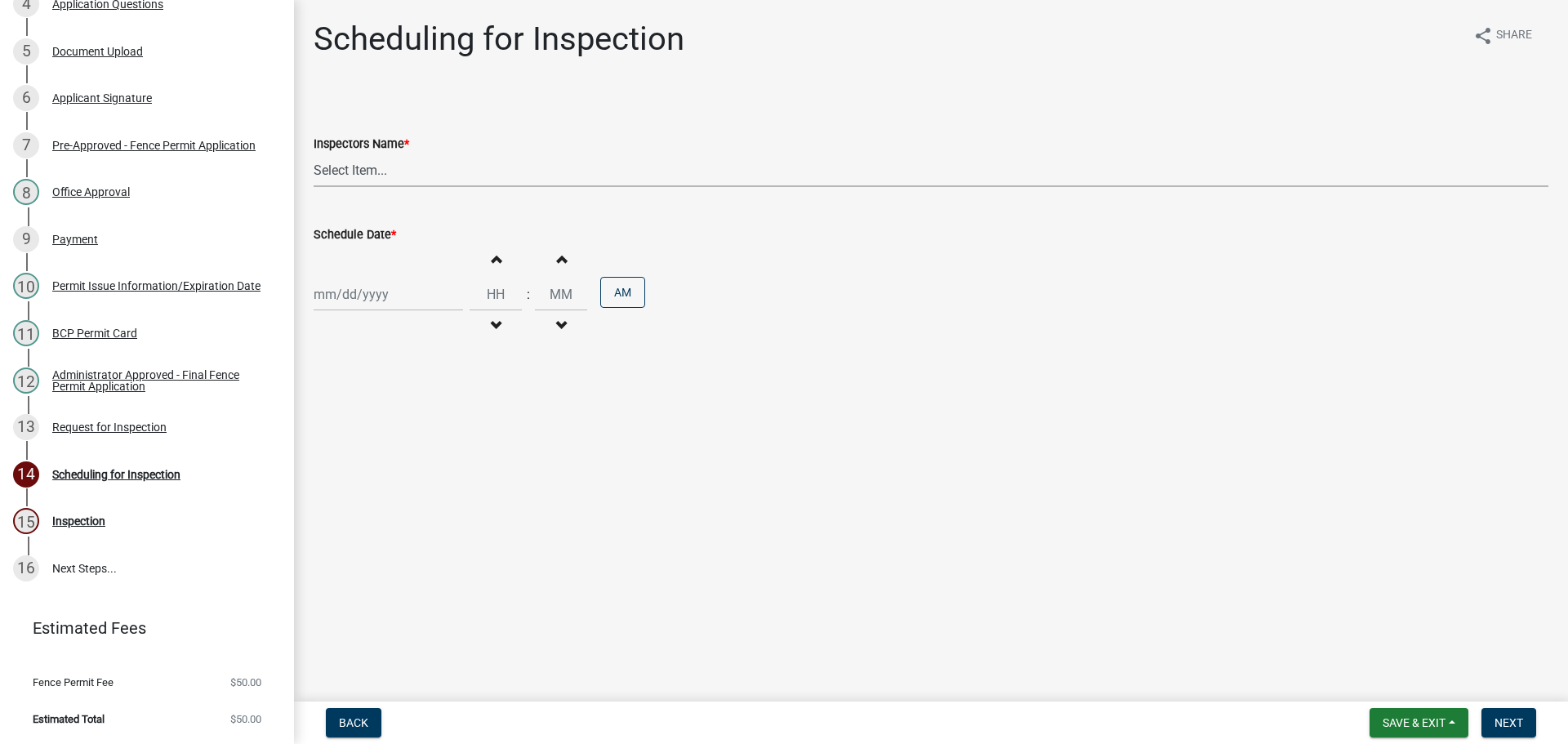
click at [395, 187] on select "Select Item... bmthomas (Brooklyn Thomas) croser (Corey) megangipson (Megan Gip…" at bounding box center [931, 170] width 1235 height 34
select select "25b75ae6-03c7-4280-9b34-fcf63005d5e5"
click at [316, 173] on select "Select Item... bmthomas (Brooklyn Thomas) croser (Corey) megangipson (Megan Gip…" at bounding box center [931, 170] width 1235 height 34
click at [372, 311] on div at bounding box center [388, 294] width 149 height 34
select select "10"
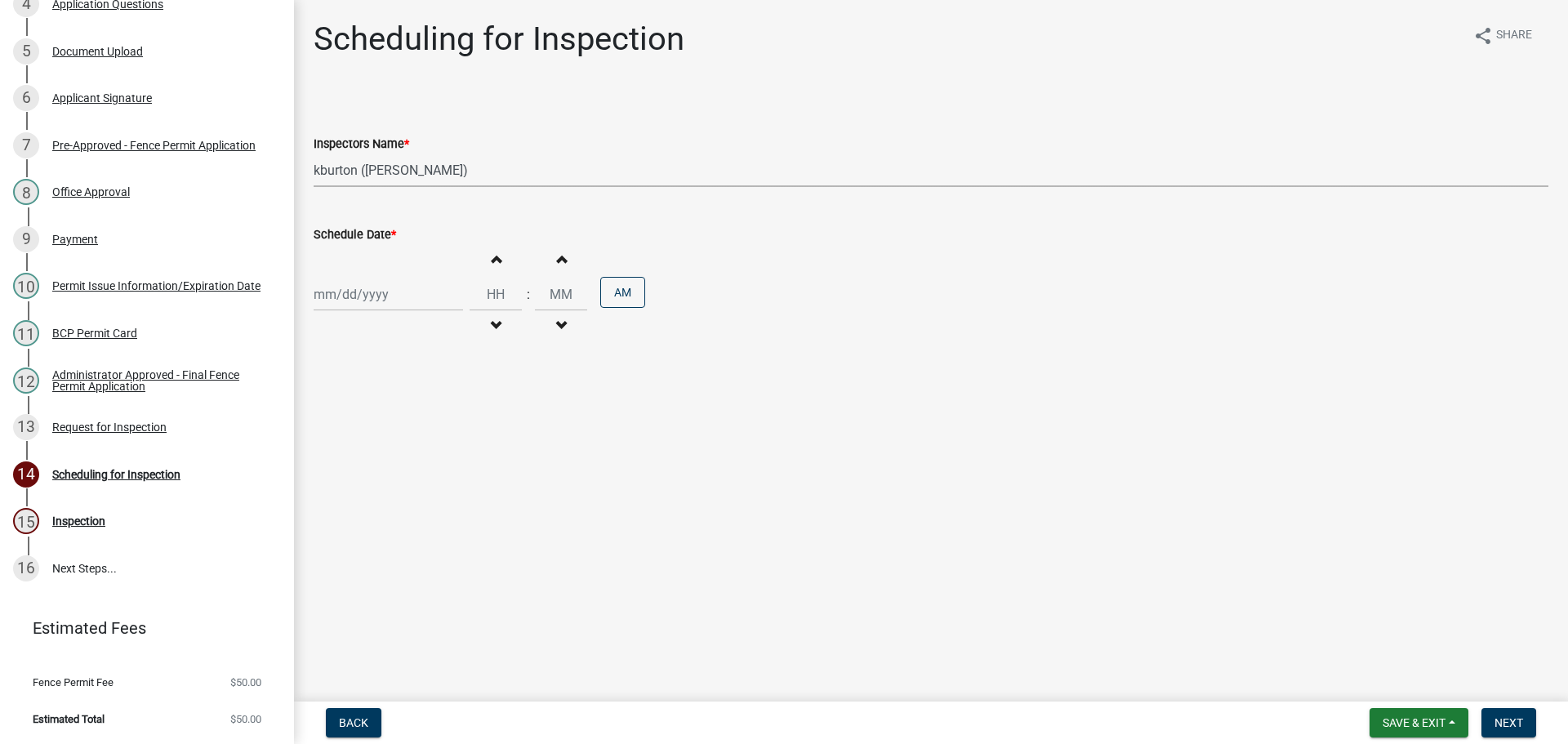
select select "2025"
click at [492, 349] on span "Next month" at bounding box center [486, 343] width 12 height 12
select select "11"
click at [421, 460] on div "13" at bounding box center [408, 447] width 26 height 26
type input "11/13/2025"
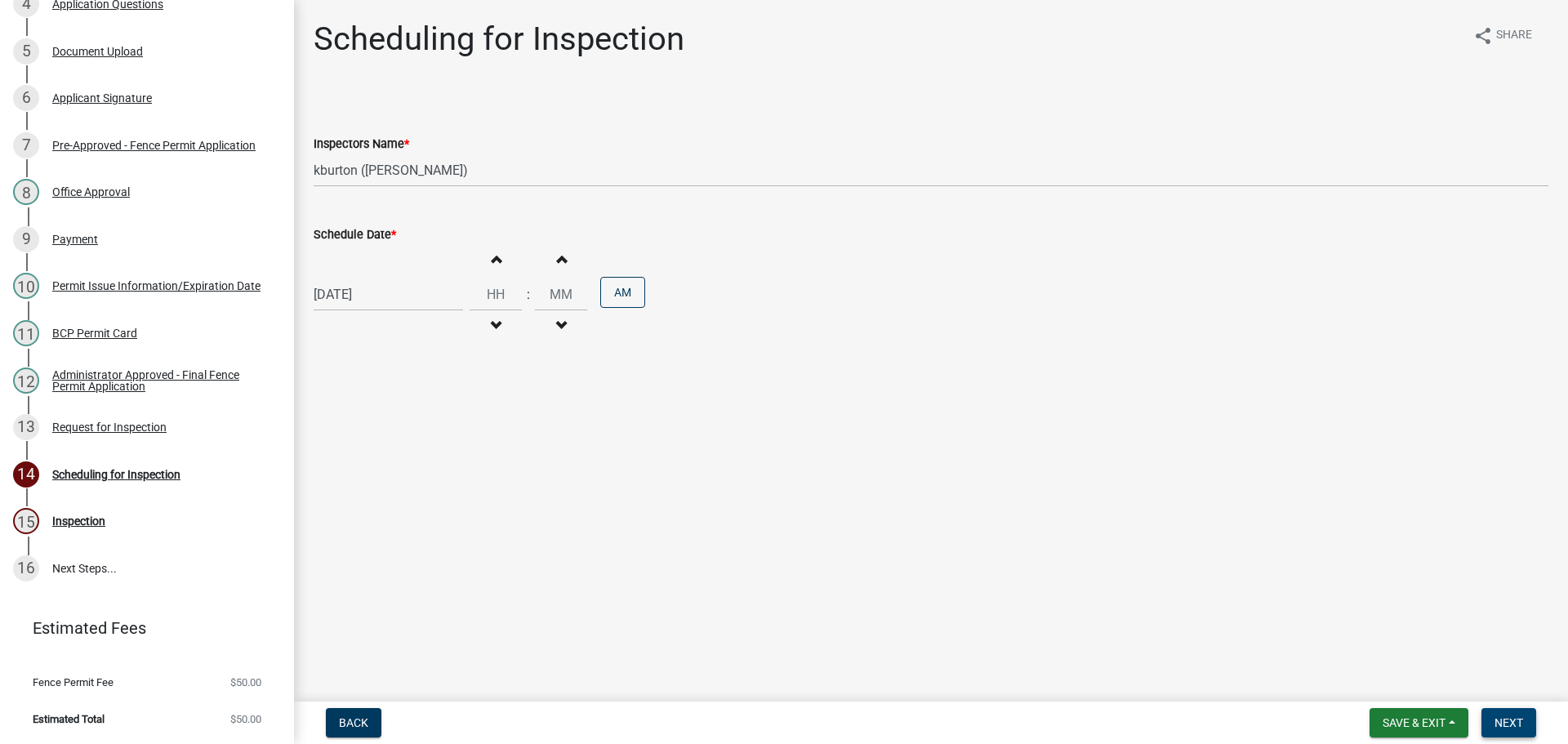
click at [1519, 726] on span "Next" at bounding box center [1508, 722] width 29 height 13
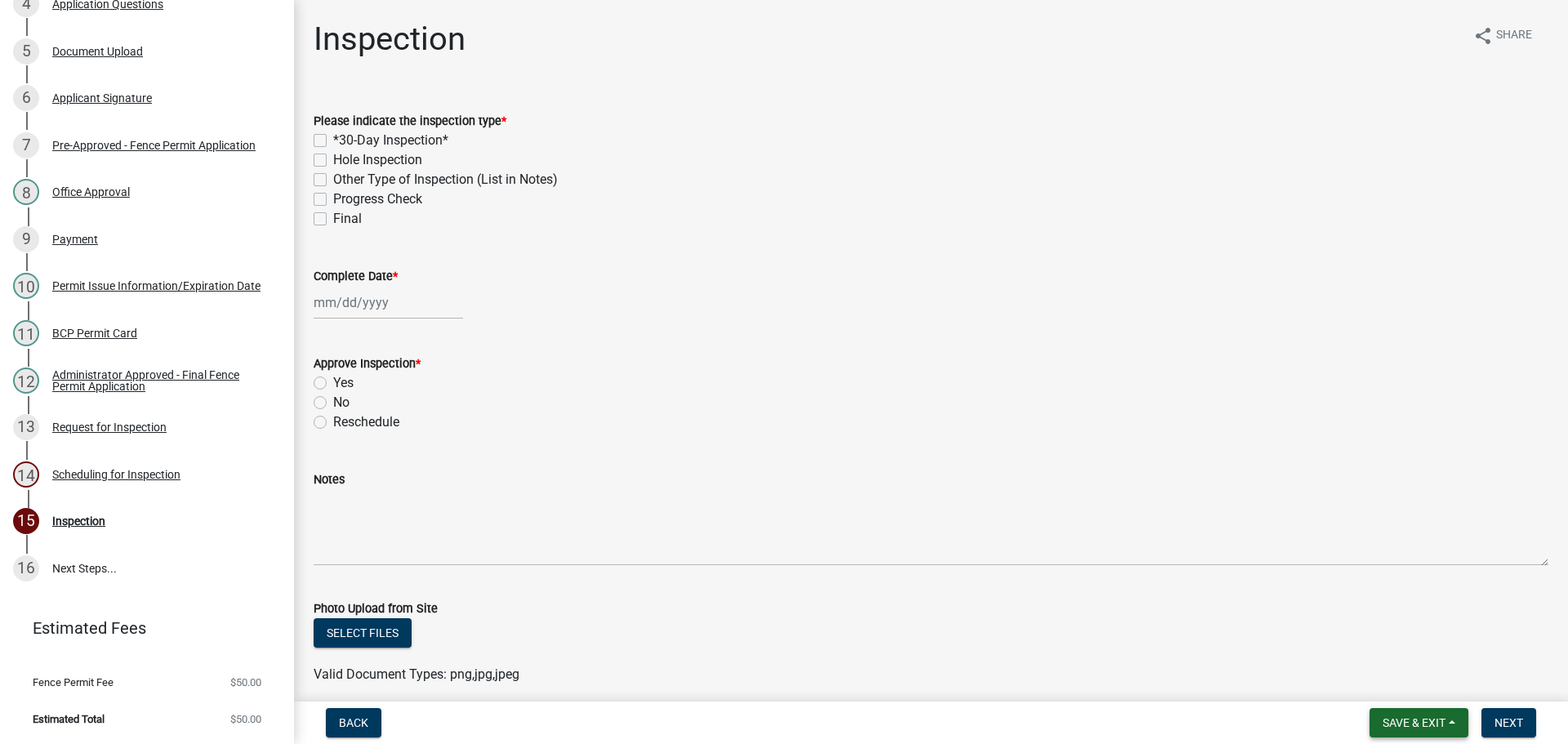
click at [1415, 725] on span "Save & Exit" at bounding box center [1414, 722] width 63 height 13
click at [1389, 670] on button "Save & Exit" at bounding box center [1402, 676] width 131 height 39
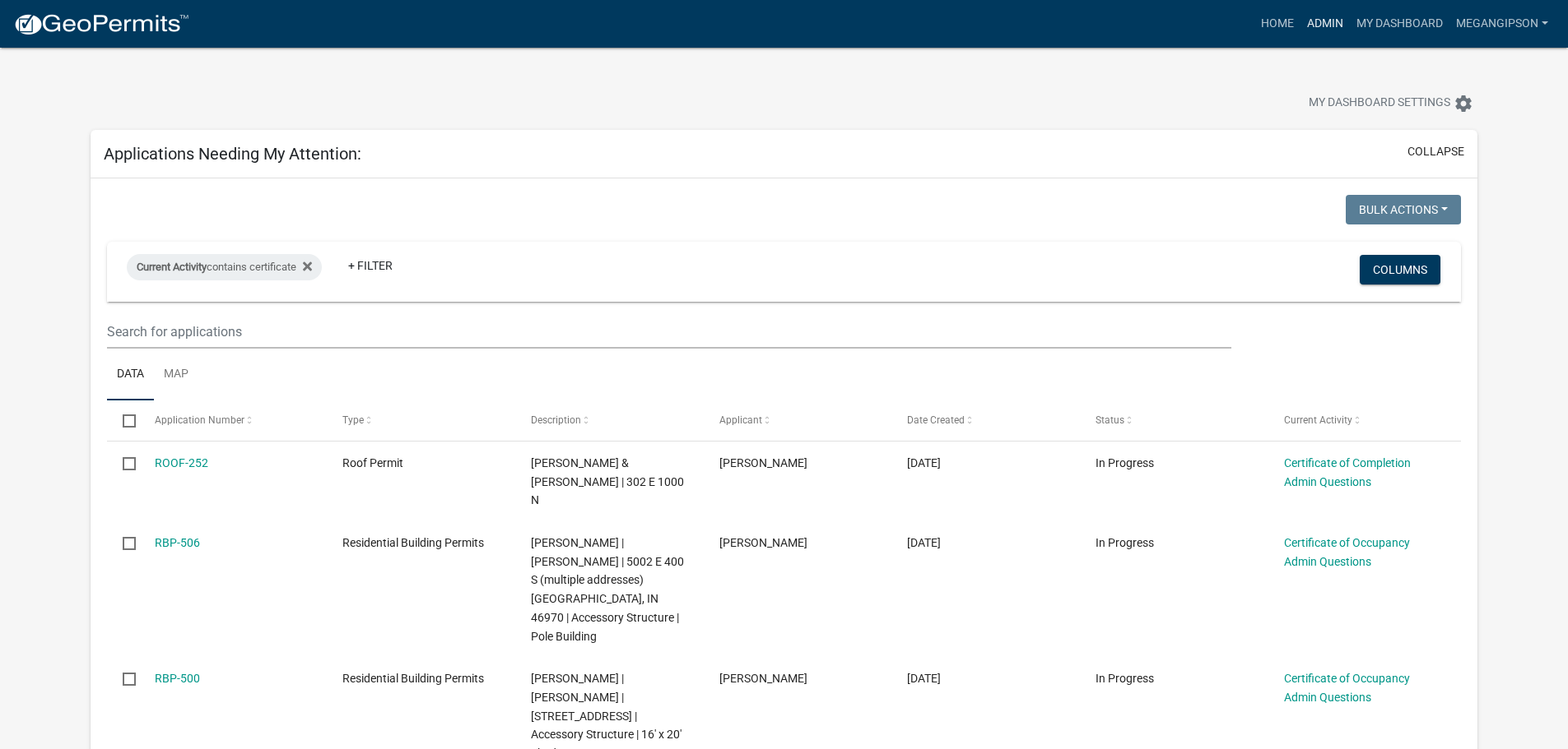
click at [1301, 32] on link "Admin" at bounding box center [1325, 24] width 50 height 31
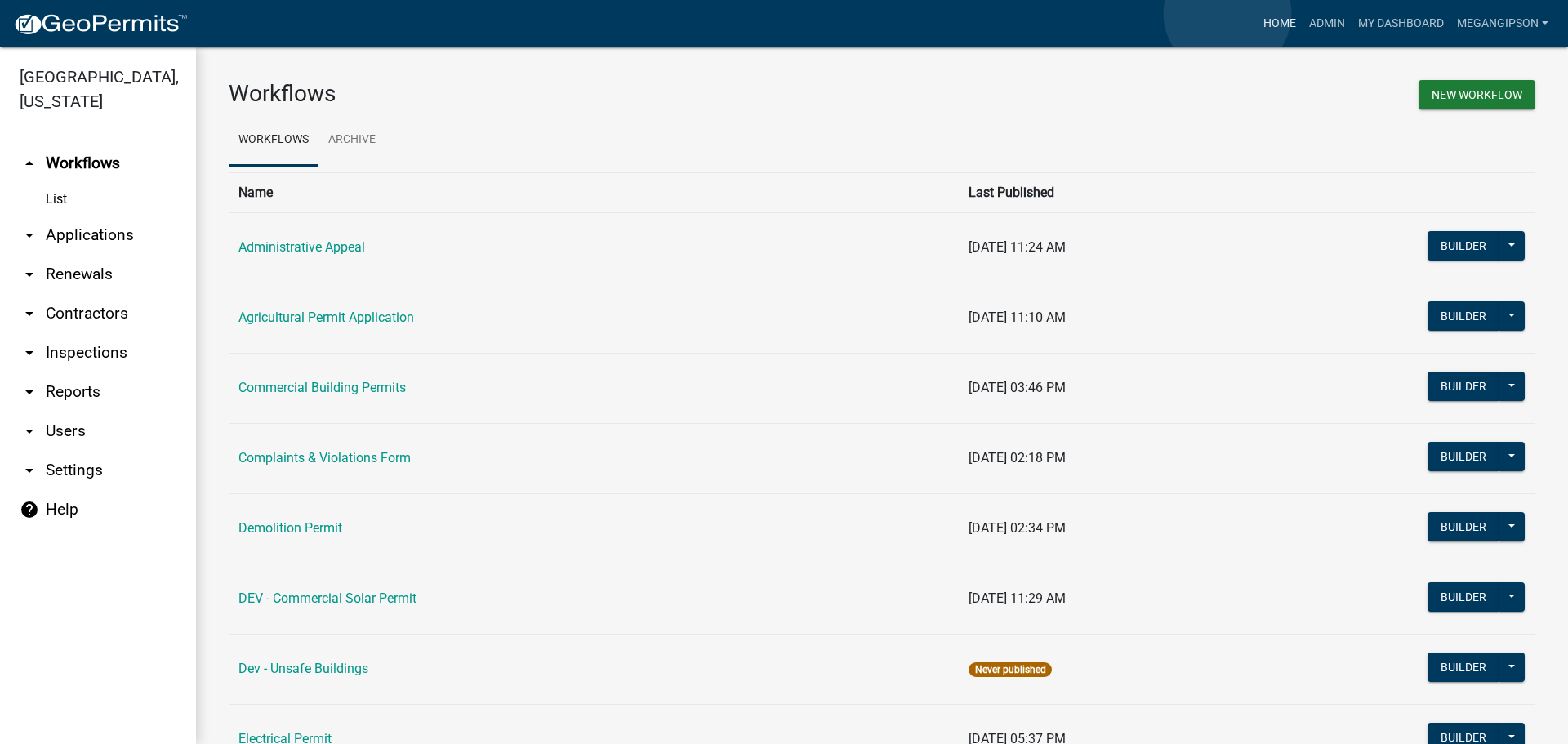
click at [1257, 13] on link "Home" at bounding box center [1279, 23] width 46 height 31
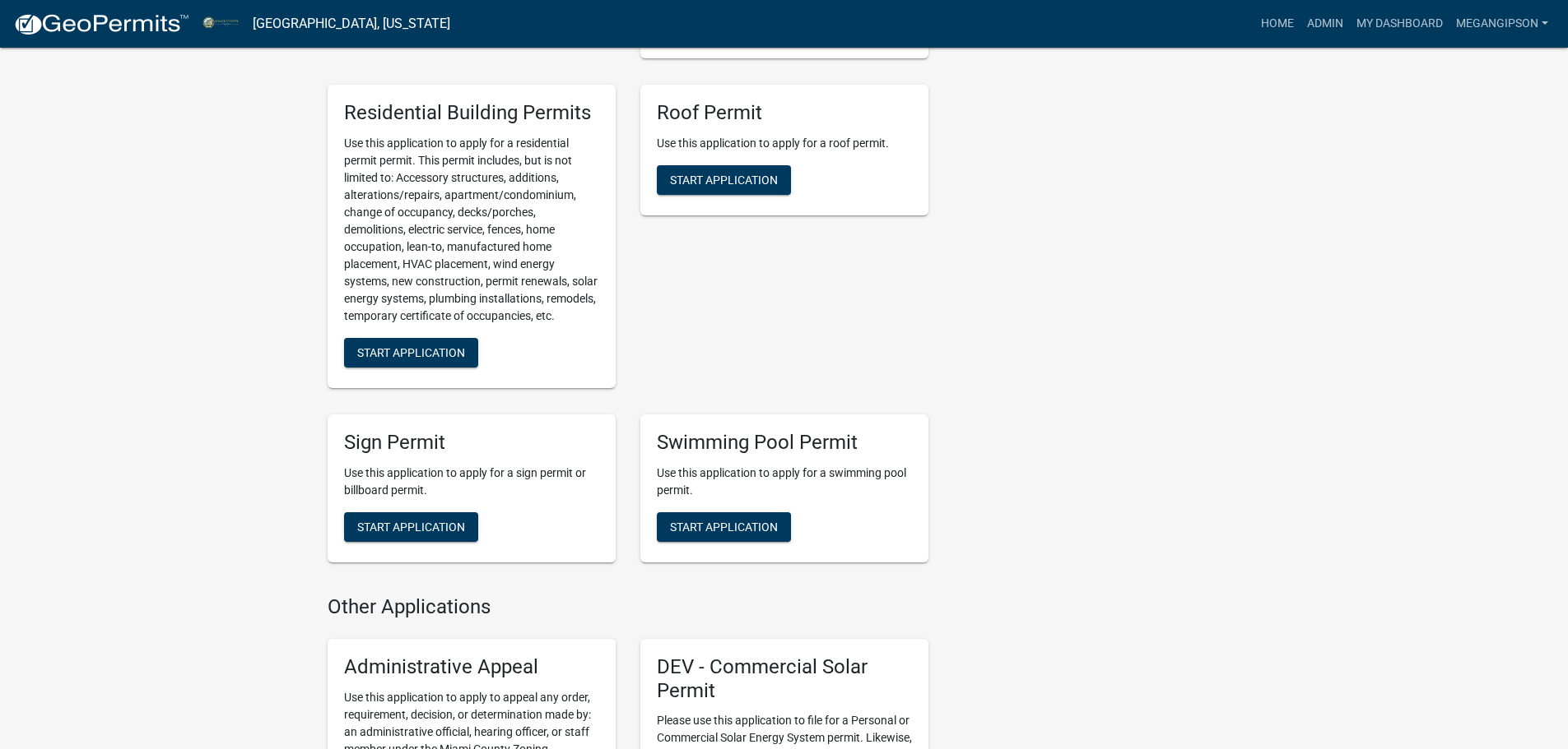
scroll to position [1728, 0]
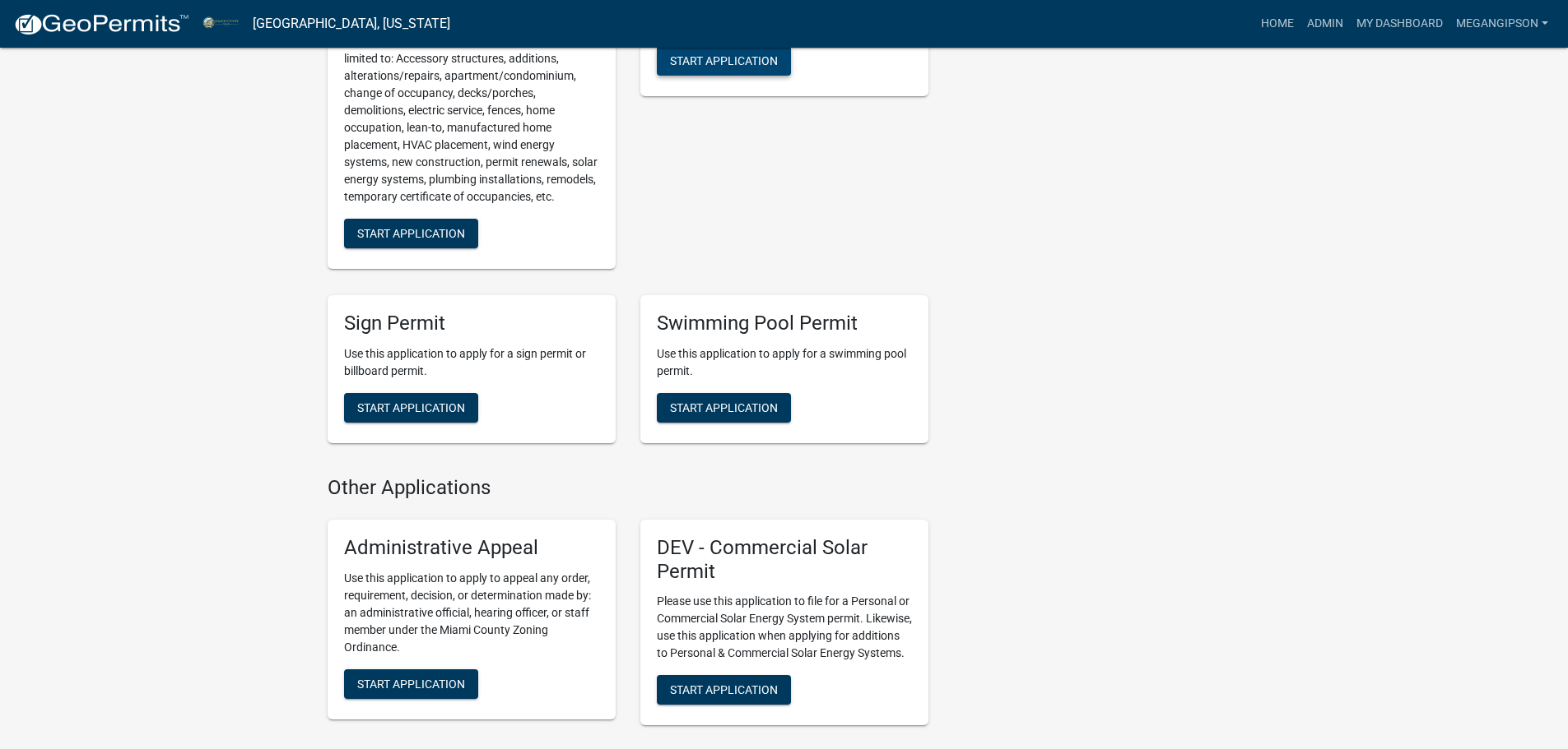
click at [729, 67] on span "Start Application" at bounding box center [723, 60] width 107 height 13
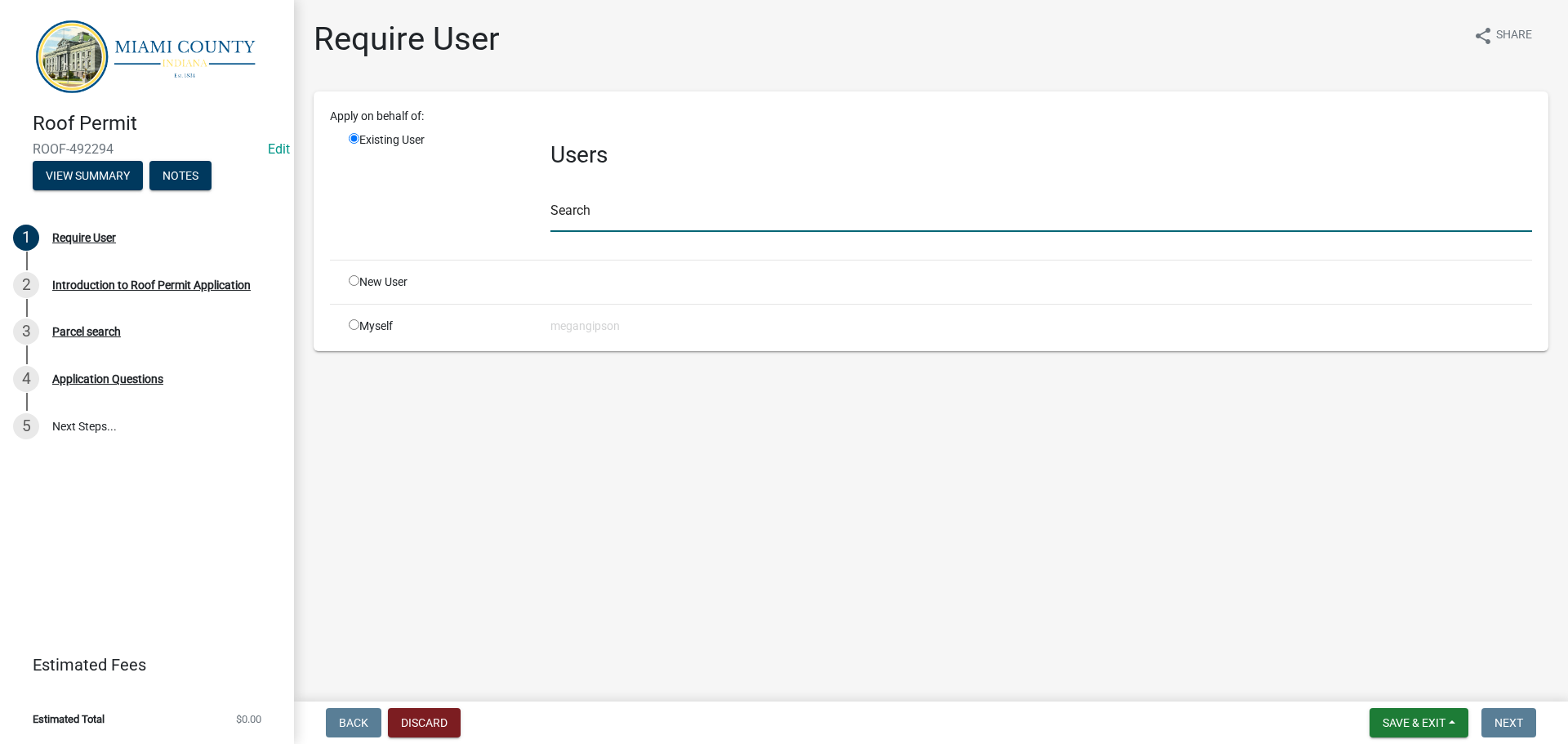
click at [604, 232] on input "text" at bounding box center [1041, 215] width 982 height 34
type input "pamapoe"
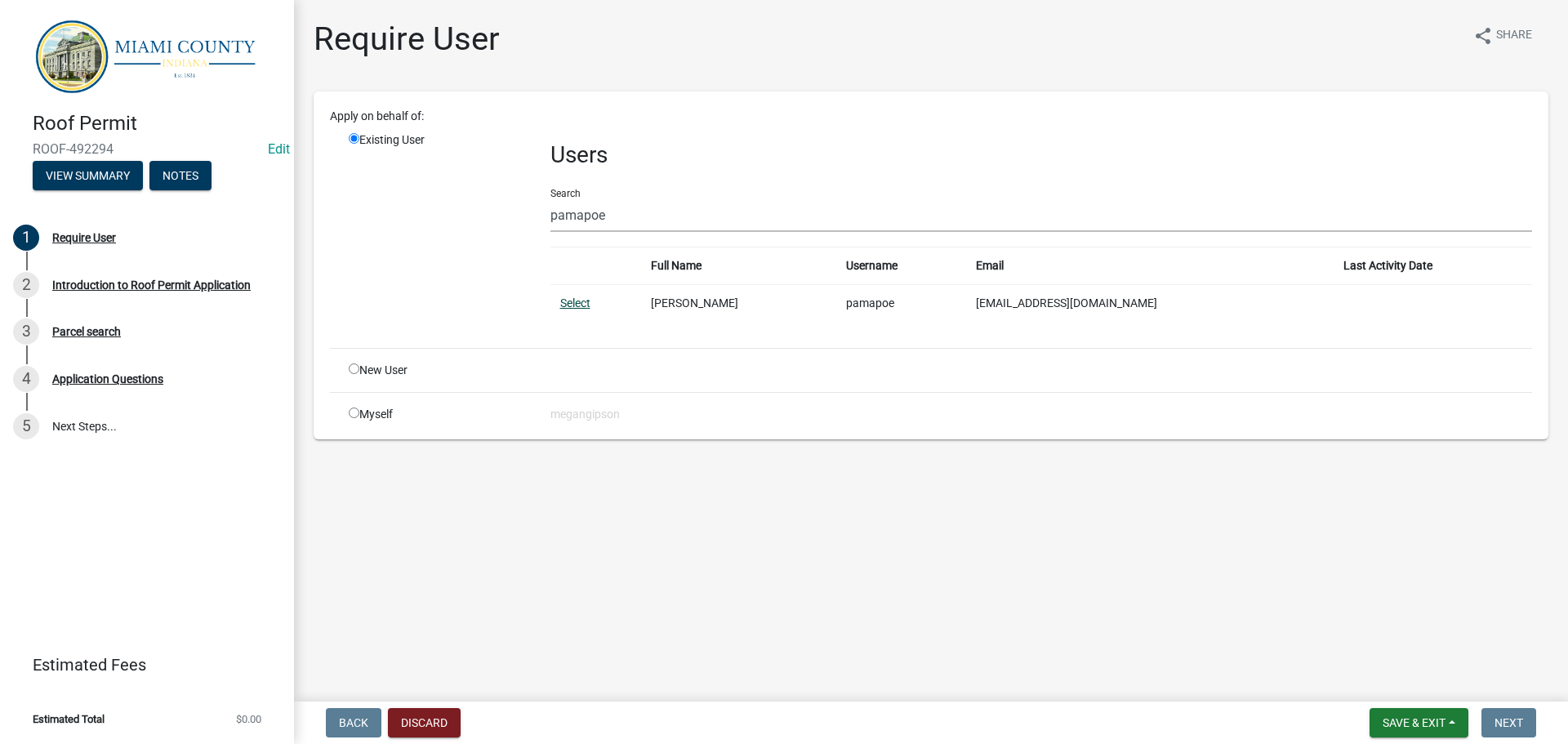
click at [573, 310] on link "Select" at bounding box center [575, 303] width 30 height 13
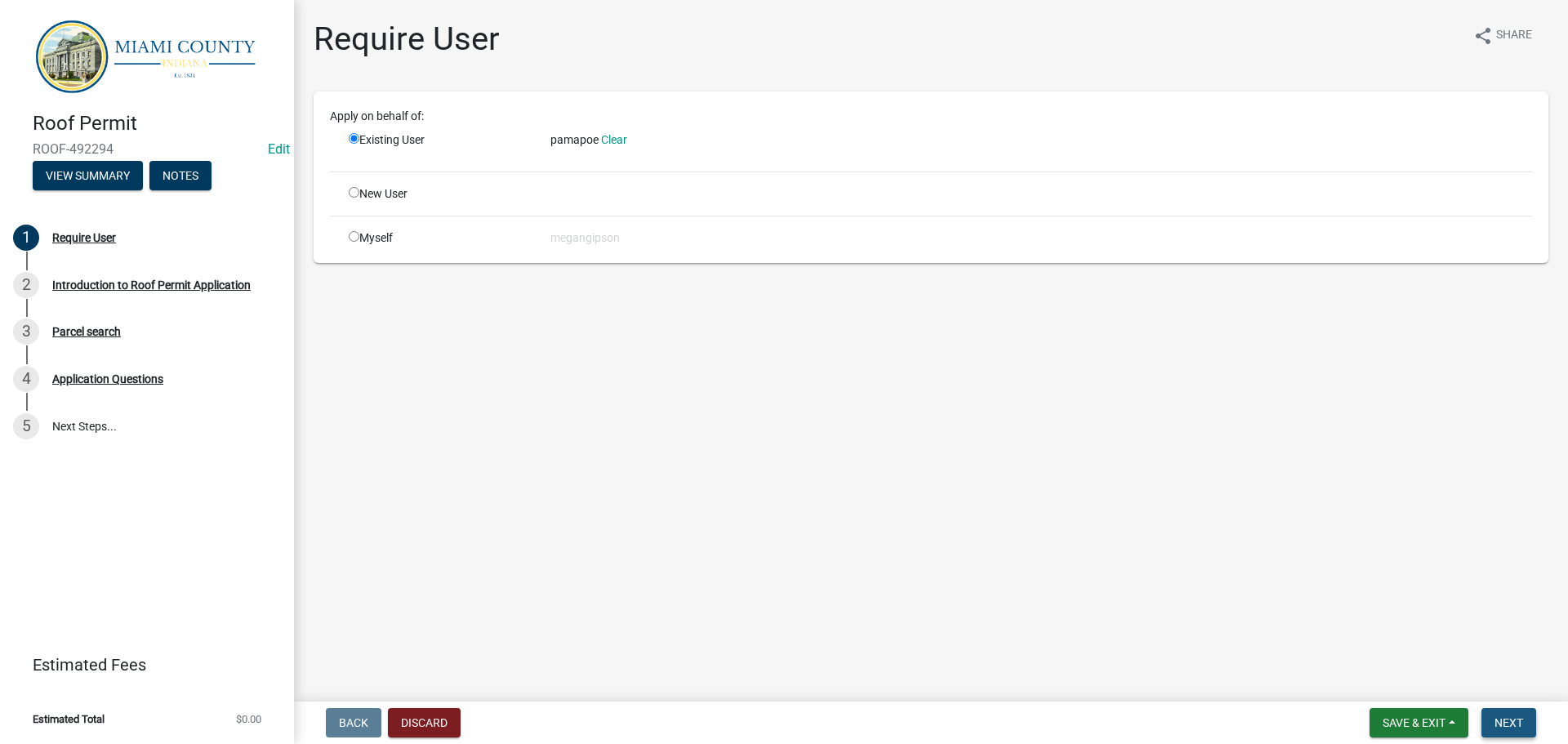
click at [1505, 728] on button "Next" at bounding box center [1508, 723] width 55 height 29
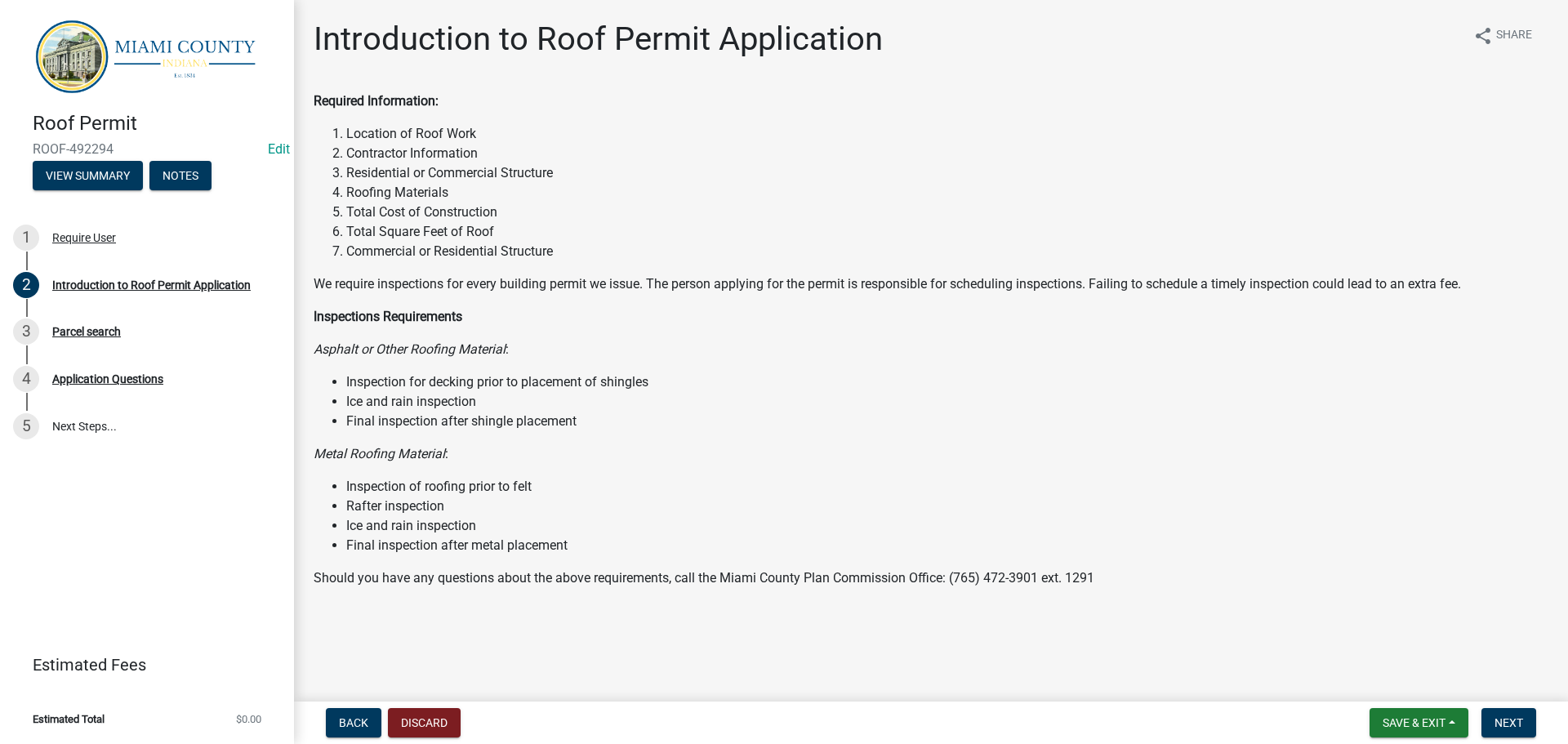
scroll to position [69, 0]
click at [1496, 727] on span "Next" at bounding box center [1508, 722] width 29 height 13
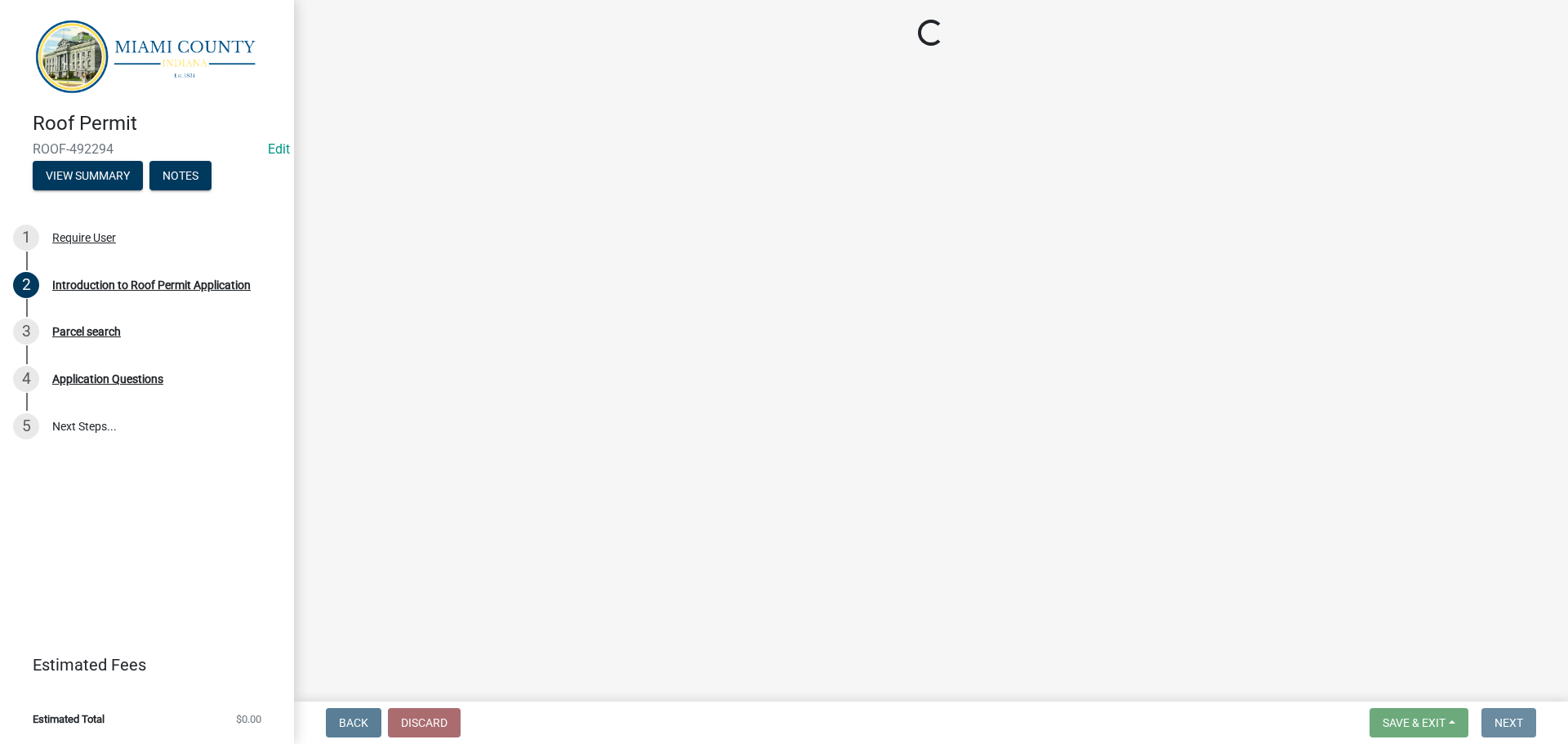
scroll to position [0, 0]
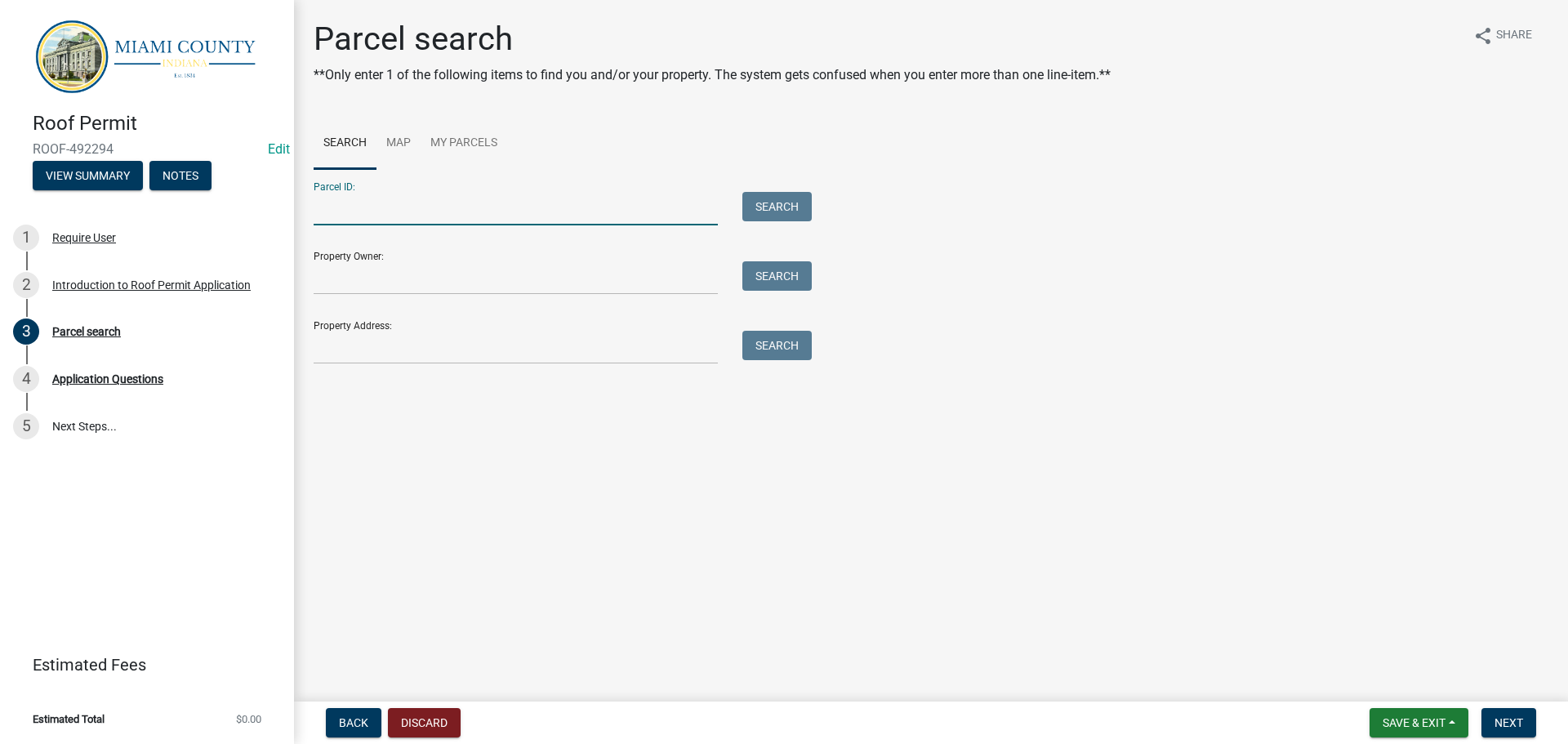
click at [384, 223] on input "Parcel ID:" at bounding box center [516, 208] width 404 height 34
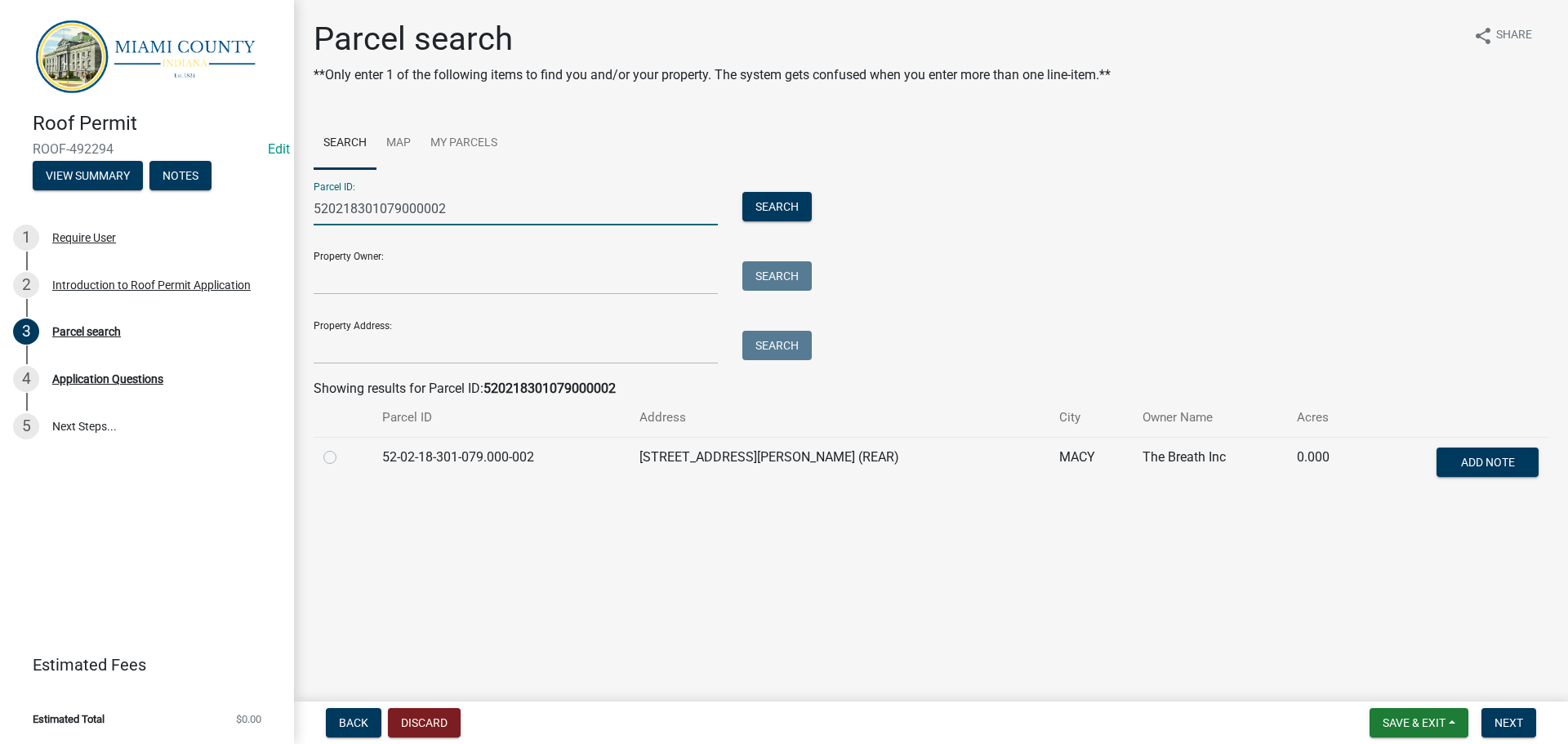
type input "520218301079000002"
click at [343, 447] on label at bounding box center [343, 447] width 0 height 0
click at [343, 459] on input "radio" at bounding box center [348, 453] width 10 height 10
radio input "true"
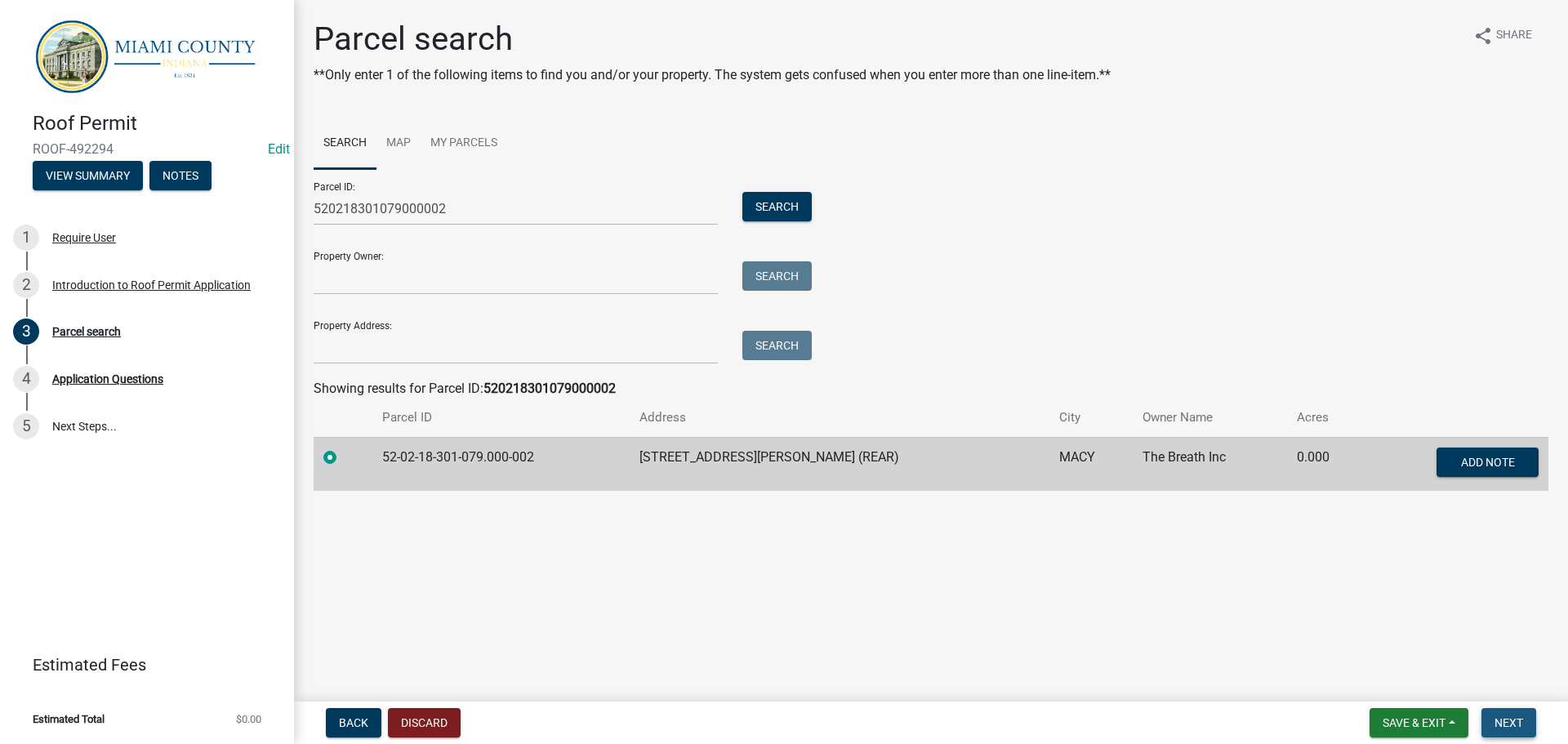
click at [1500, 716] on span "Next" at bounding box center [1508, 722] width 29 height 13
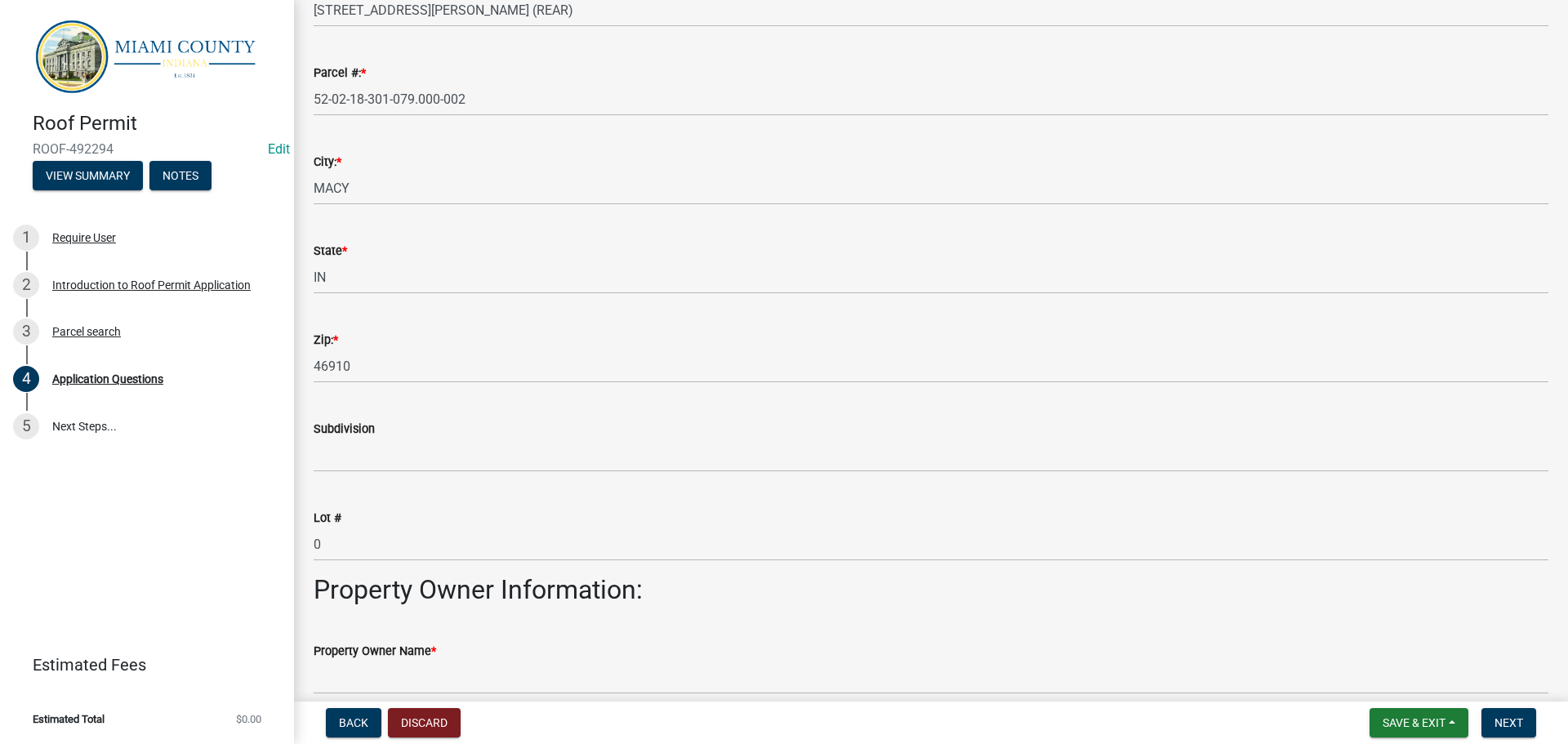
scroll to position [408, 0]
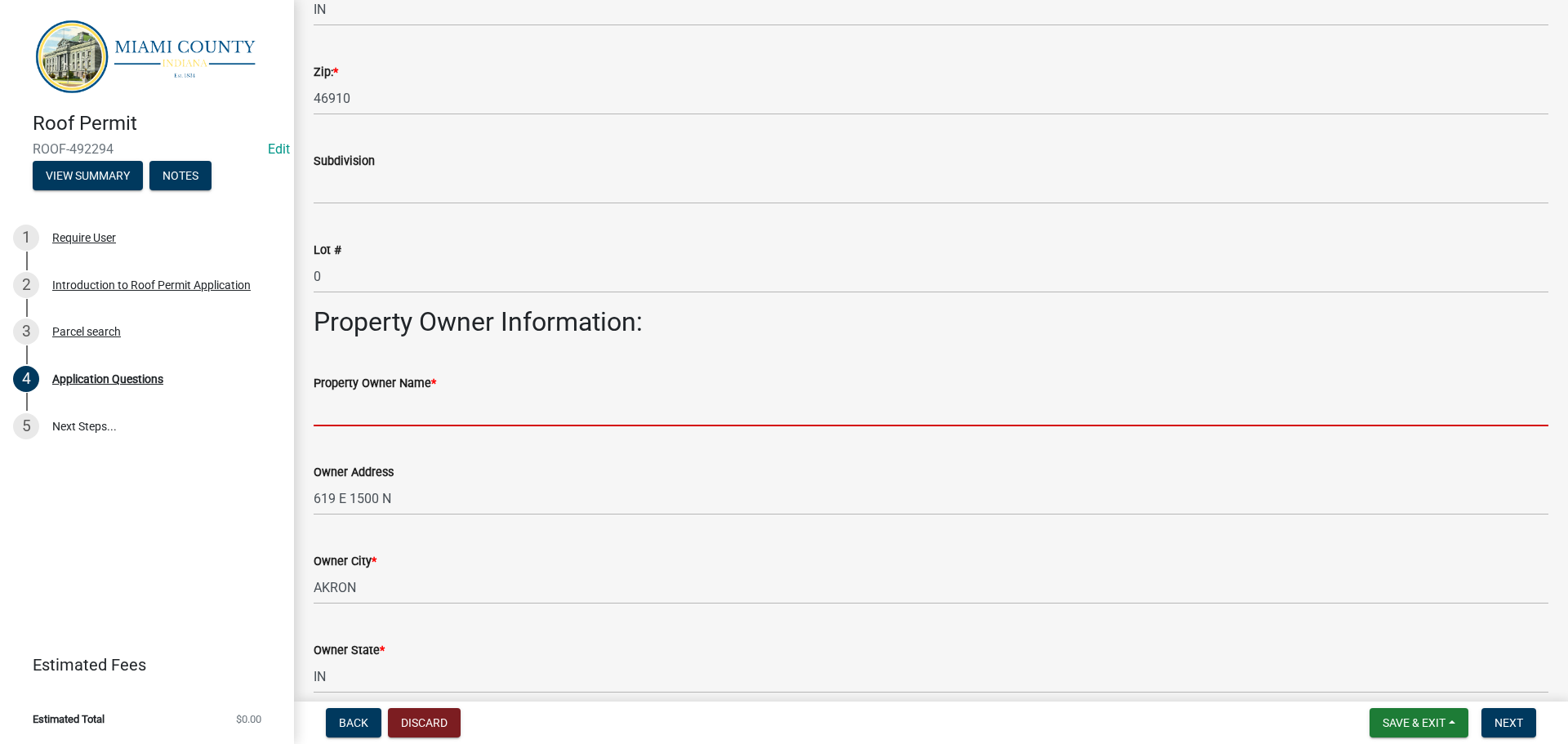
click at [357, 427] on input "Property Owner Name *" at bounding box center [931, 409] width 1235 height 34
click at [368, 427] on input "Property Owner Name *" at bounding box center [931, 409] width 1235 height 34
click at [377, 427] on input "Property Owner Name *" at bounding box center [931, 409] width 1235 height 34
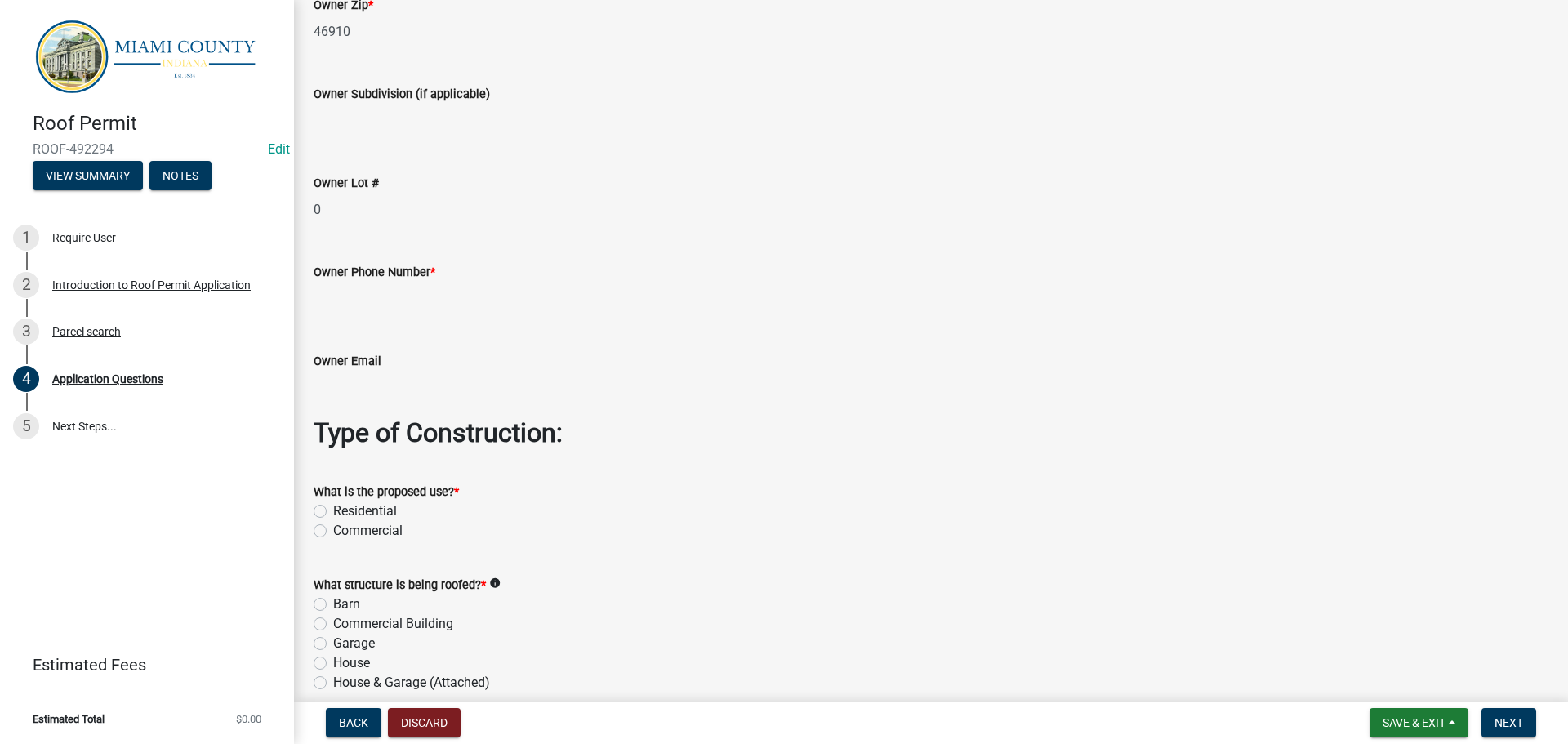
scroll to position [1144, 0]
type input "The Breath Inc."
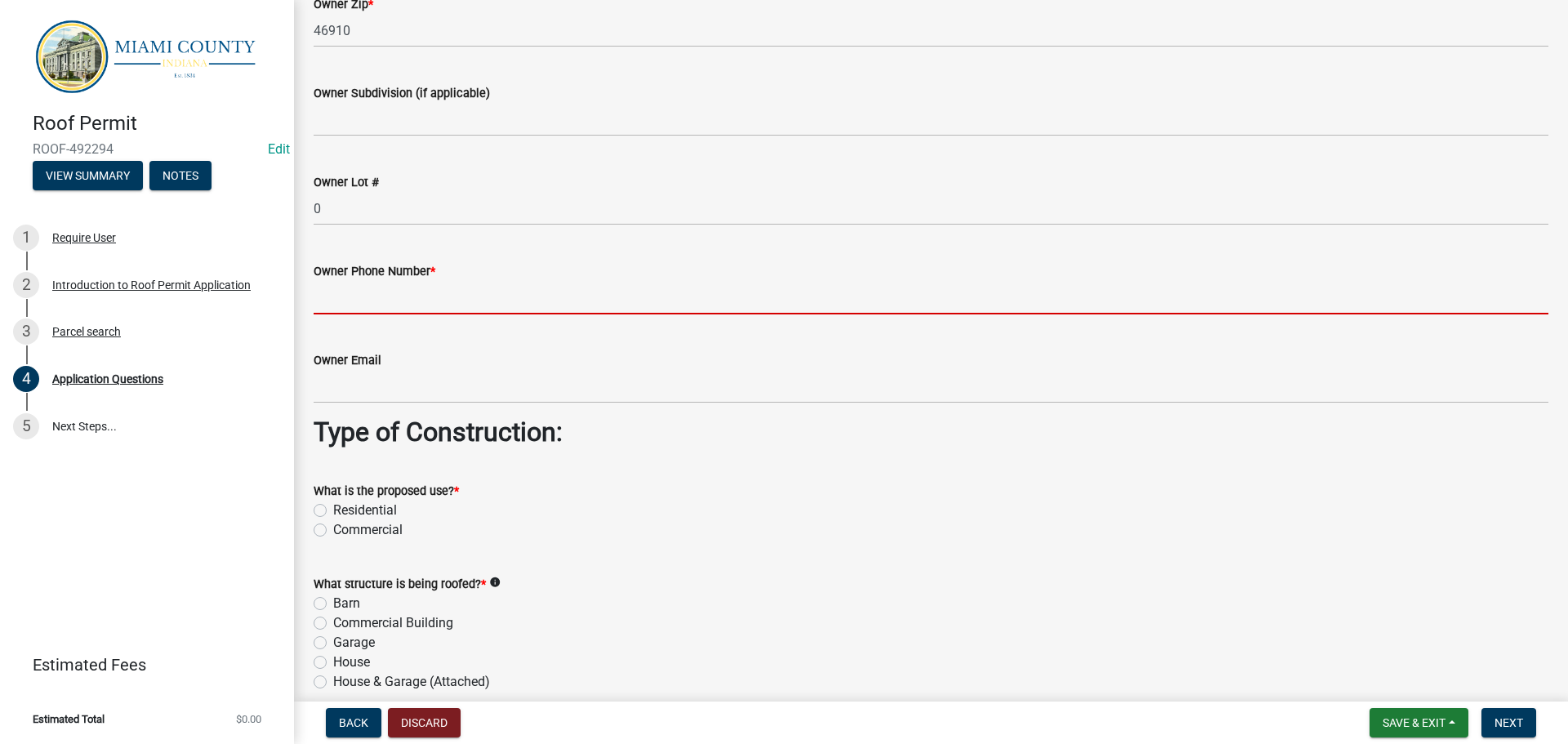
click at [431, 315] on input "Owner Phone Number *" at bounding box center [931, 297] width 1235 height 34
click at [352, 315] on input "Owner Phone Number *" at bounding box center [931, 297] width 1235 height 34
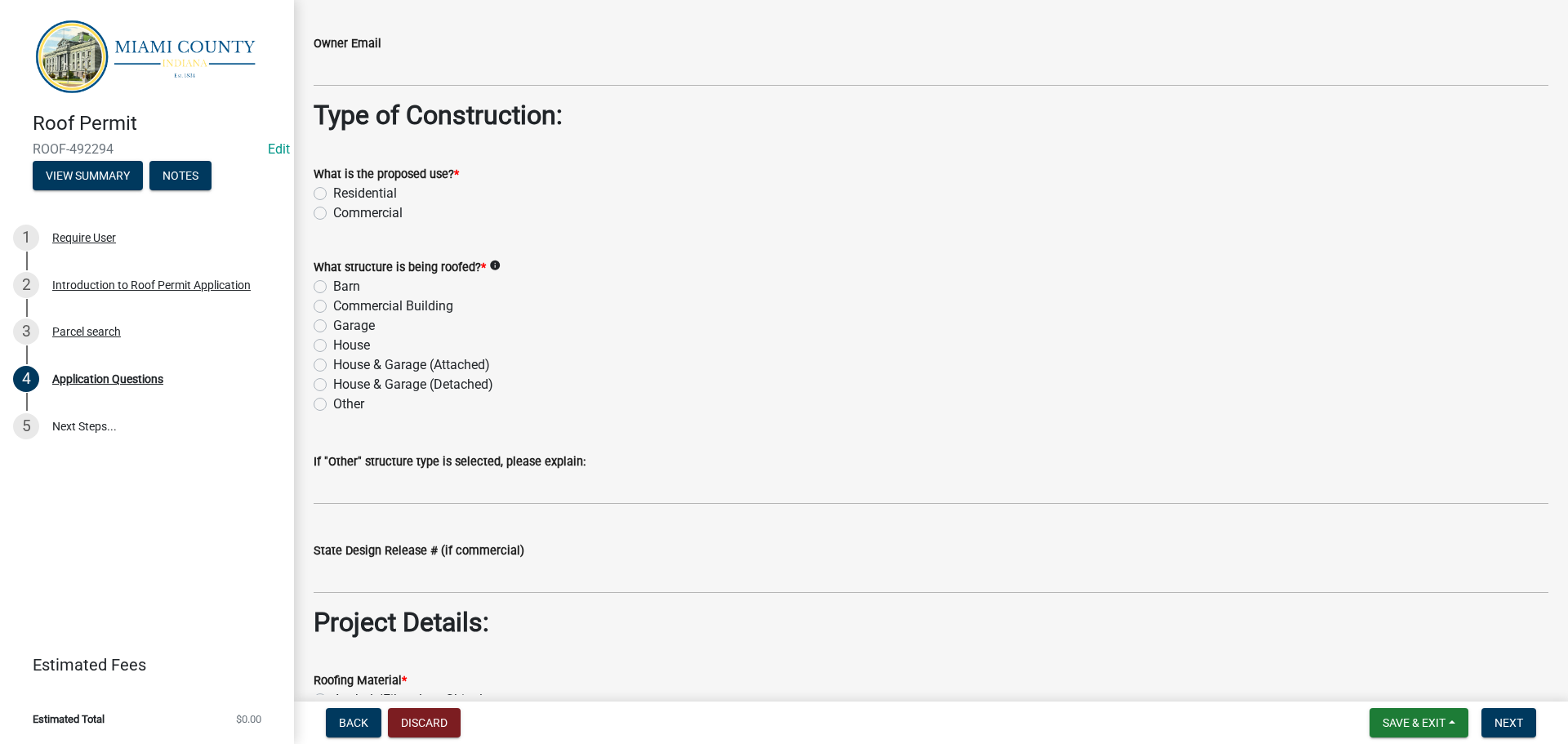
scroll to position [1471, 0]
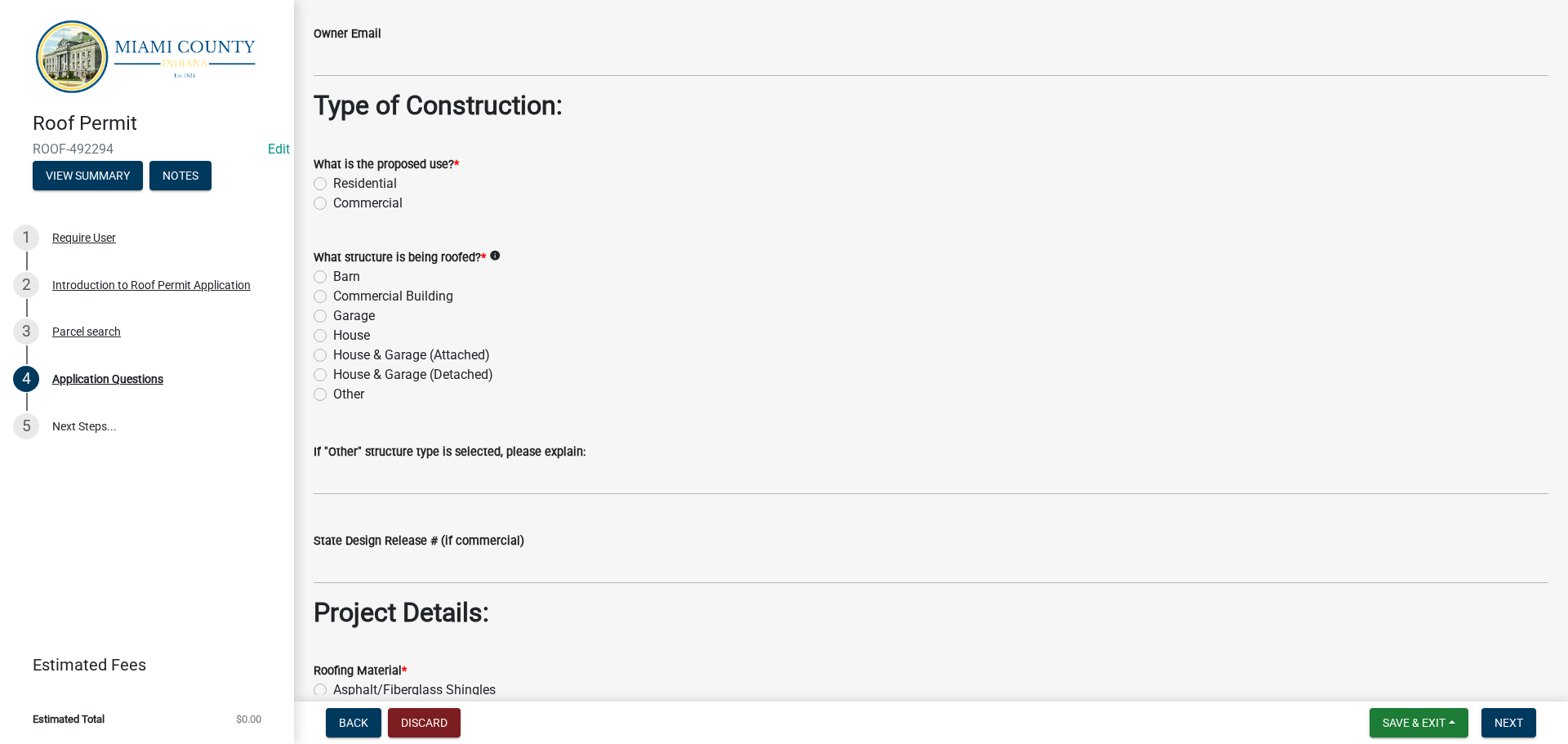
type input "260-578-1800"
click at [335, 193] on div "Residential" at bounding box center [931, 184] width 1235 height 20
click at [333, 193] on label "Residential" at bounding box center [364, 184] width 63 height 20
click at [333, 185] on input "Residential" at bounding box center [338, 179] width 10 height 10
radio input "true"
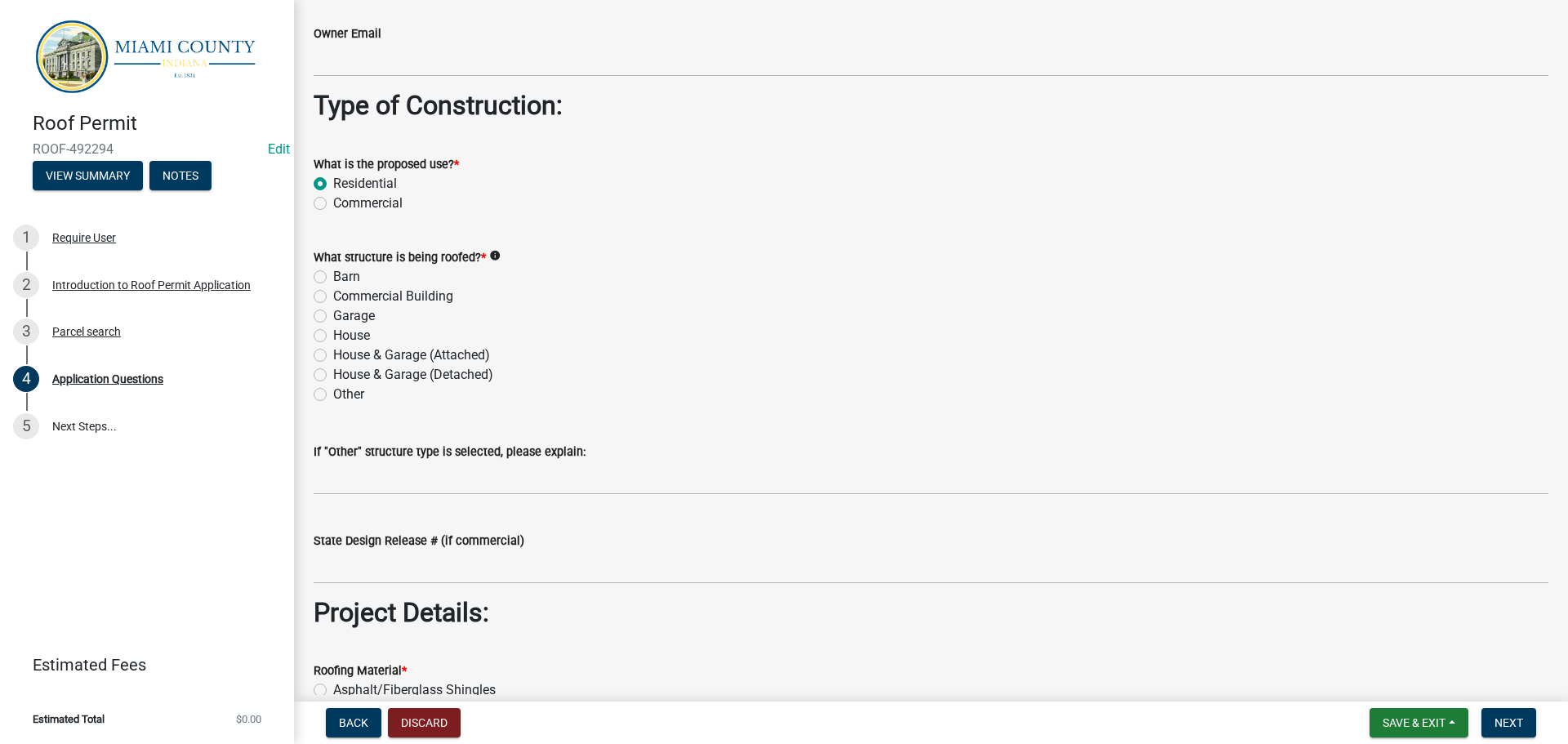
click at [333, 213] on label "Commercial" at bounding box center [368, 203] width 69 height 20
click at [333, 205] on input "Commercial" at bounding box center [338, 199] width 10 height 10
radio input "true"
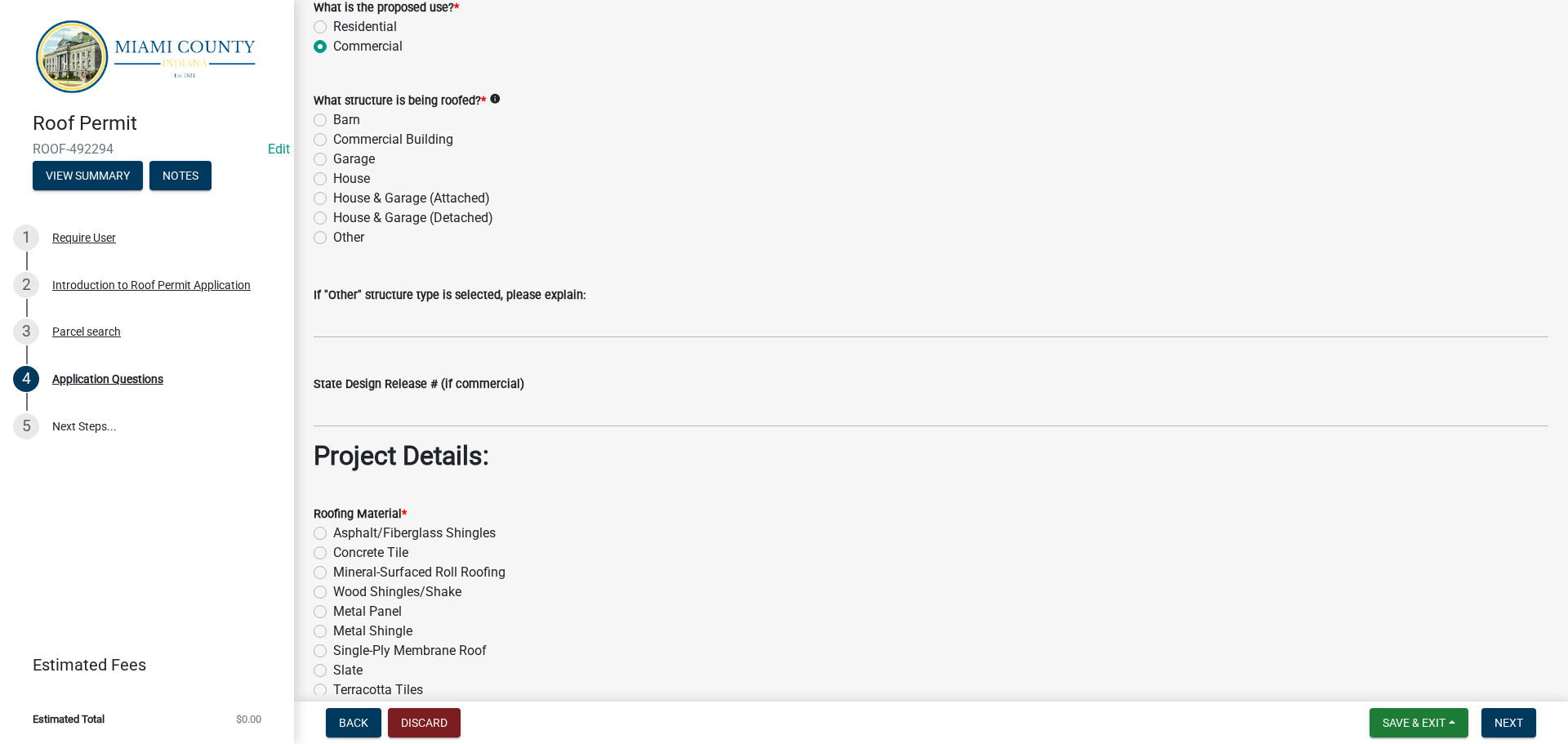
scroll to position [1635, 0]
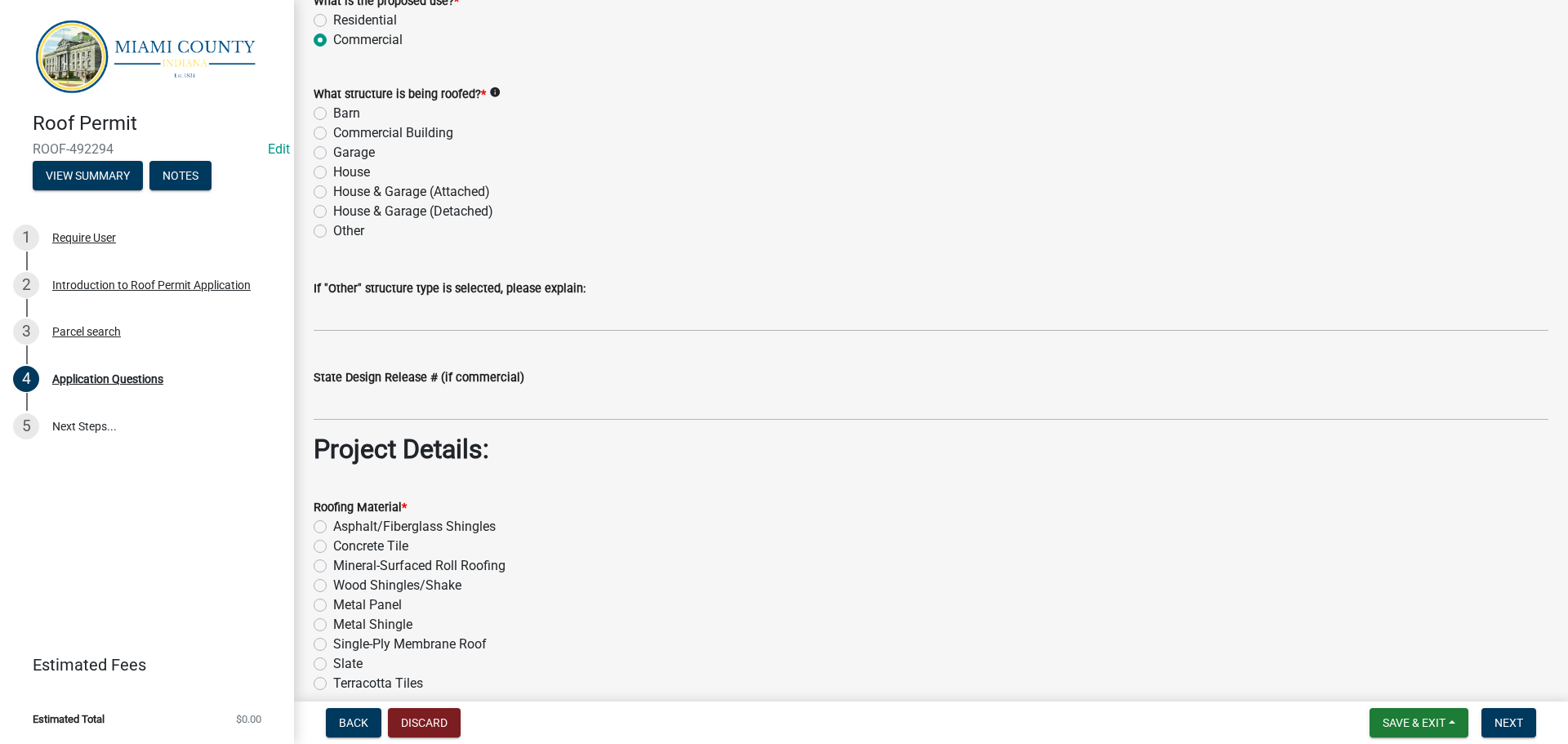
click at [333, 143] on label "Commercial Building" at bounding box center [393, 133] width 120 height 20
click at [333, 134] on input "Commercial Building" at bounding box center [338, 128] width 10 height 10
radio input "true"
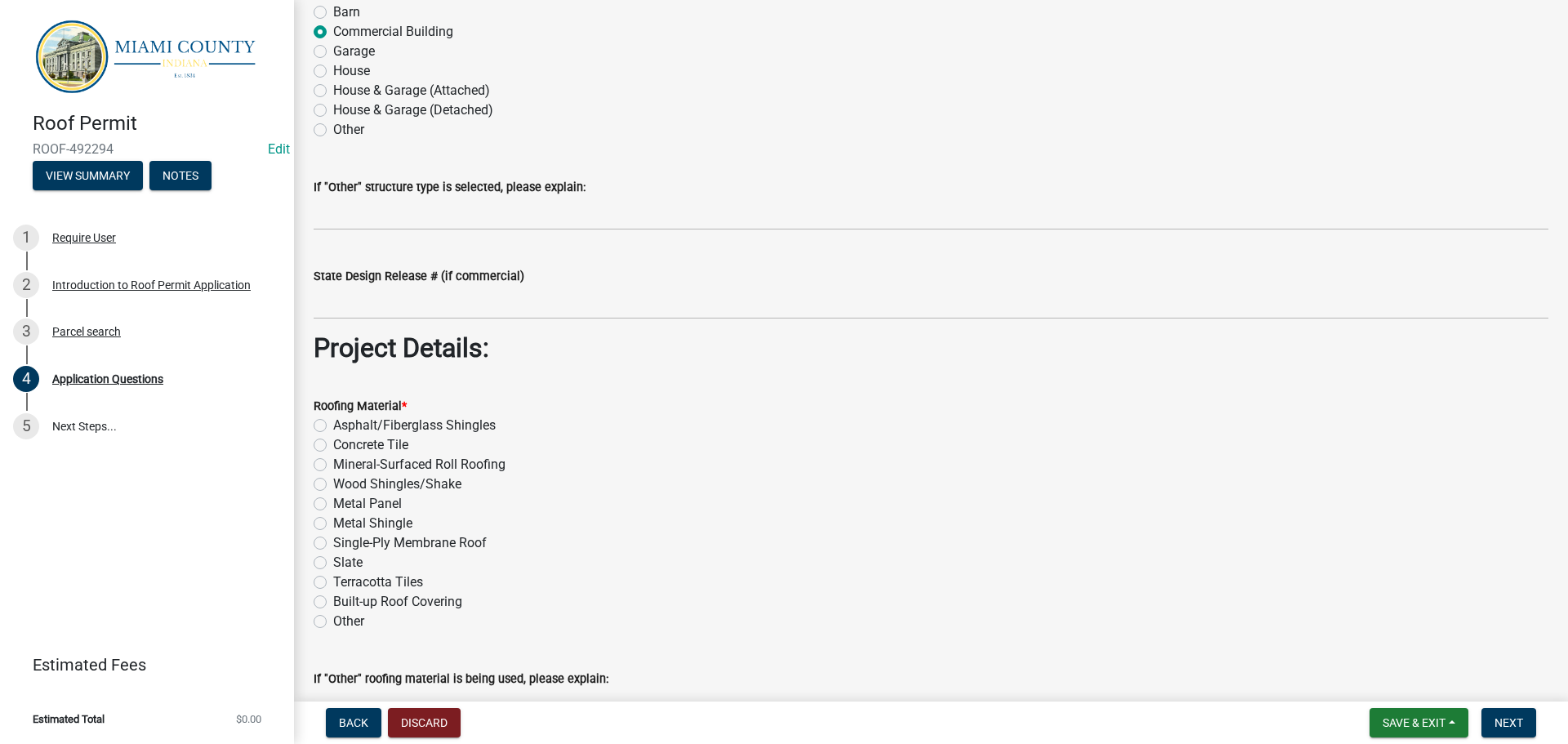
scroll to position [2043, 0]
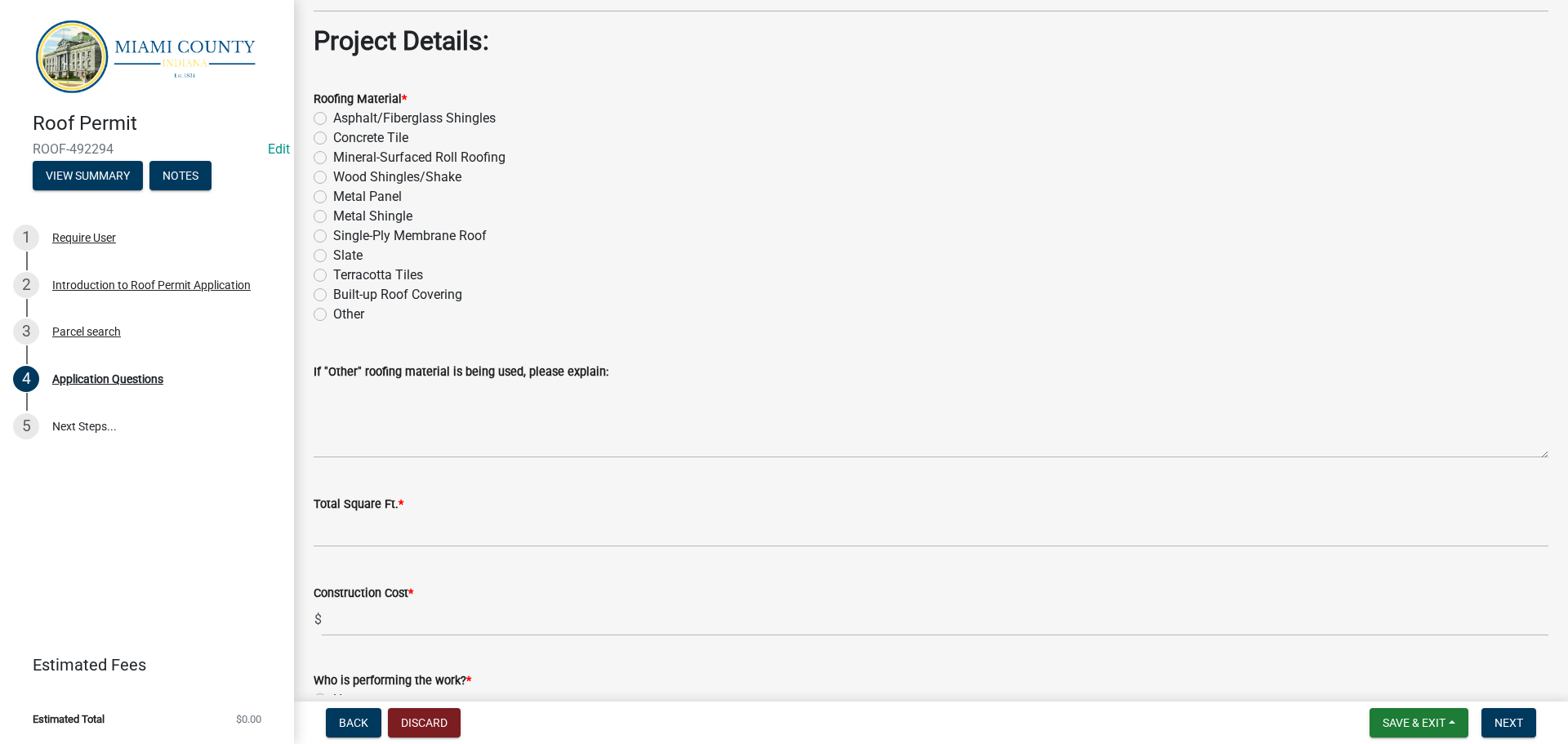
click at [333, 128] on label "Asphalt/Fiberglass Shingles" at bounding box center [414, 118] width 163 height 20
click at [333, 120] on input "Asphalt/Fiberglass Shingles" at bounding box center [338, 114] width 10 height 10
radio input "true"
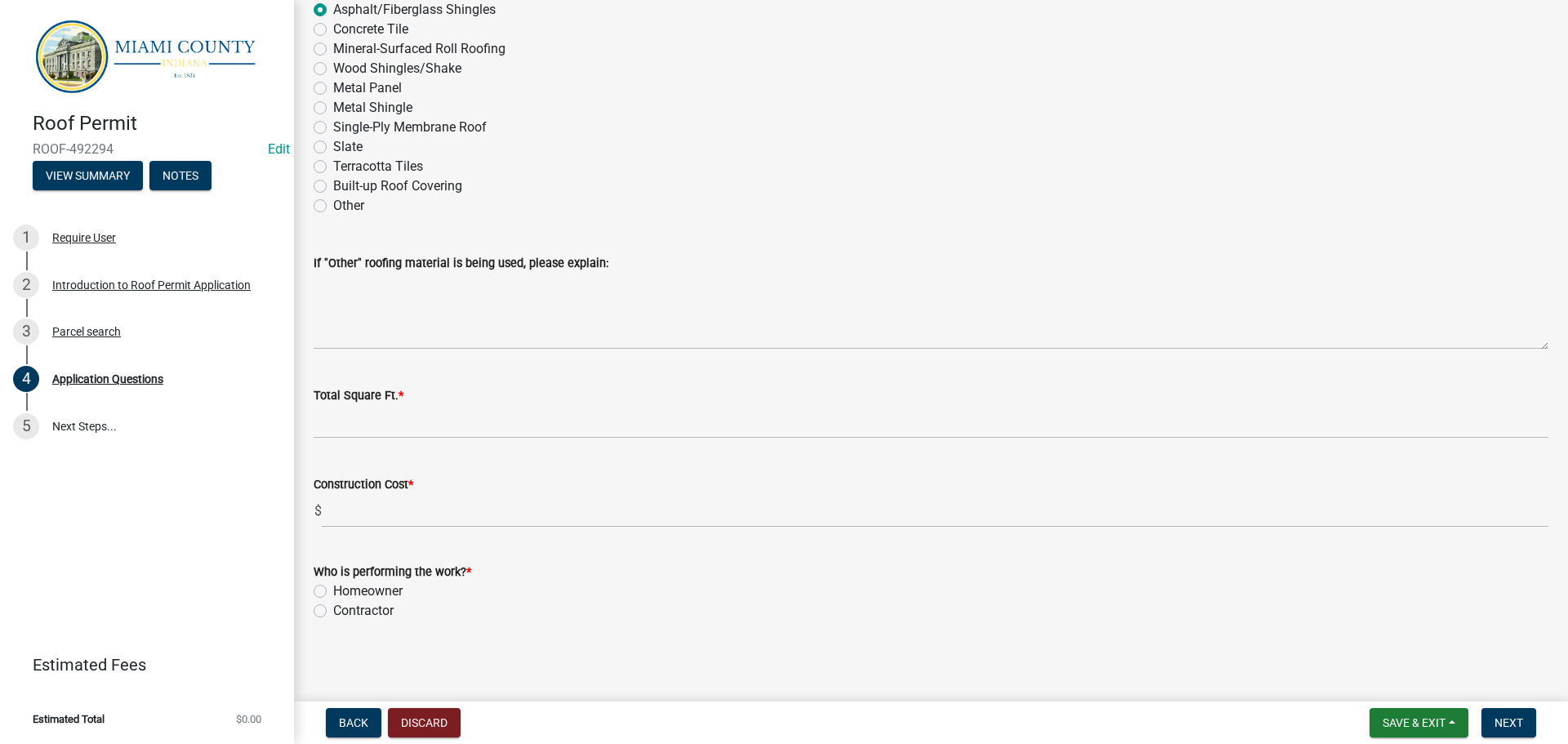
scroll to position [2451, 0]
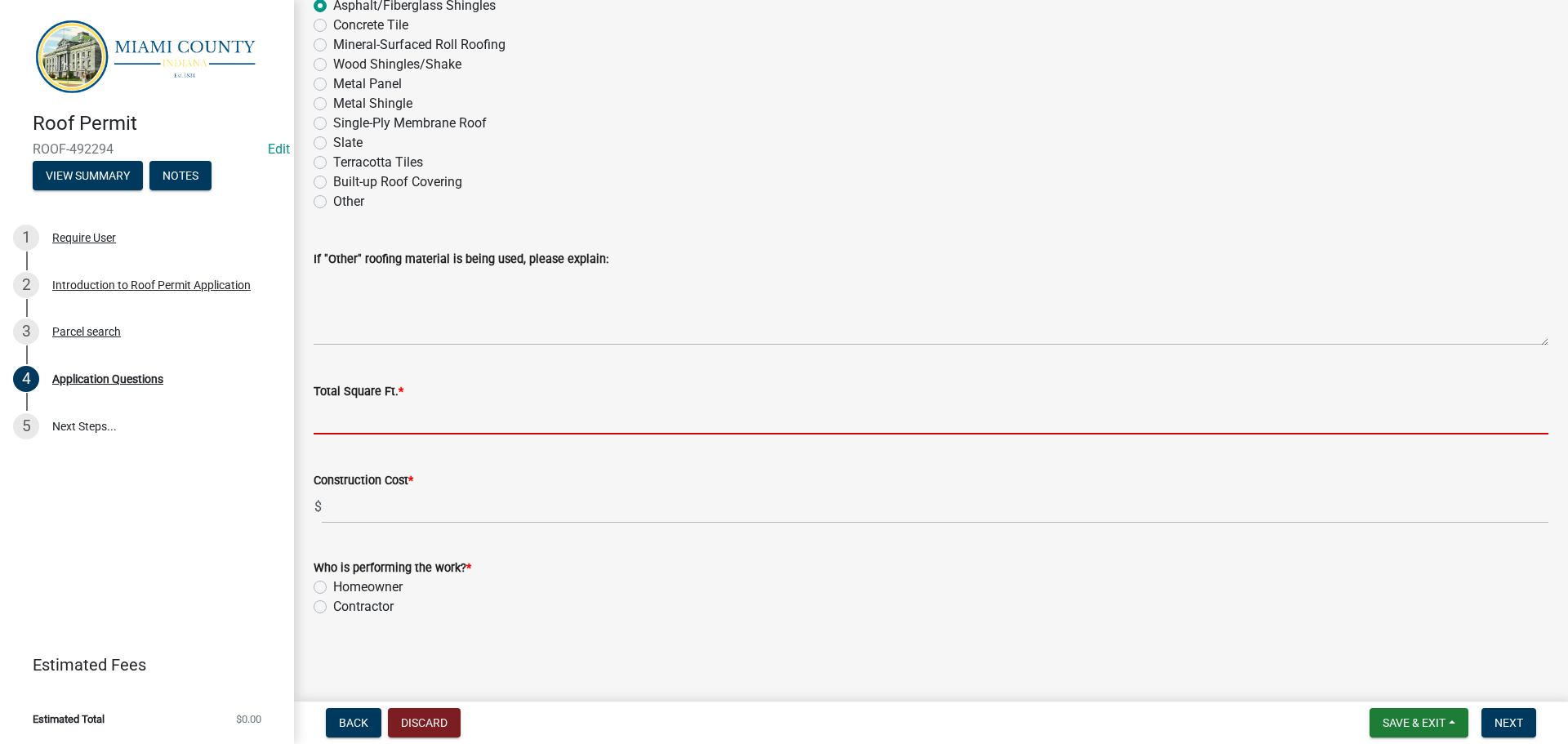
click at [439, 434] on input "Total Square Ft. *" at bounding box center [931, 418] width 1235 height 34
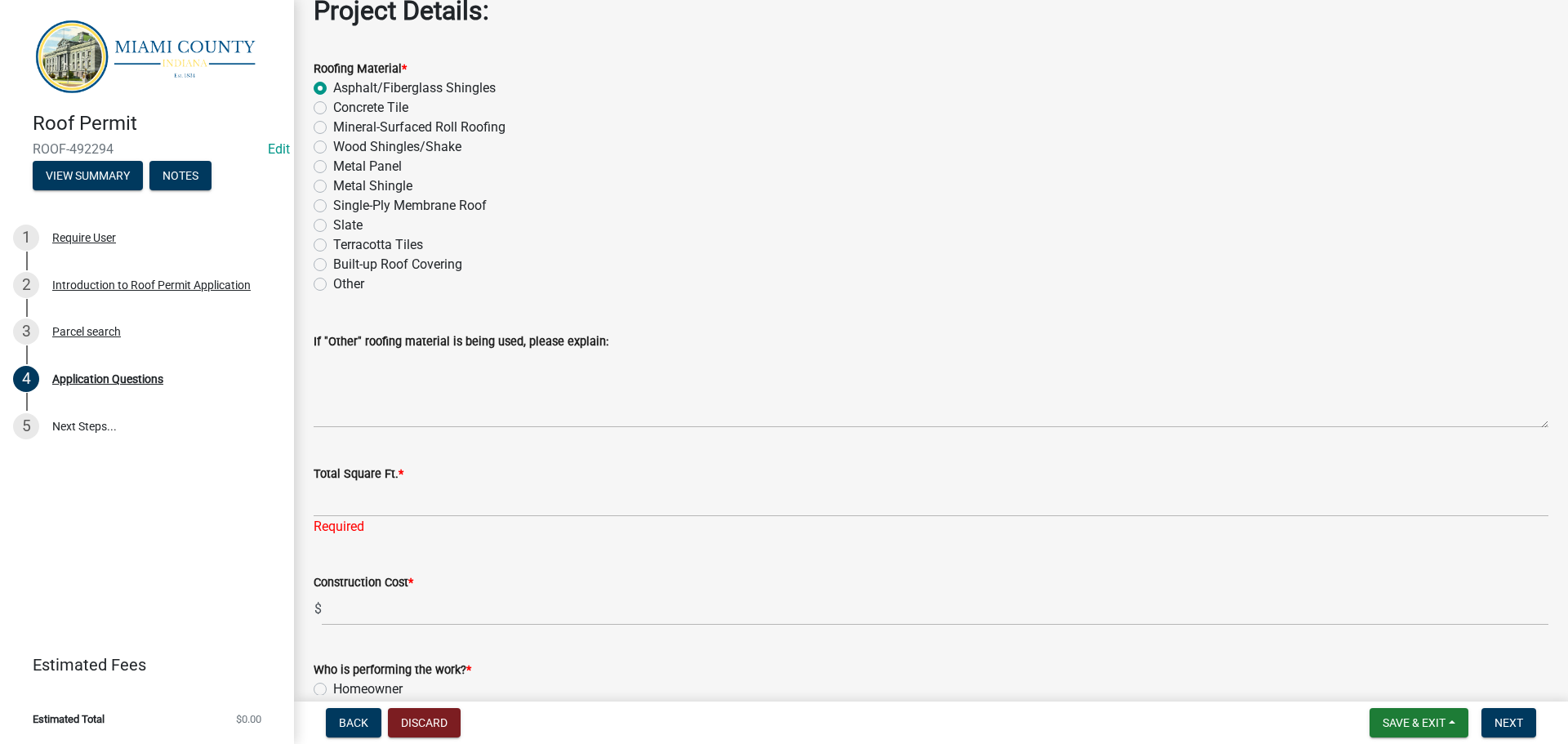
scroll to position [2524, 0]
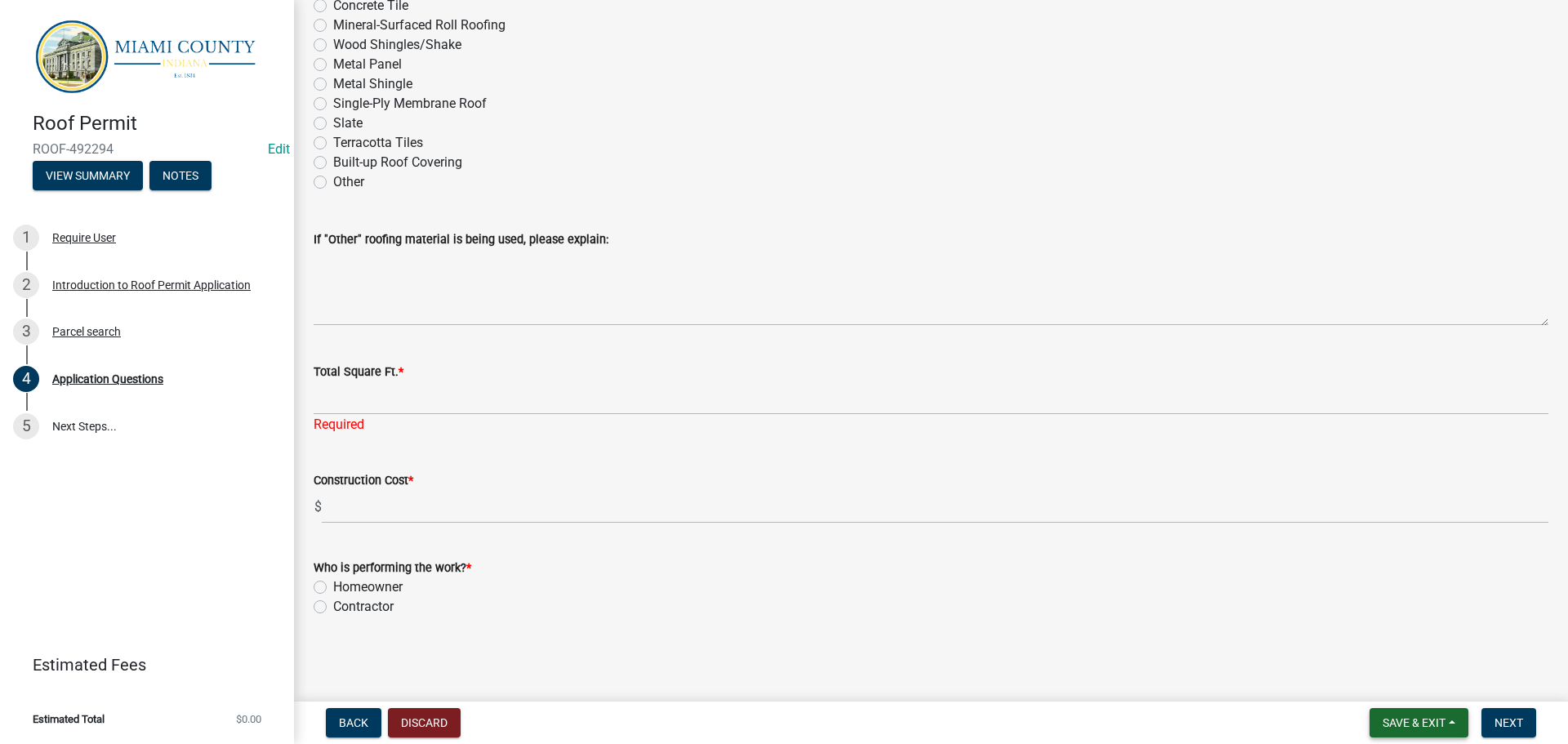
click at [1411, 722] on span "Save & Exit" at bounding box center [1414, 722] width 63 height 13
click at [1368, 630] on button "Save" at bounding box center [1402, 636] width 131 height 39
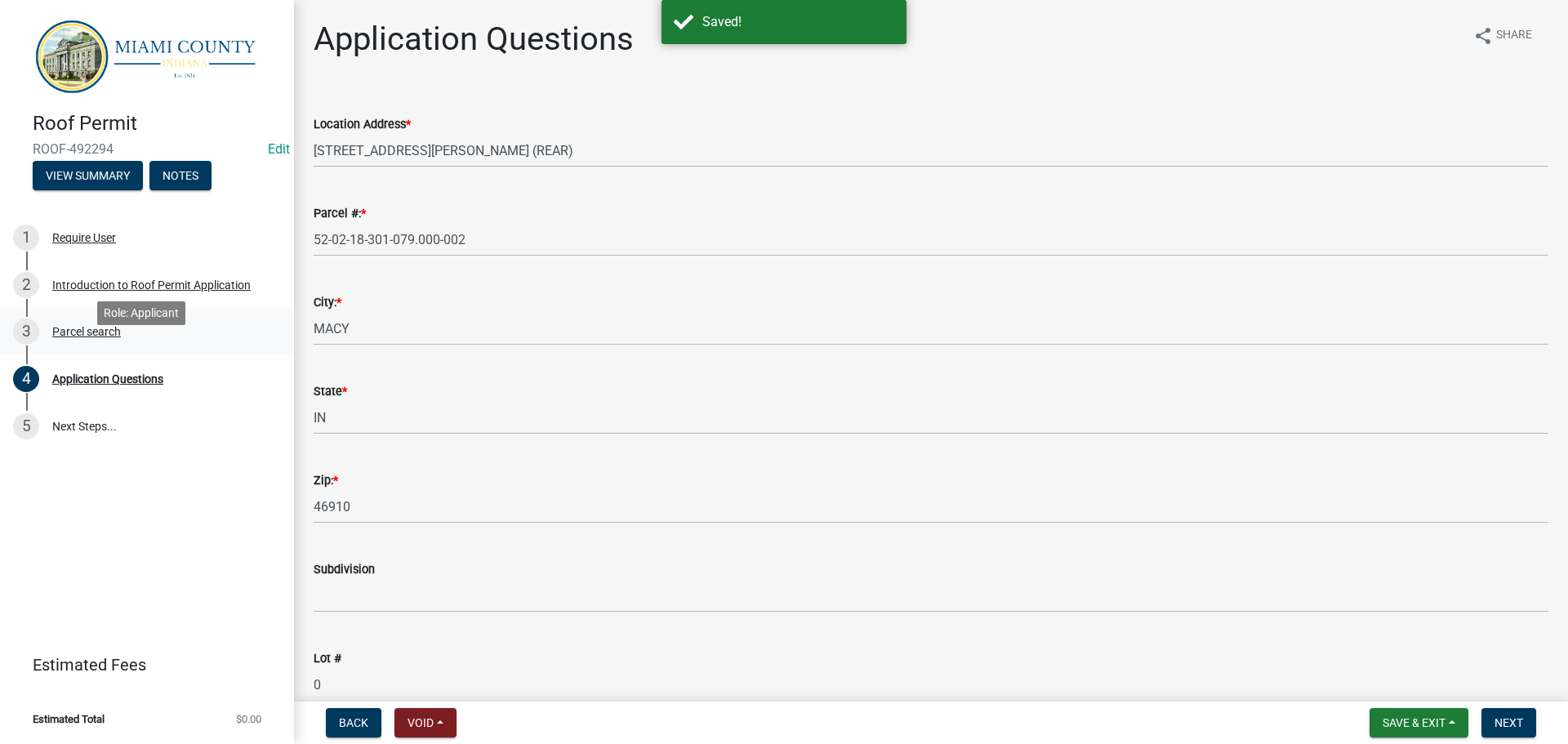
click at [105, 337] on div "Parcel search" at bounding box center [86, 331] width 68 height 11
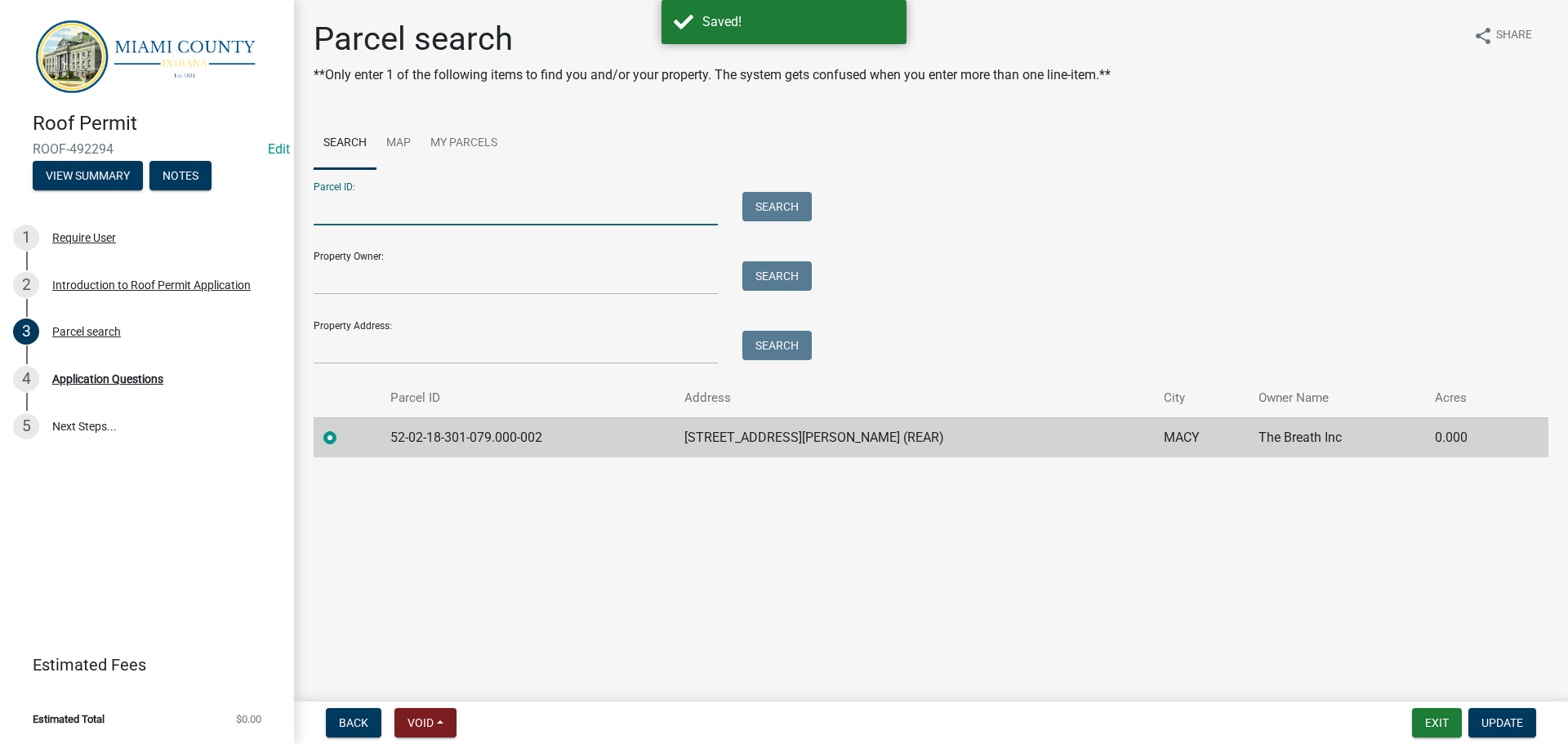
click at [414, 225] on input "Parcel ID:" at bounding box center [516, 208] width 404 height 34
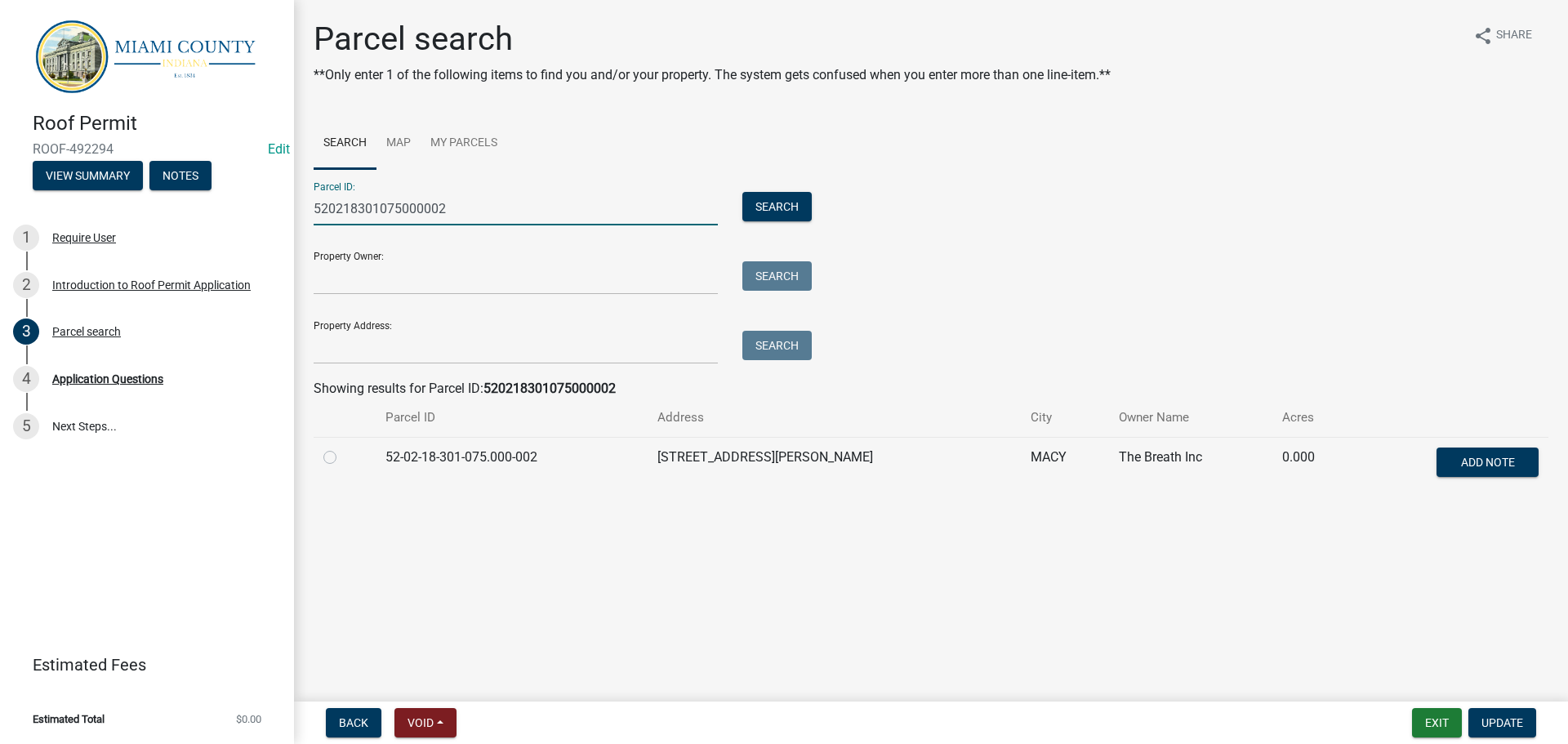
type input "520218301075000002"
click at [343, 447] on label at bounding box center [343, 447] width 0 height 0
click at [343, 459] on input "radio" at bounding box center [348, 453] width 10 height 10
radio input "true"
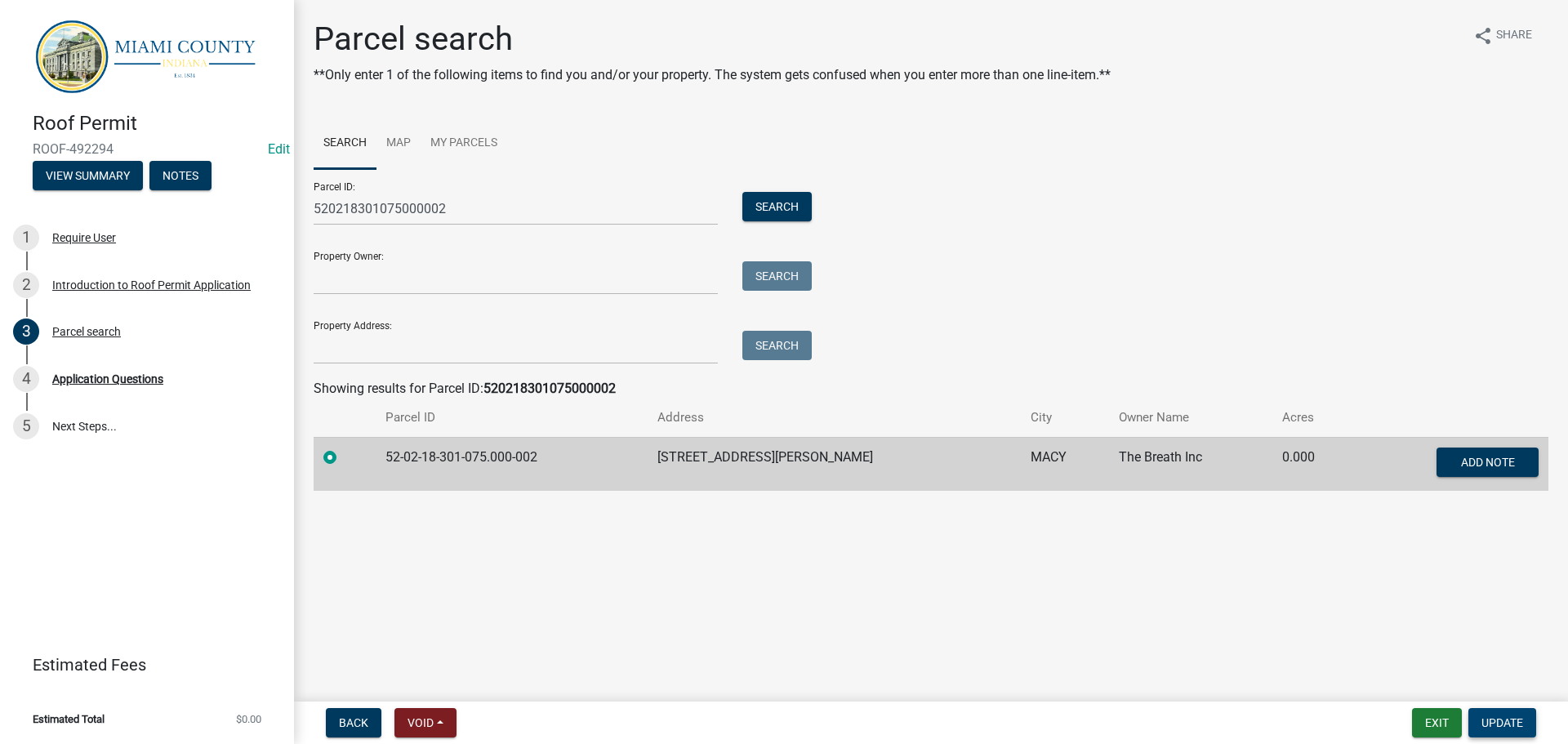
click at [1500, 730] on button "Update" at bounding box center [1502, 723] width 68 height 29
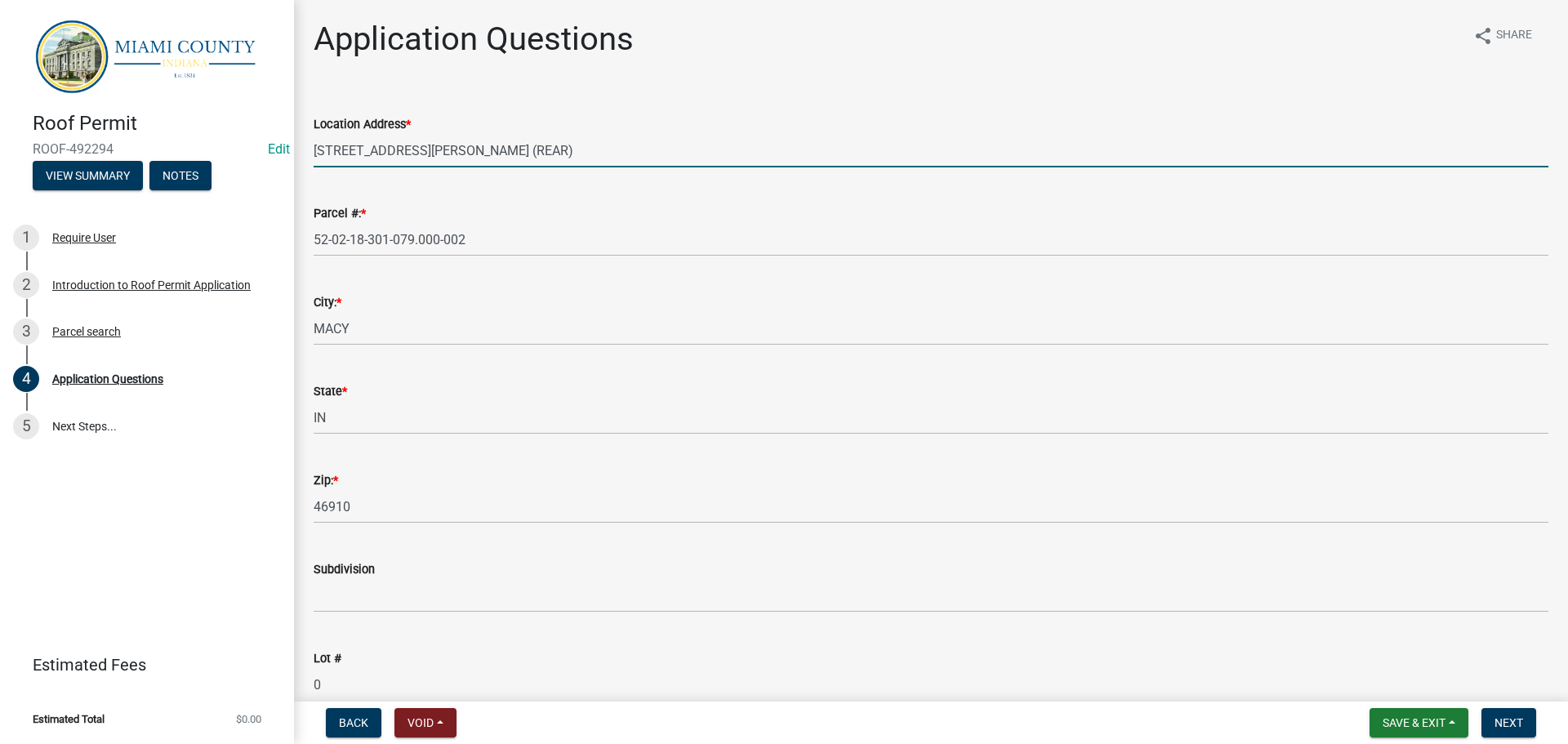
drag, startPoint x: 538, startPoint y: 170, endPoint x: 463, endPoint y: 172, distance: 75.0
click at [463, 167] on input "105 N MCKEE STREET (REAR)" at bounding box center [931, 151] width 1235 height 34
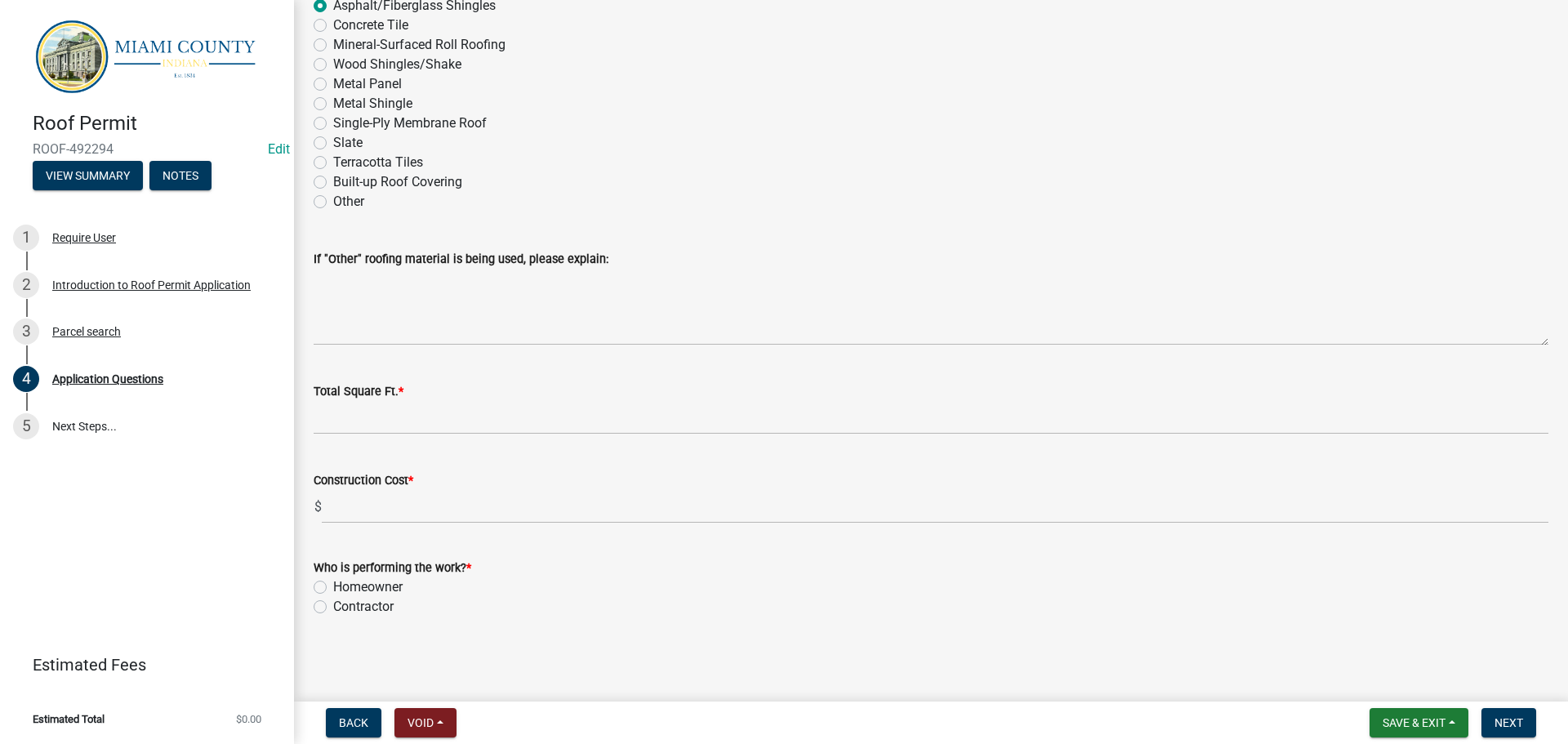
scroll to position [2502, 0]
type input "105 N MCKEE STREET"
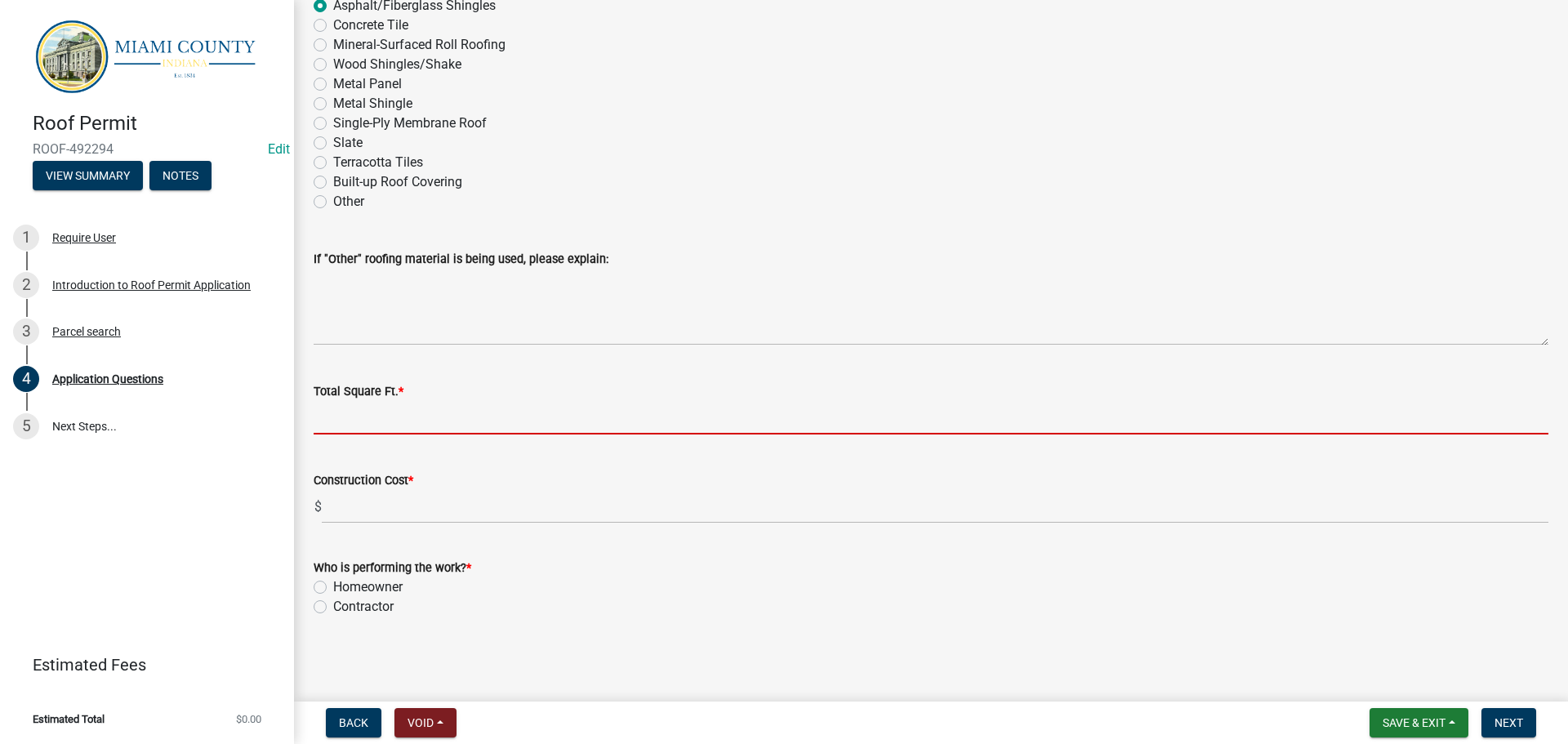
click at [459, 401] on input "Total Square Ft. *" at bounding box center [931, 418] width 1235 height 34
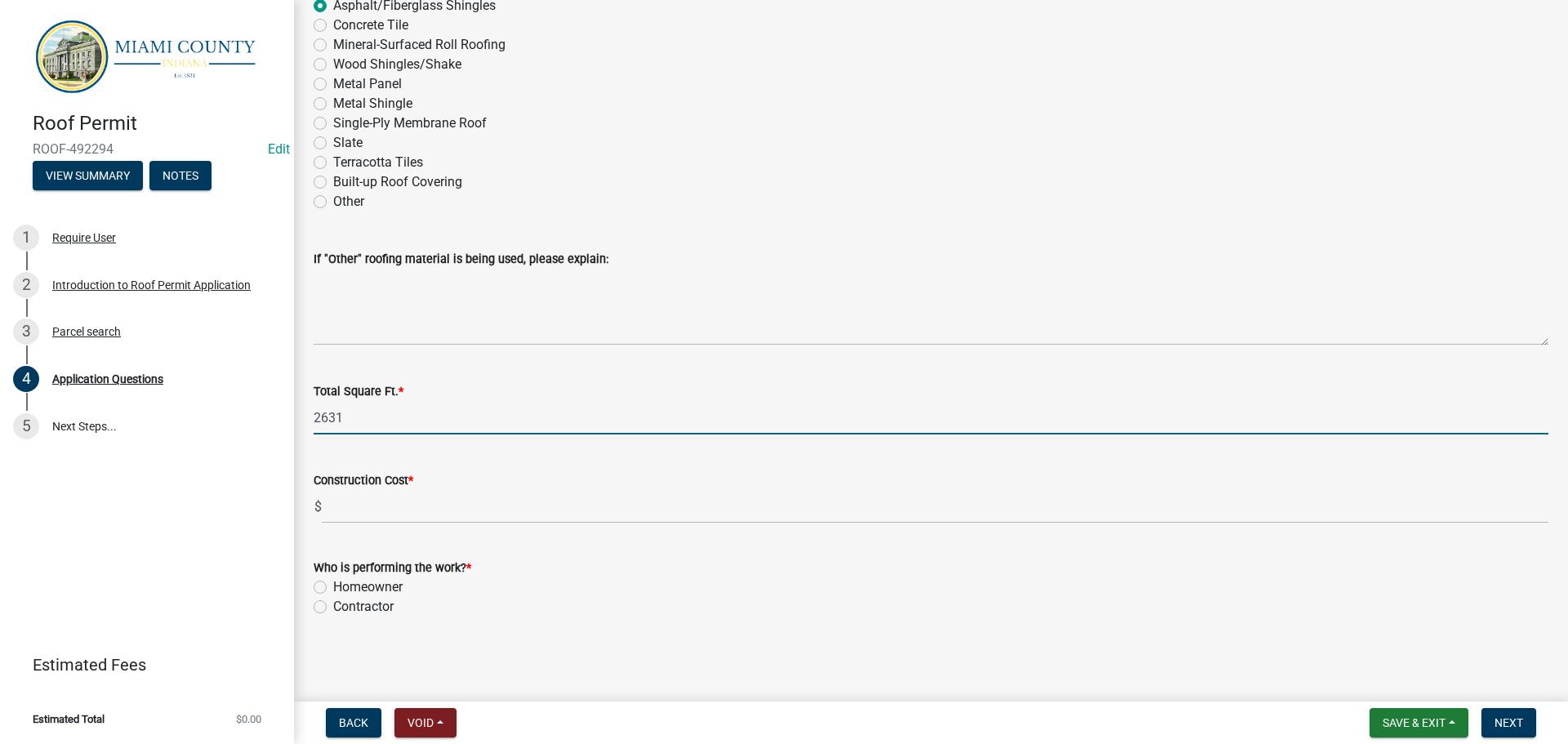
type input "2631"
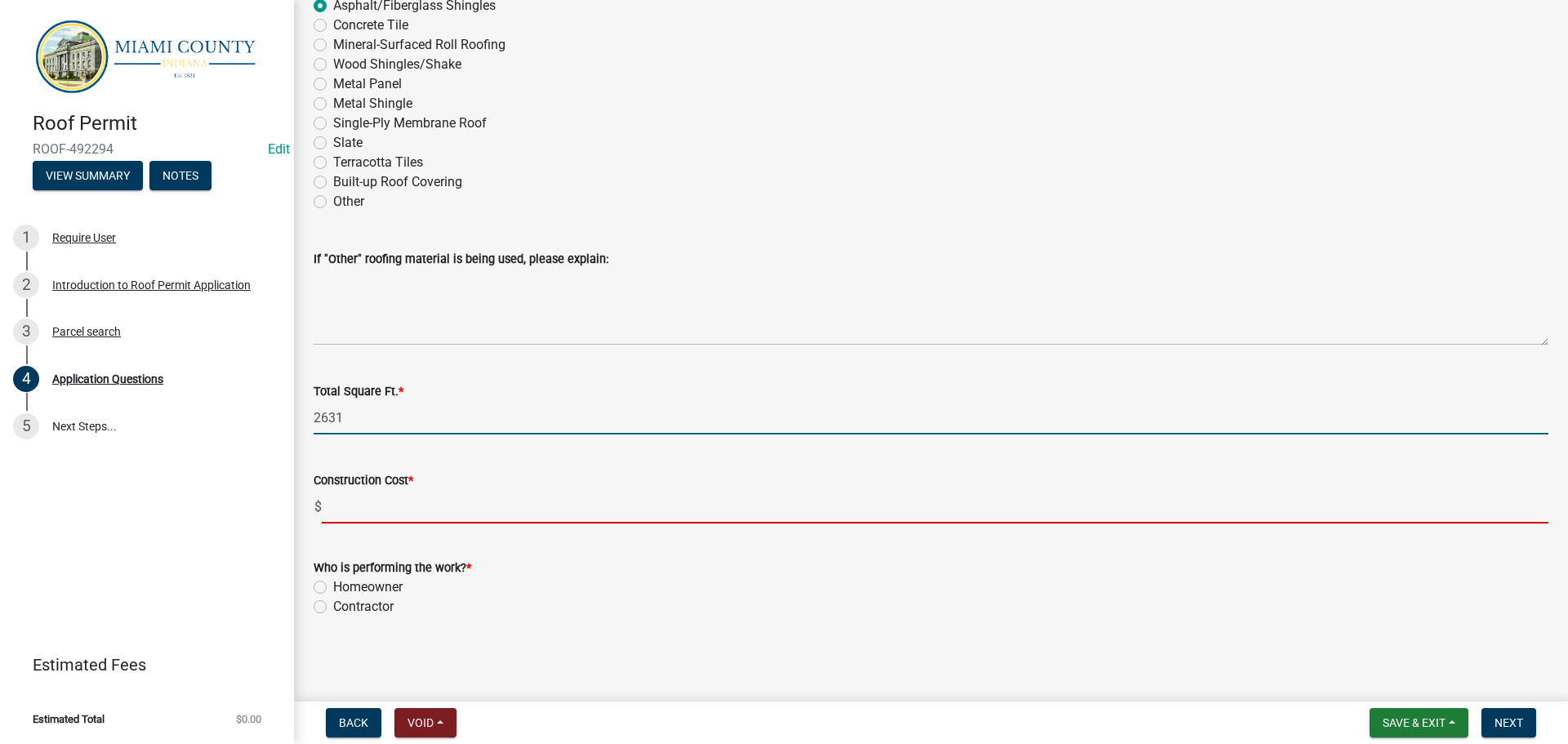
click at [431, 490] on input "text" at bounding box center [934, 506] width 1226 height 34
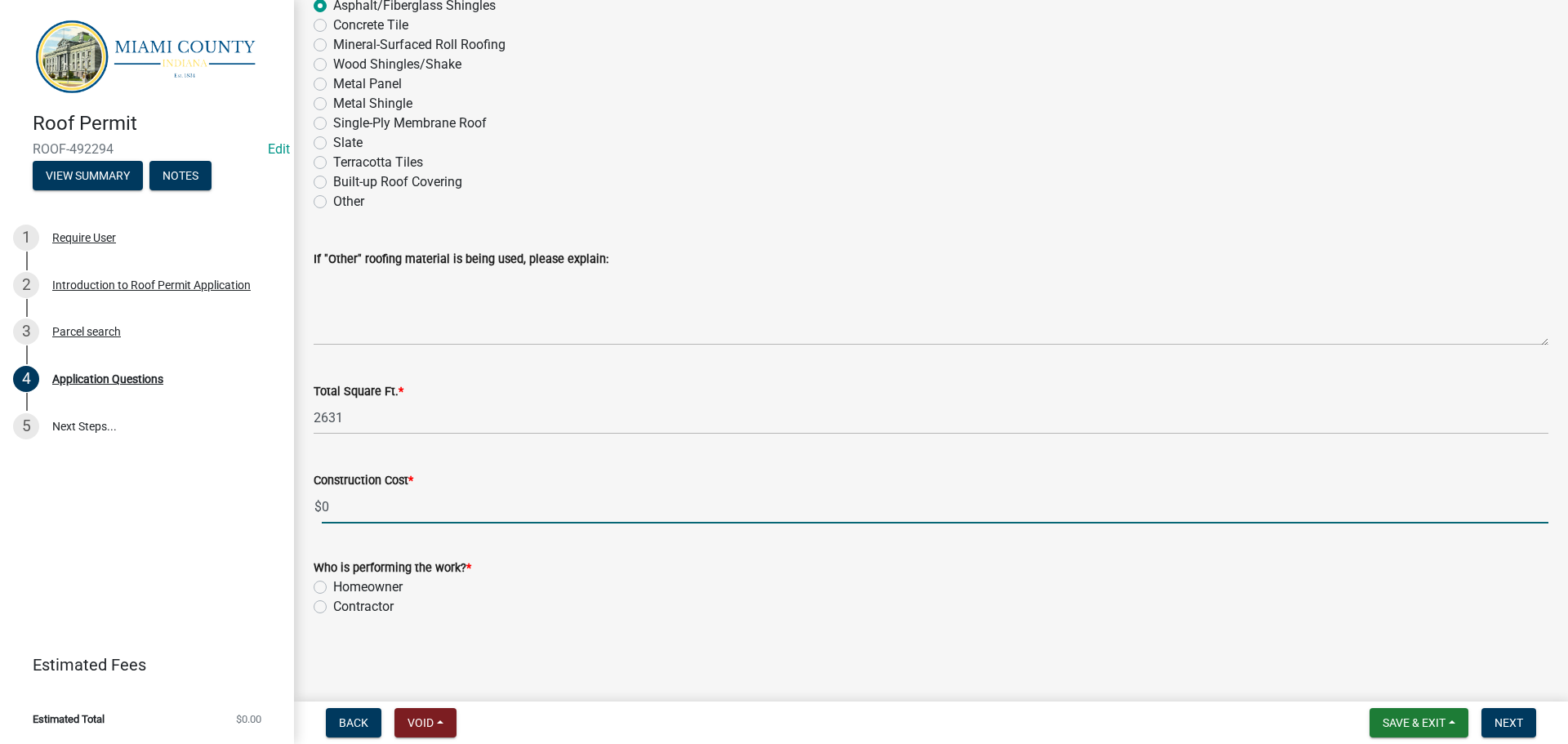
type input "0.00"
click at [333, 578] on label "Homeowner" at bounding box center [368, 587] width 69 height 20
click at [333, 578] on input "Homeowner" at bounding box center [338, 583] width 10 height 10
radio input "true"
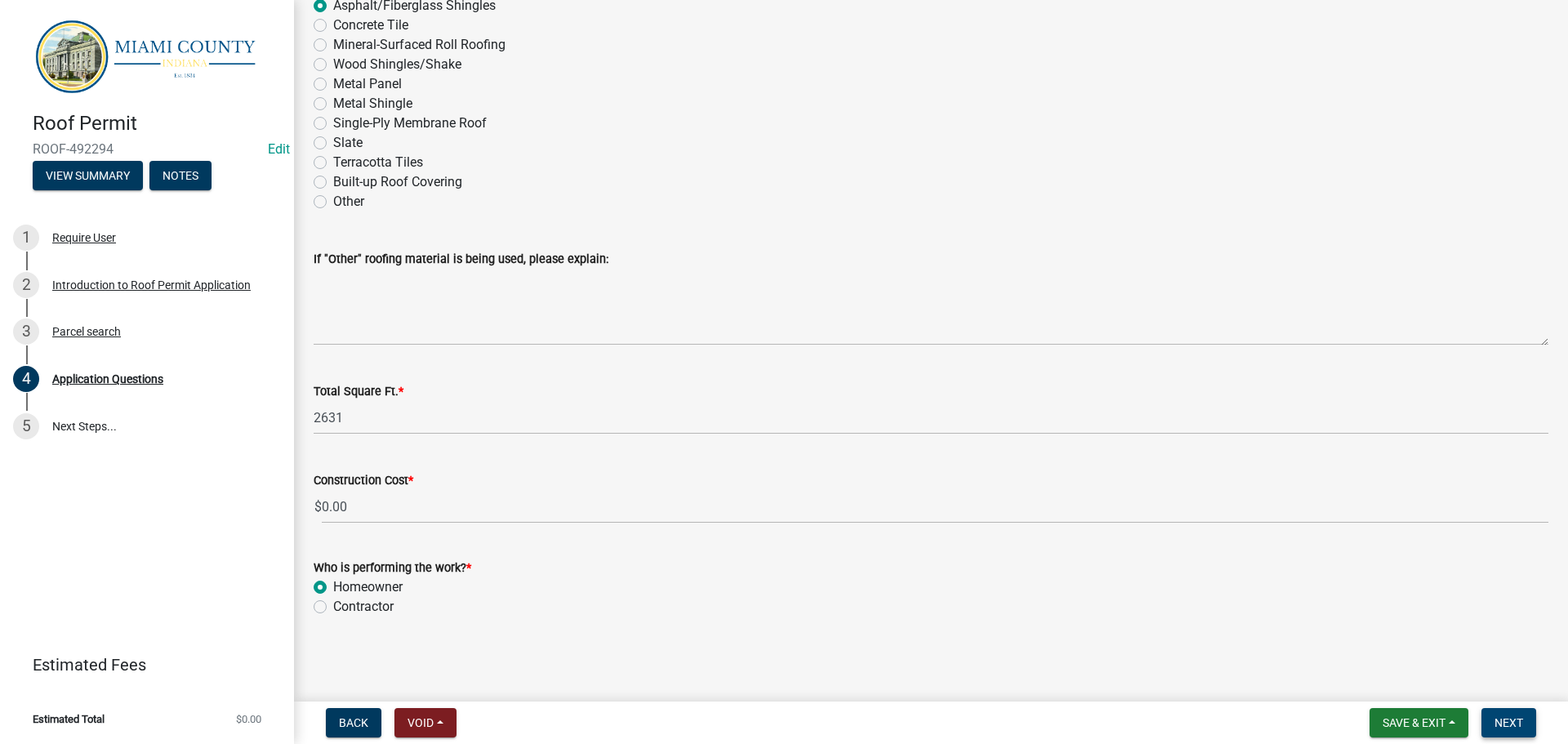
click at [1509, 728] on span "Next" at bounding box center [1508, 722] width 29 height 13
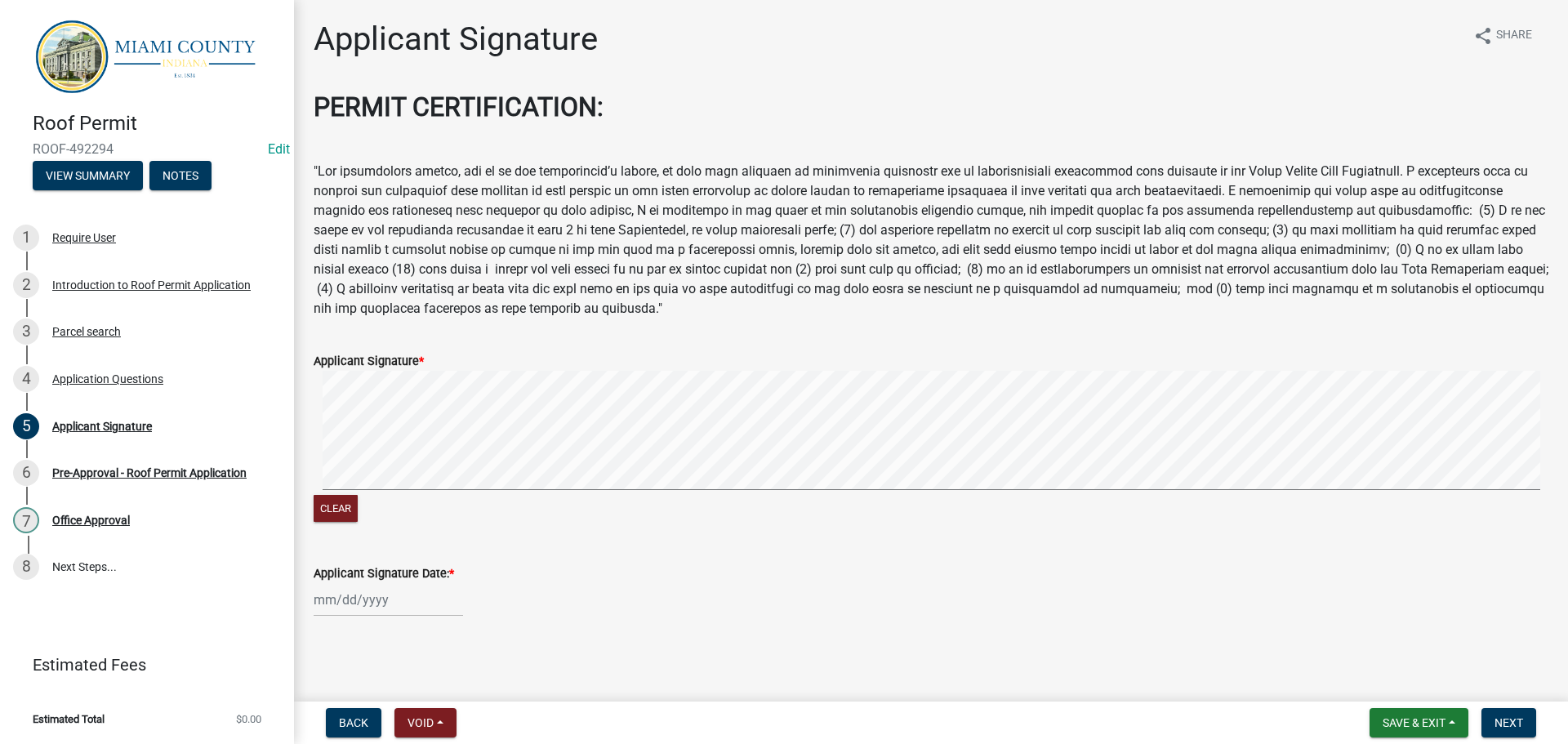
scroll to position [88, 0]
click at [352, 595] on div at bounding box center [388, 600] width 149 height 34
select select "10"
select select "2025"
click at [369, 471] on div "14" at bounding box center [356, 484] width 26 height 26
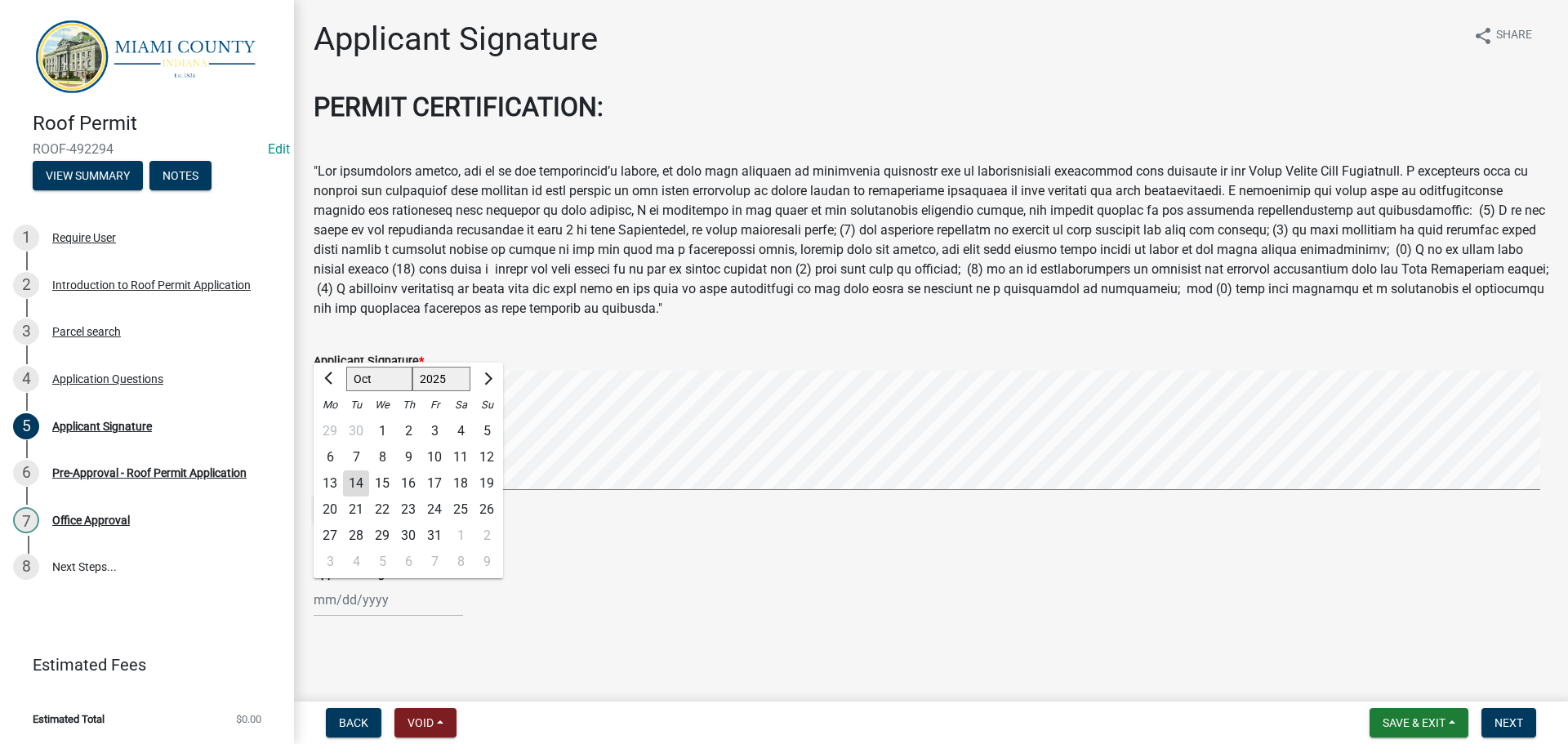
type input "[DATE]"
click at [1513, 726] on span "Next" at bounding box center [1508, 722] width 29 height 13
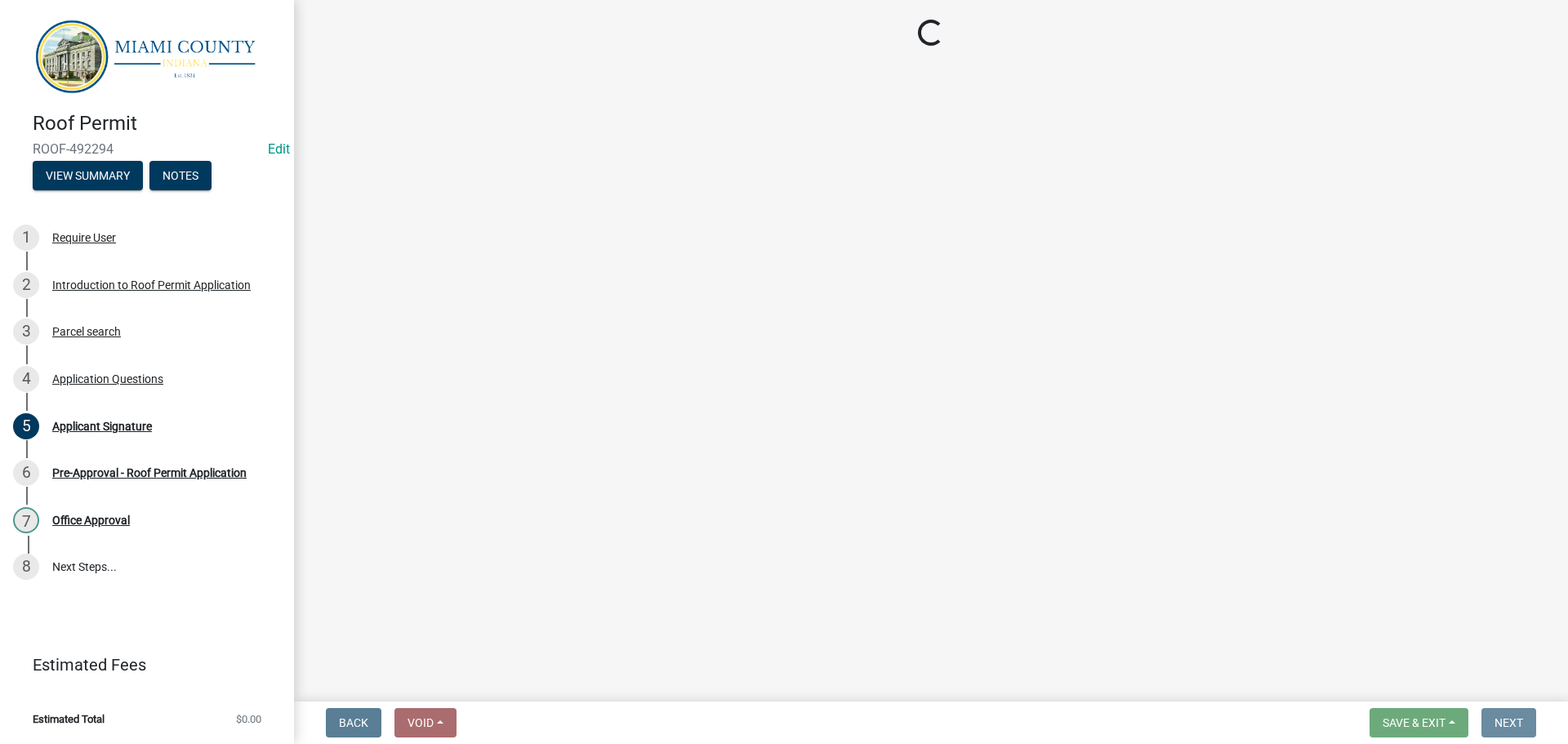
scroll to position [0, 0]
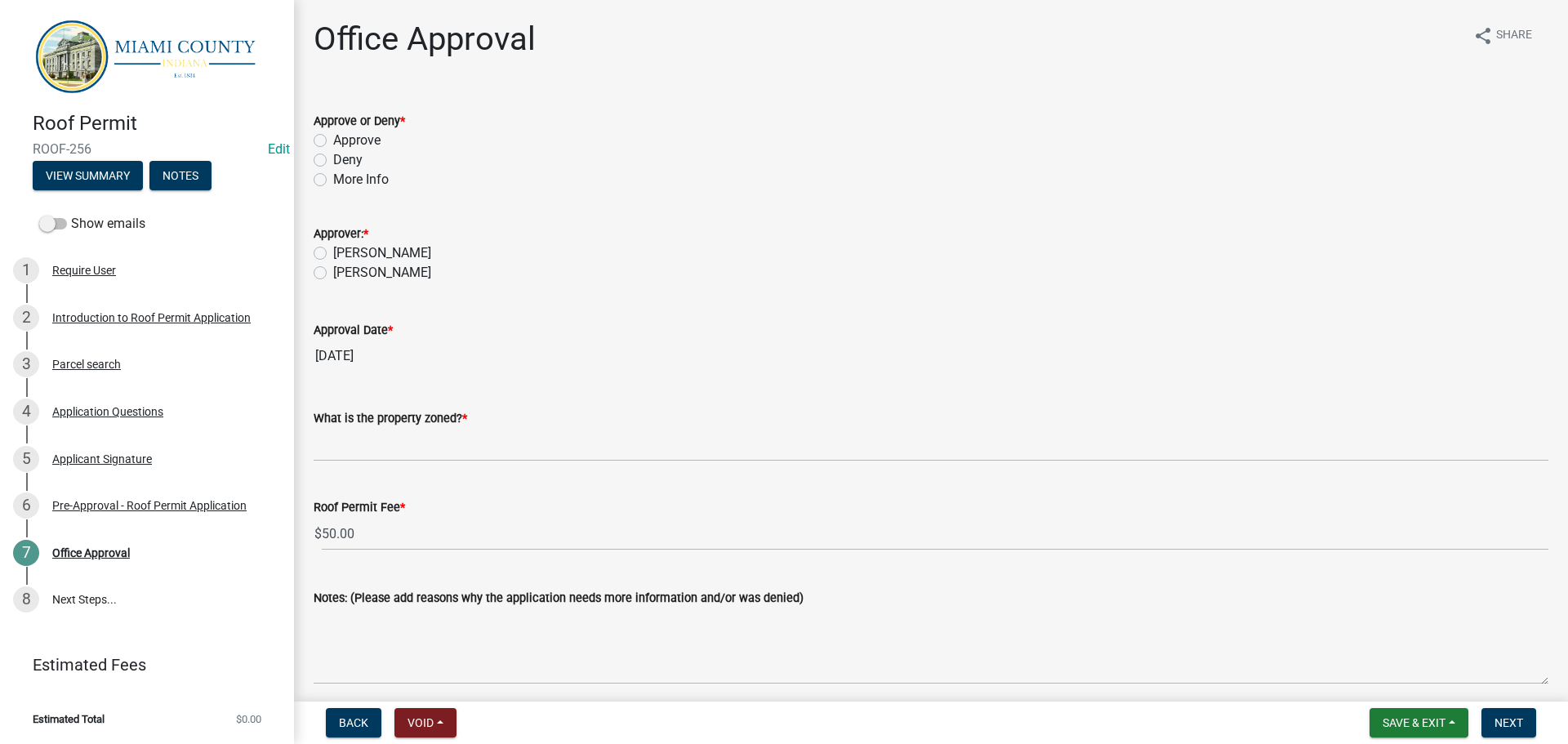
click at [333, 150] on label "Approve" at bounding box center [356, 140] width 48 height 20
click at [333, 141] on input "Approve" at bounding box center [338, 136] width 10 height 10
radio input "true"
click at [333, 283] on label "[PERSON_NAME]" at bounding box center [381, 272] width 98 height 20
click at [333, 274] on input "[PERSON_NAME]" at bounding box center [338, 268] width 10 height 10
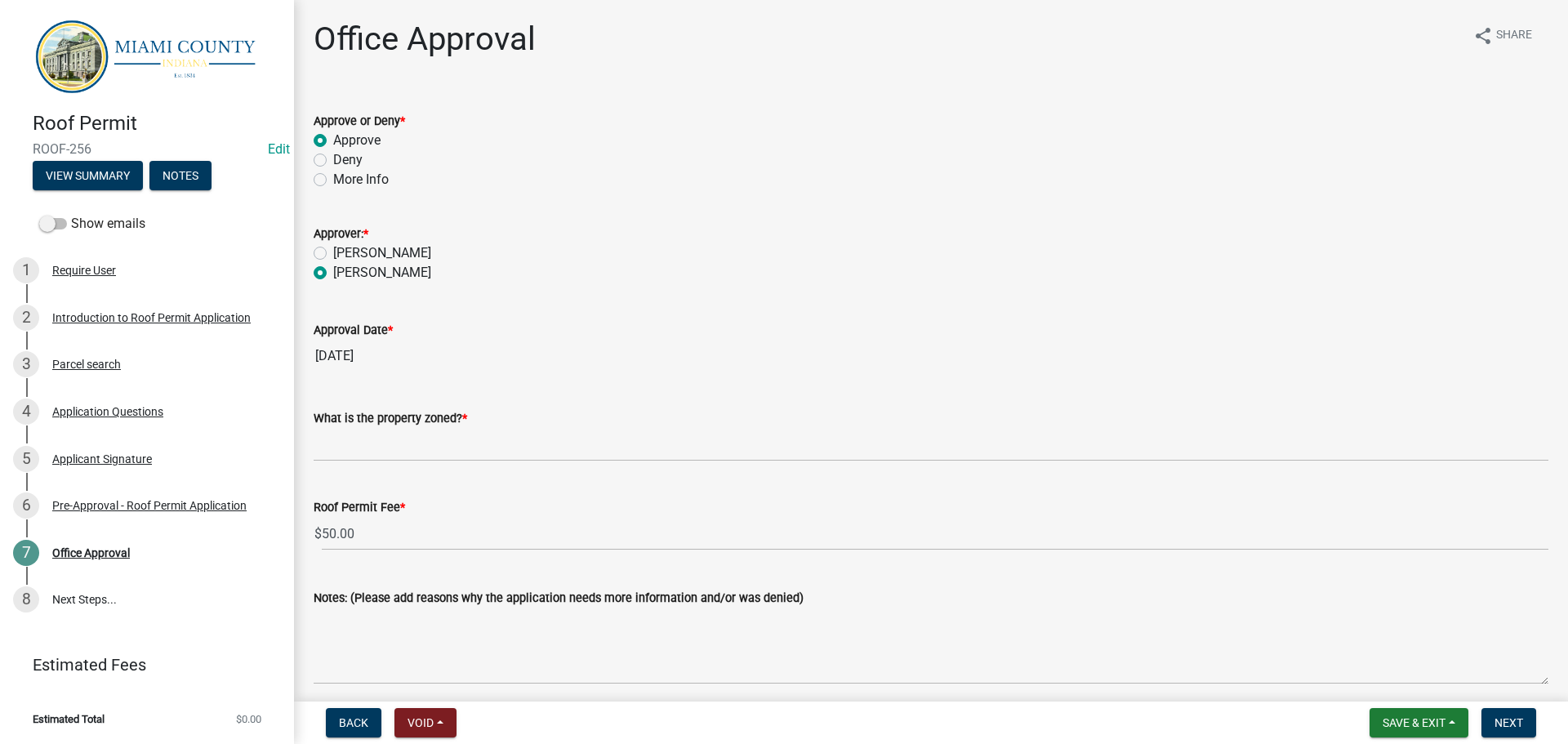
radio input "true"
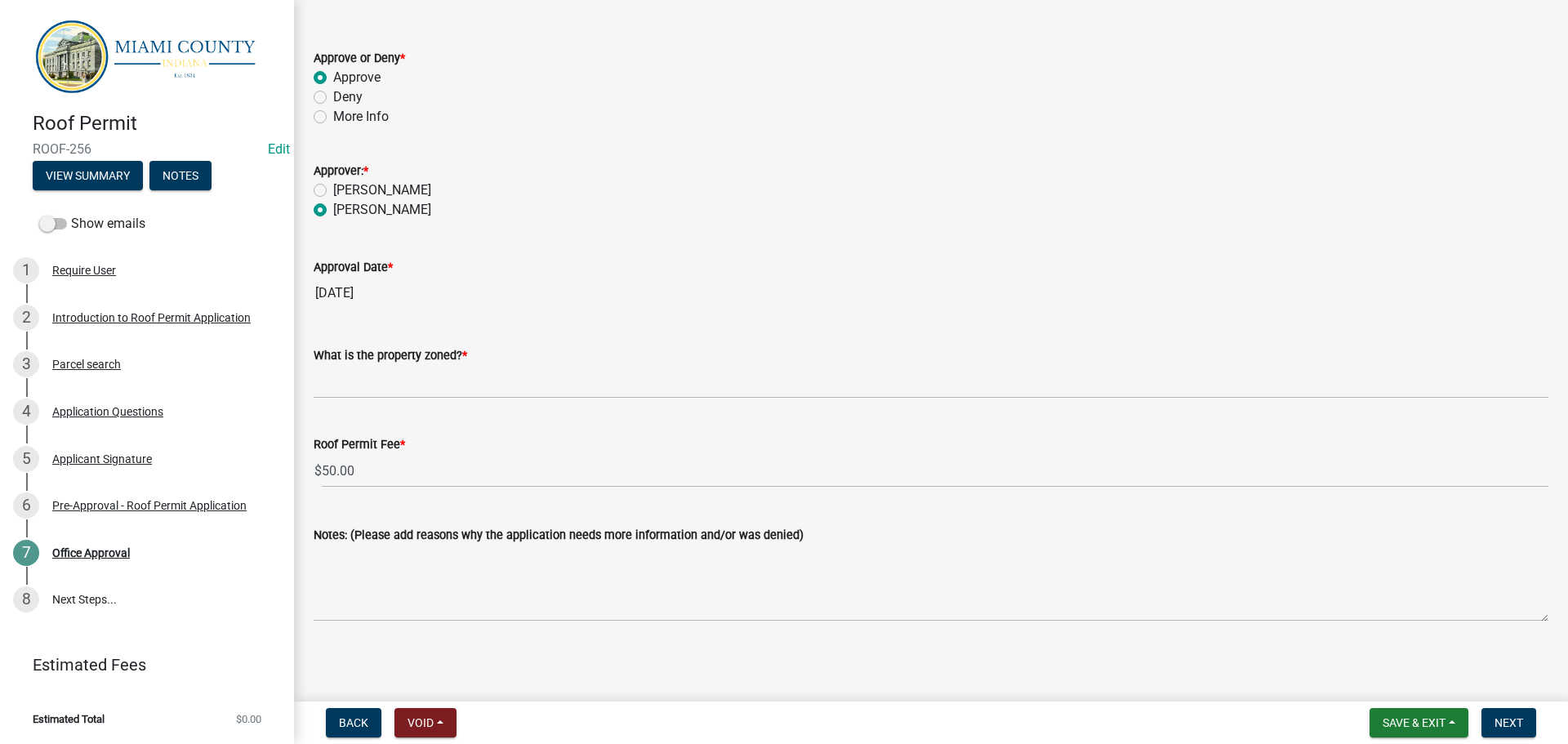
scroll to position [154, 0]
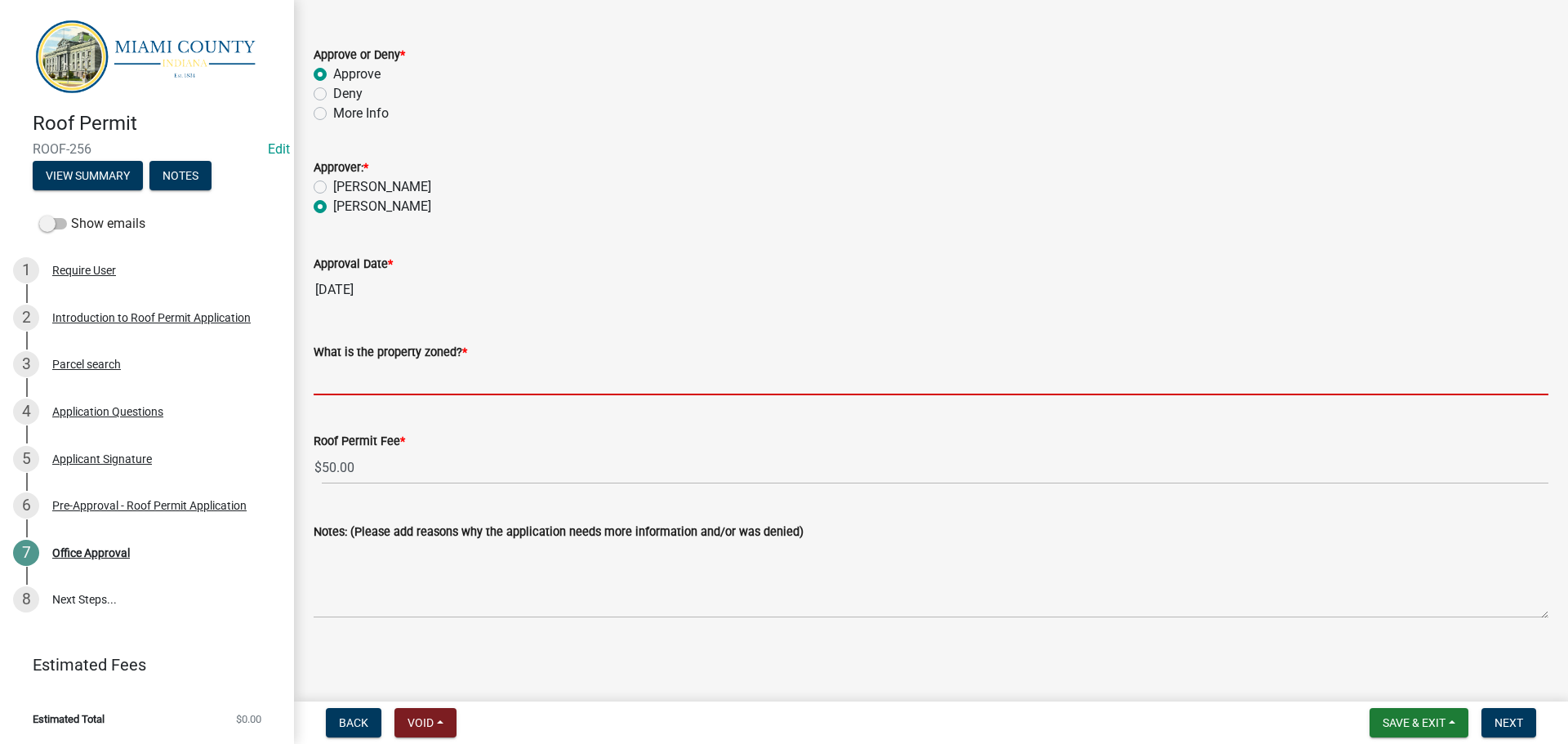
click at [438, 362] on input "What is the property zoned? *" at bounding box center [931, 378] width 1235 height 34
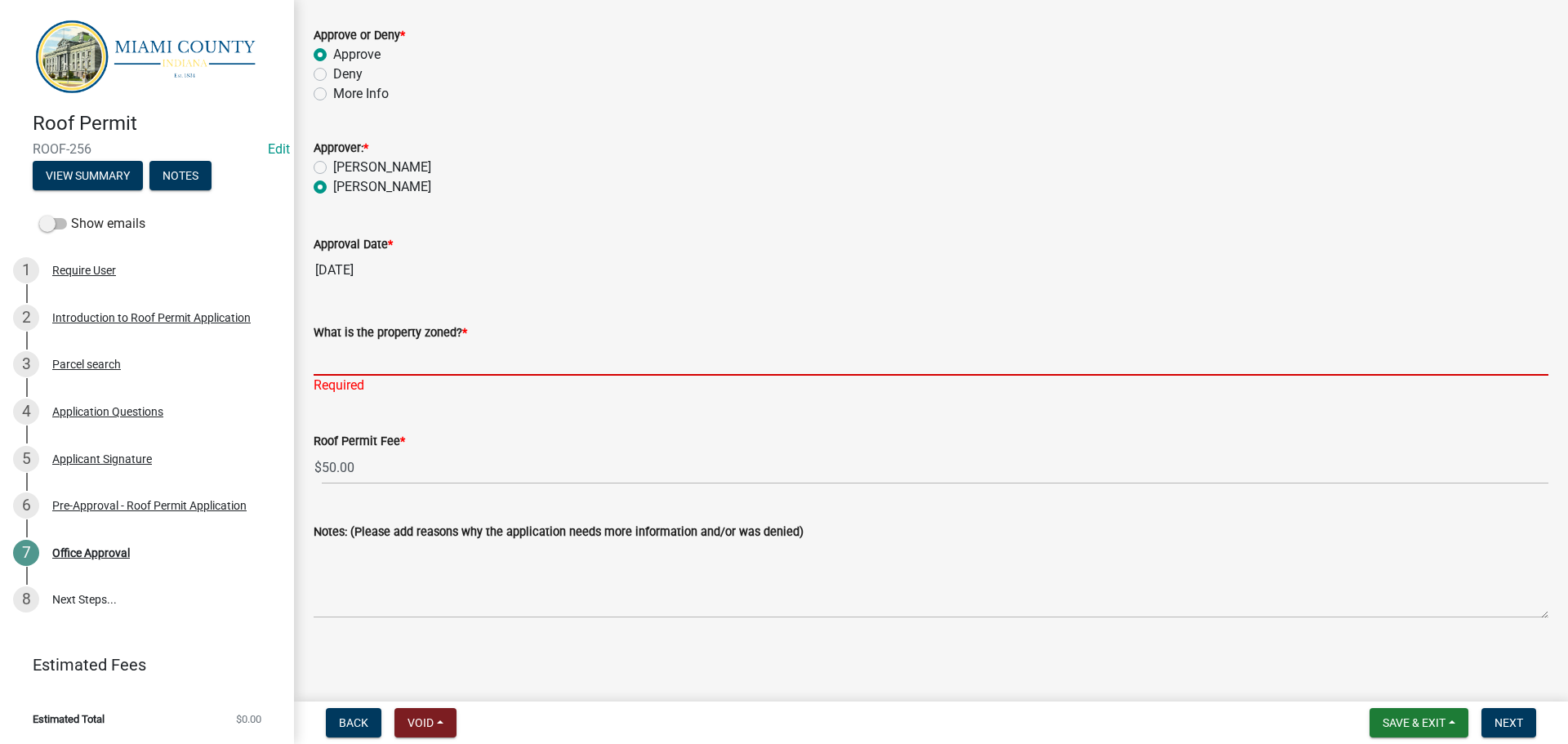
click at [334, 345] on input "What is the property zoned? *" at bounding box center [931, 359] width 1235 height 34
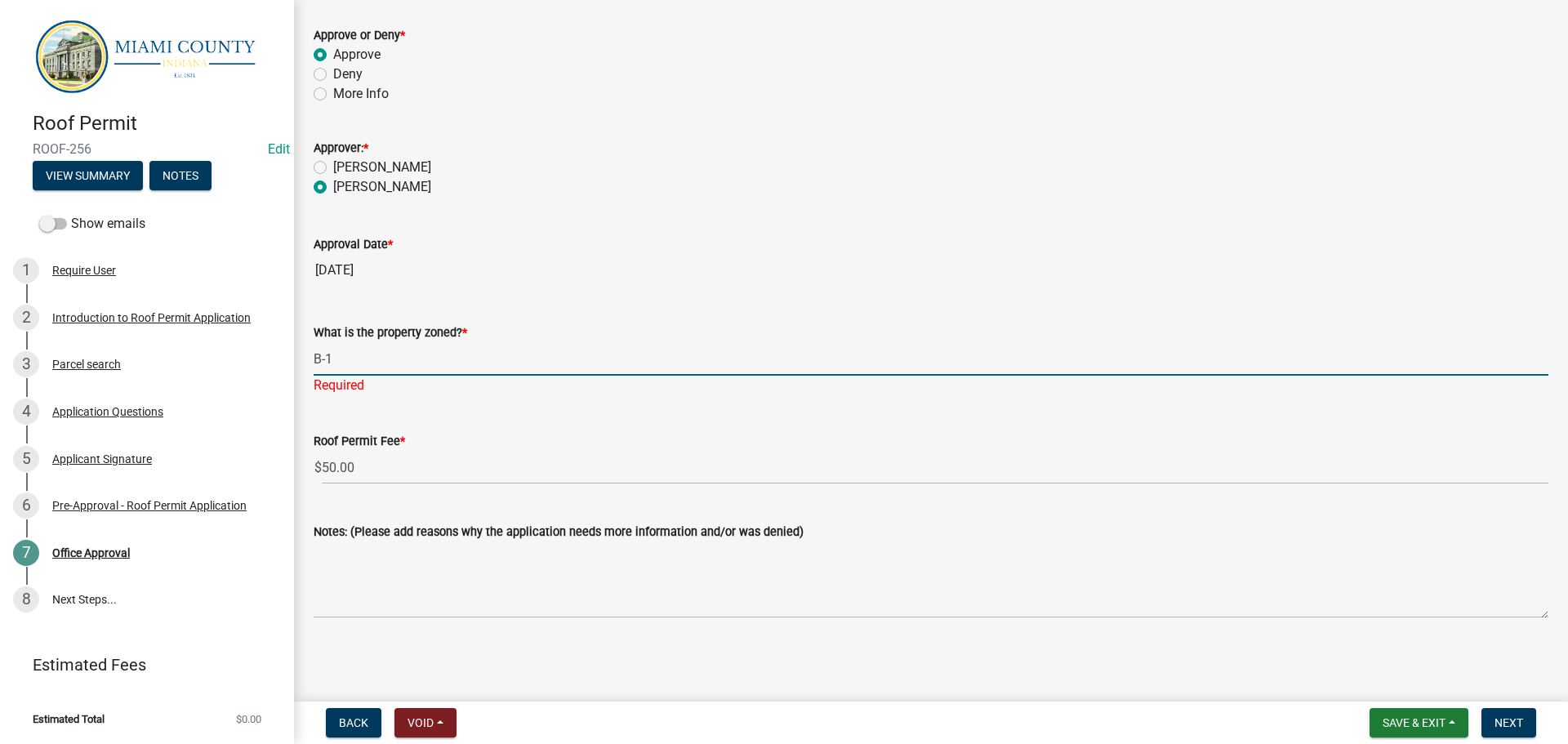
scroll to position [177, 0]
type input "B-1"
click at [1506, 725] on span "Next" at bounding box center [1508, 722] width 29 height 13
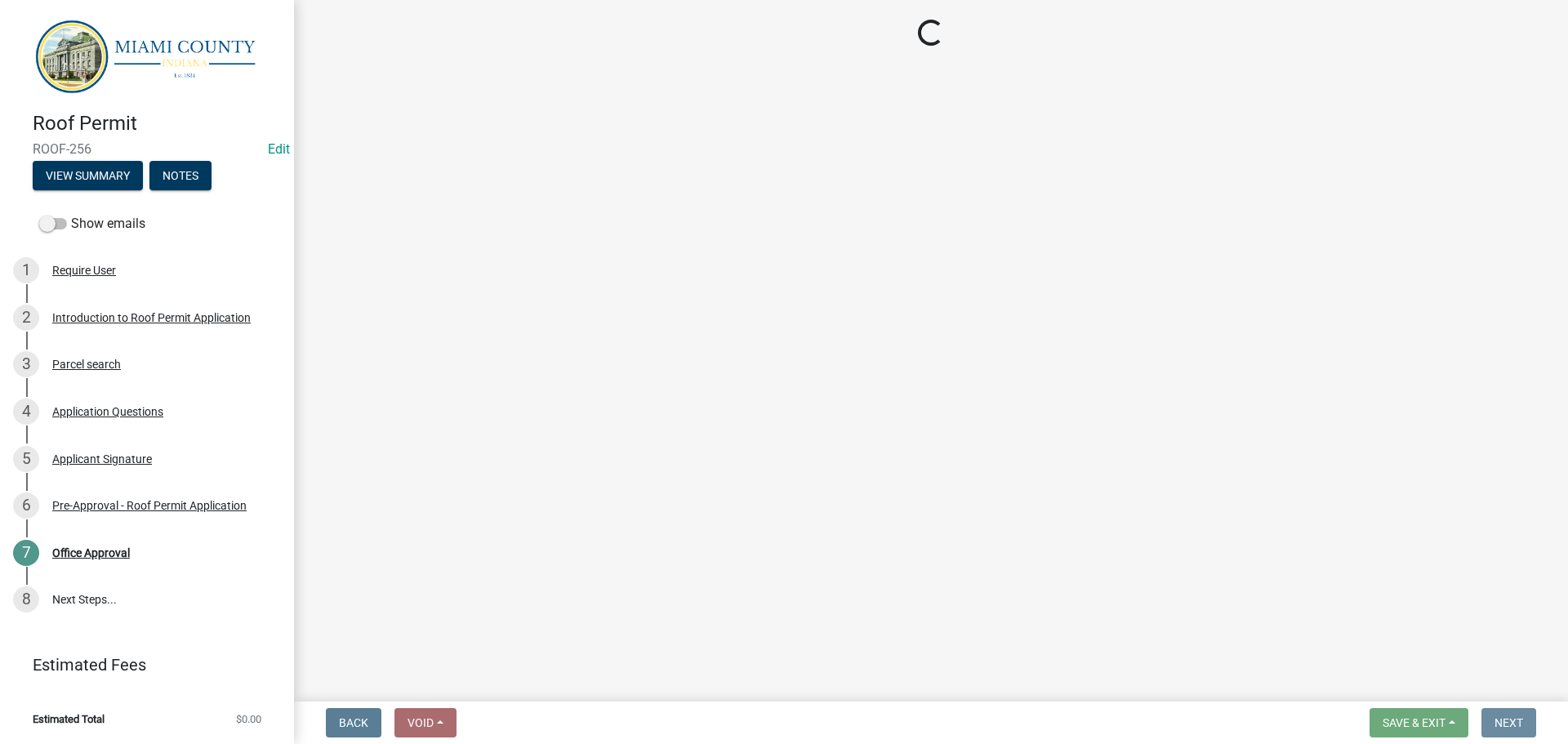
scroll to position [0, 0]
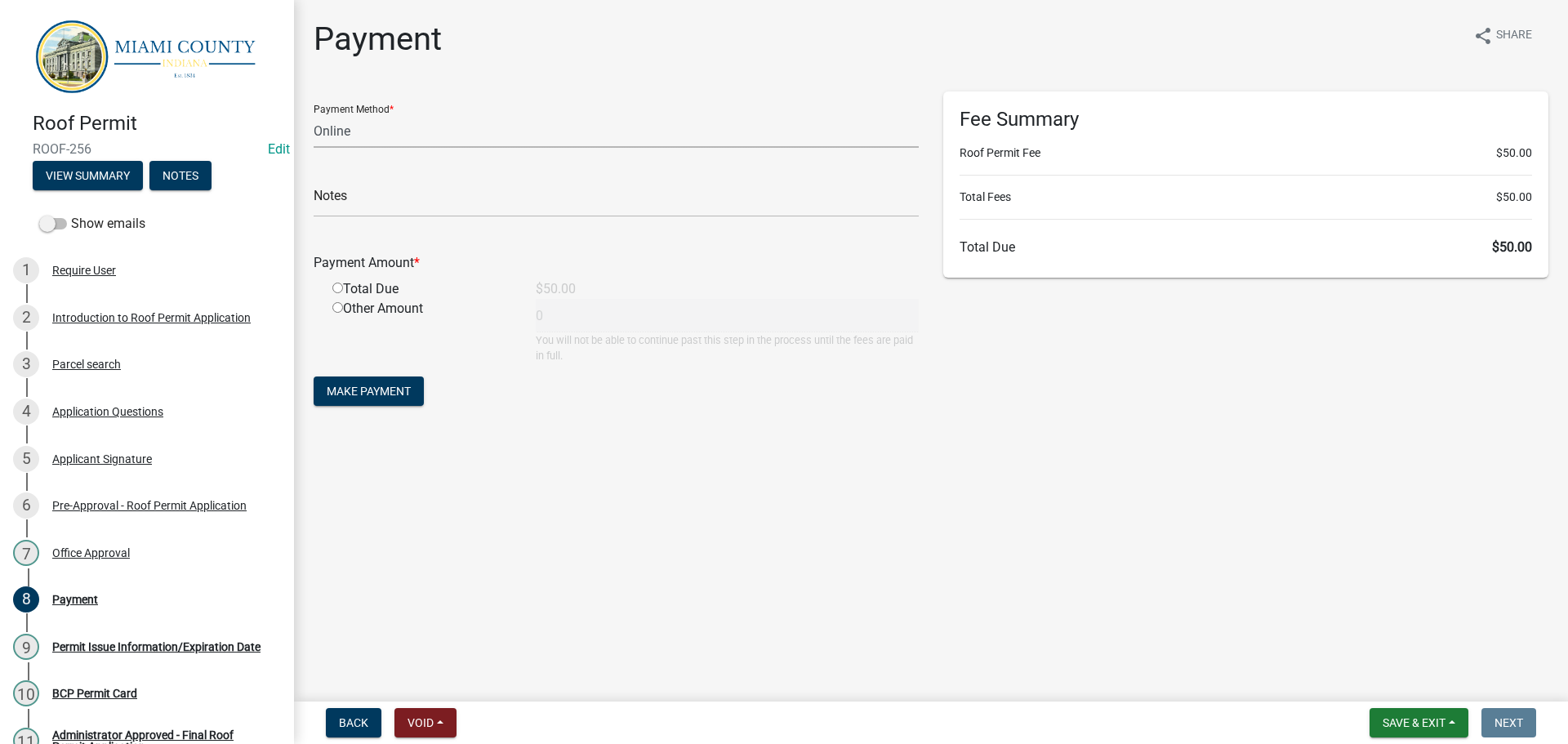
click at [375, 148] on select "Credit Card POS Check Cash Online" at bounding box center [616, 131] width 605 height 34
select select "2: 1"
click at [316, 128] on select "Credit Card POS Check Cash Online" at bounding box center [616, 131] width 605 height 34
click at [343, 293] on input "radio" at bounding box center [338, 288] width 10 height 10
radio input "true"
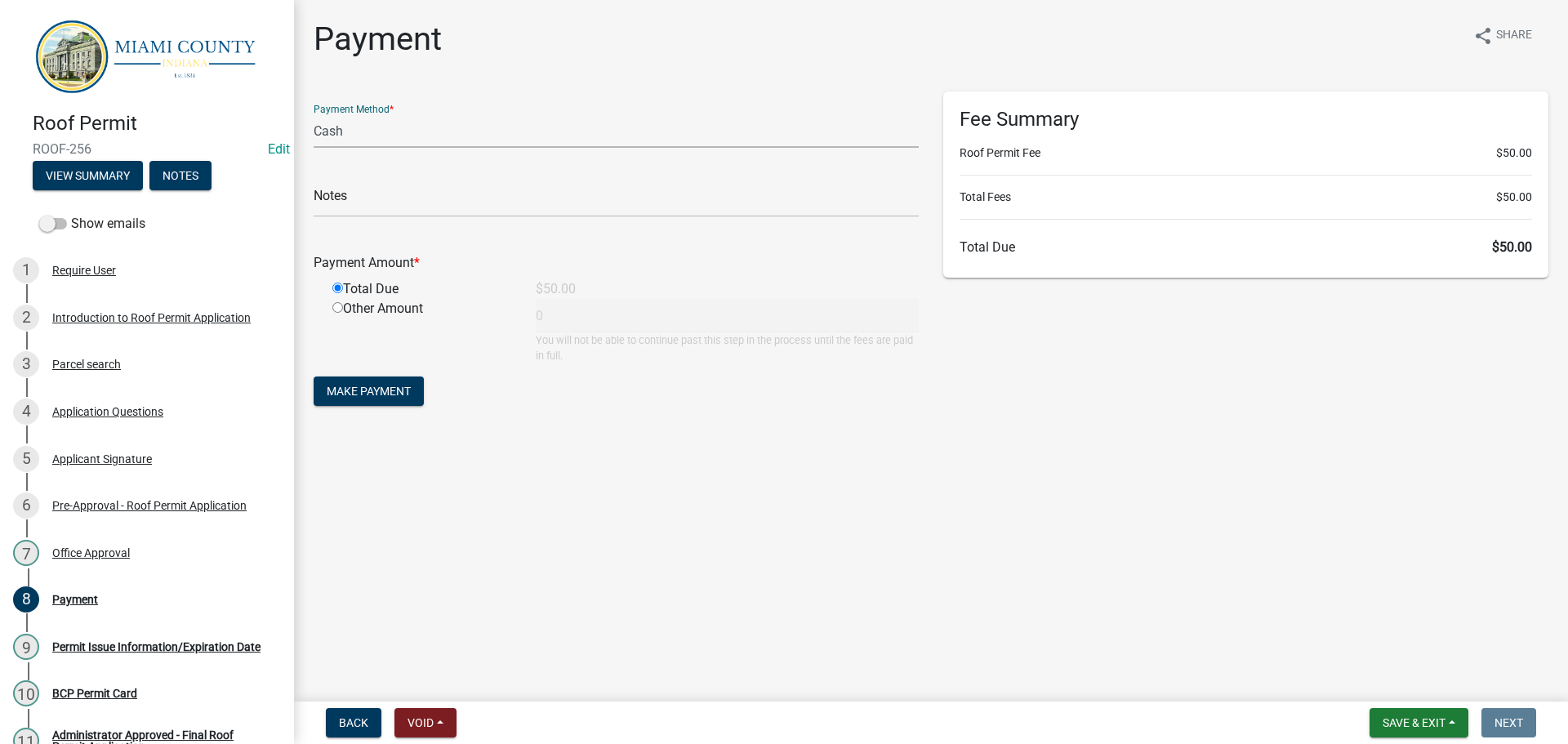
type input "50"
click at [361, 406] on button "Make Payment" at bounding box center [368, 391] width 110 height 29
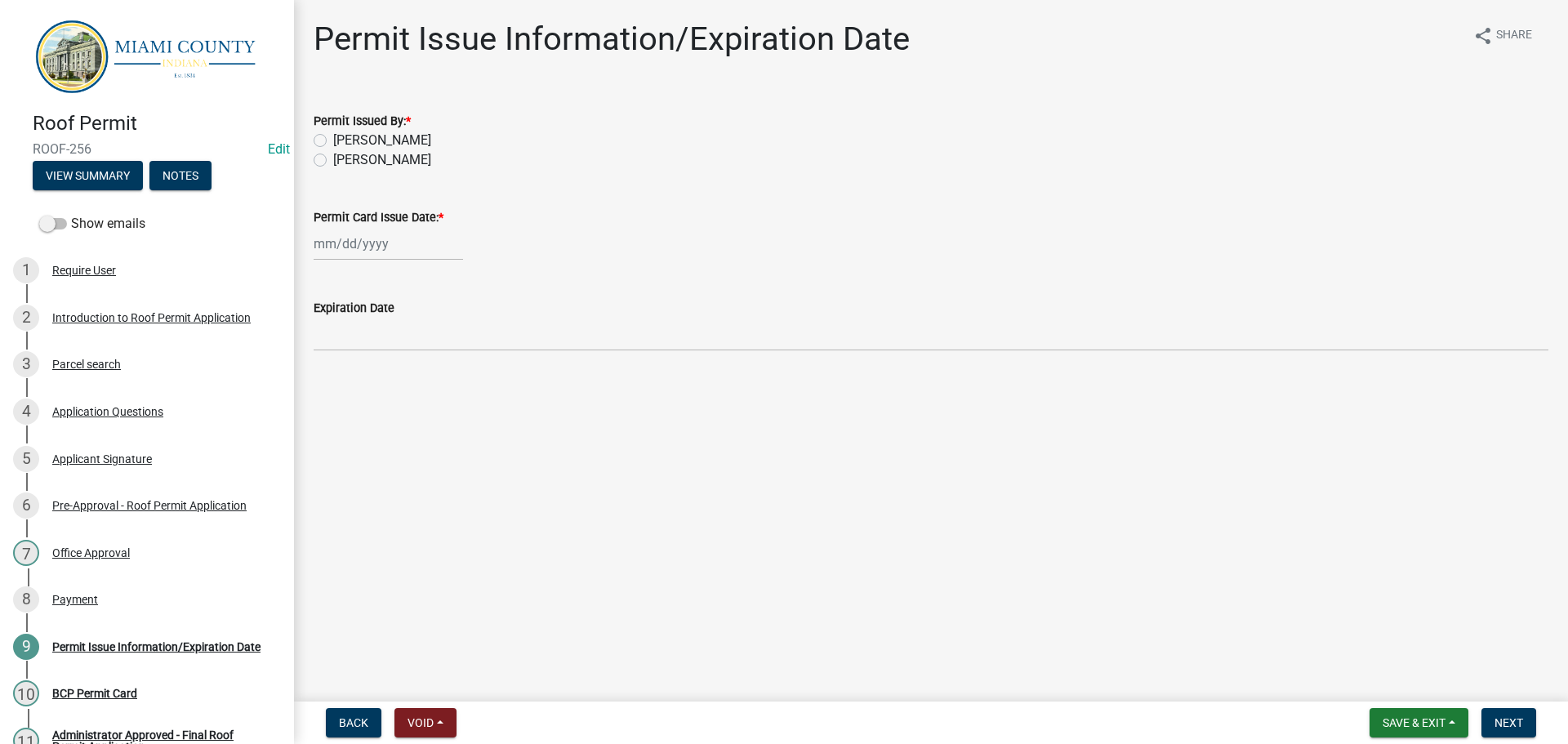
click at [392, 170] on label "[PERSON_NAME]" at bounding box center [381, 160] width 98 height 20
click at [344, 161] on input "[PERSON_NAME]" at bounding box center [338, 155] width 10 height 10
radio input "true"
click at [381, 261] on div at bounding box center [388, 244] width 149 height 34
select select "10"
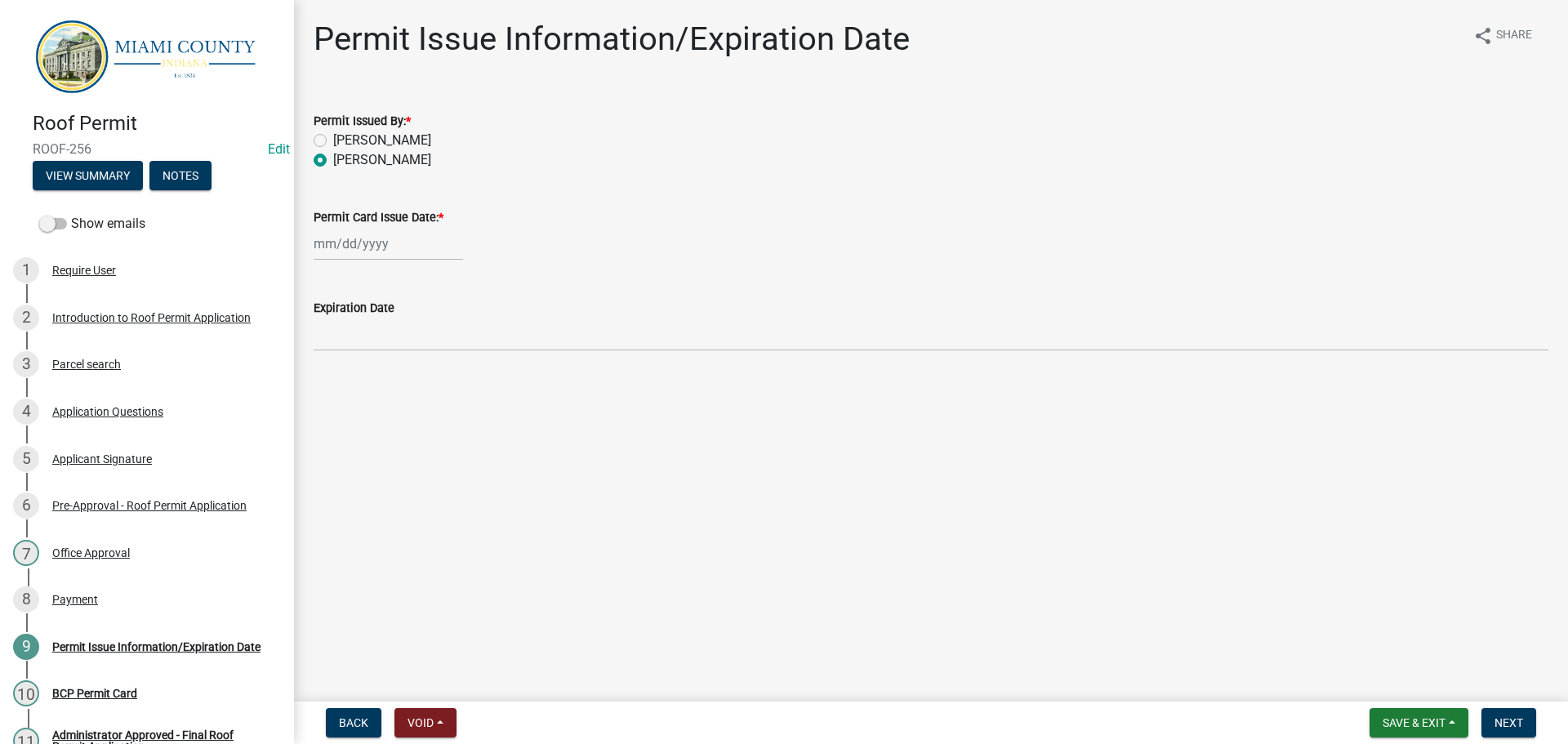
select select "2025"
click at [365, 405] on div "14" at bounding box center [356, 392] width 26 height 26
type input "[DATE]"
click at [1494, 717] on span "Next" at bounding box center [1508, 722] width 29 height 13
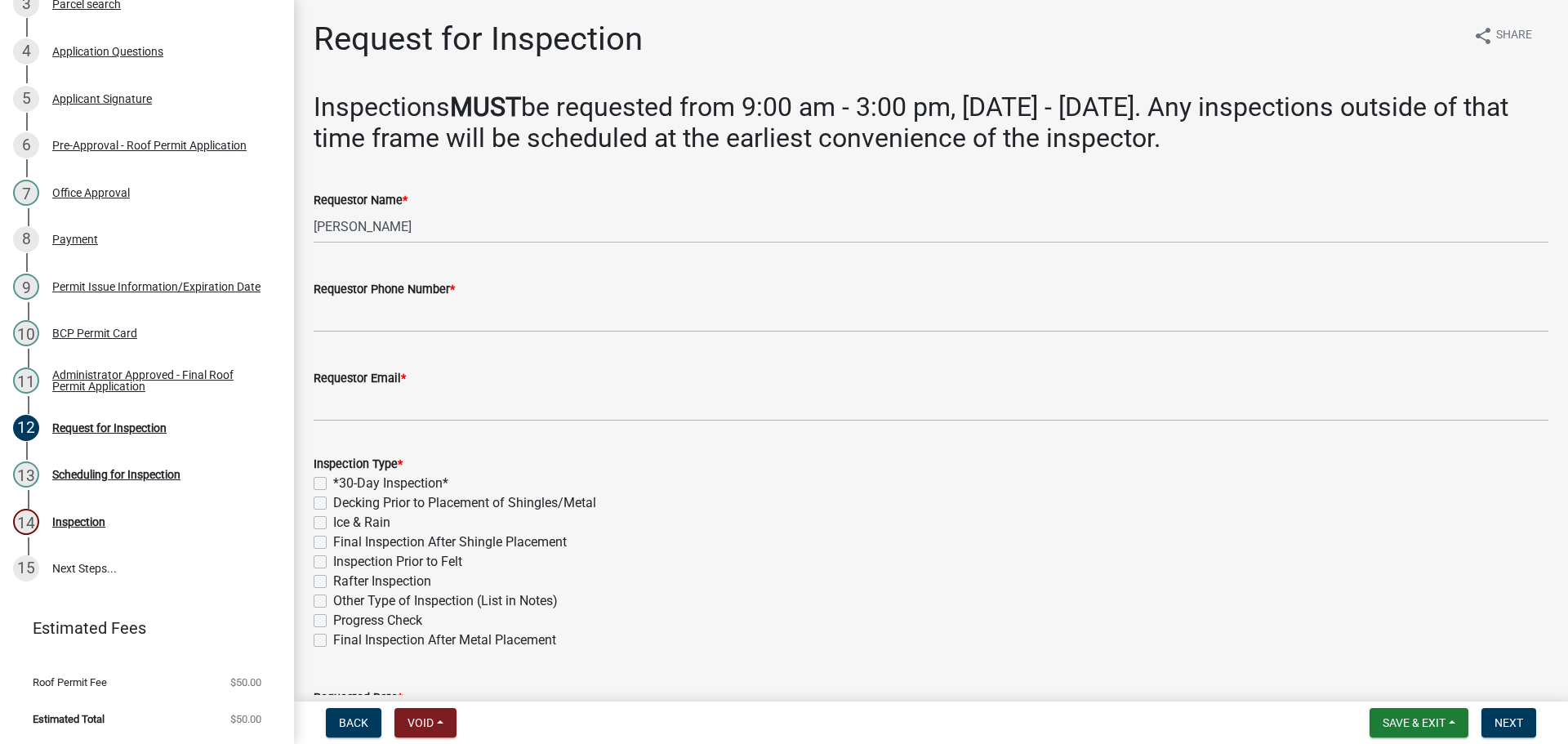
scroll to position [482, 0]
click at [124, 226] on div "8 Payment" at bounding box center [140, 239] width 255 height 26
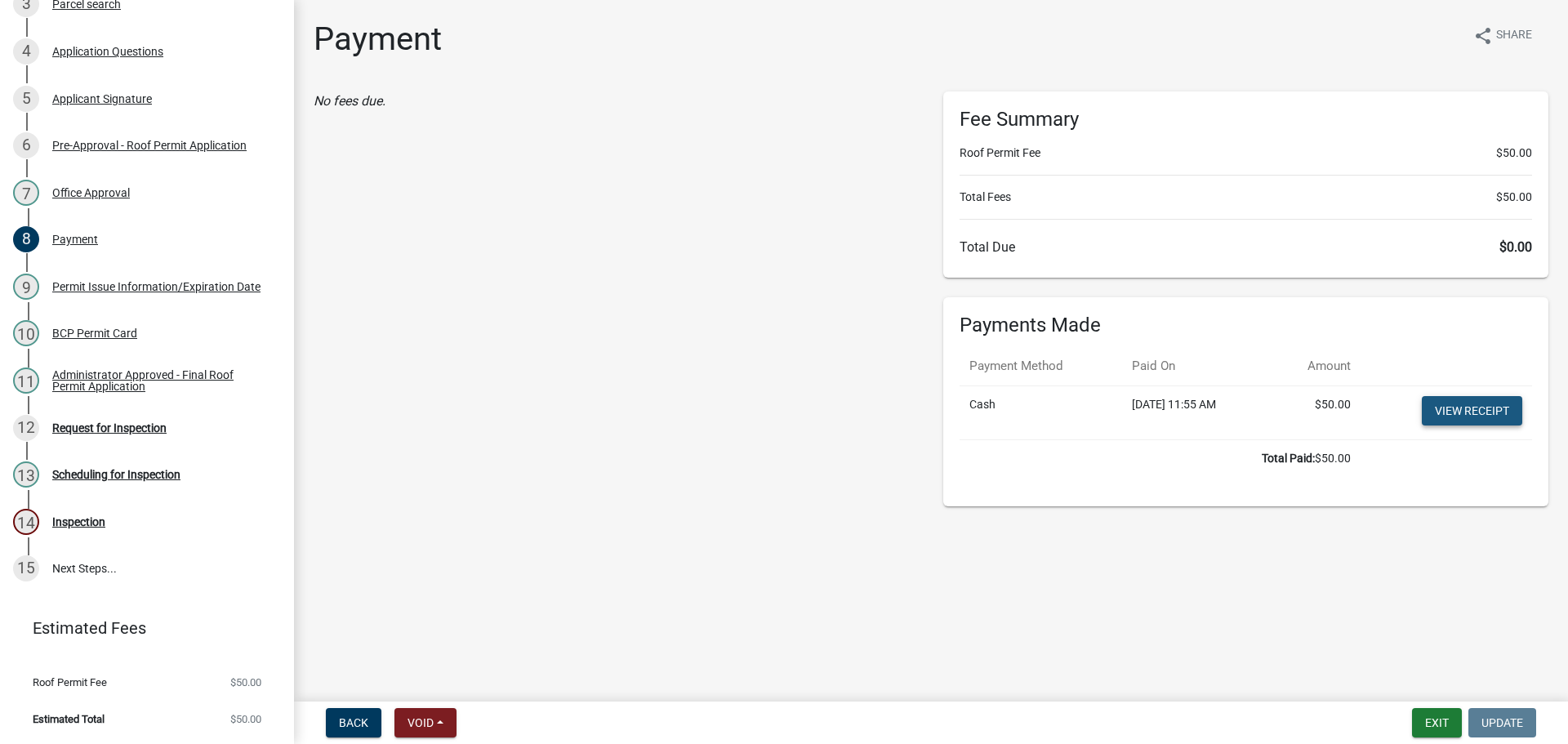
click at [1456, 426] on link "View receipt" at bounding box center [1472, 411] width 101 height 29
click at [123, 328] on div "BCP Permit Card" at bounding box center [94, 333] width 85 height 11
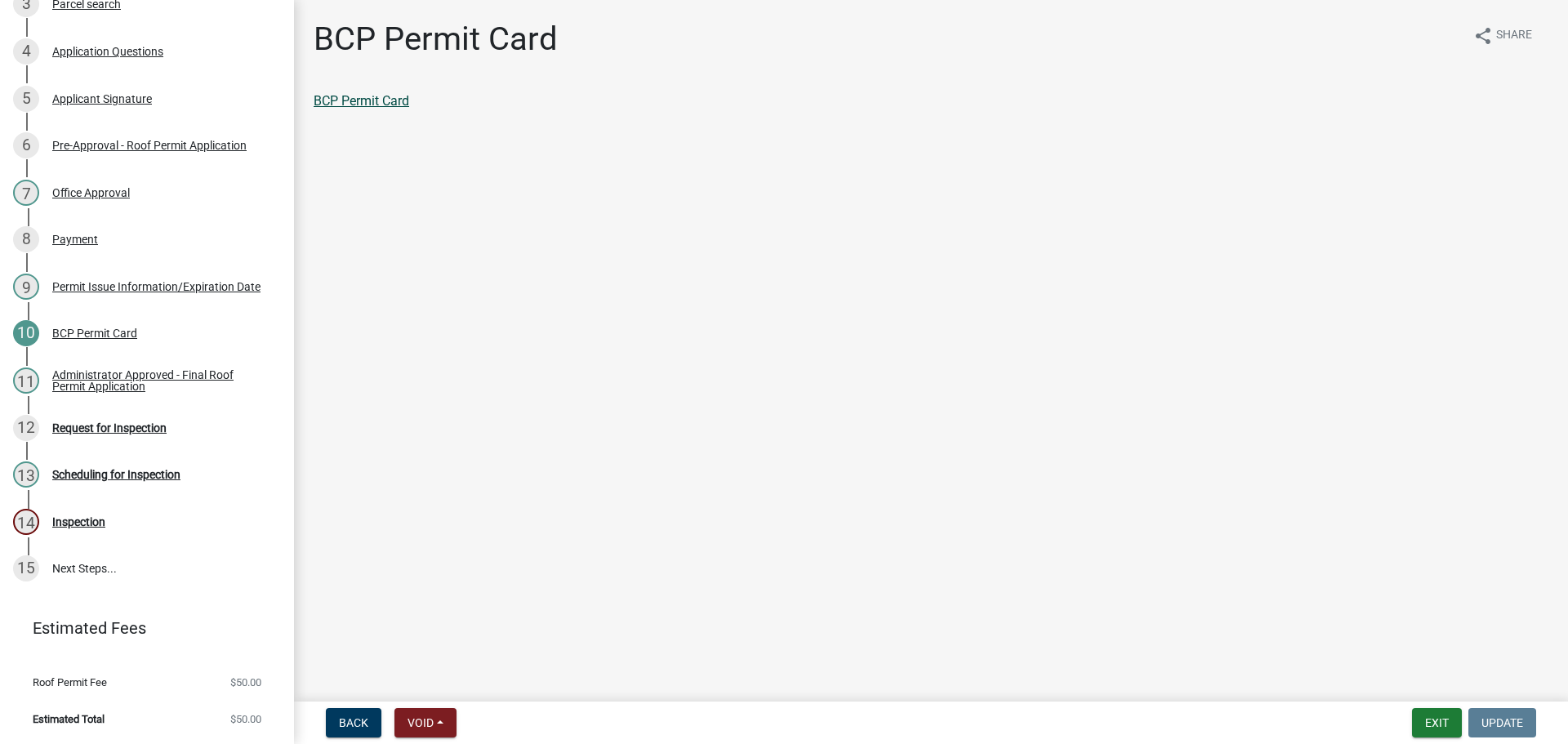
click at [371, 108] on link "BCP Permit Card" at bounding box center [361, 101] width 95 height 16
click at [131, 369] on div "Administrator Approved - Final Roof Permit Application" at bounding box center [159, 381] width 216 height 23
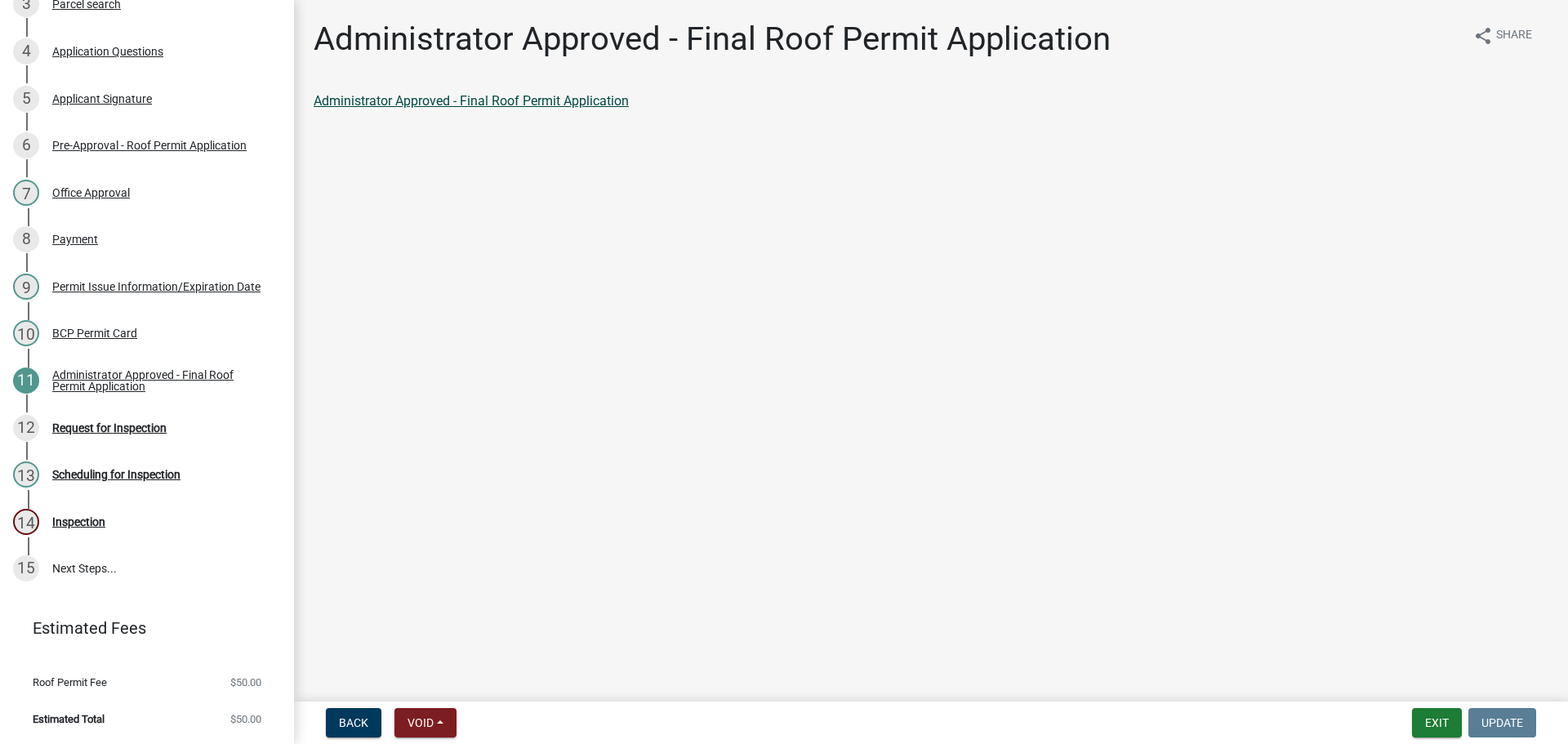
click at [621, 108] on link "Administrator Approved - Final Roof Permit Application" at bounding box center [472, 101] width 316 height 16
click at [166, 422] on div "Request for Inspection" at bounding box center [109, 427] width 114 height 11
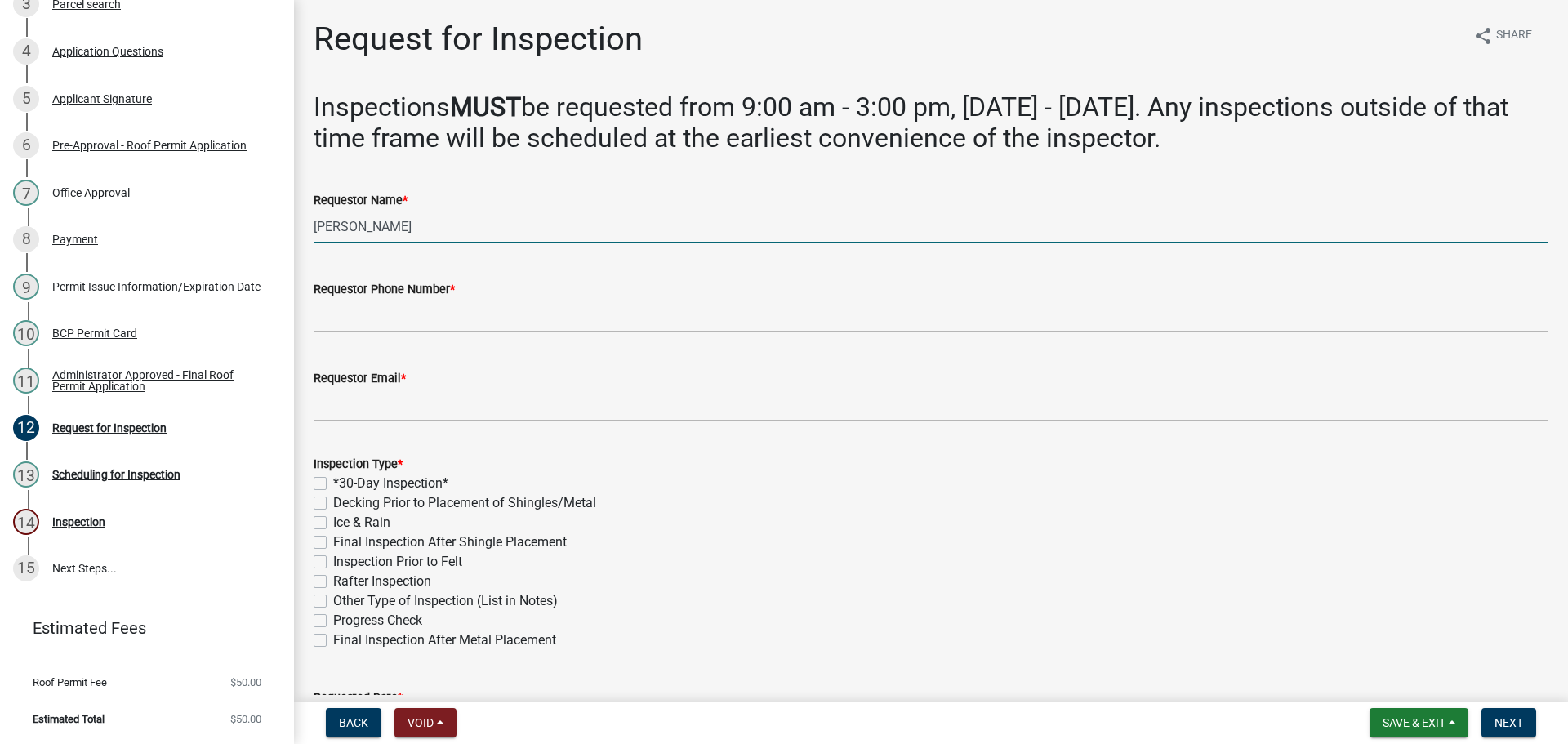
click at [437, 244] on input "[PERSON_NAME]" at bounding box center [931, 226] width 1235 height 34
type input "The Breath Inc."
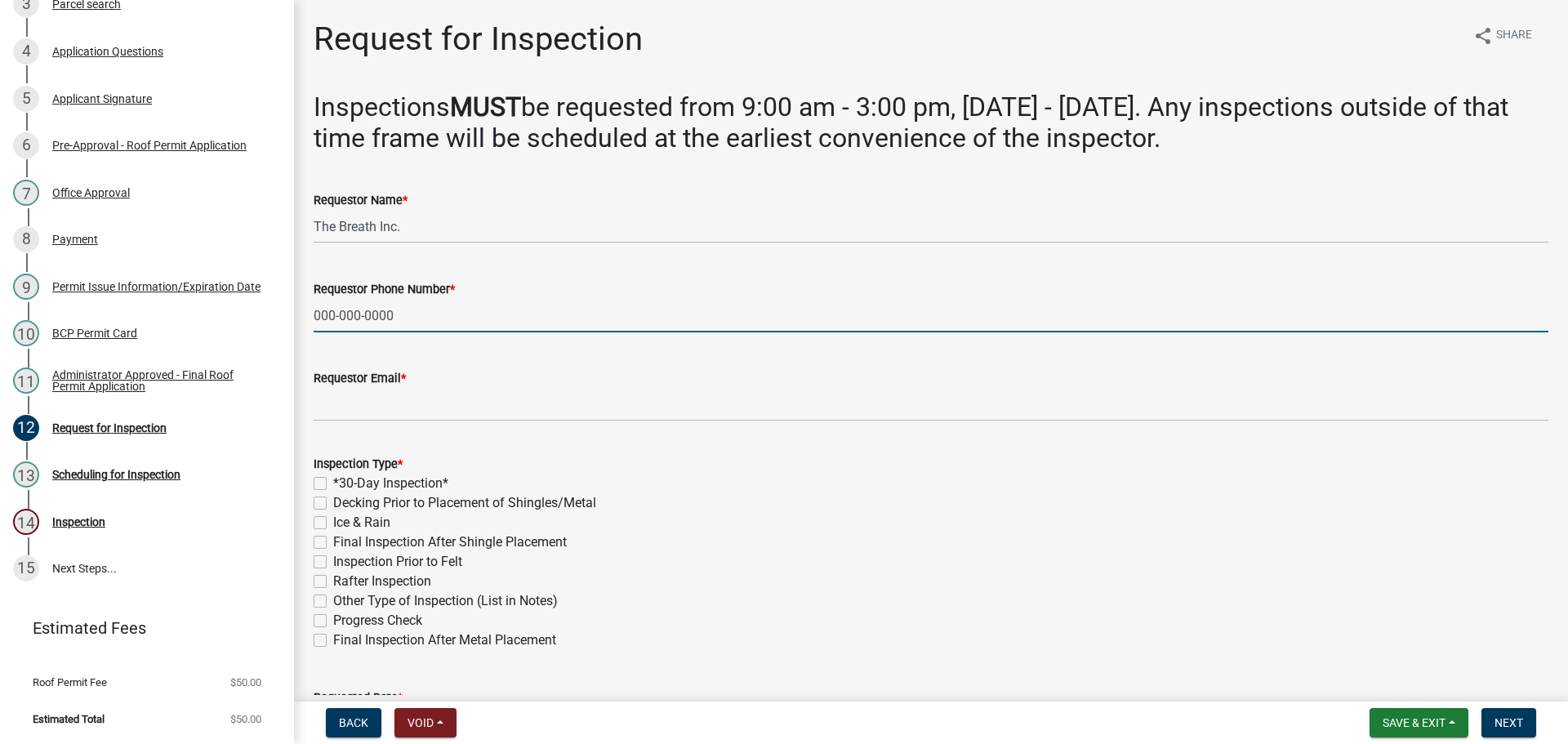
type input "000-000-0000"
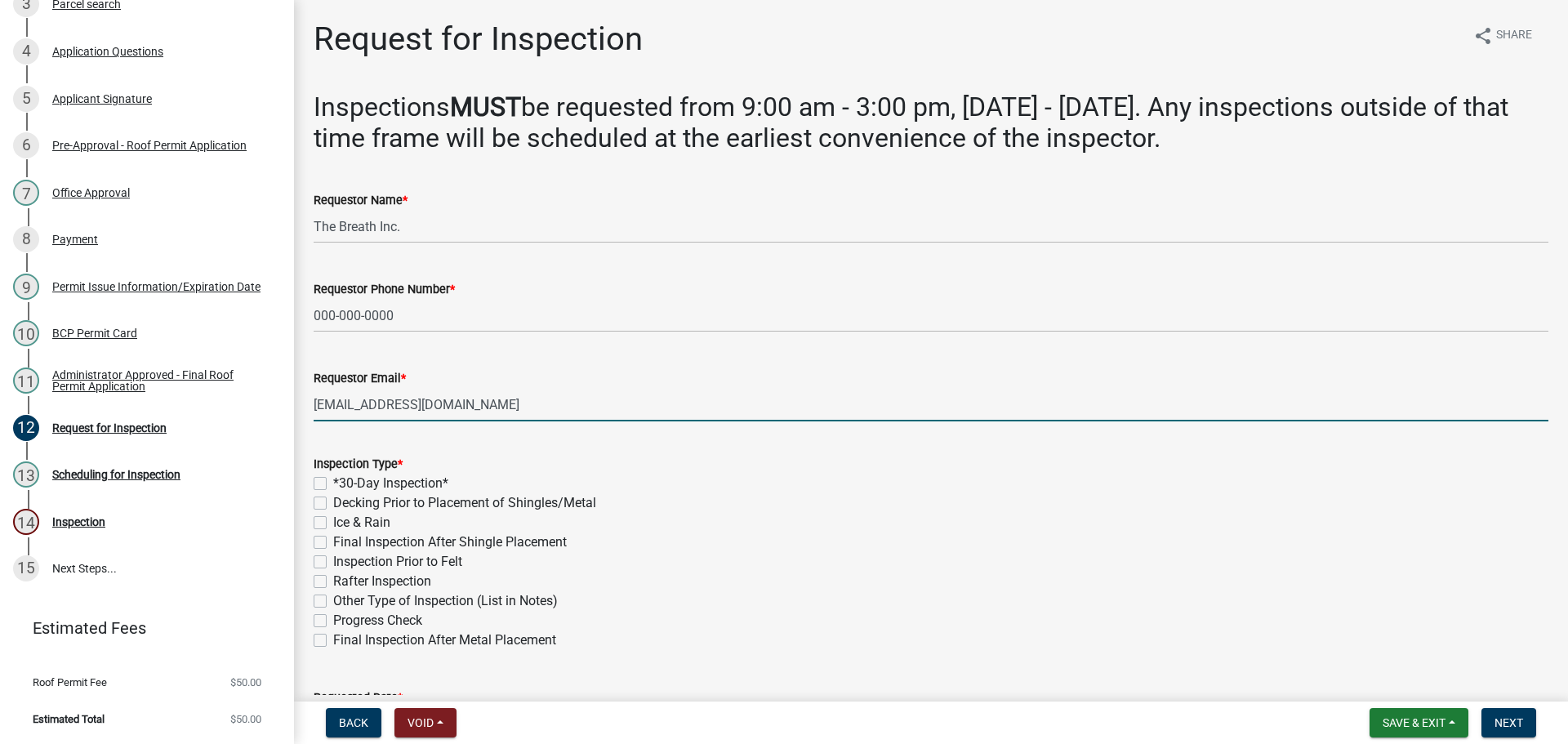
scroll to position [327, 0]
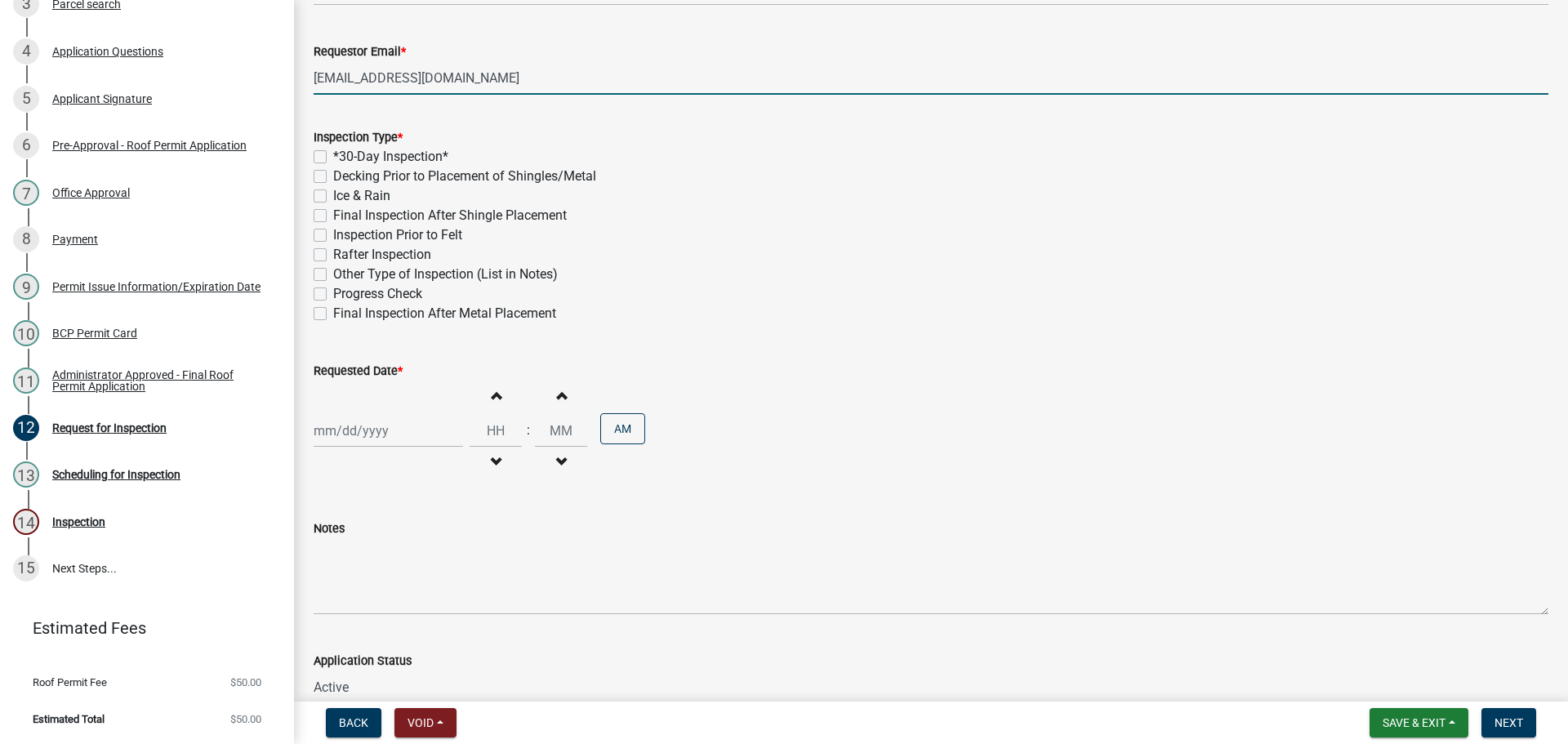
type input "user@user.com"
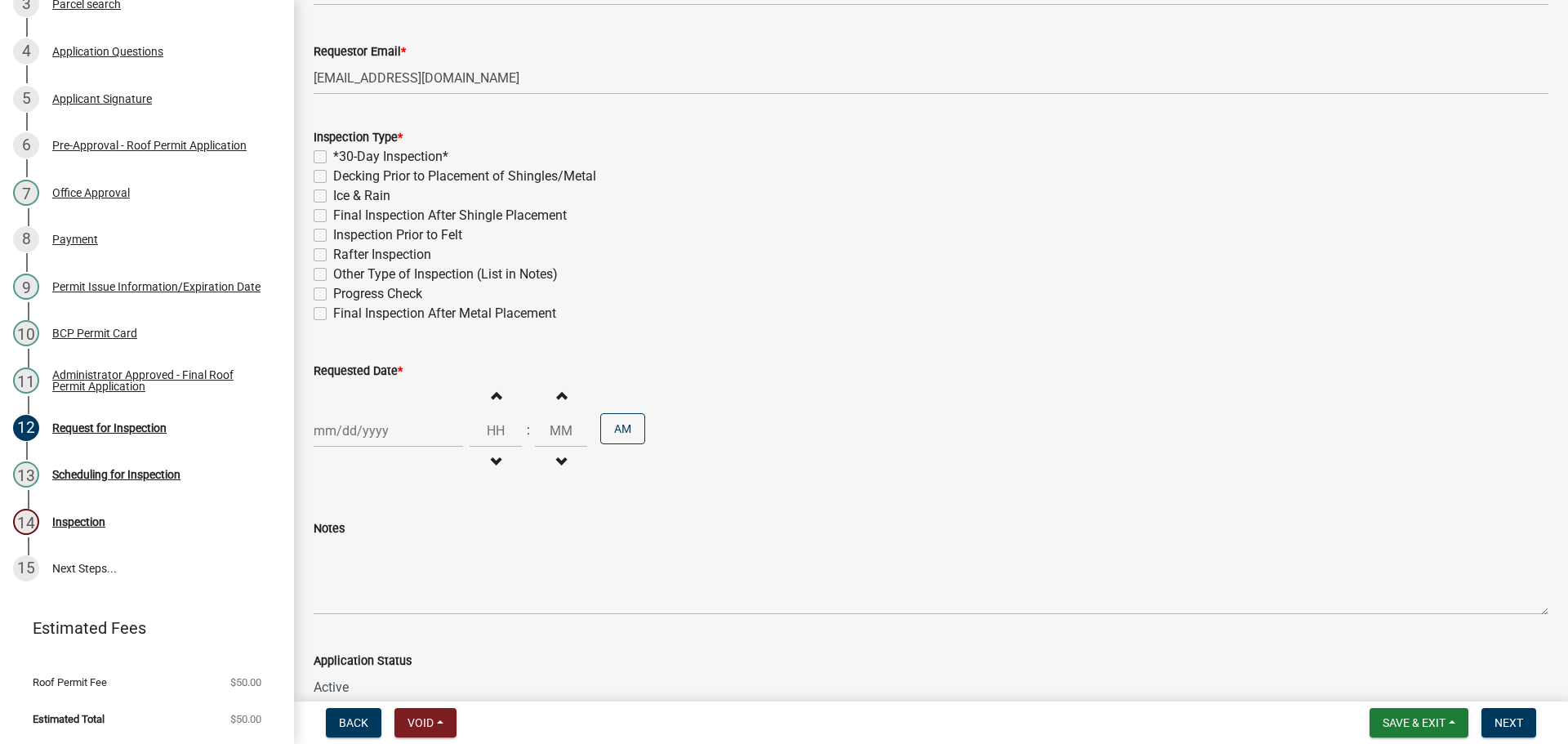
click at [333, 166] on label "*30-Day Inspection*" at bounding box center [390, 157] width 115 height 20
click at [333, 158] on input "*30-Day Inspection*" at bounding box center [338, 153] width 10 height 10
checkbox input "true"
checkbox input "false"
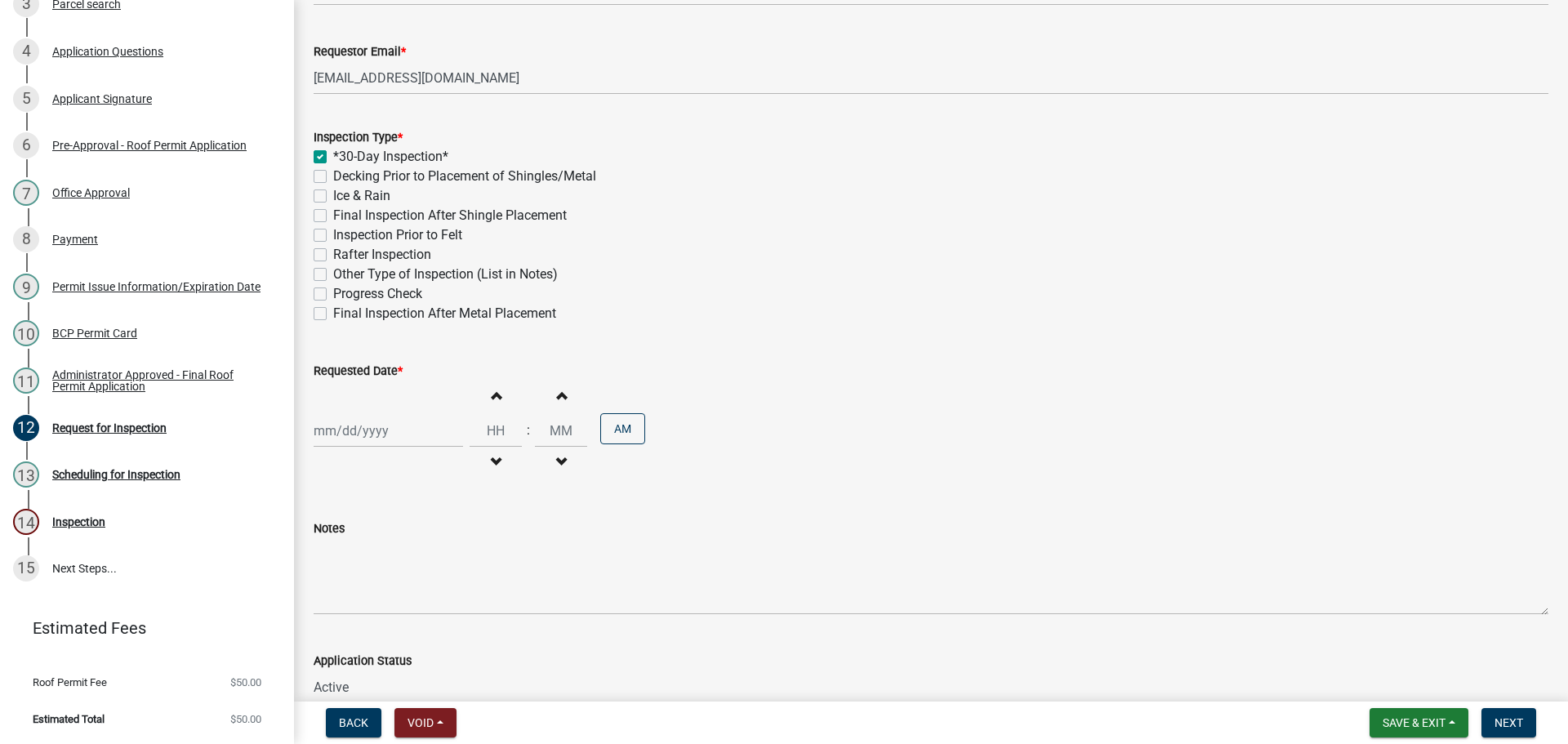
checkbox input "false"
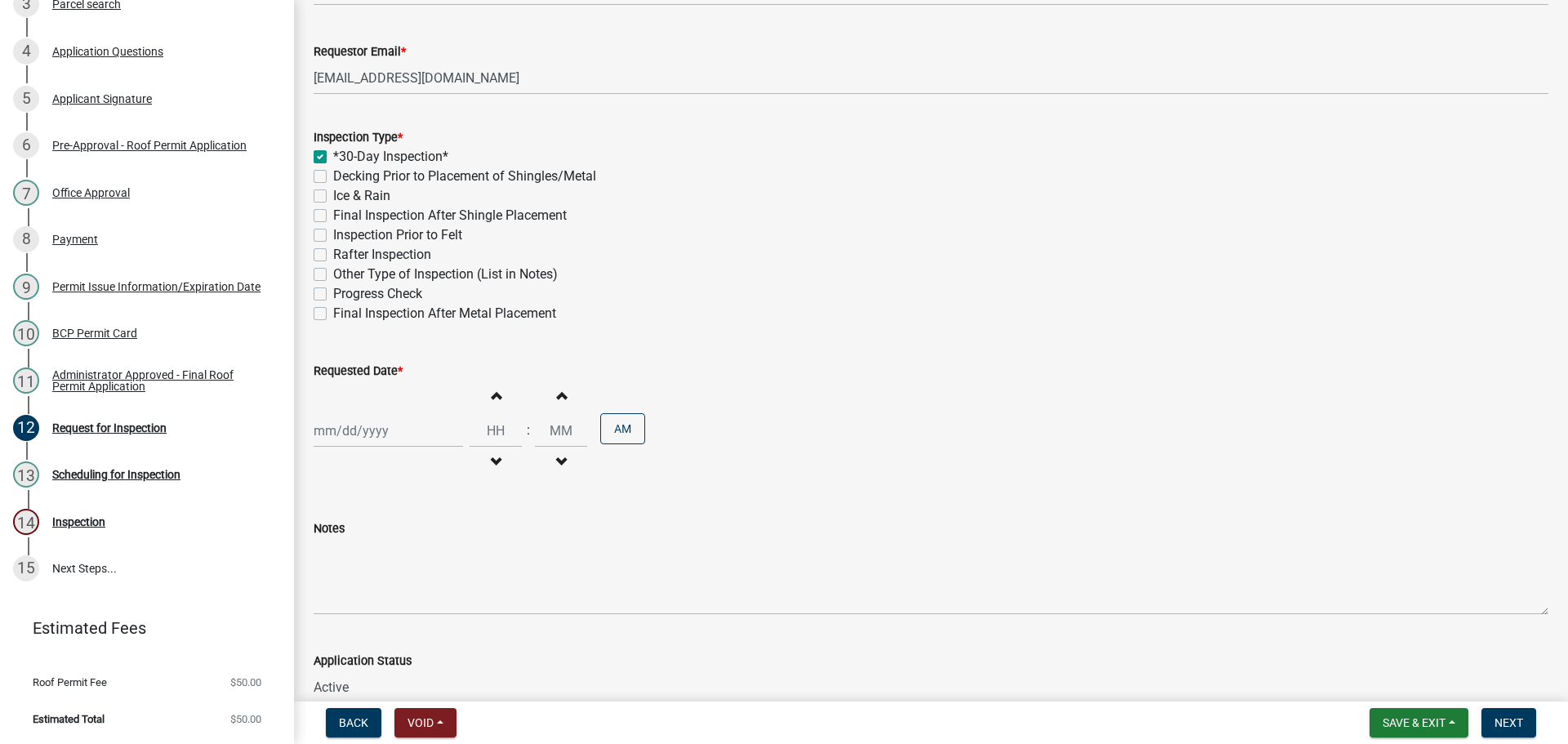
checkbox input "false"
click at [375, 447] on div at bounding box center [388, 431] width 149 height 34
select select "10"
select select "2025"
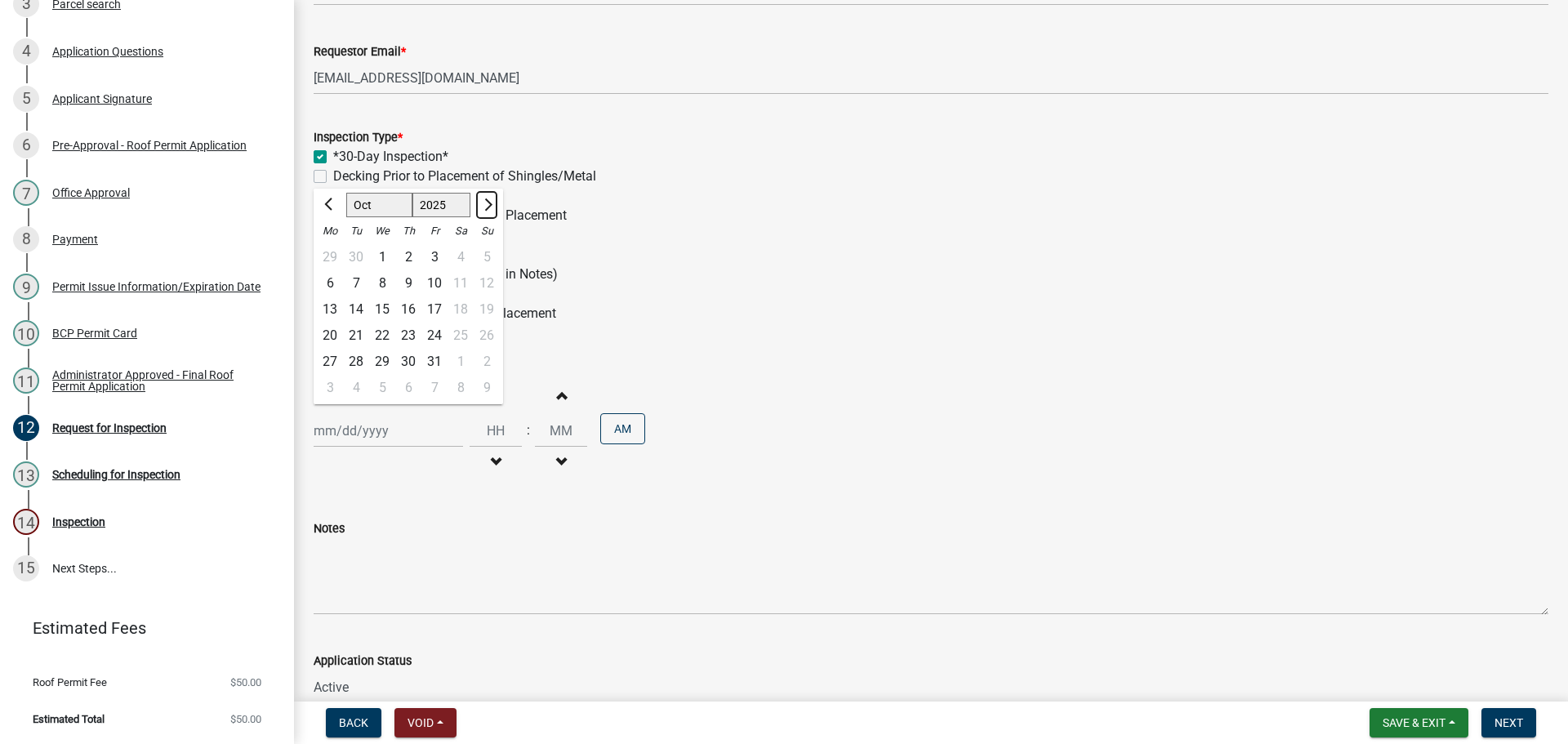
click at [492, 211] on span "Next month" at bounding box center [486, 205] width 12 height 12
select select "11"
click at [421, 323] on div "13" at bounding box center [408, 310] width 26 height 26
type input "11/13/2025"
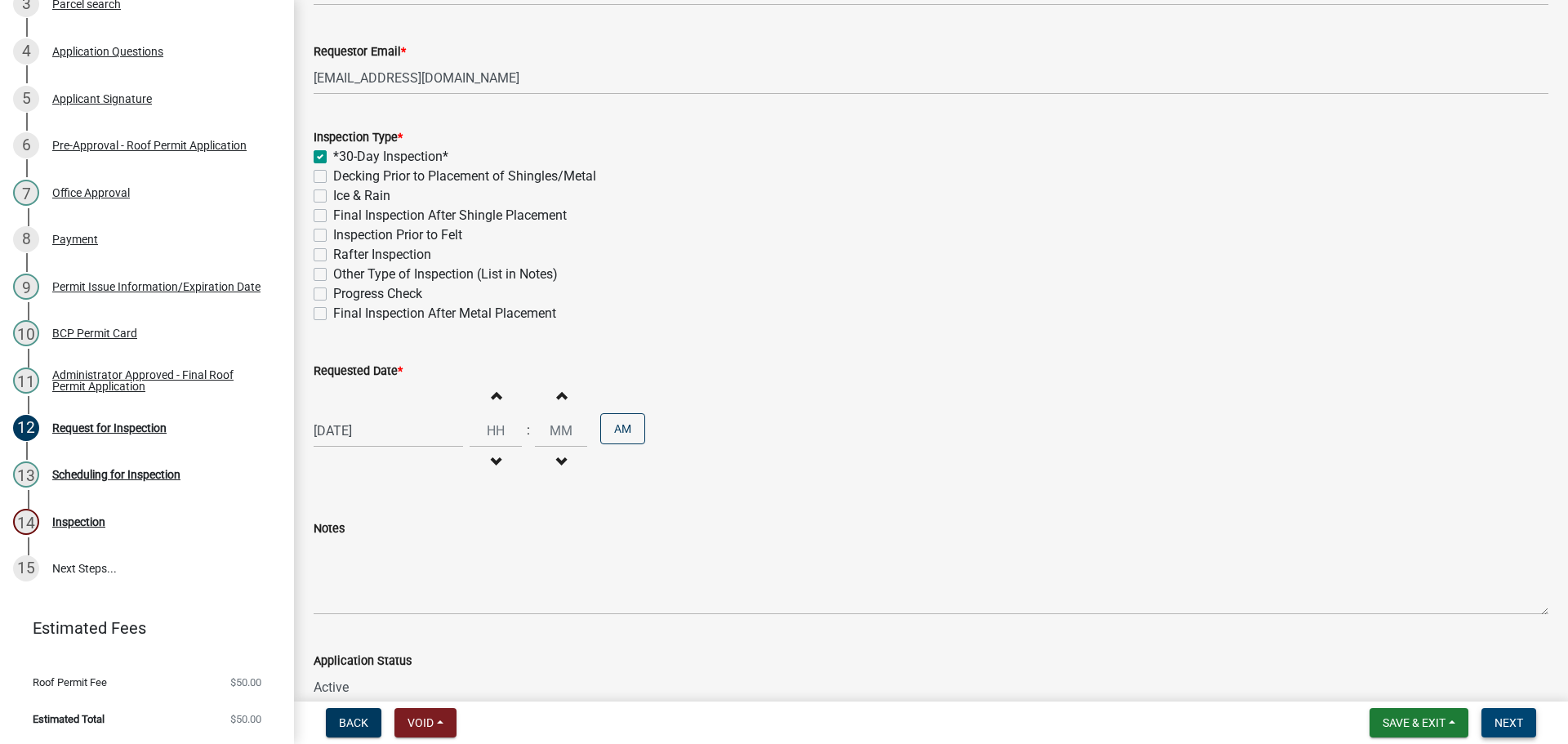
drag, startPoint x: 1491, startPoint y: 722, endPoint x: 1376, endPoint y: 689, distance: 119.6
click at [1494, 722] on span "Next" at bounding box center [1508, 722] width 29 height 13
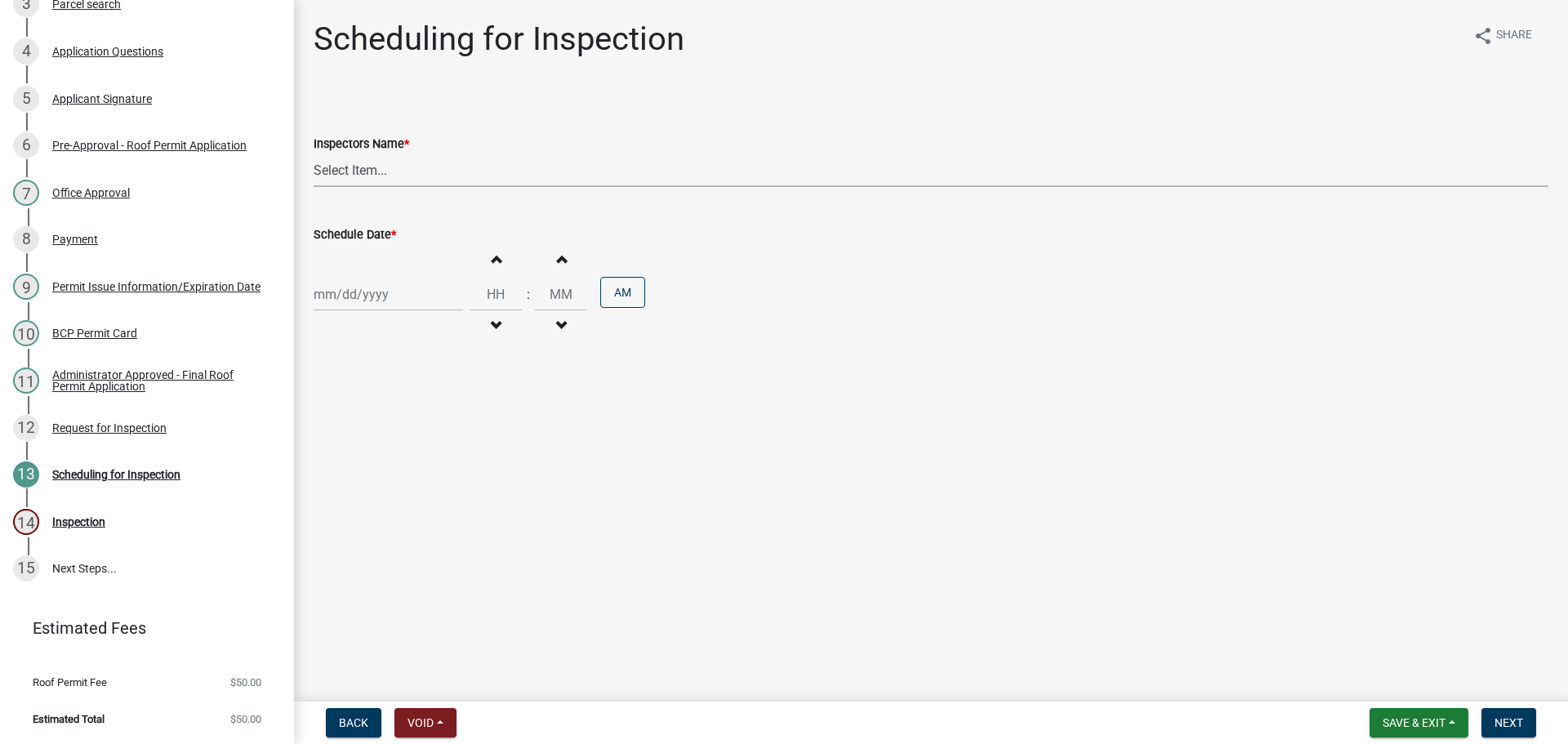
click at [393, 174] on select "Select Item... bmthomas (Brooklyn Thomas) croser (Corey) megangipson (Megan Gip…" at bounding box center [931, 170] width 1235 height 34
select select "25b75ae6-03c7-4280-9b34-fcf63005d5e5"
click at [316, 173] on select "Select Item... bmthomas (Brooklyn Thomas) croser (Corey) megangipson (Megan Gip…" at bounding box center [931, 170] width 1235 height 34
click at [362, 311] on div at bounding box center [388, 294] width 149 height 34
select select "10"
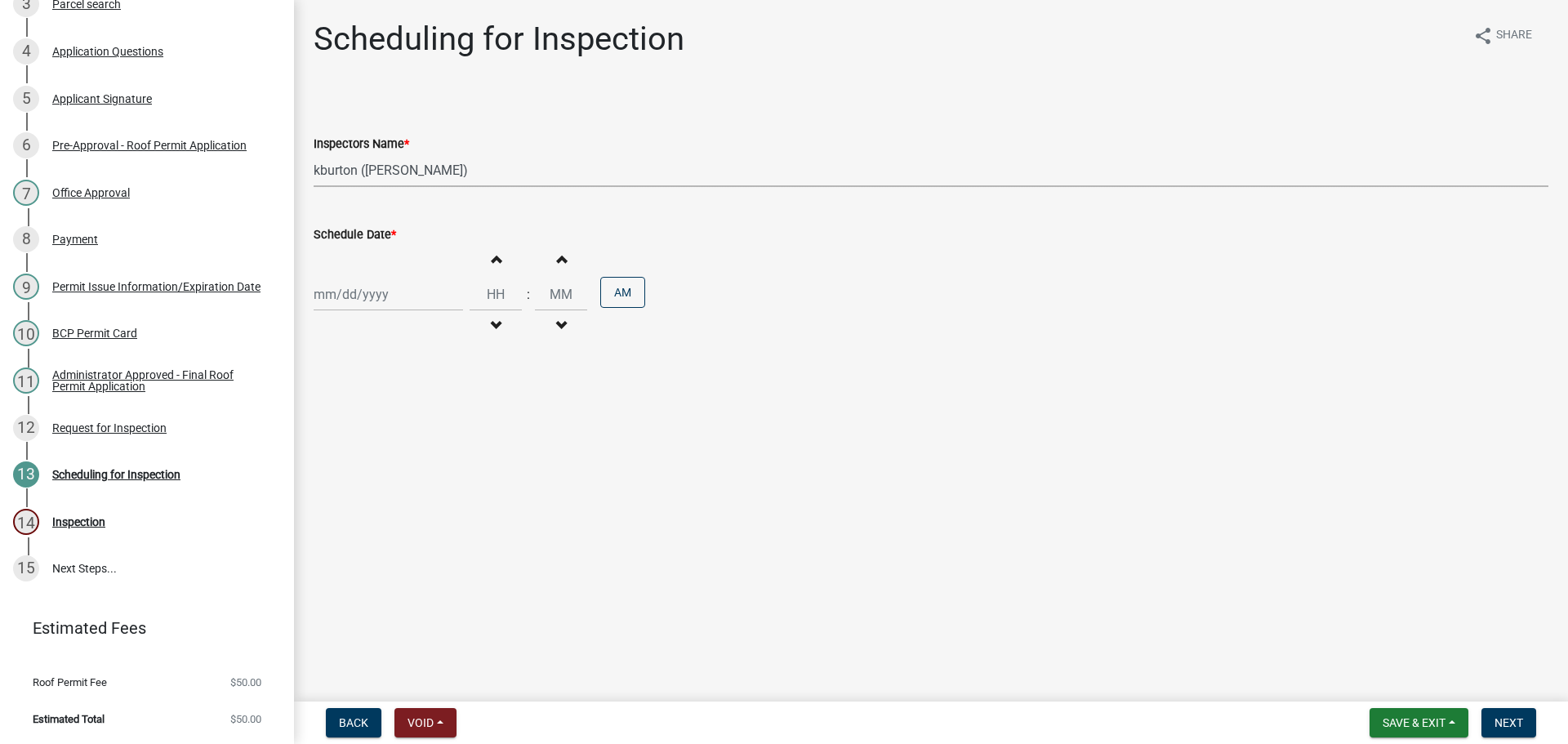
select select "2025"
click at [492, 349] on span "Next month" at bounding box center [486, 343] width 12 height 12
select select "11"
click at [420, 460] on div "13" at bounding box center [408, 447] width 26 height 26
type input "11/13/2025"
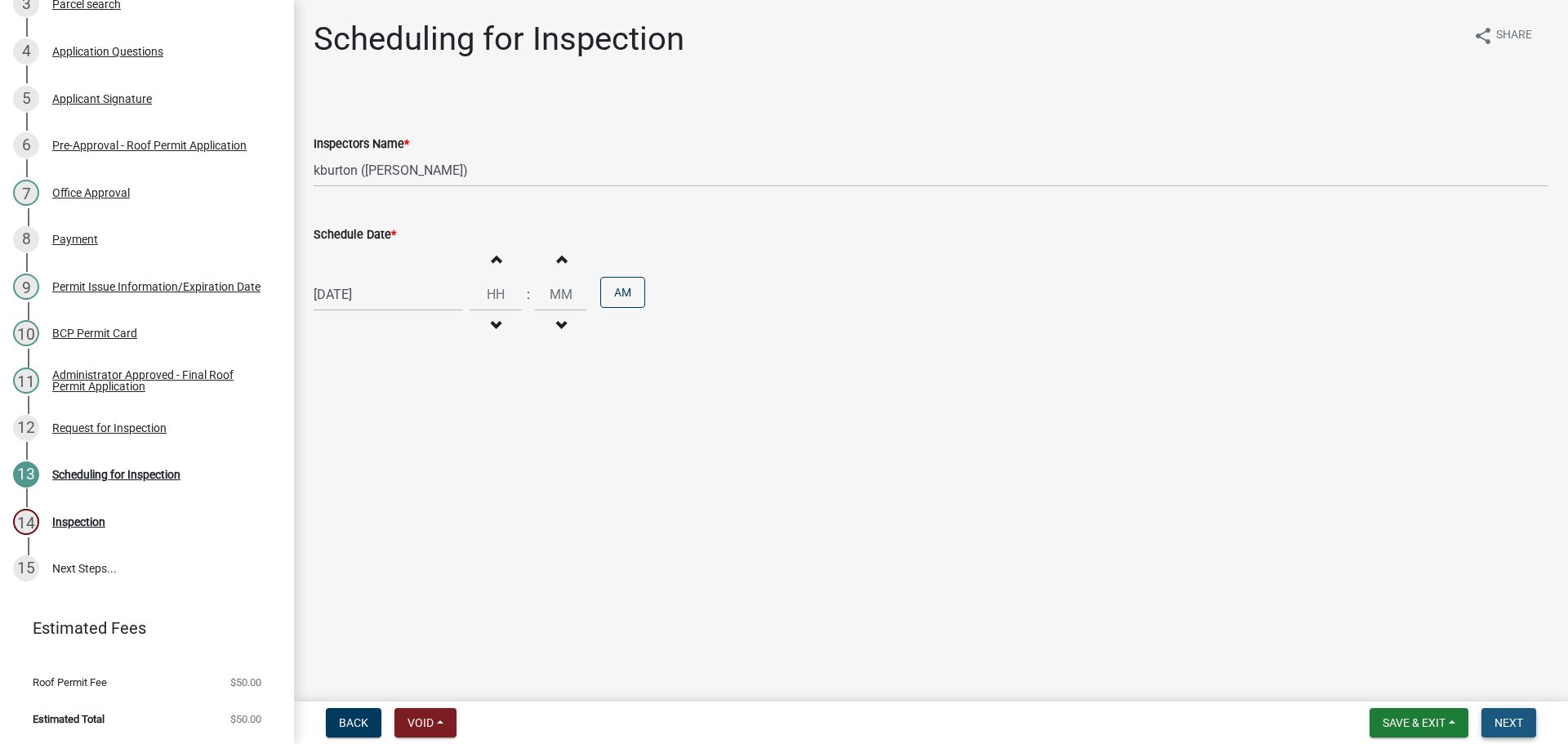
click at [1494, 716] on span "Next" at bounding box center [1508, 722] width 29 height 13
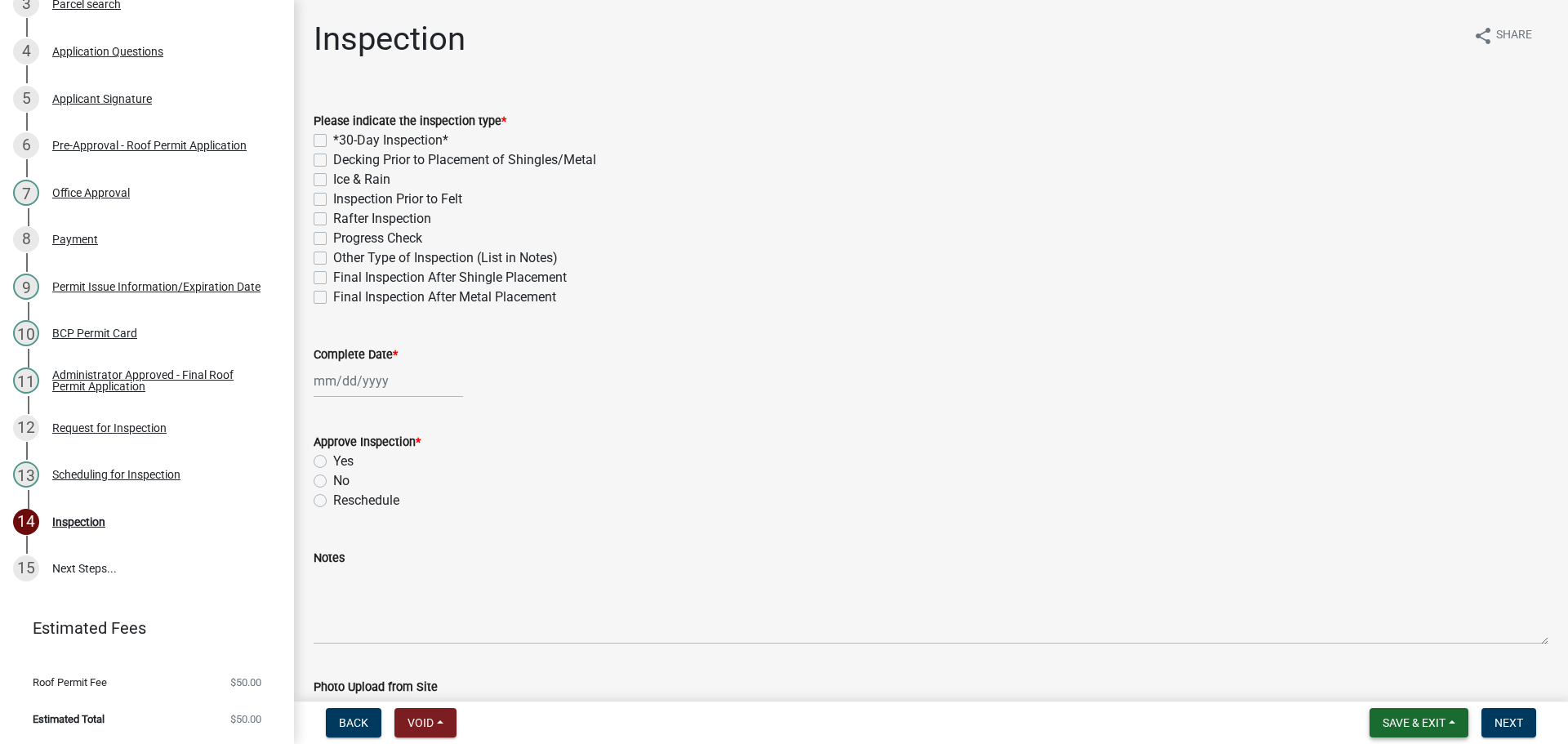
click at [1422, 716] on span "Save & Exit" at bounding box center [1414, 722] width 63 height 13
click at [1361, 679] on button "Save & Exit" at bounding box center [1402, 676] width 131 height 39
